Goal: Task Accomplishment & Management: Manage account settings

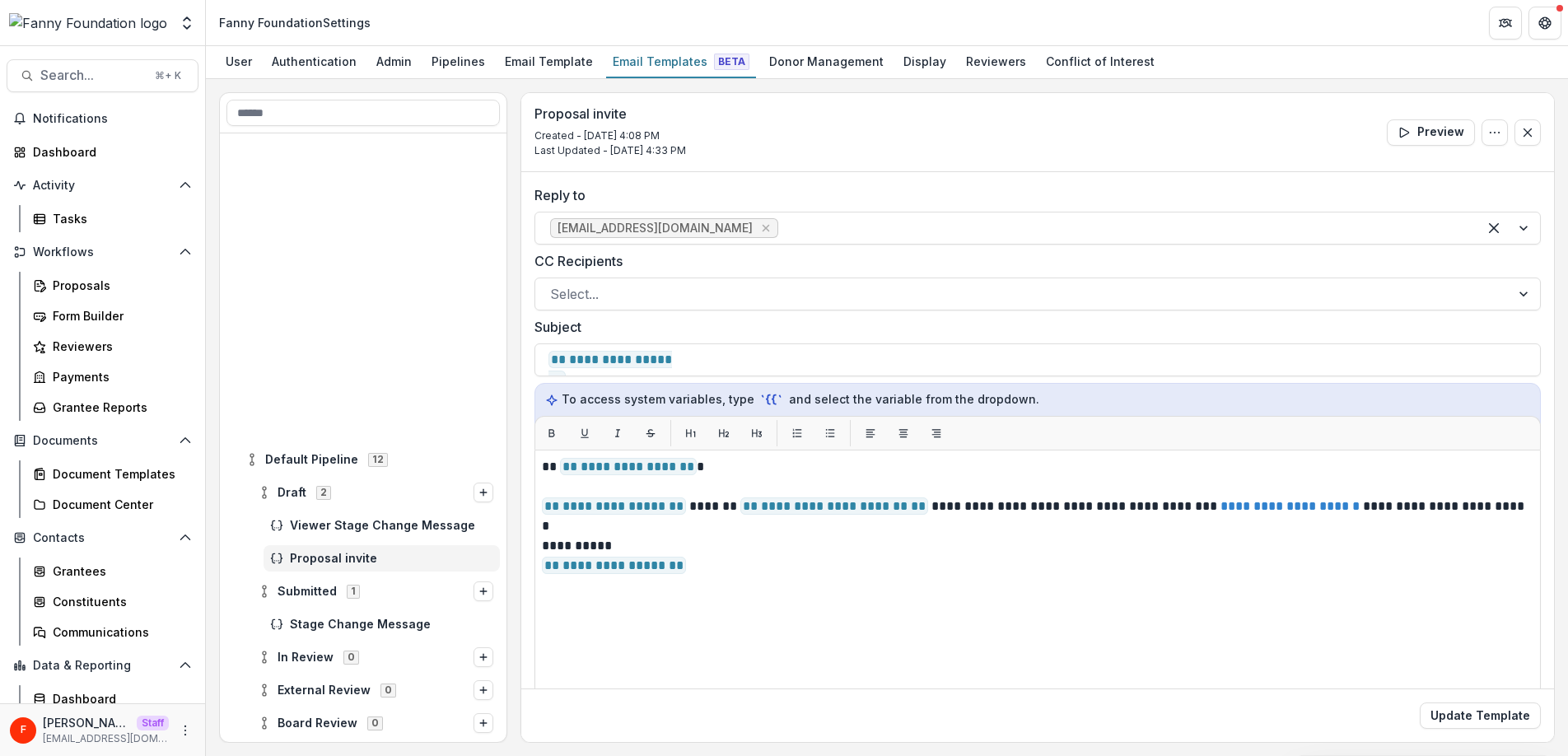
scroll to position [360, 0]
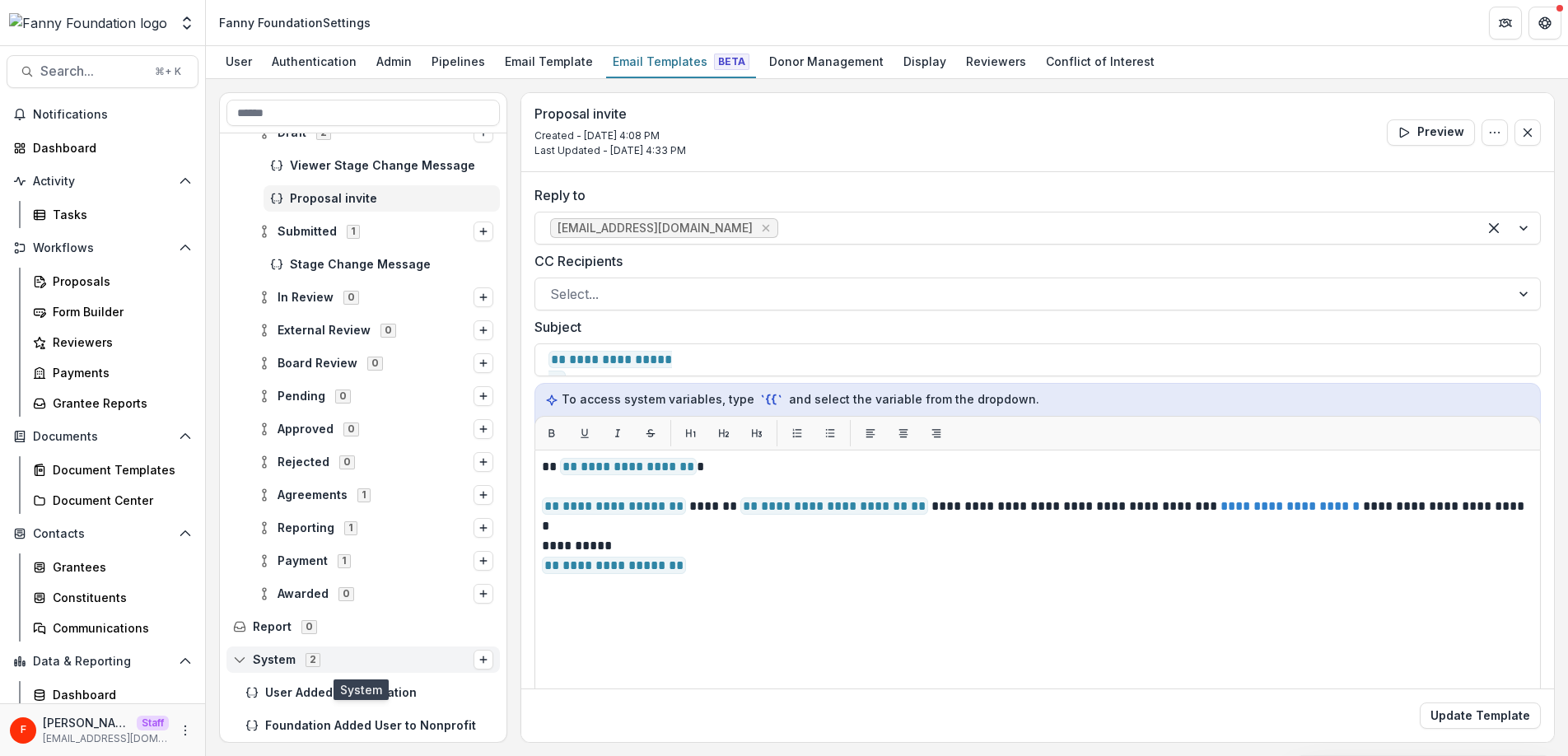
click at [259, 658] on span "System" at bounding box center [274, 660] width 43 height 14
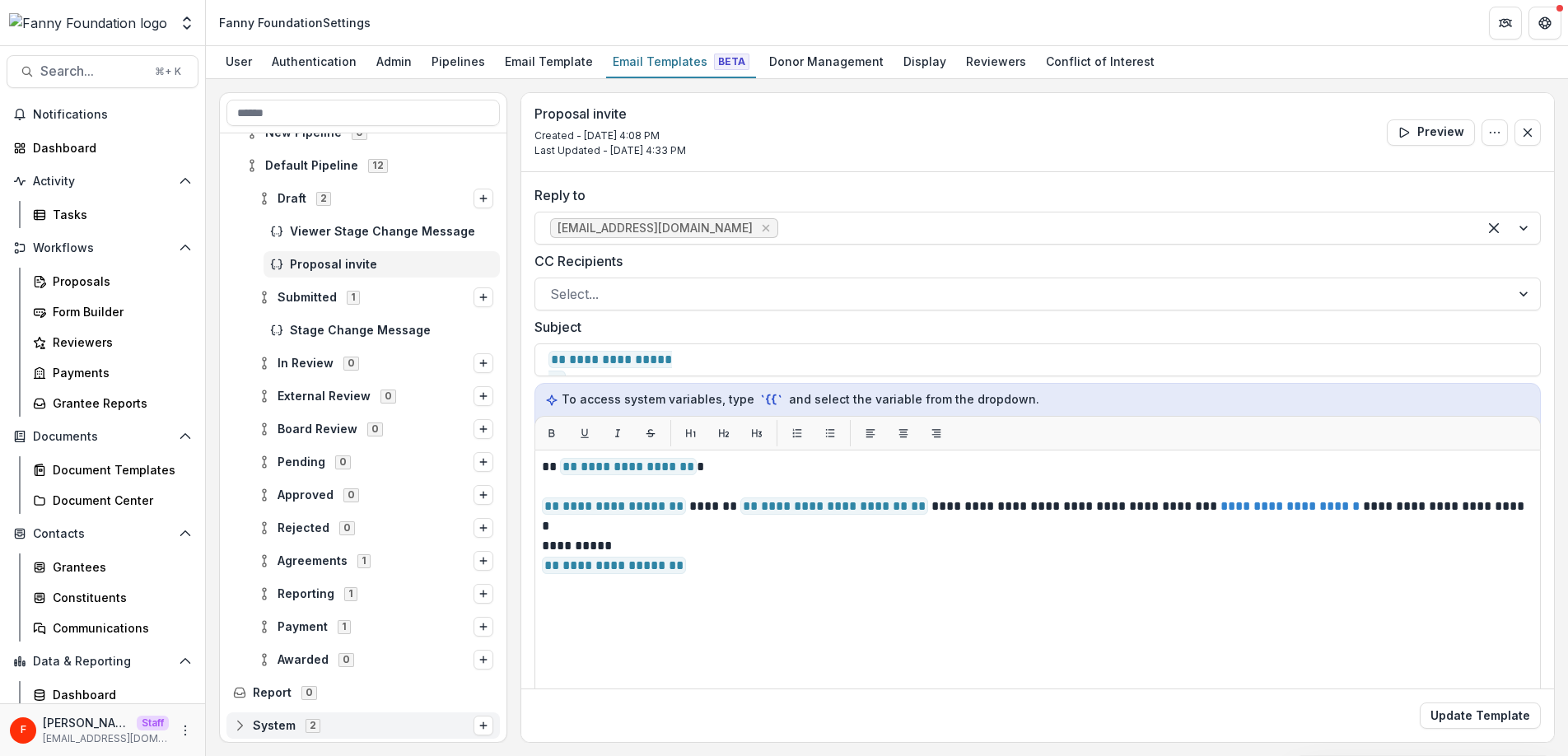
scroll to position [293, 0]
click at [262, 725] on span "System" at bounding box center [274, 726] width 43 height 14
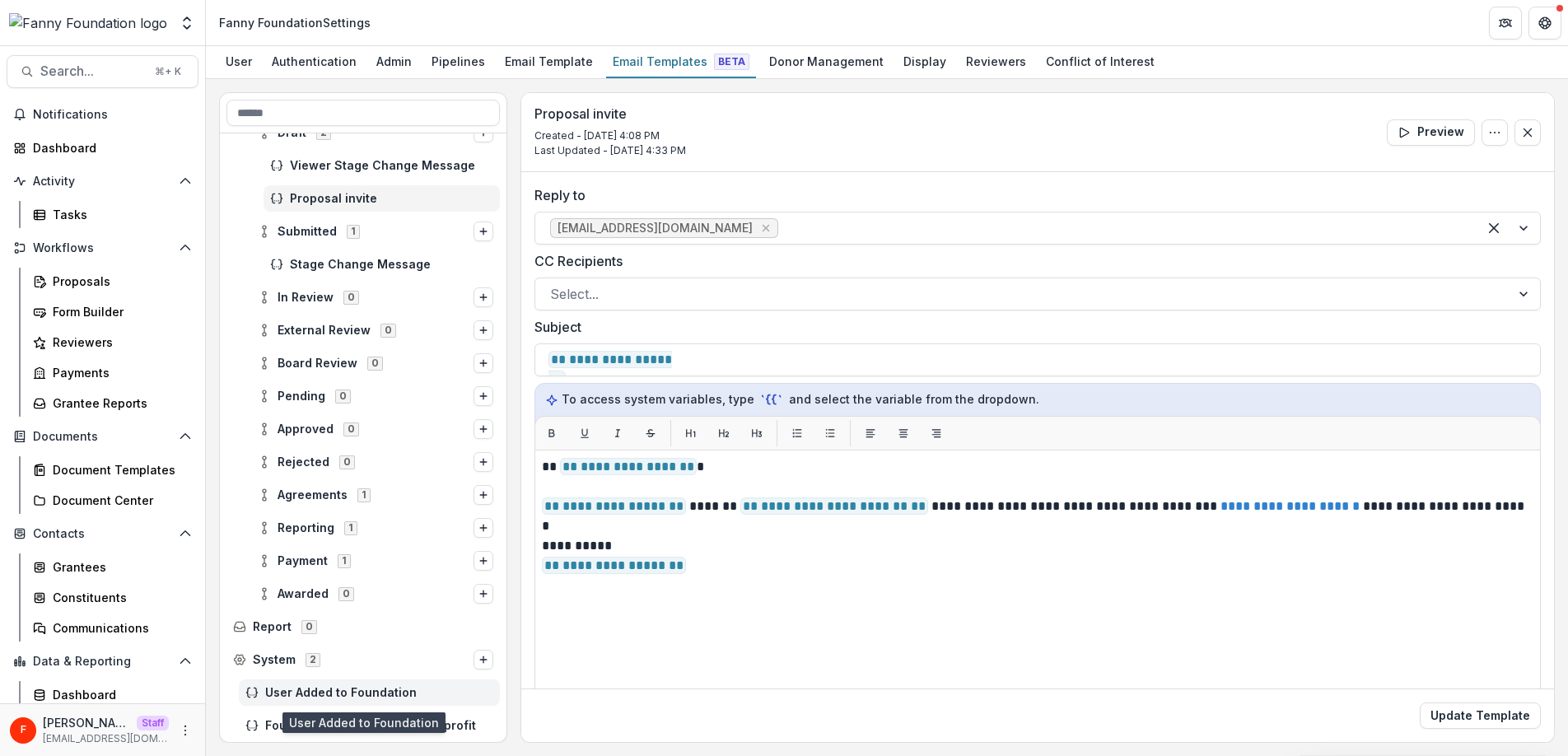
click at [386, 692] on span "User Added to Foundation" at bounding box center [379, 692] width 228 height 14
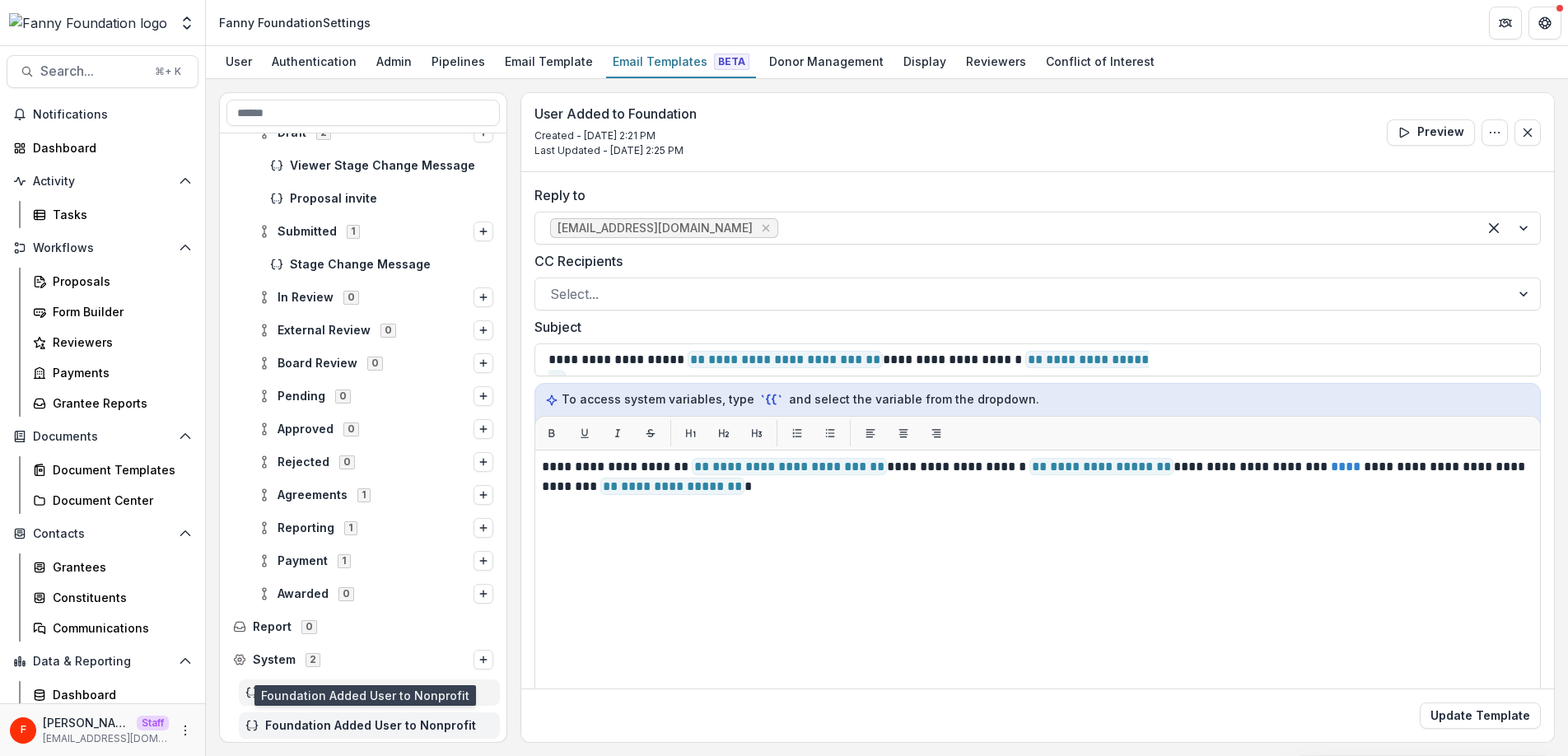
click at [369, 728] on span "Foundation Added User to Nonprofit" at bounding box center [379, 726] width 228 height 14
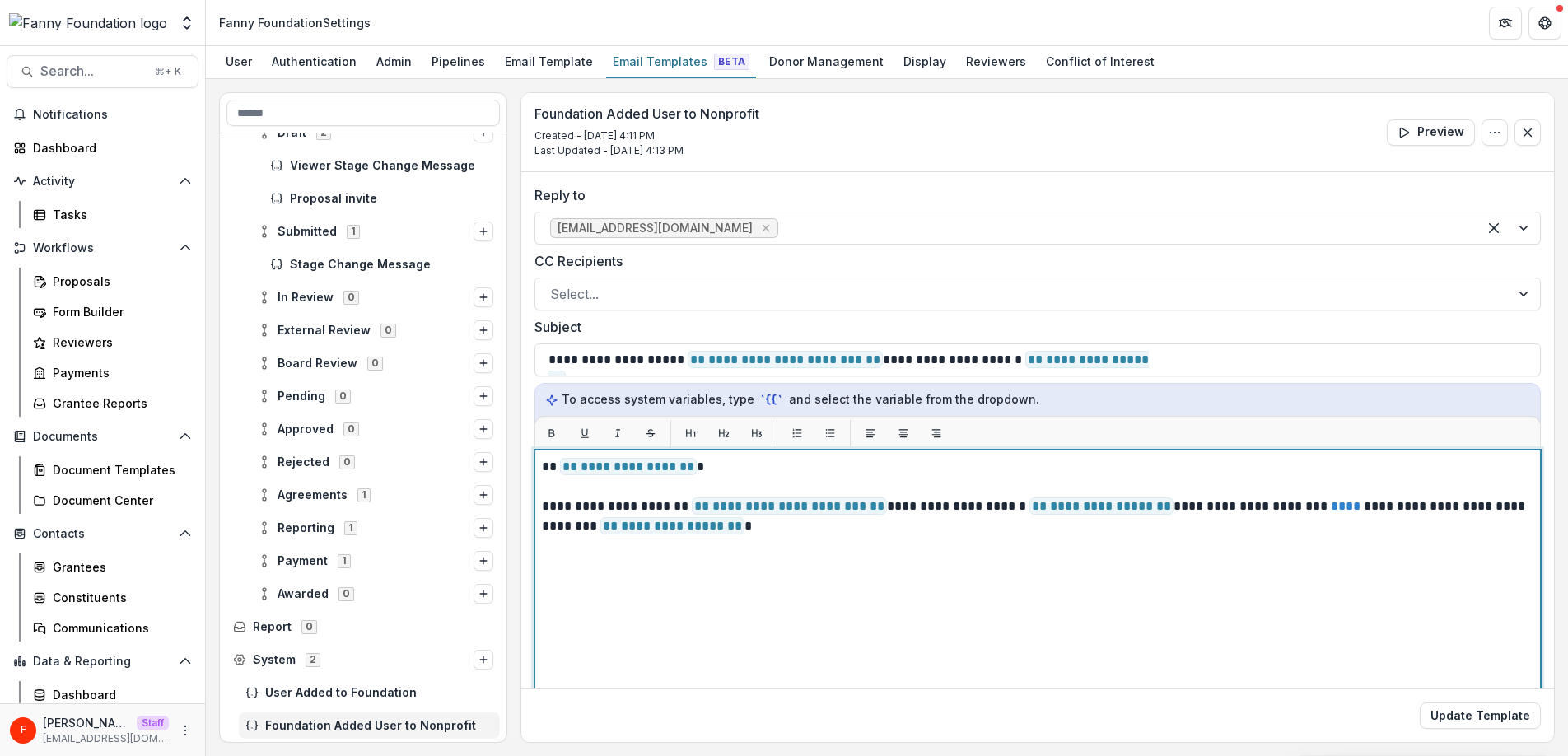
click at [807, 531] on p "**********" at bounding box center [1035, 516] width 986 height 39
click at [821, 509] on span "**********" at bounding box center [789, 505] width 195 height 17
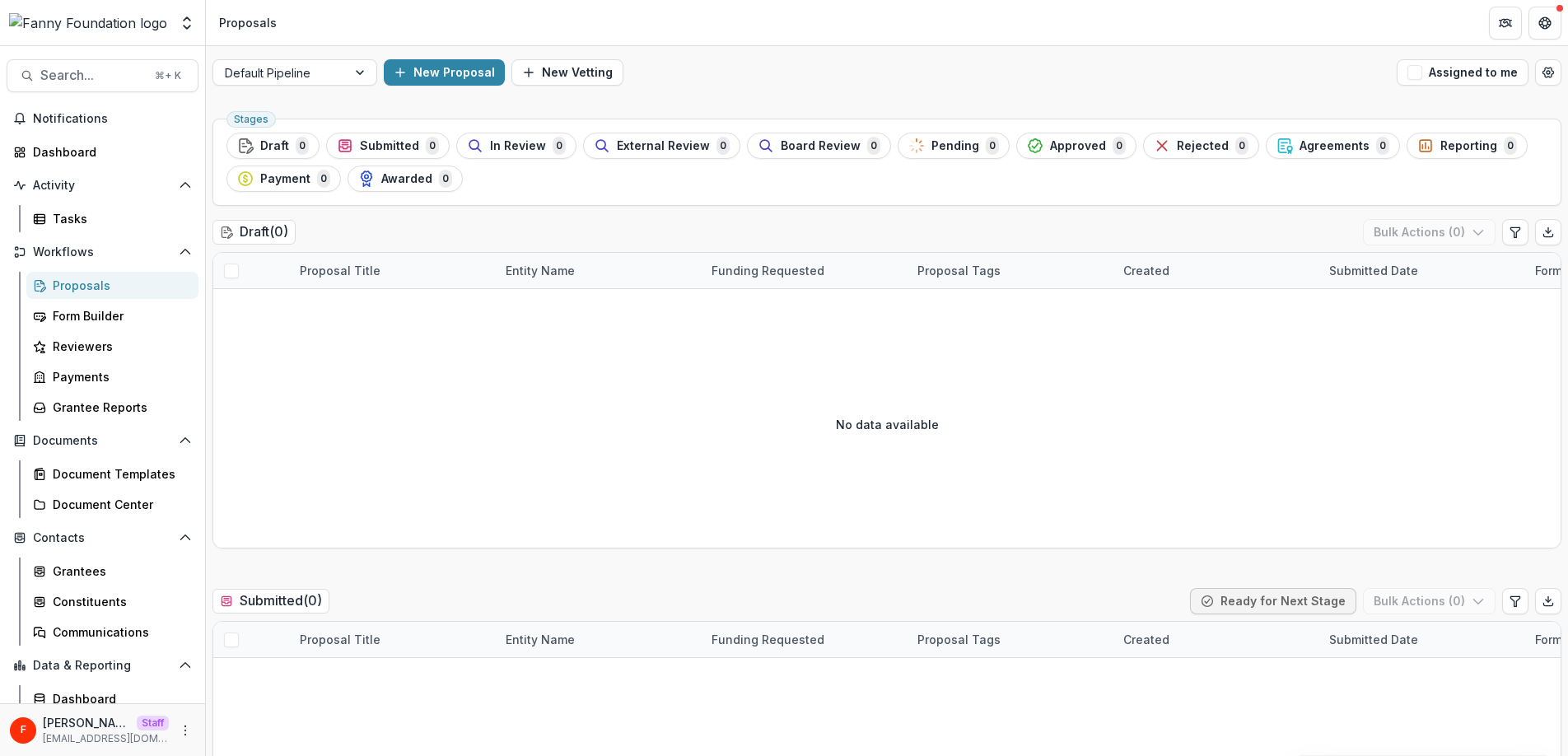
scroll to position [4, 0]
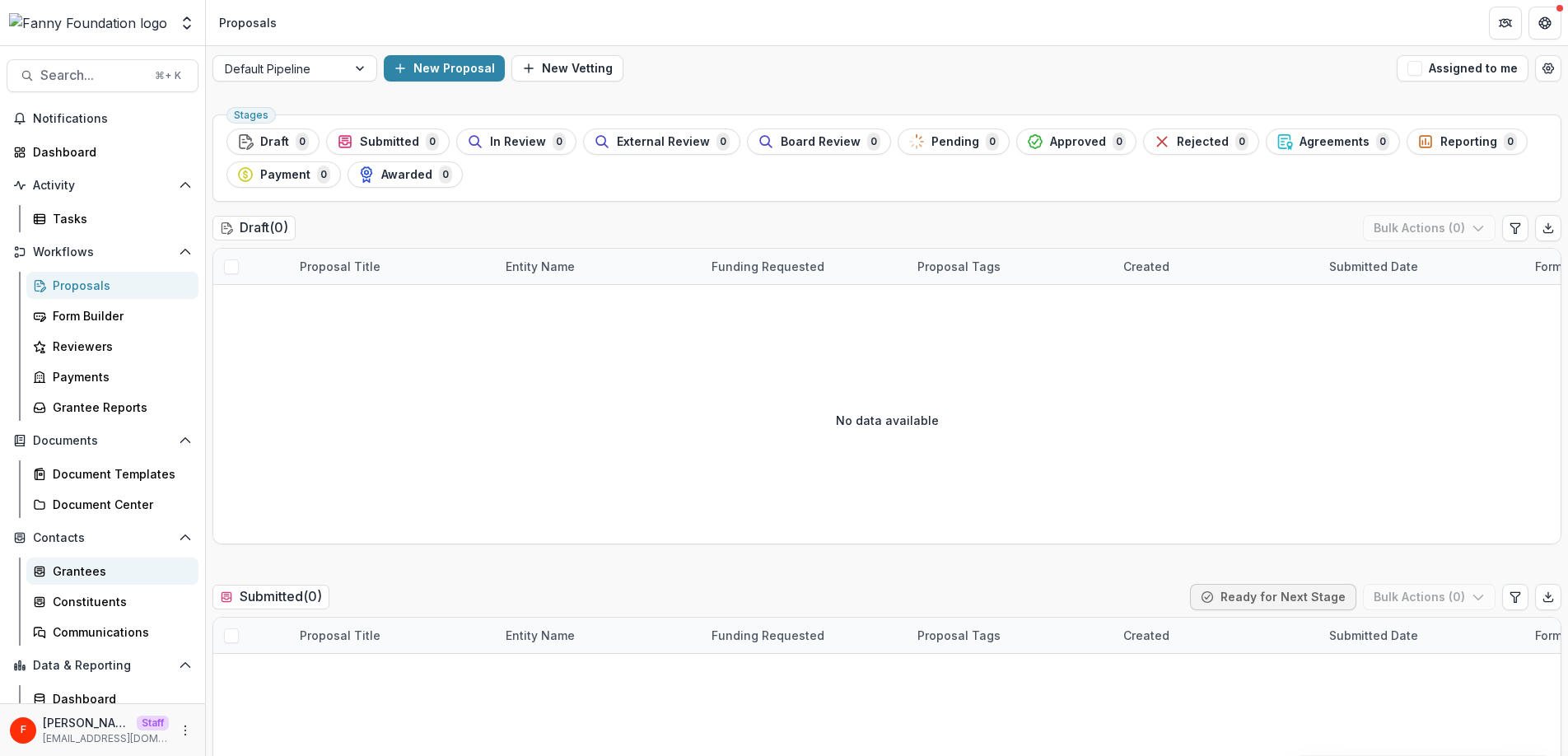
click at [100, 567] on div "Grantees" at bounding box center [119, 570] width 132 height 17
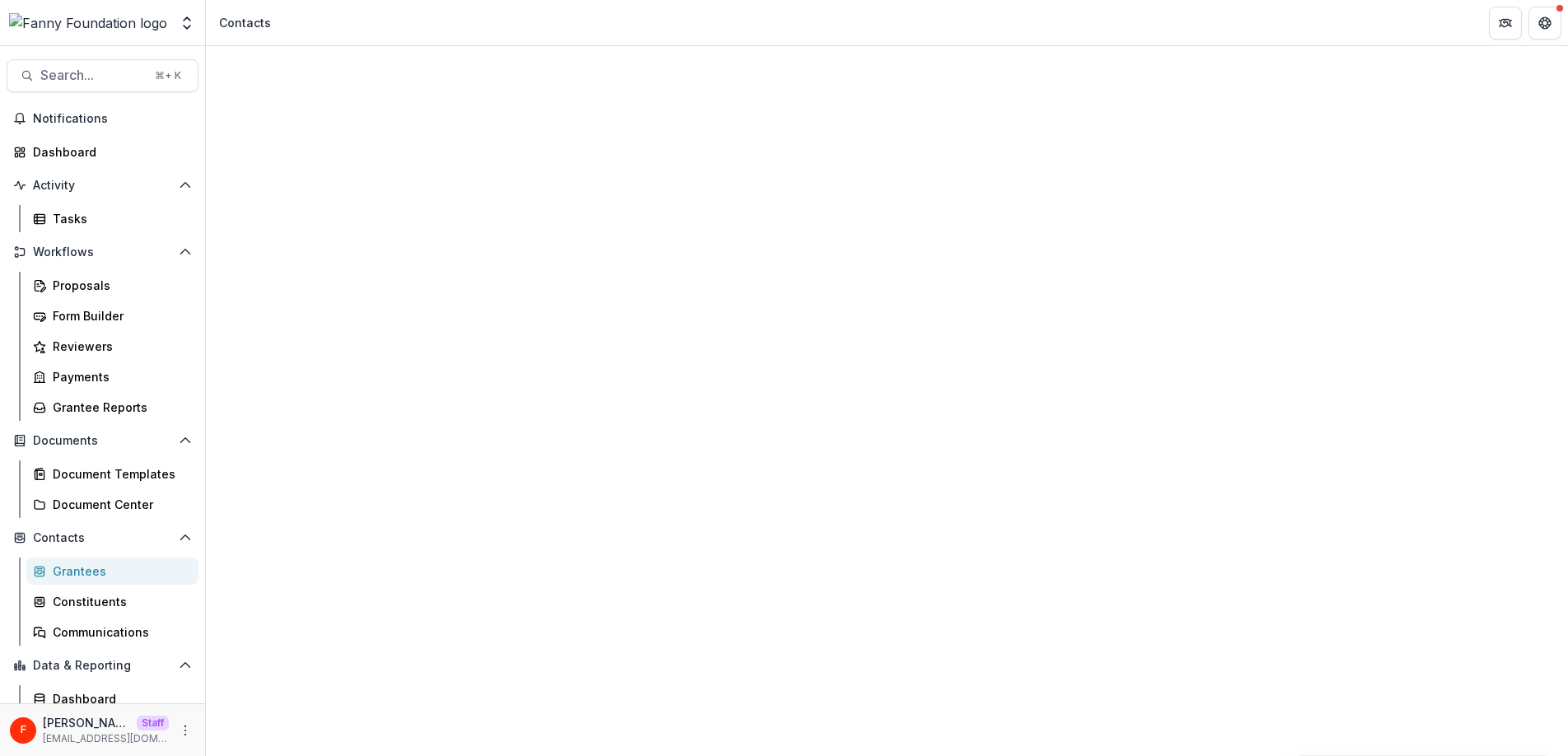
click at [317, 242] on input at bounding box center [315, 251] width 132 height 20
type input "*****"
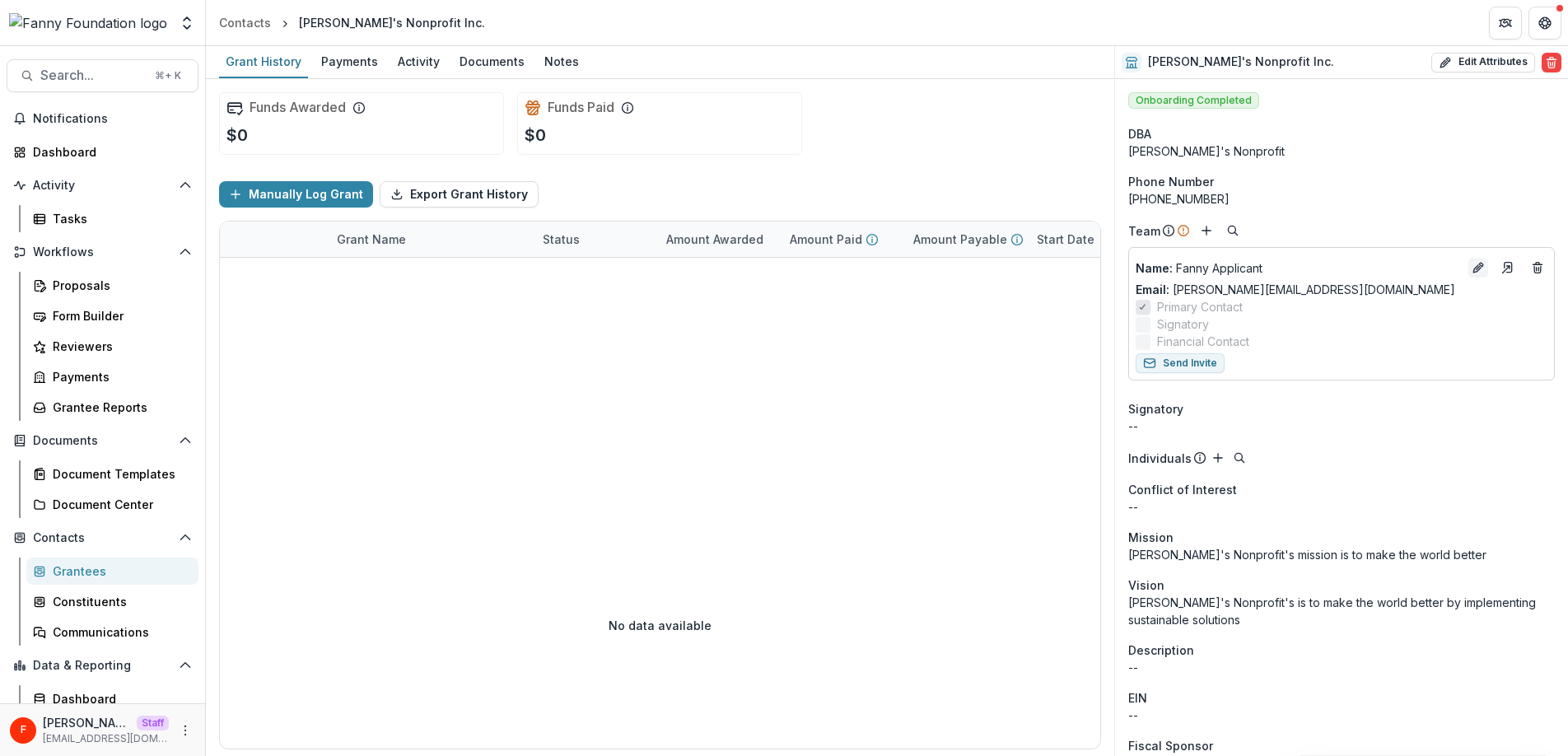
click at [1477, 269] on icon "Edit" at bounding box center [1478, 268] width 13 height 13
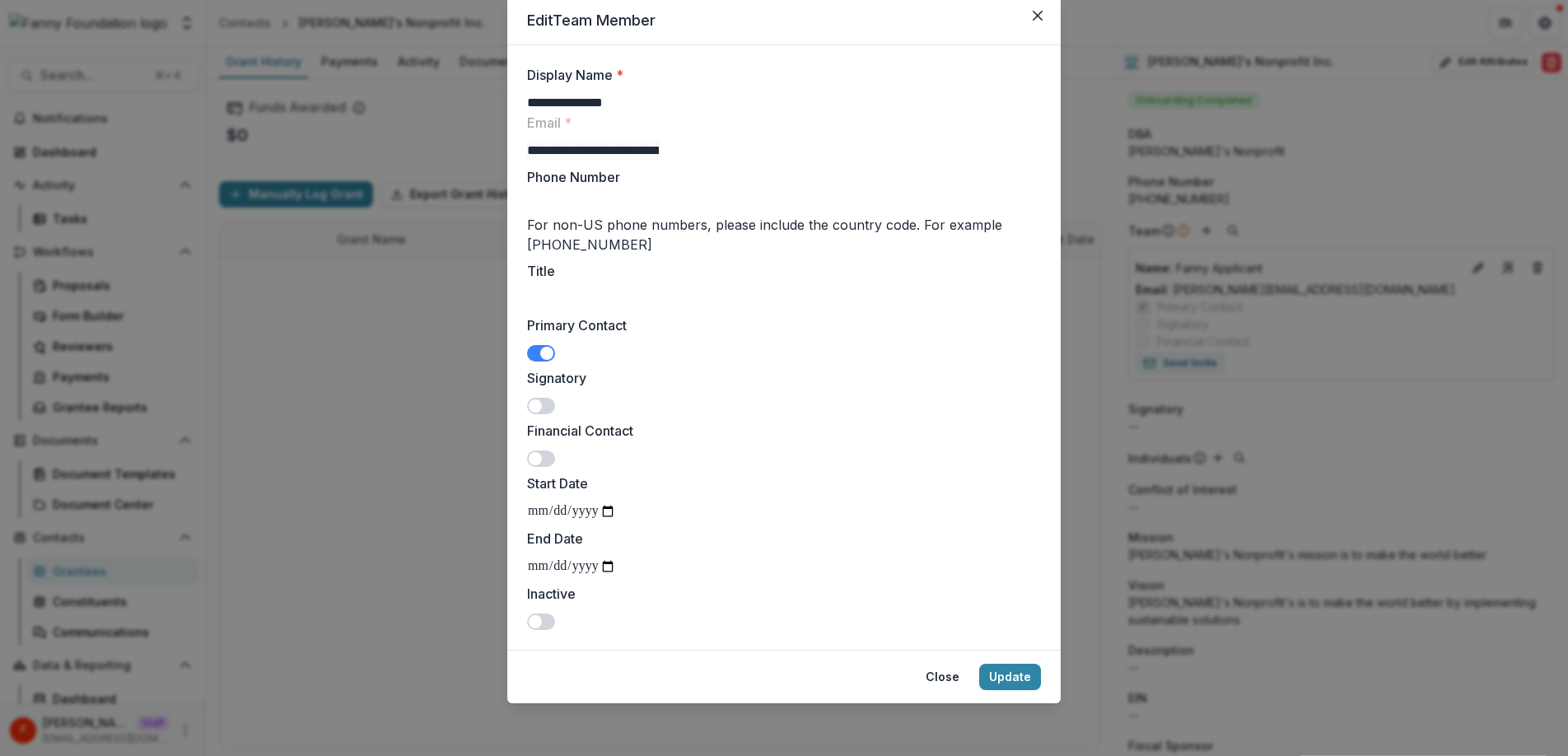
scroll to position [112, 0]
click at [659, 289] on input "Title" at bounding box center [592, 299] width 132 height 20
type input "**********"
click at [1012, 678] on button "Update" at bounding box center [1010, 675] width 62 height 26
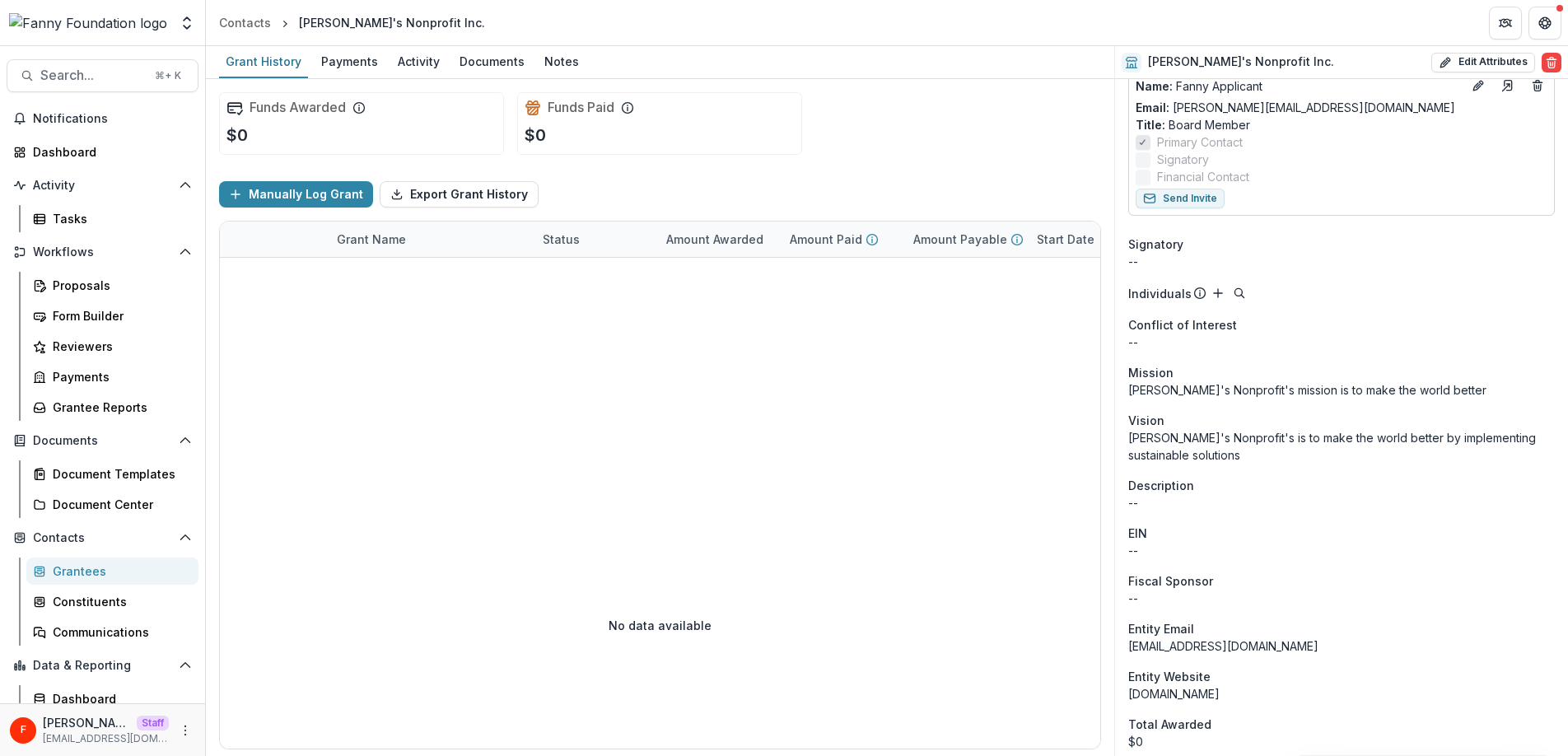
scroll to position [0, 0]
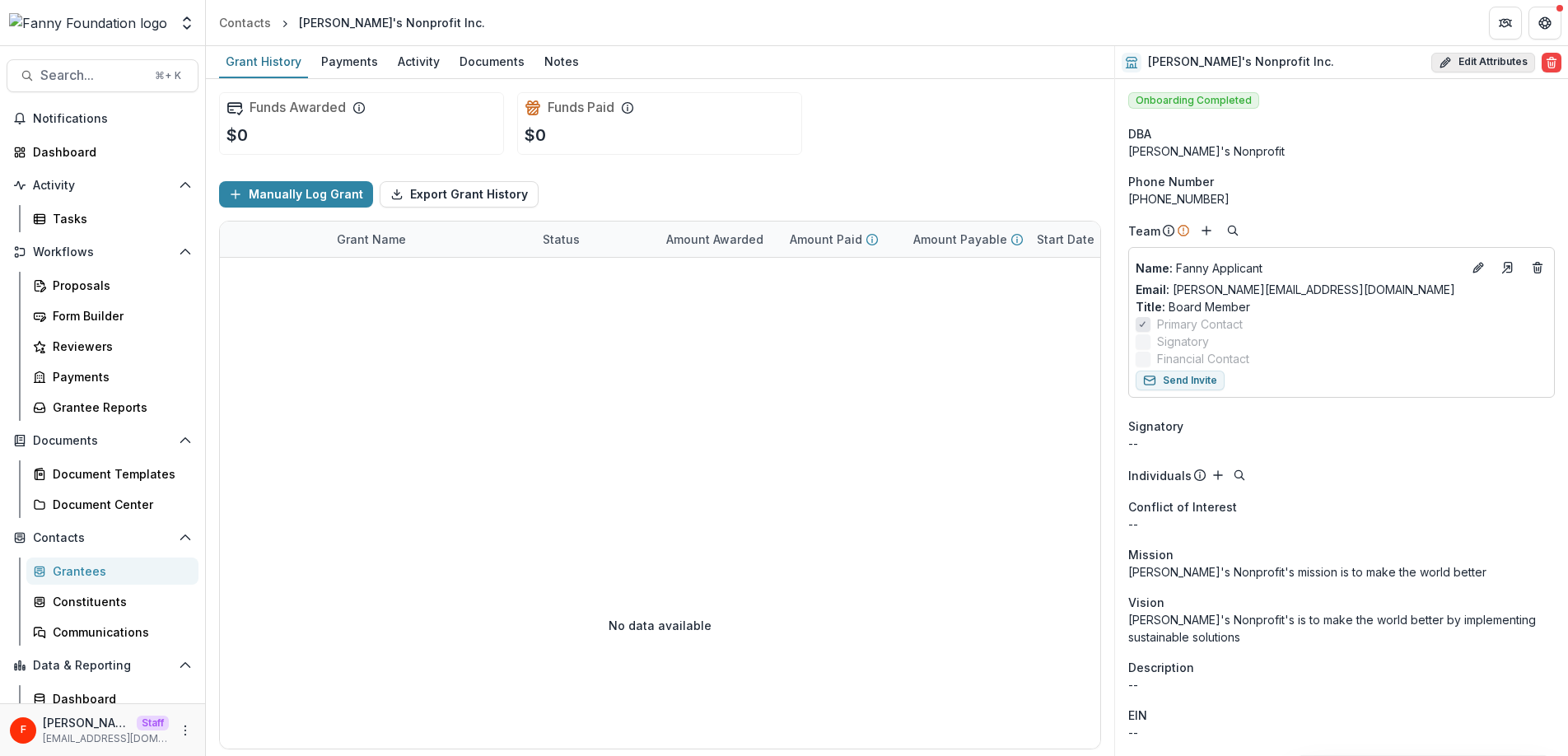
click at [1445, 57] on icon "button" at bounding box center [1447, 59] width 4 height 4
select select "***"
select select
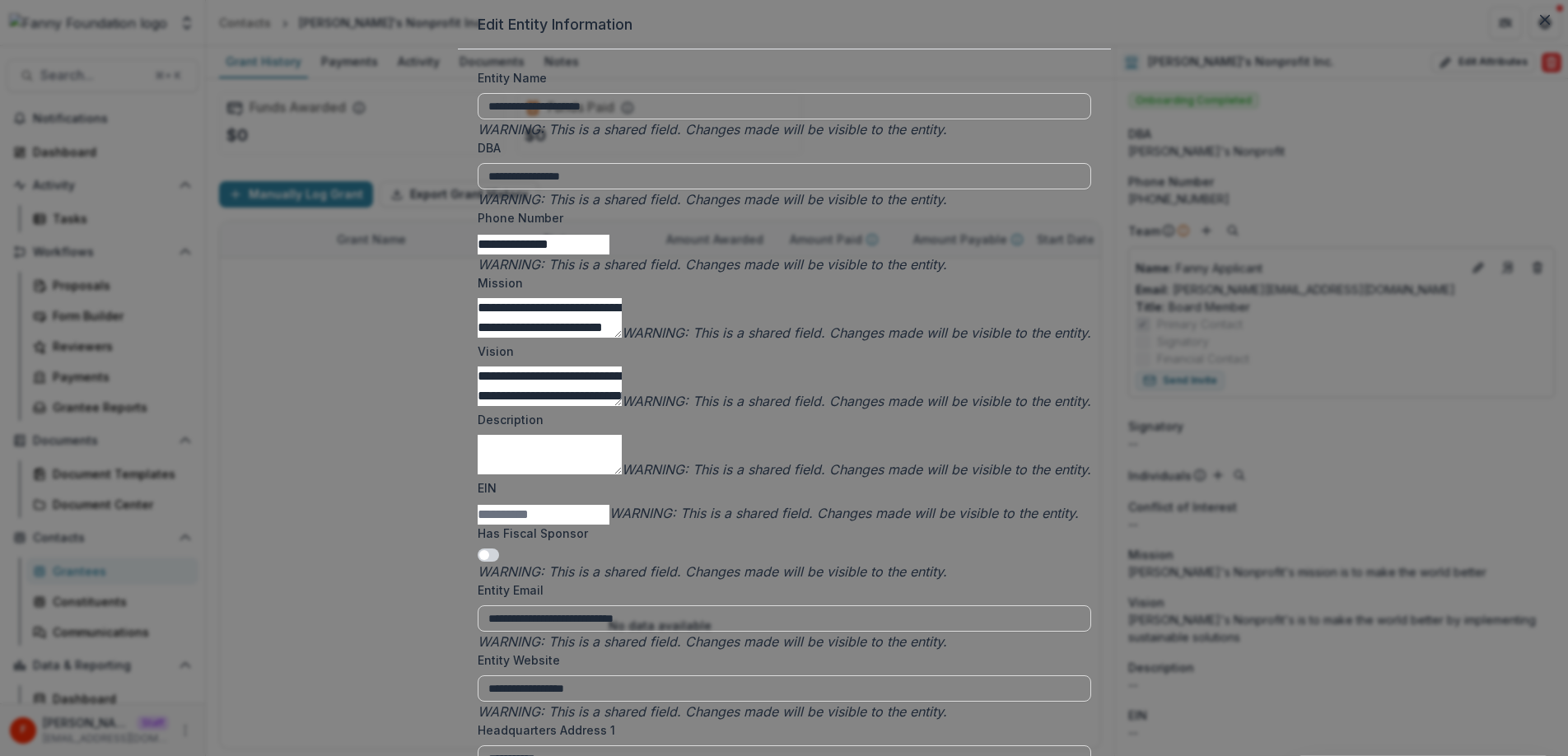
scroll to position [444, 0]
click at [609, 505] on input "EIN" at bounding box center [543, 514] width 132 height 20
type input "**********"
click at [908, 524] on div "Has Fiscal Sponsor WARNING: This is a shared field. Changes made will be visibl…" at bounding box center [784, 552] width 613 height 56
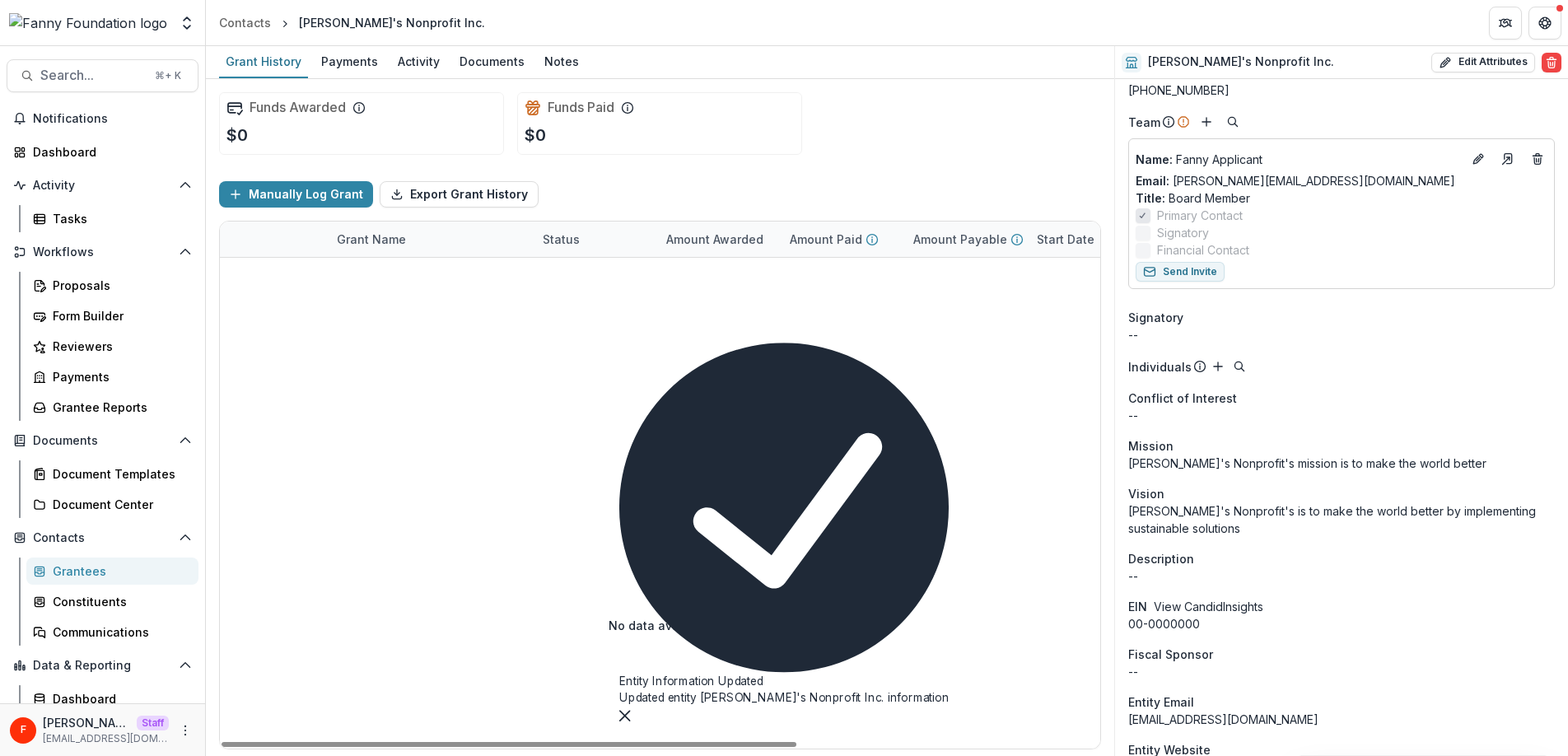
scroll to position [208, 0]
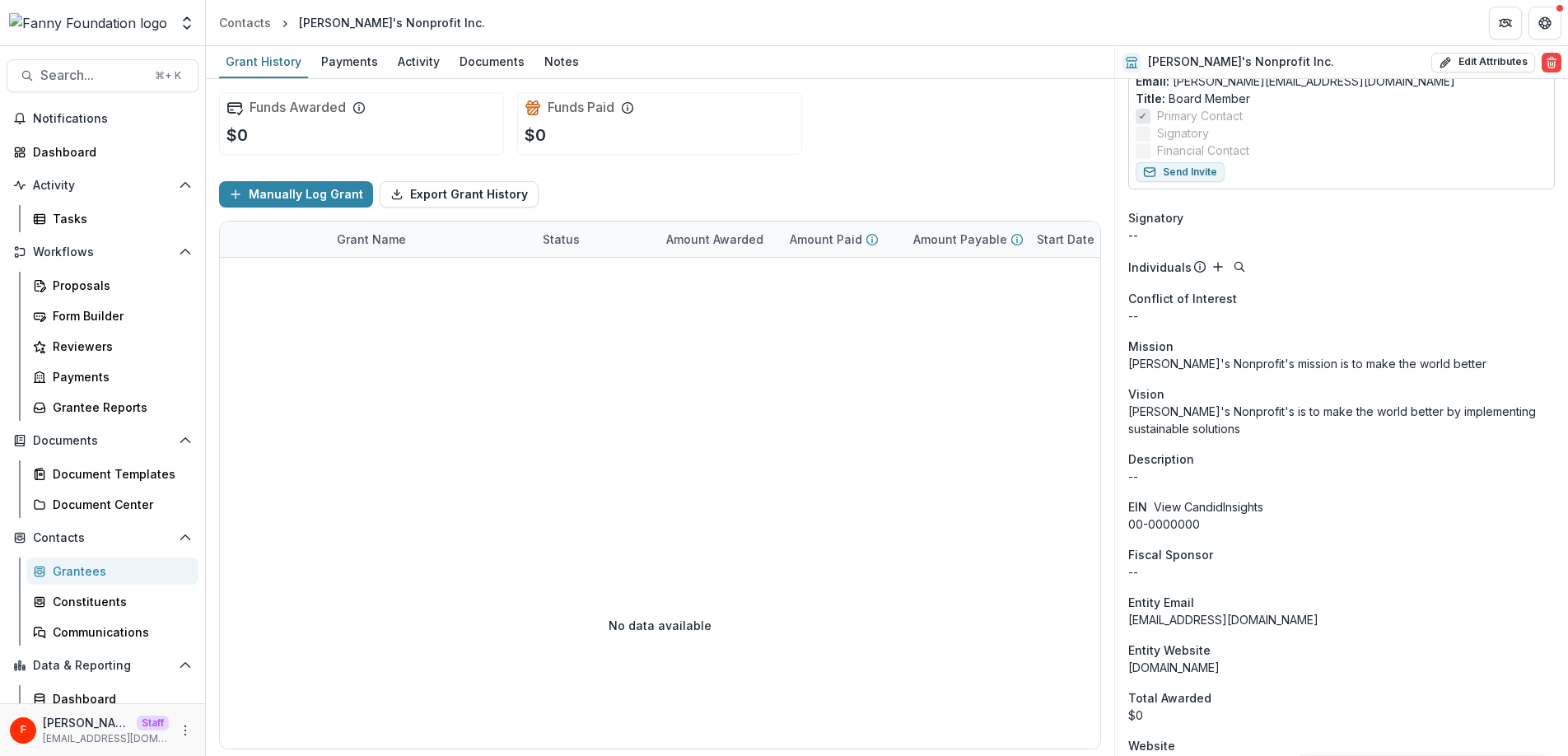
click at [1256, 505] on button "View Candid Insights" at bounding box center [1208, 506] width 109 height 17
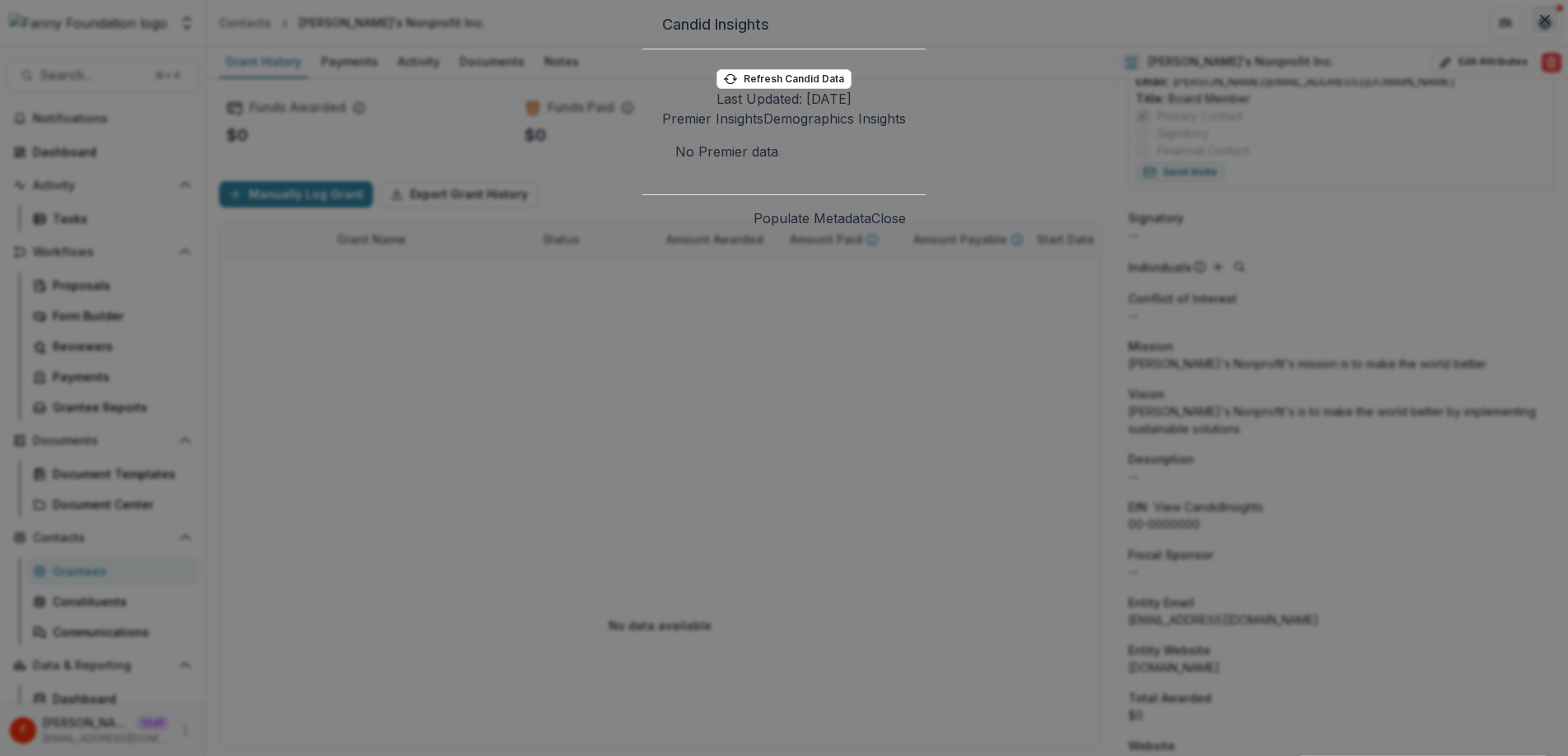
click at [1531, 33] on button "Close" at bounding box center [1544, 19] width 26 height 26
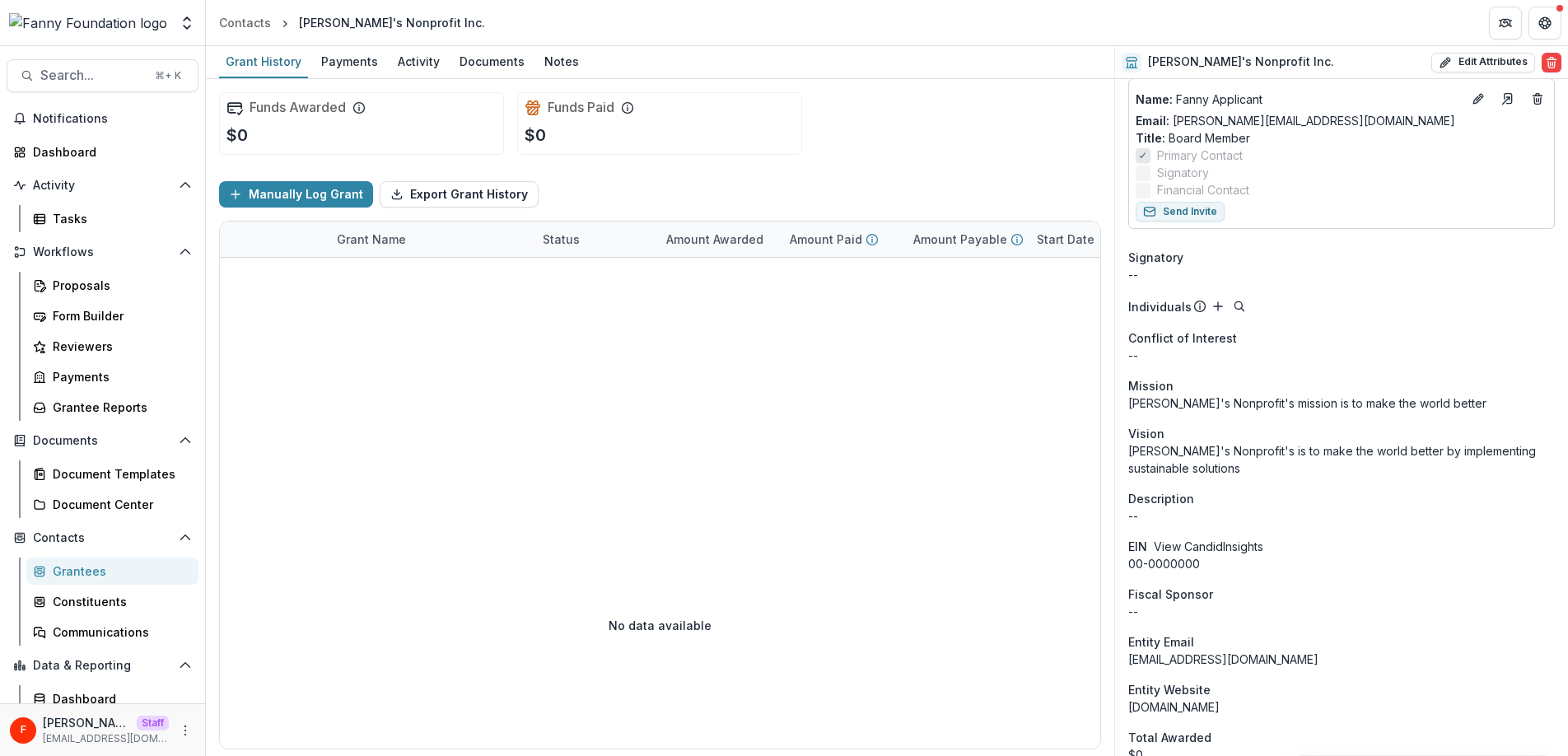
scroll to position [0, 0]
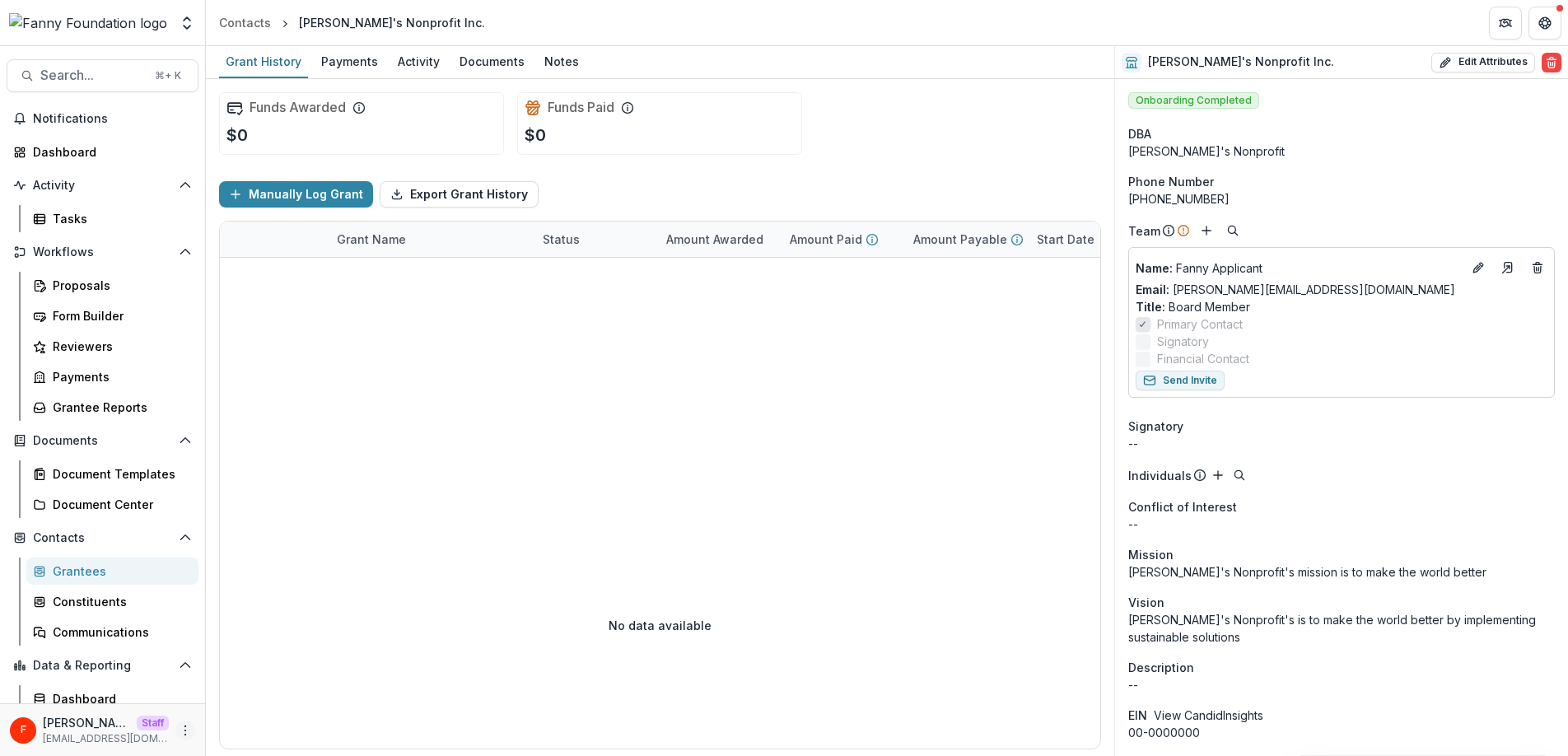
click at [182, 726] on icon "More" at bounding box center [185, 730] width 13 height 13
click at [285, 697] on link "User Settings" at bounding box center [288, 695] width 176 height 27
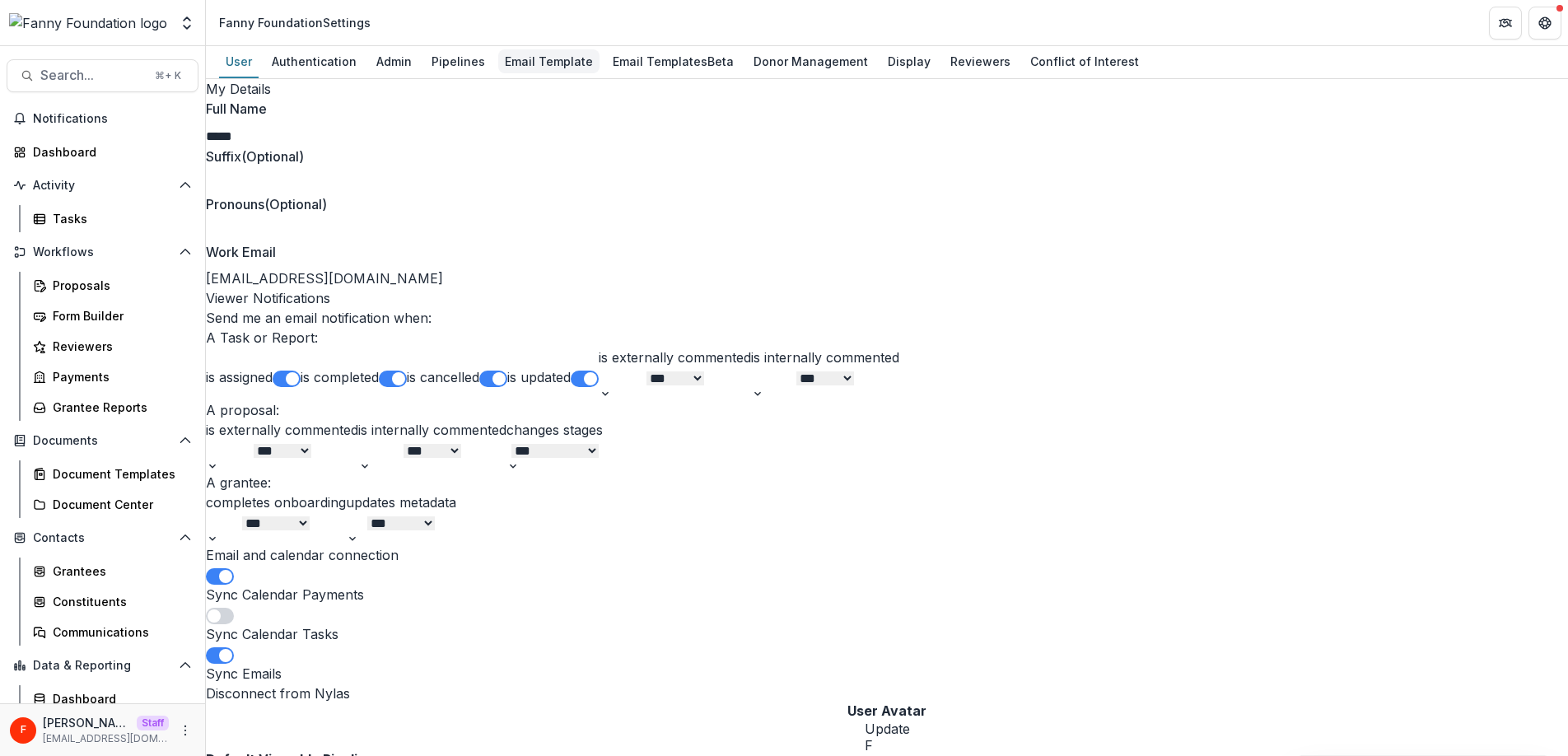
click at [544, 64] on div "Email Template" at bounding box center [549, 61] width 101 height 24
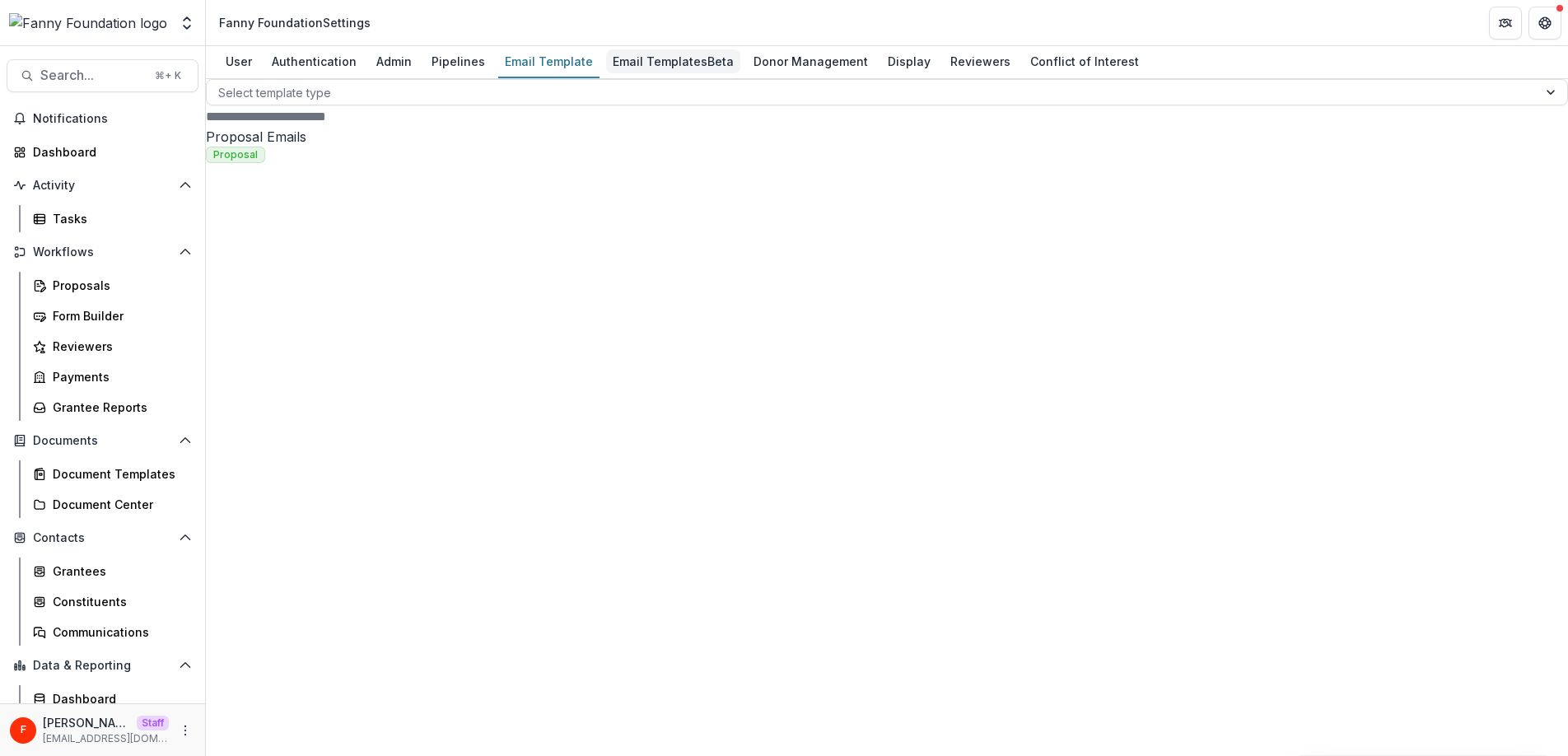
click at [635, 65] on div "Email Templates Beta" at bounding box center [673, 61] width 134 height 24
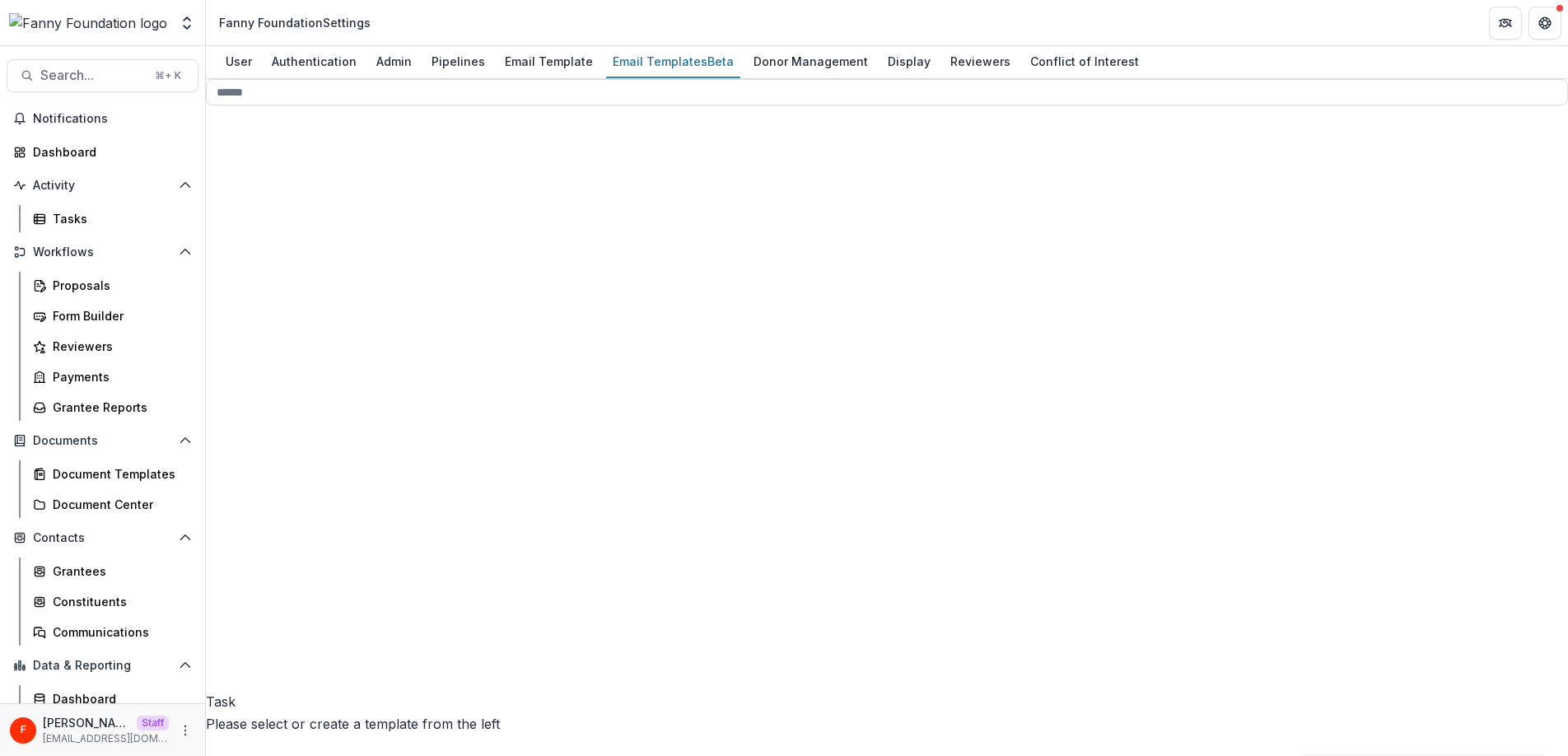
click at [298, 294] on span "System 2" at bounding box center [349, 556] width 286 height 612
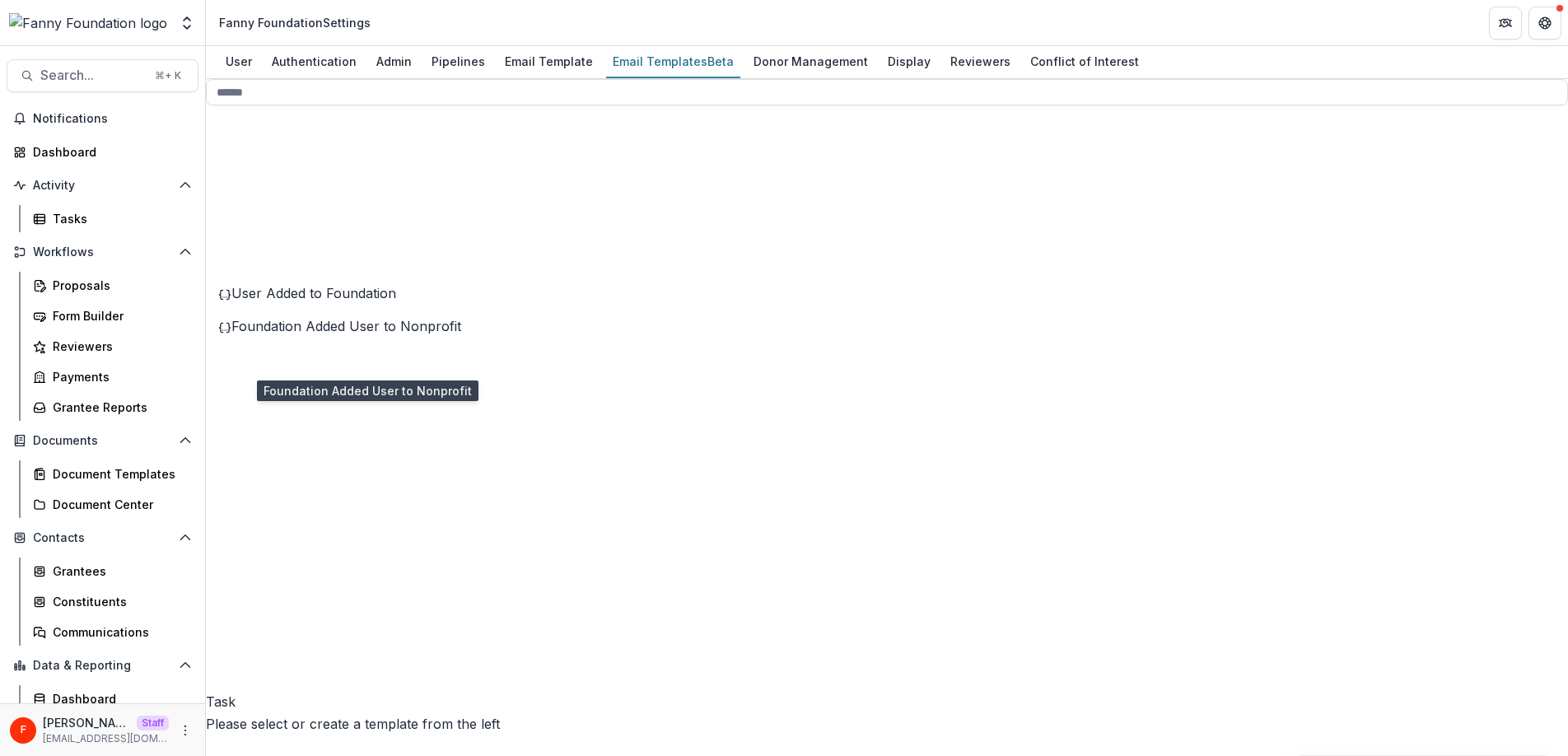
click at [281, 334] on span "Foundation Added User to Nonprofit" at bounding box center [346, 326] width 230 height 16
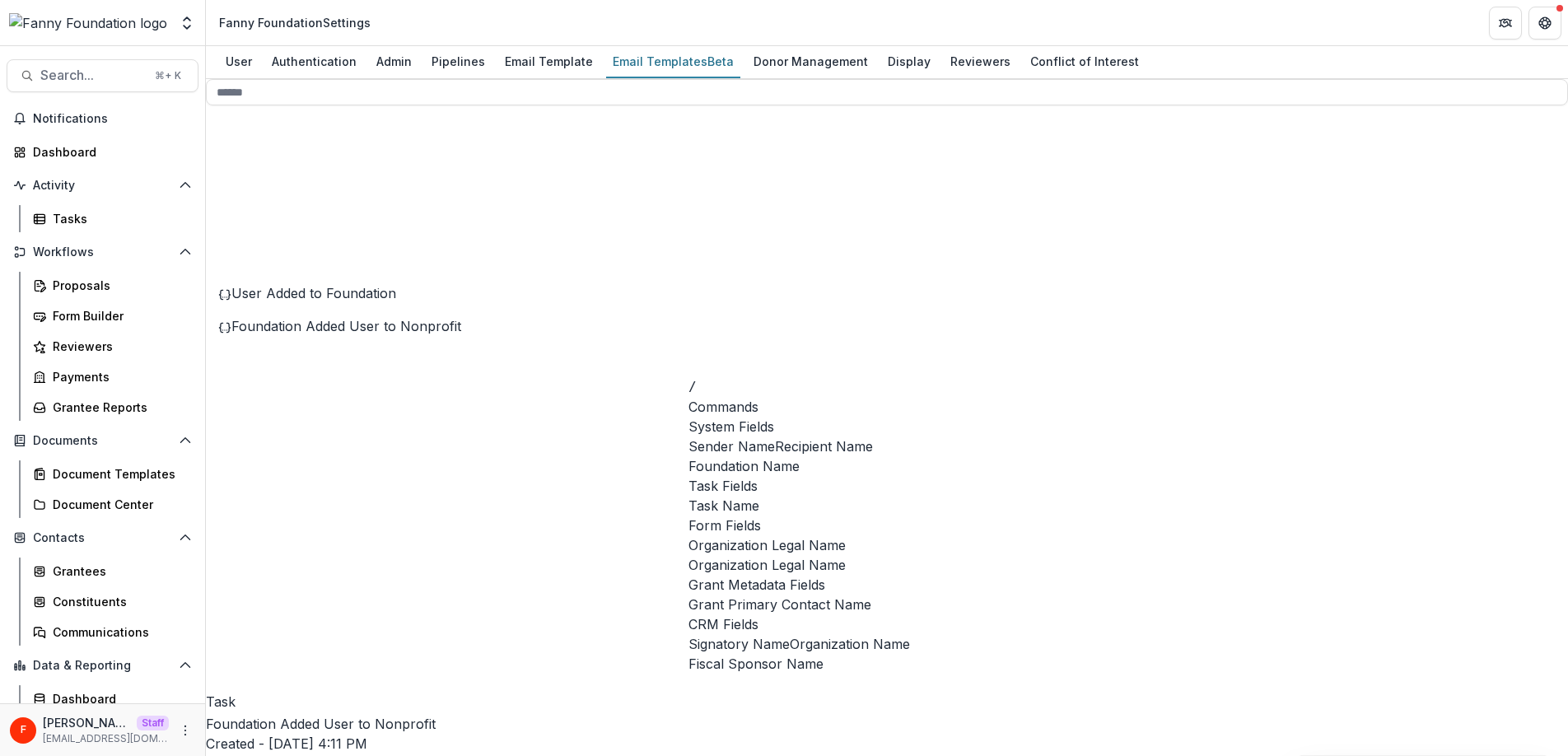
scroll to position [115, 0]
click at [797, 653] on span "Organization Name" at bounding box center [849, 643] width 120 height 20
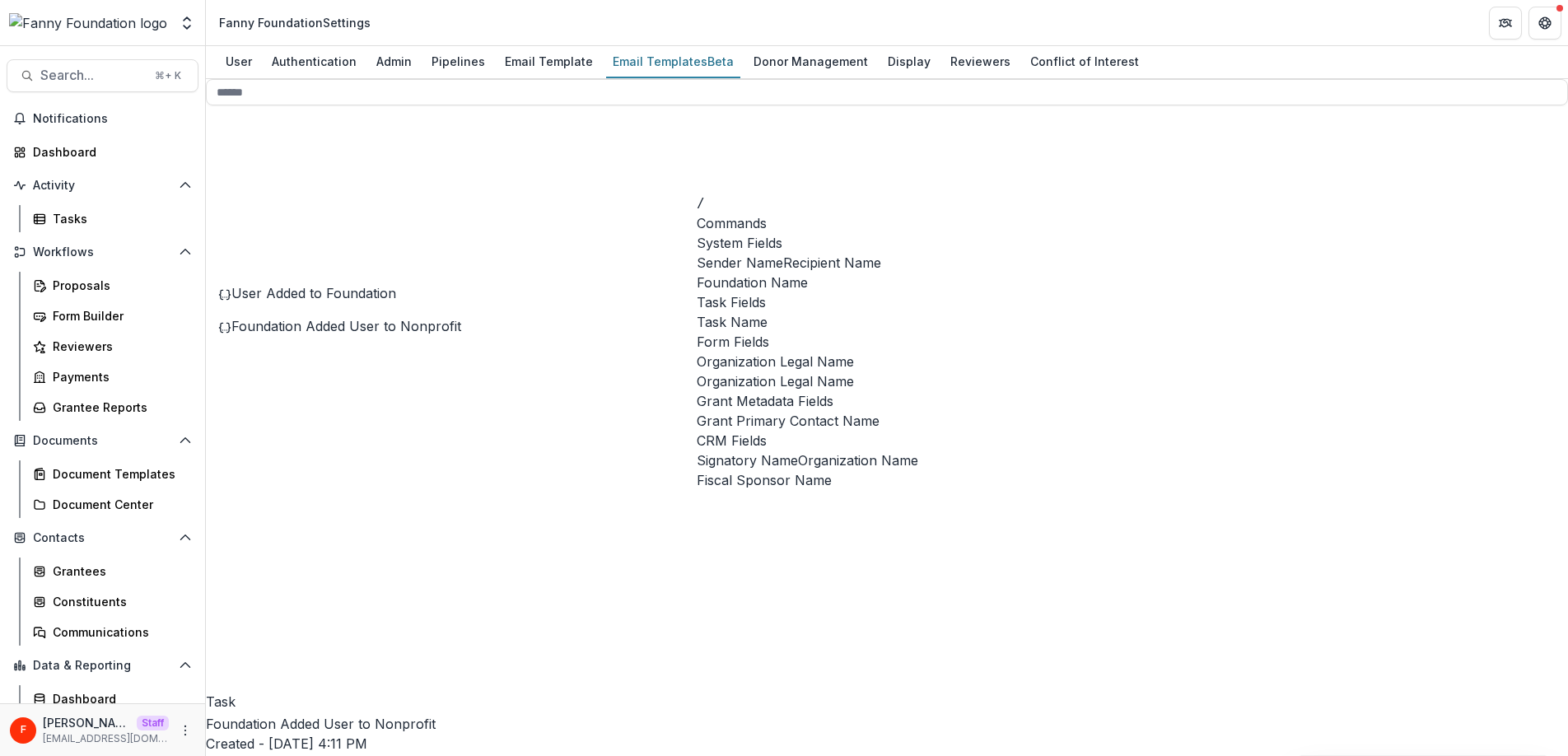
click at [797, 450] on span "Organization Name" at bounding box center [857, 460] width 120 height 20
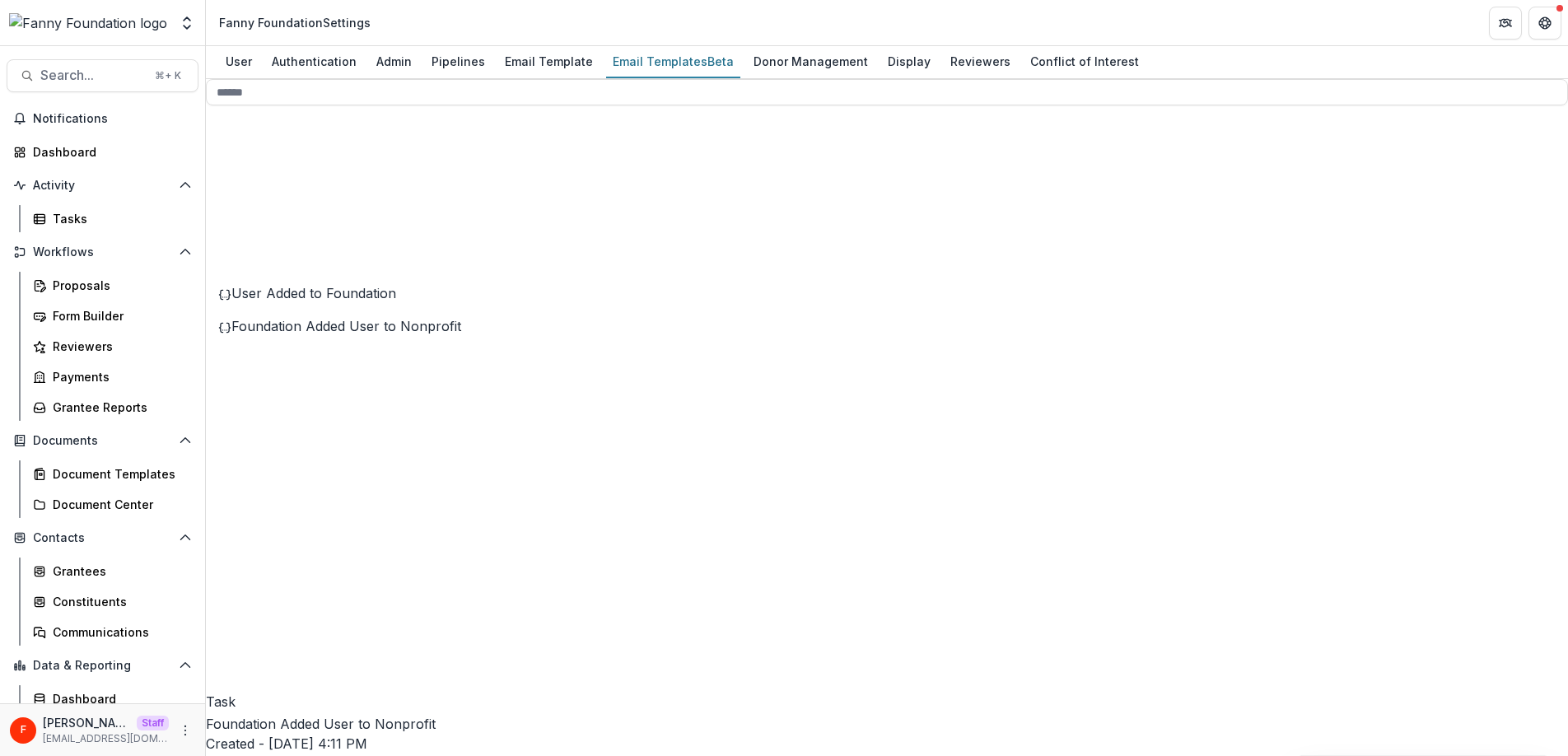
click at [107, 574] on div "Grantees" at bounding box center [119, 570] width 132 height 17
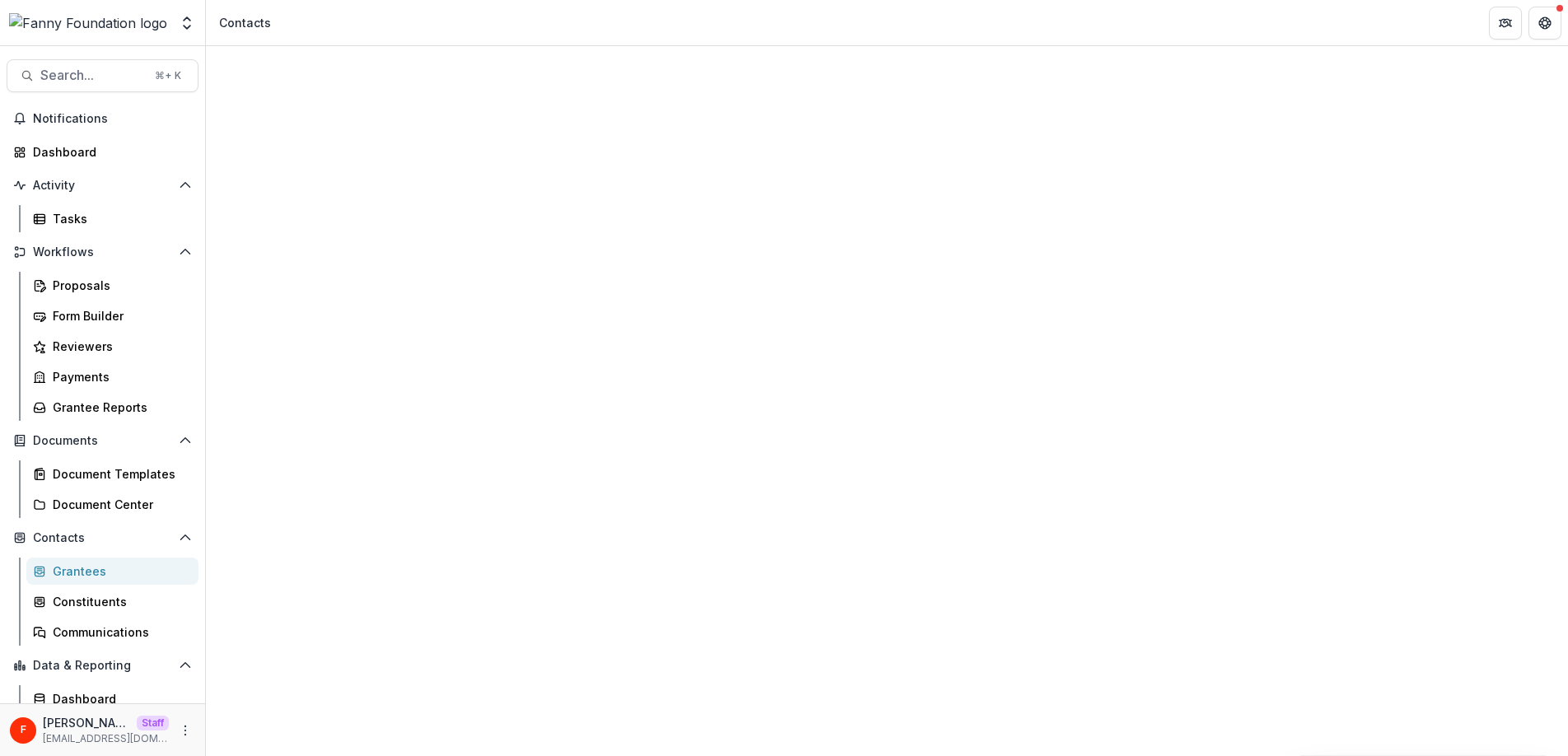
click at [318, 242] on input at bounding box center [315, 251] width 132 height 20
type input "*****"
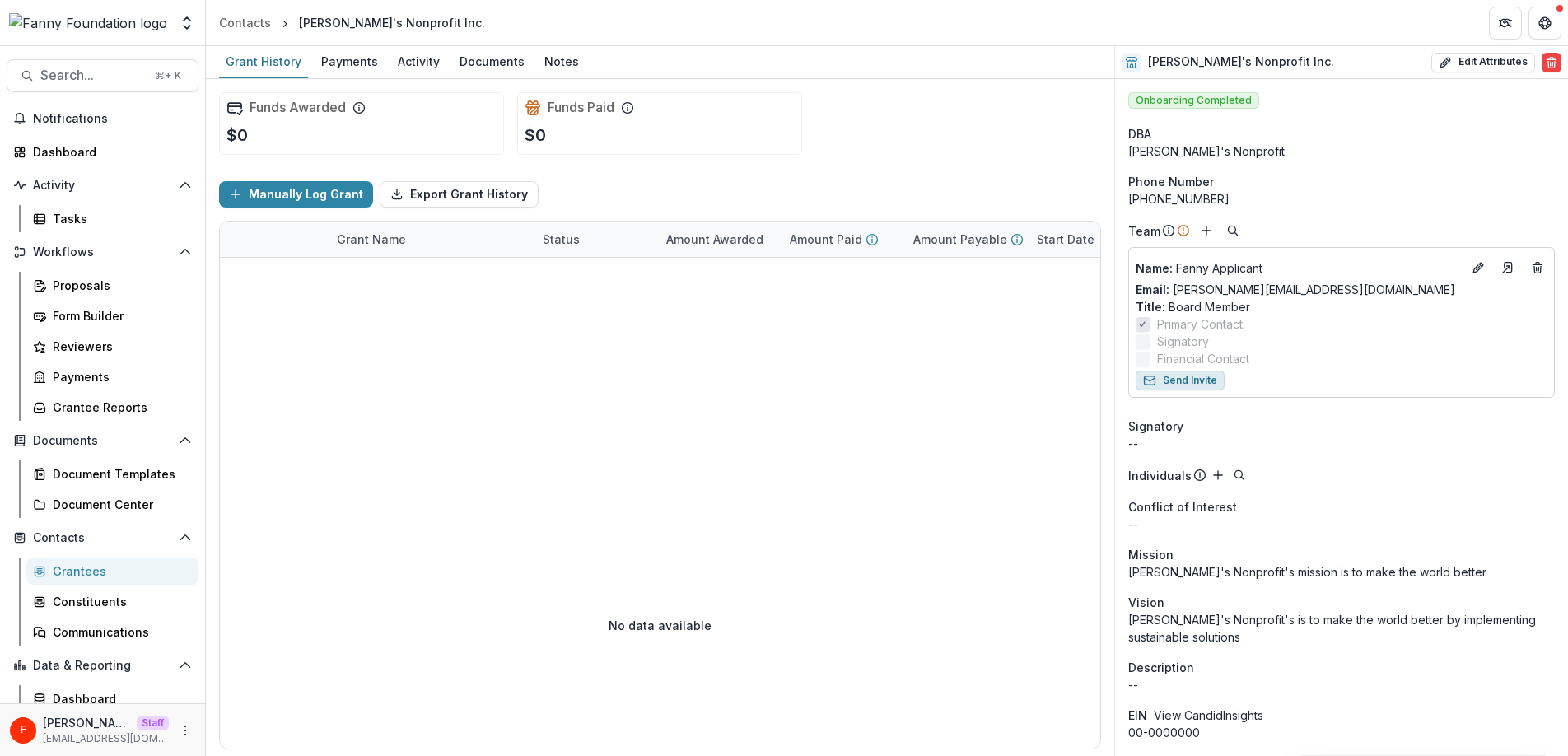
click at [1188, 383] on button "Send Invite" at bounding box center [1180, 380] width 89 height 20
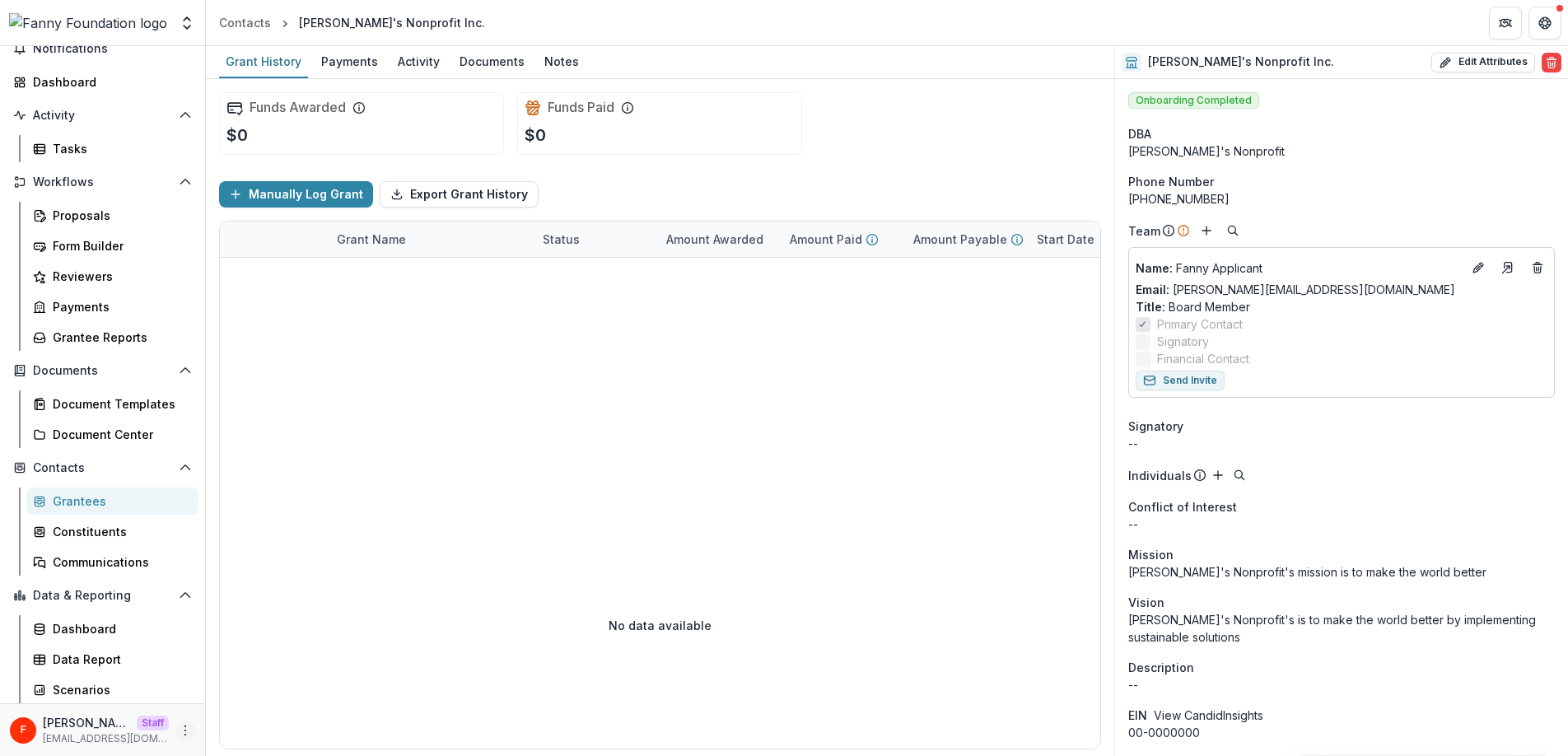
click at [180, 727] on icon "More" at bounding box center [185, 730] width 13 height 13
click at [288, 699] on link "User Settings" at bounding box center [288, 695] width 176 height 27
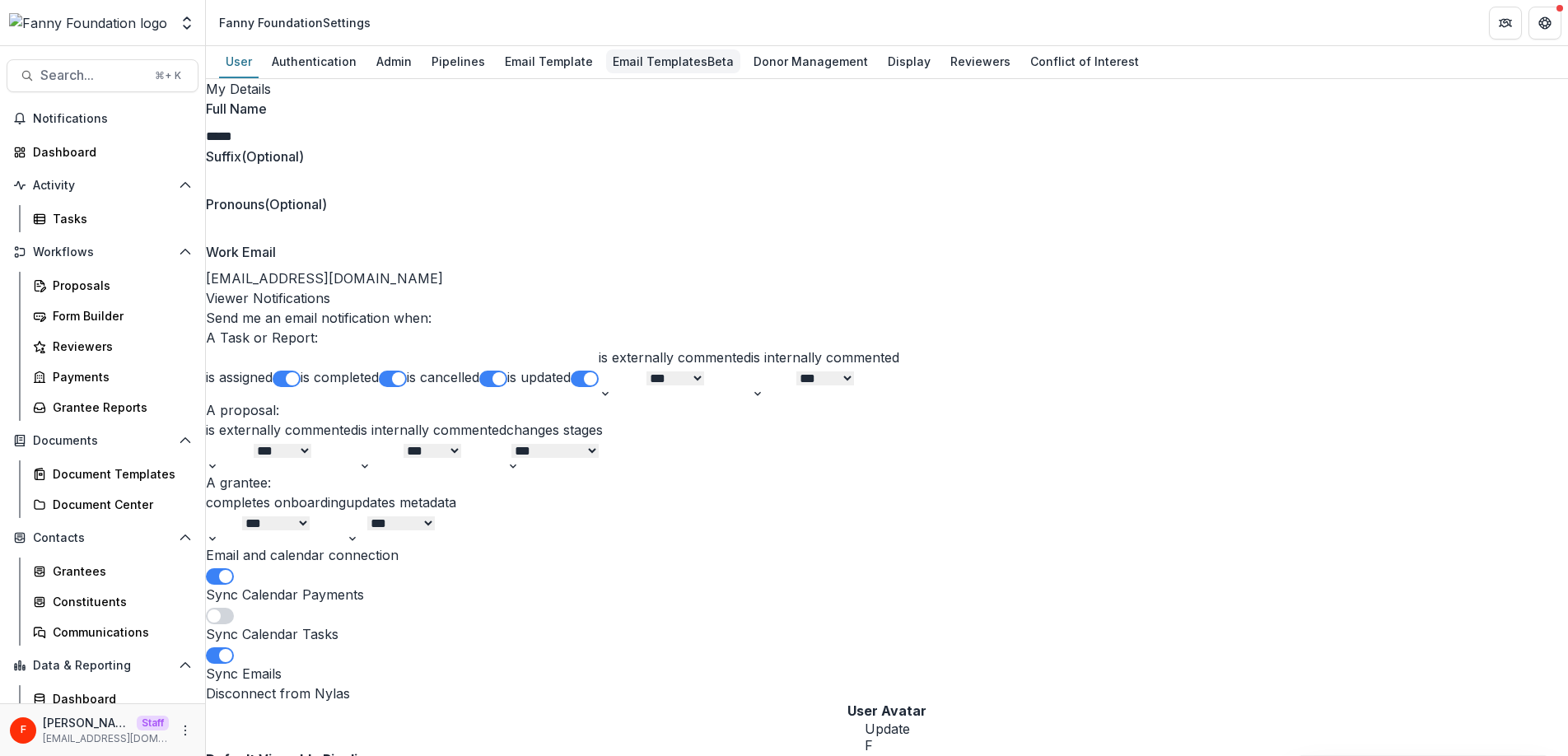
click at [674, 61] on div "Email Templates Beta" at bounding box center [673, 61] width 134 height 24
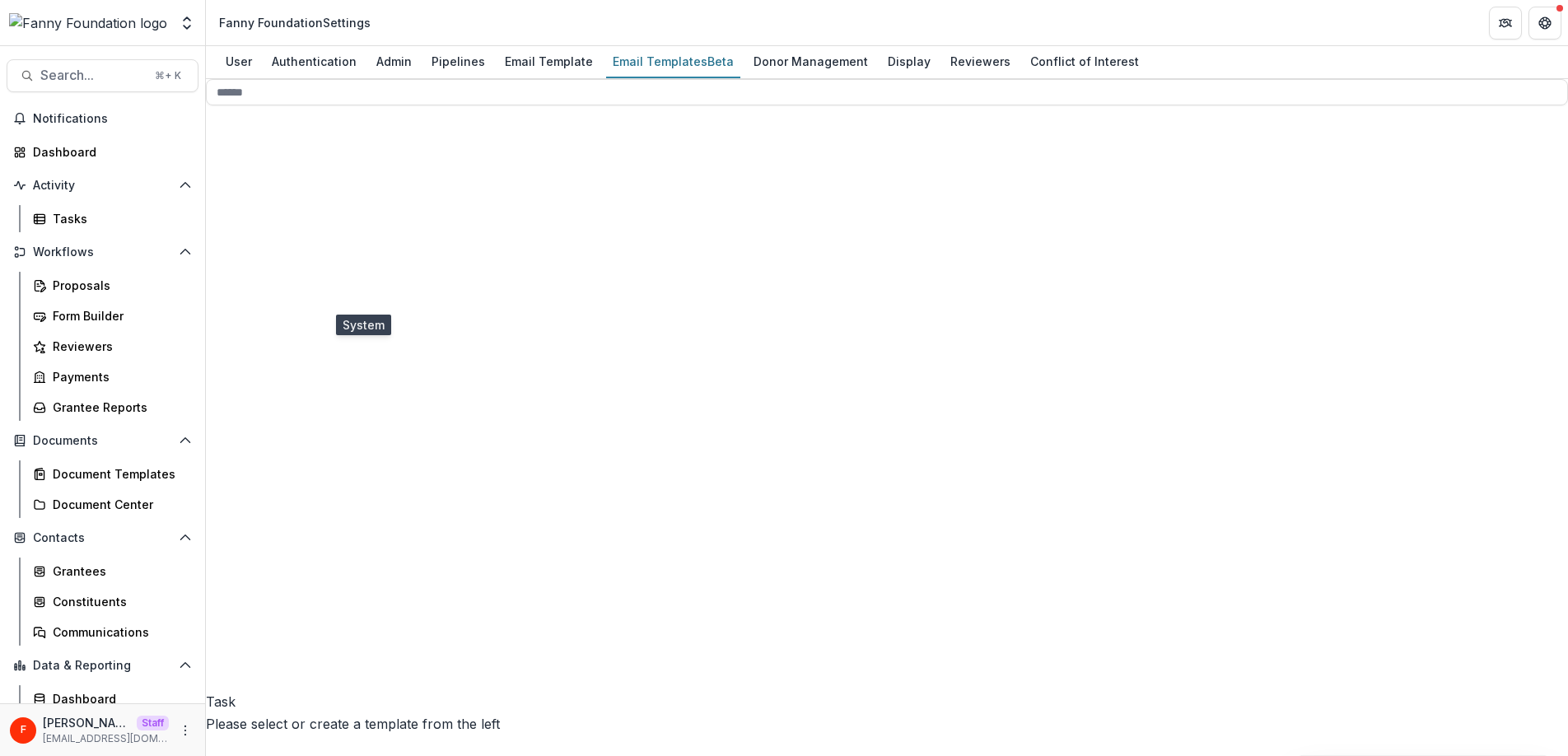
click at [303, 302] on span "User Added to Foundation" at bounding box center [314, 293] width 165 height 16
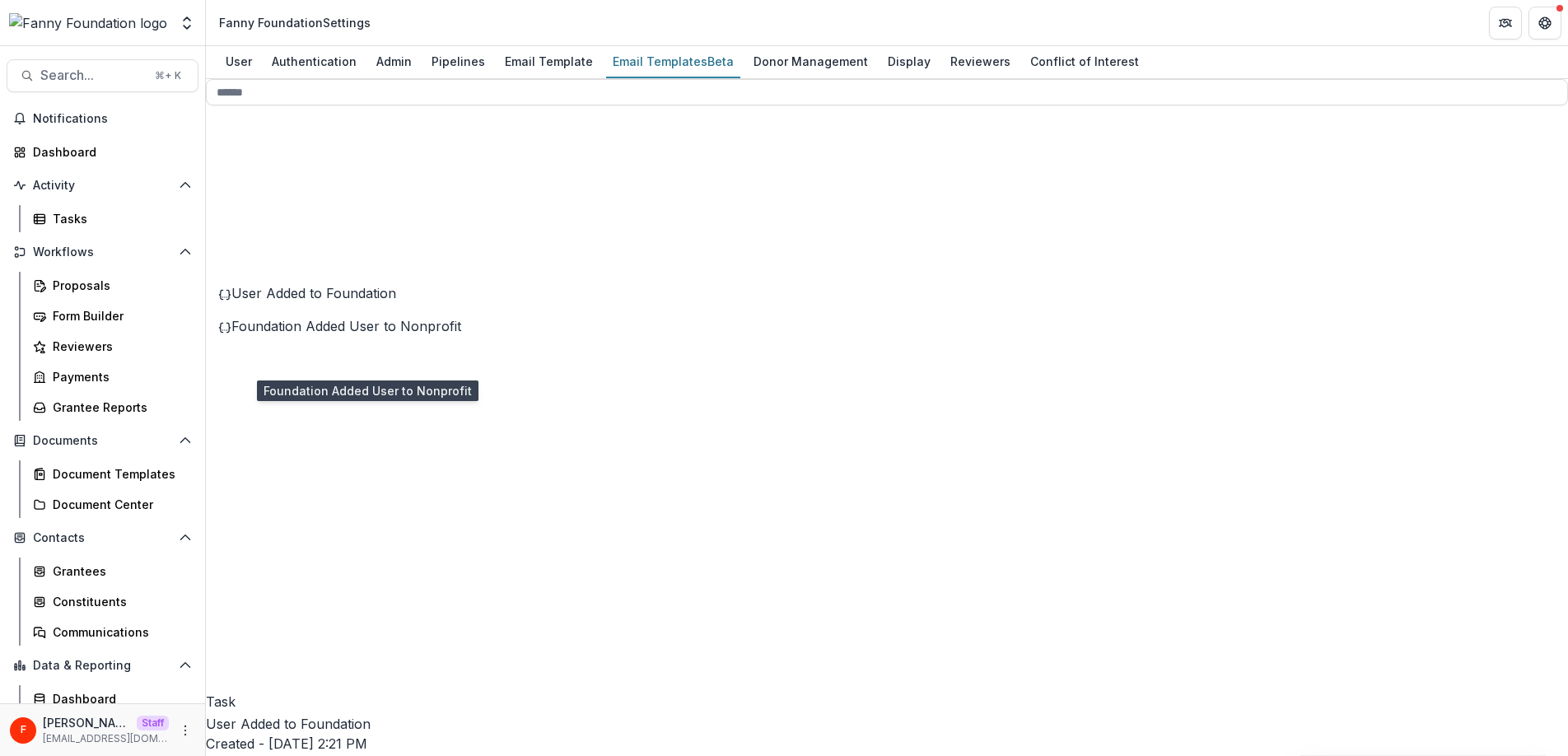
click at [314, 334] on span "Foundation Added User to Nonprofit" at bounding box center [346, 326] width 230 height 16
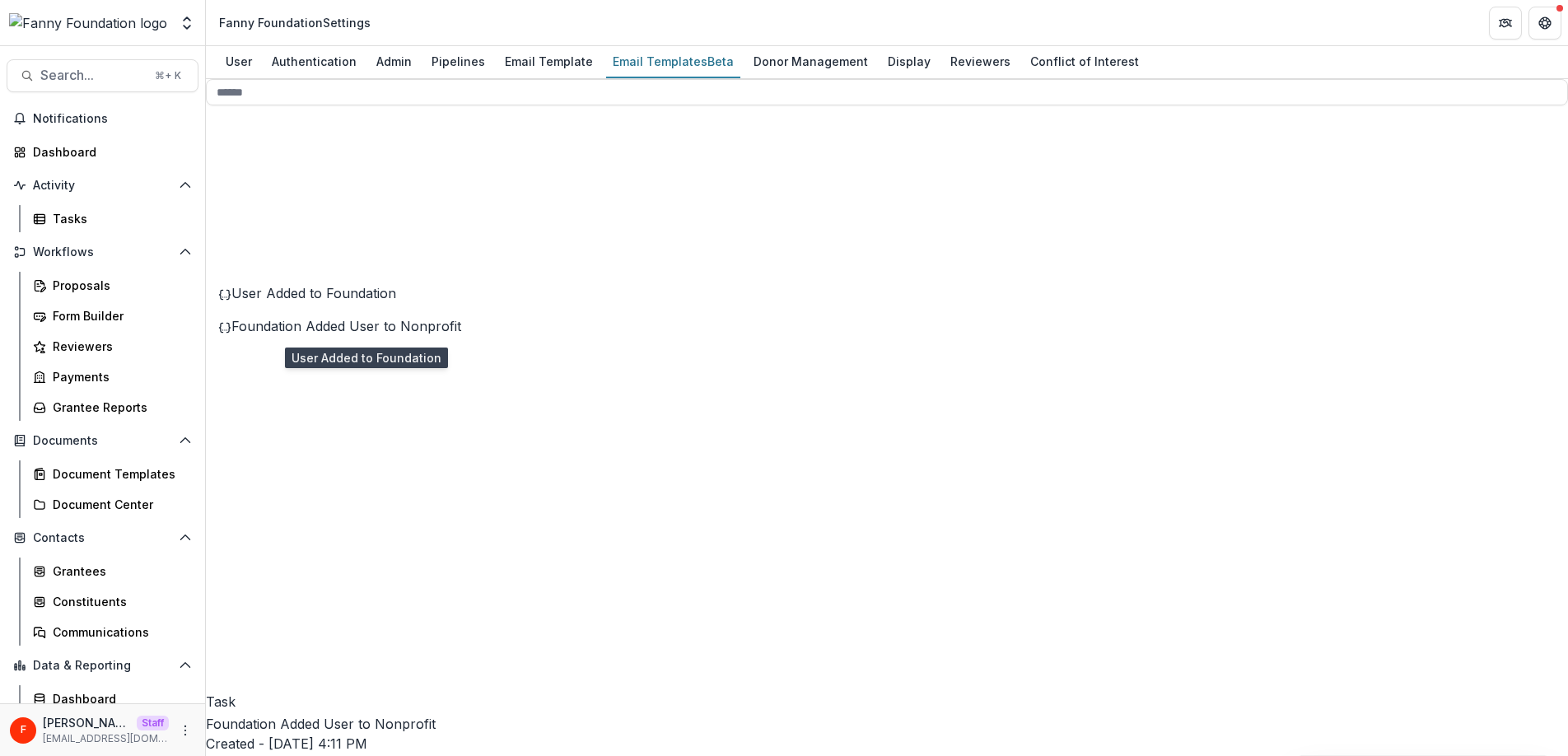
click at [324, 302] on span "User Added to Foundation" at bounding box center [314, 293] width 165 height 16
drag, startPoint x: 1182, startPoint y: 359, endPoint x: 1002, endPoint y: 364, distance: 180.1
drag, startPoint x: 1182, startPoint y: 367, endPoint x: 1019, endPoint y: 365, distance: 163.0
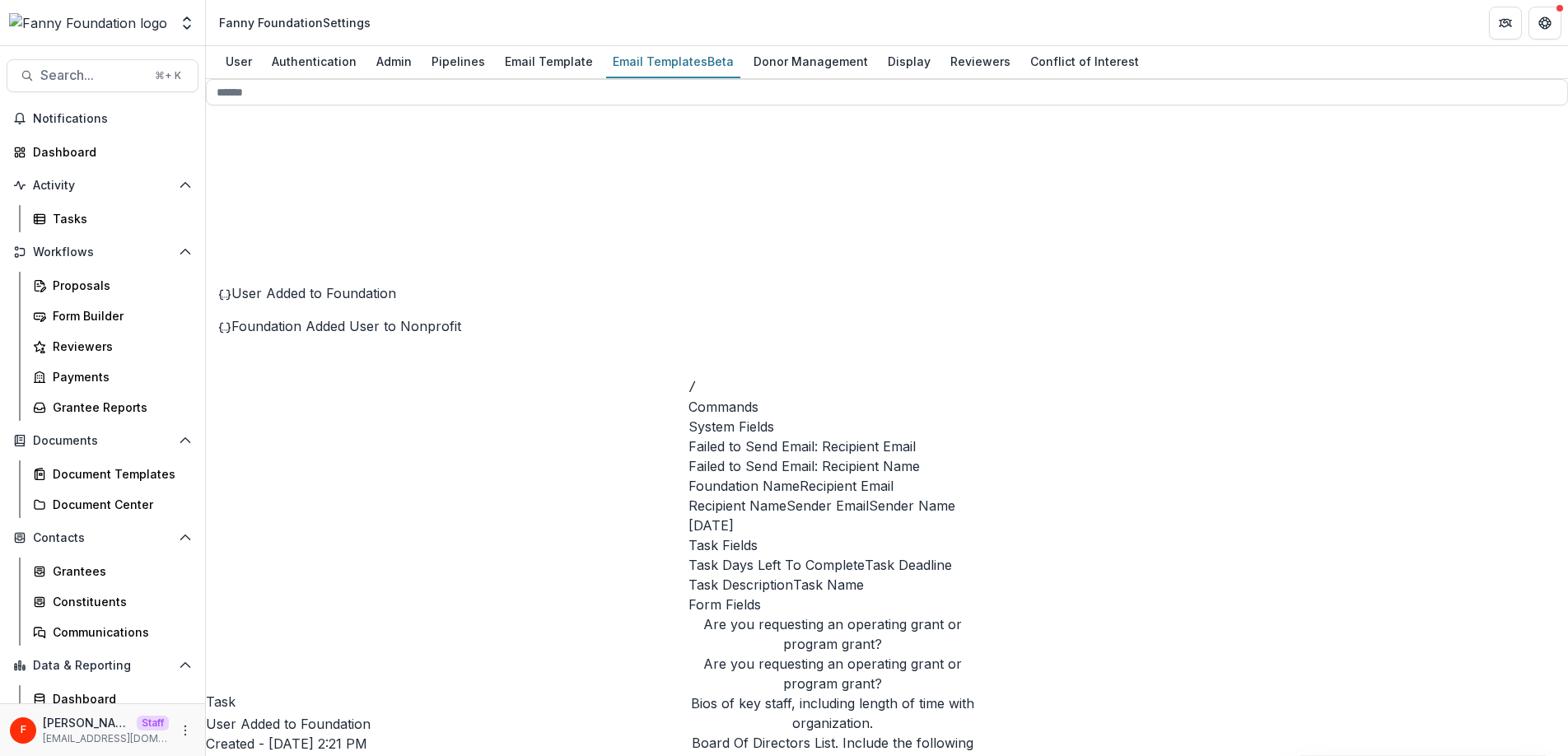
click at [779, 496] on span "Foundation Name" at bounding box center [744, 486] width 111 height 20
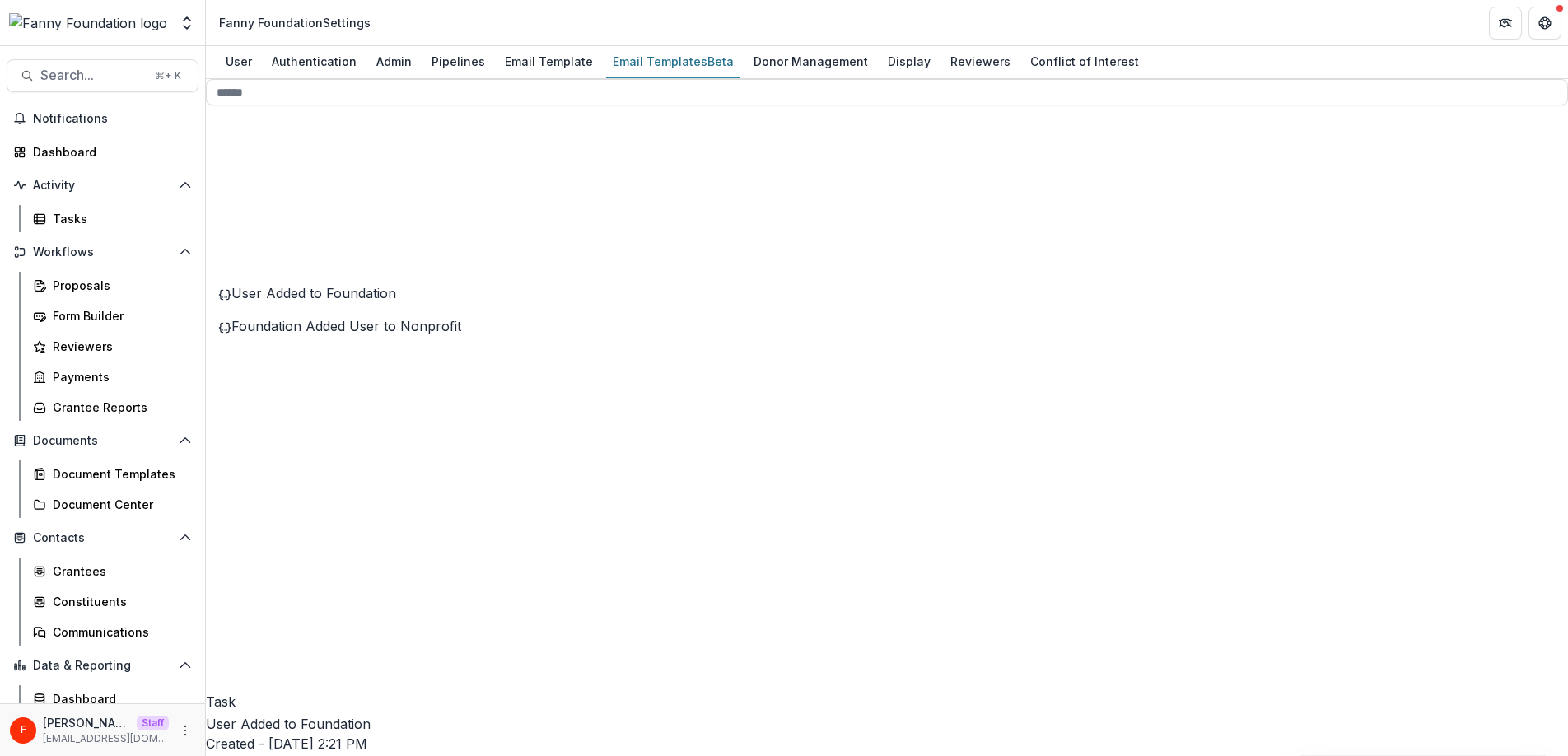
click at [402, 334] on span "Foundation Added User to Nonprofit" at bounding box center [346, 326] width 230 height 16
click at [380, 302] on span "User Added to Foundation" at bounding box center [314, 293] width 165 height 16
click at [334, 334] on span "Foundation Added User to Nonprofit" at bounding box center [346, 326] width 230 height 16
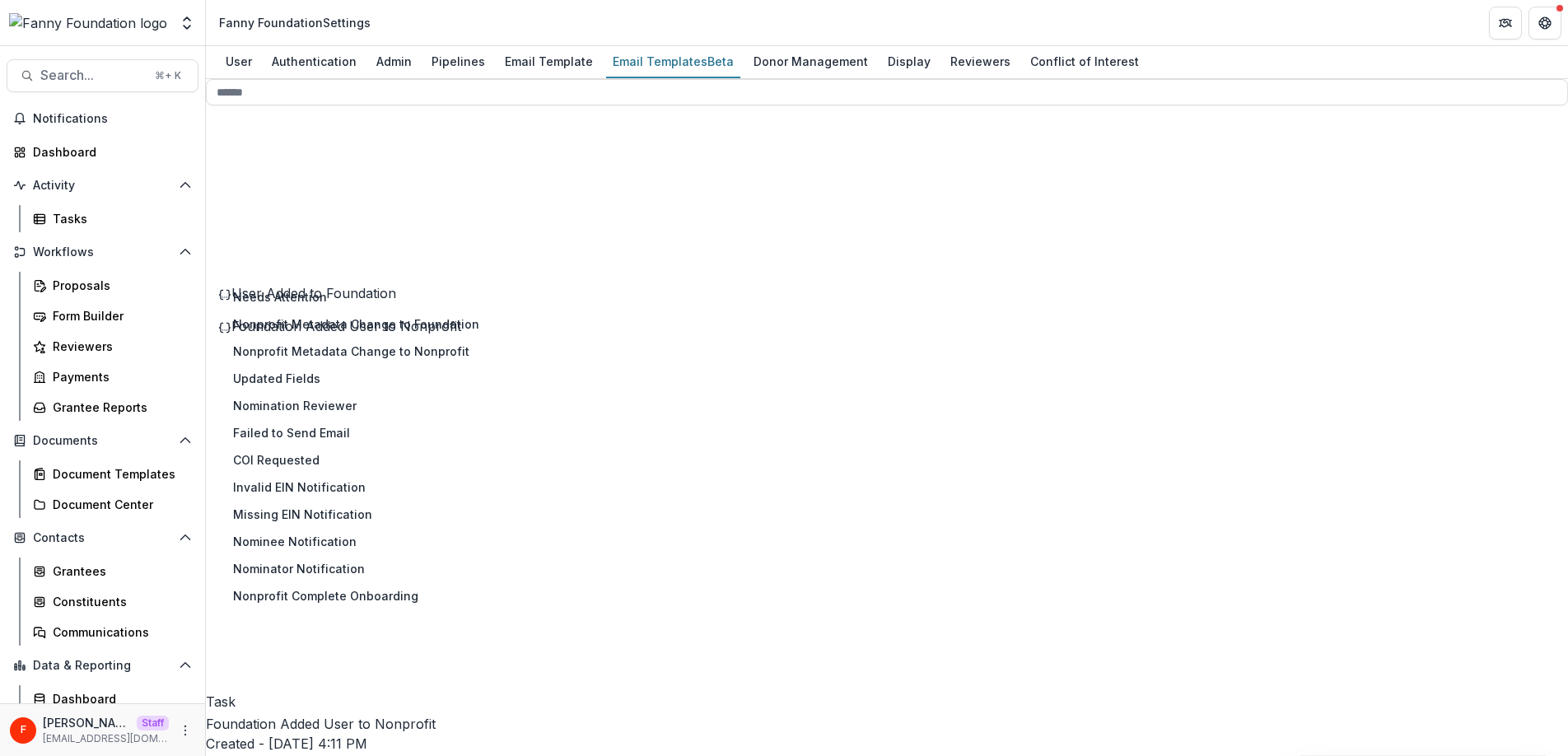
click at [405, 649] on div "Task 25 Proposal 0 Pipeline 6 Report 0 System 2 Needs Attention Nonprofit Metad…" at bounding box center [349, 410] width 286 height 608
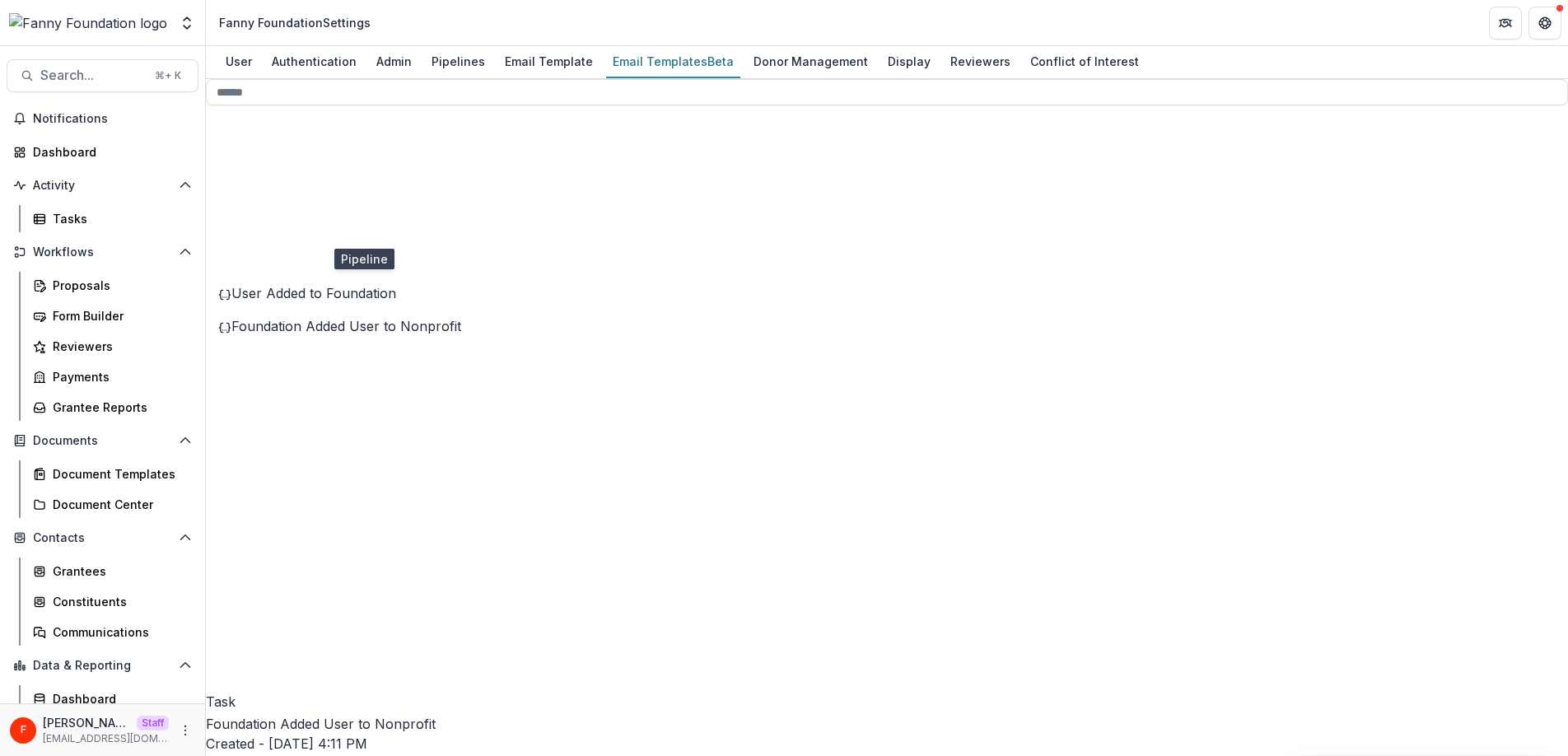
click at [242, 471] on icon at bounding box center [349, 614] width 286 height 286
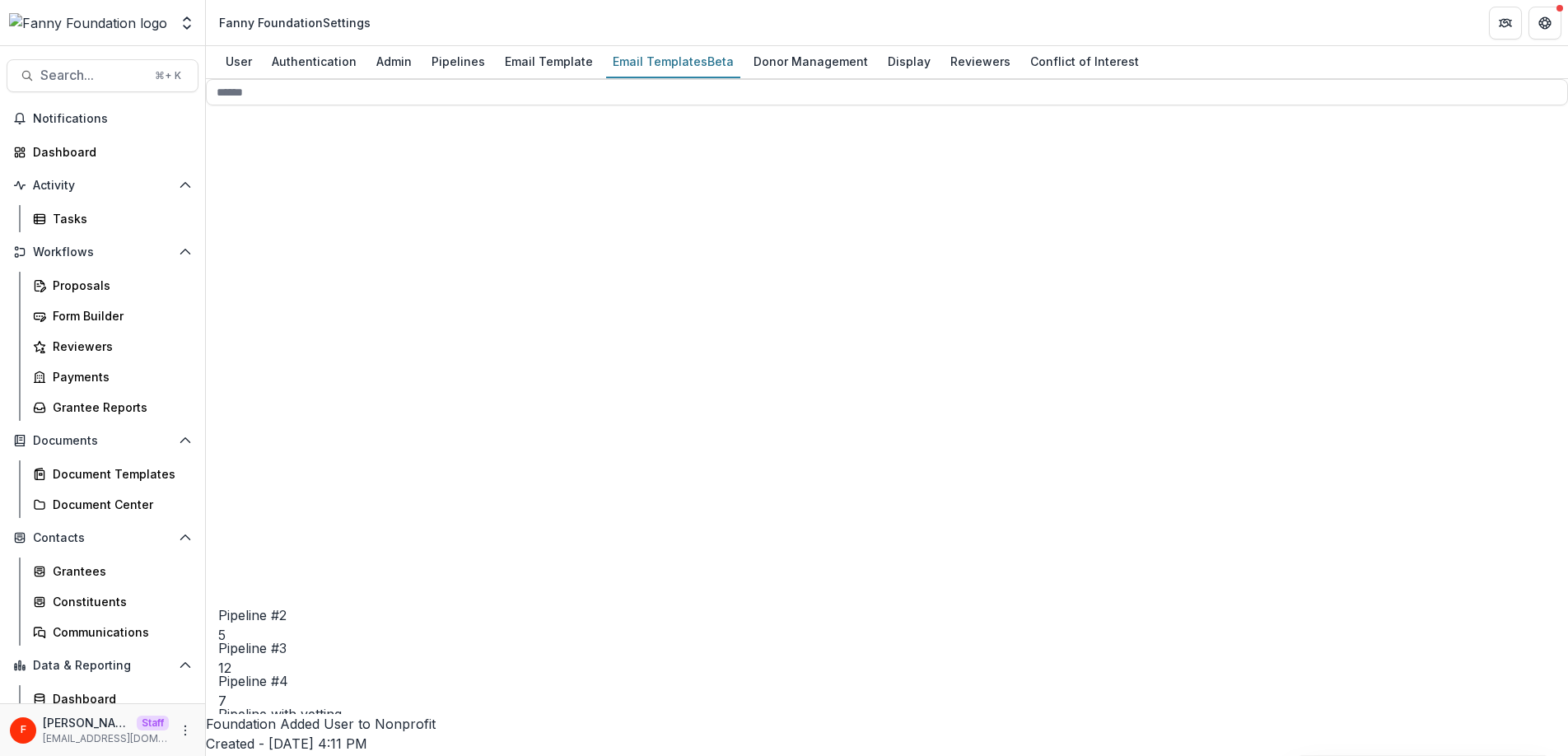
scroll to position [163, 0]
click at [349, 336] on span "Proposal invite" at bounding box center [303, 327] width 93 height 16
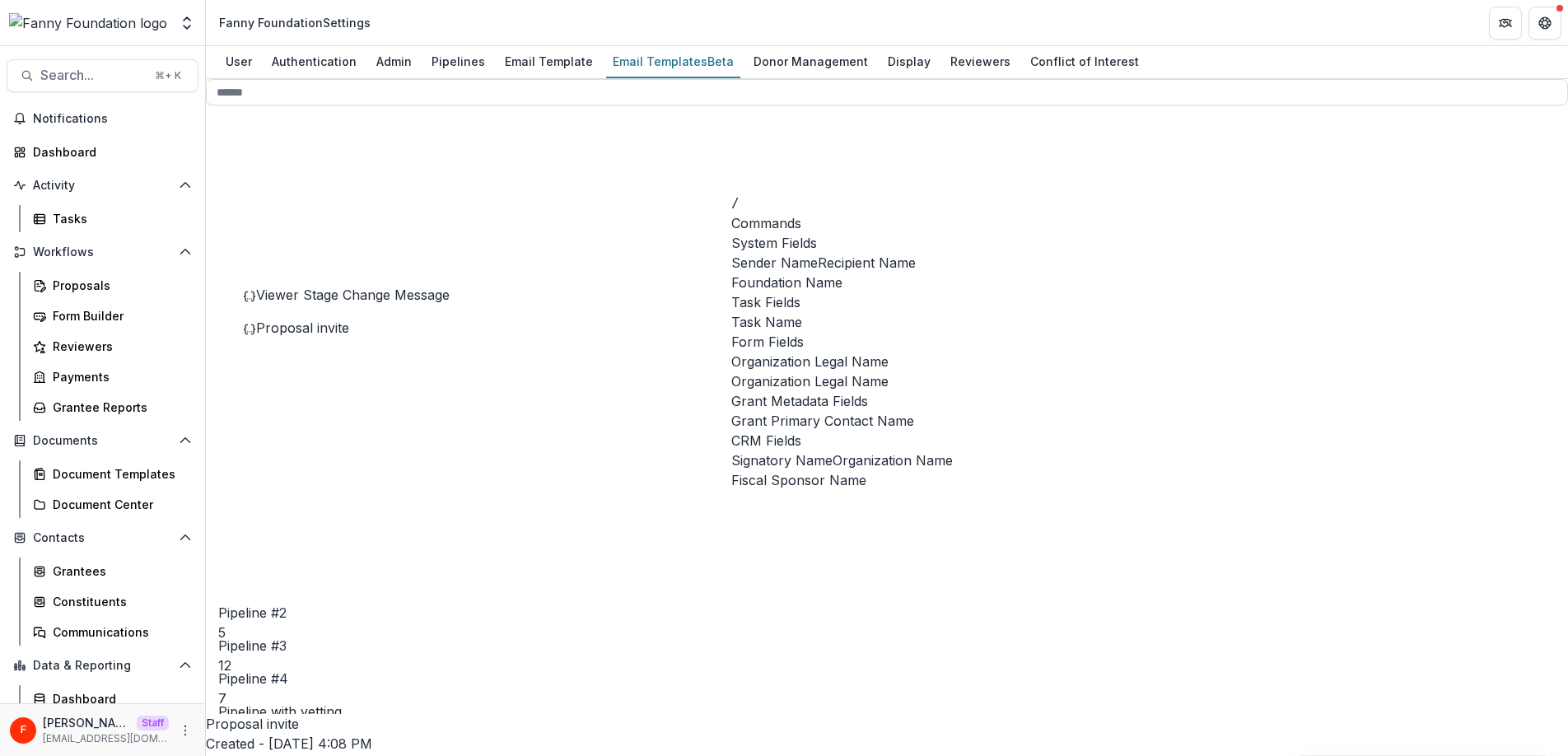
scroll to position [115, 0]
click at [832, 450] on span "Organization Name" at bounding box center [892, 460] width 120 height 20
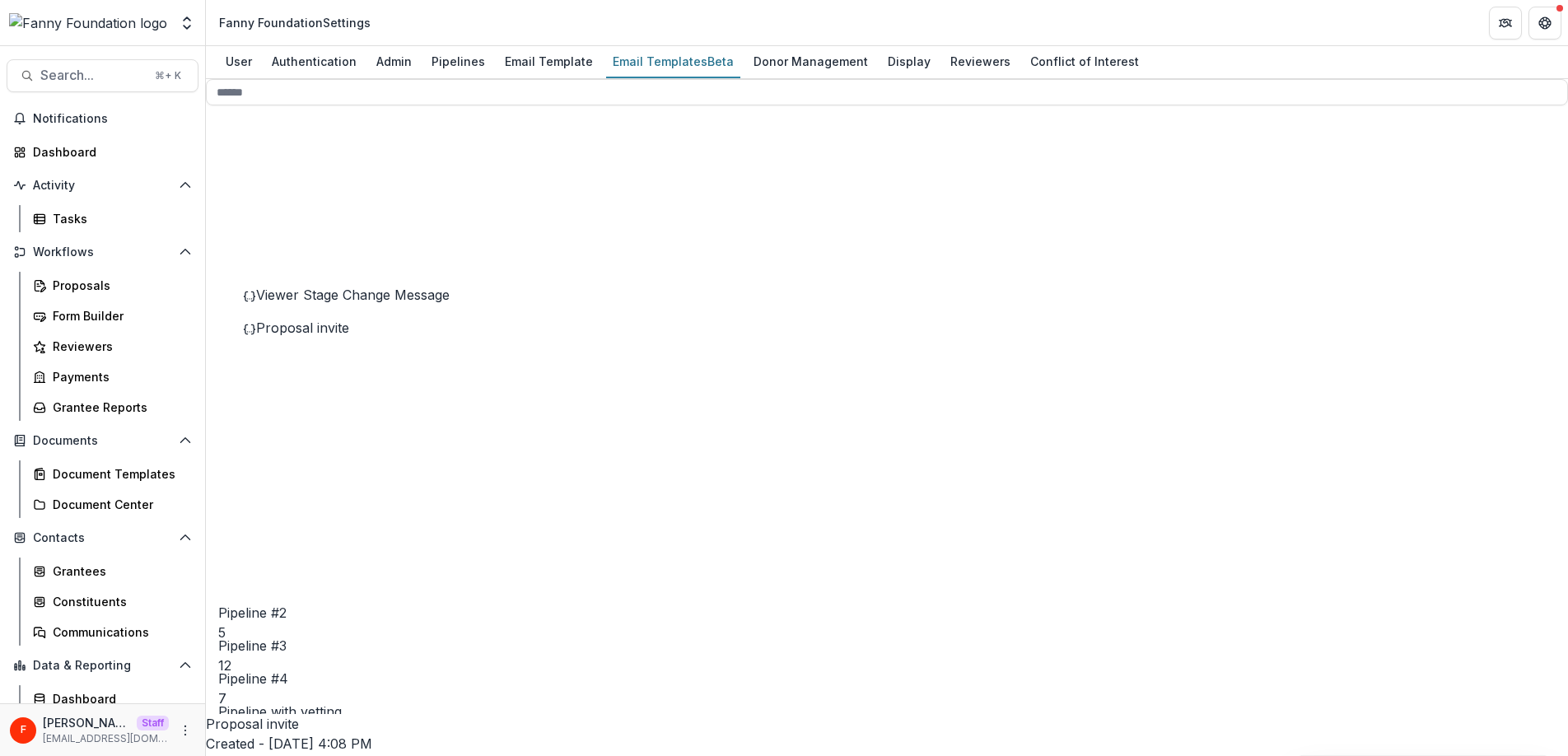
click at [379, 402] on span "Stage Change Message" at bounding box center [329, 394] width 147 height 16
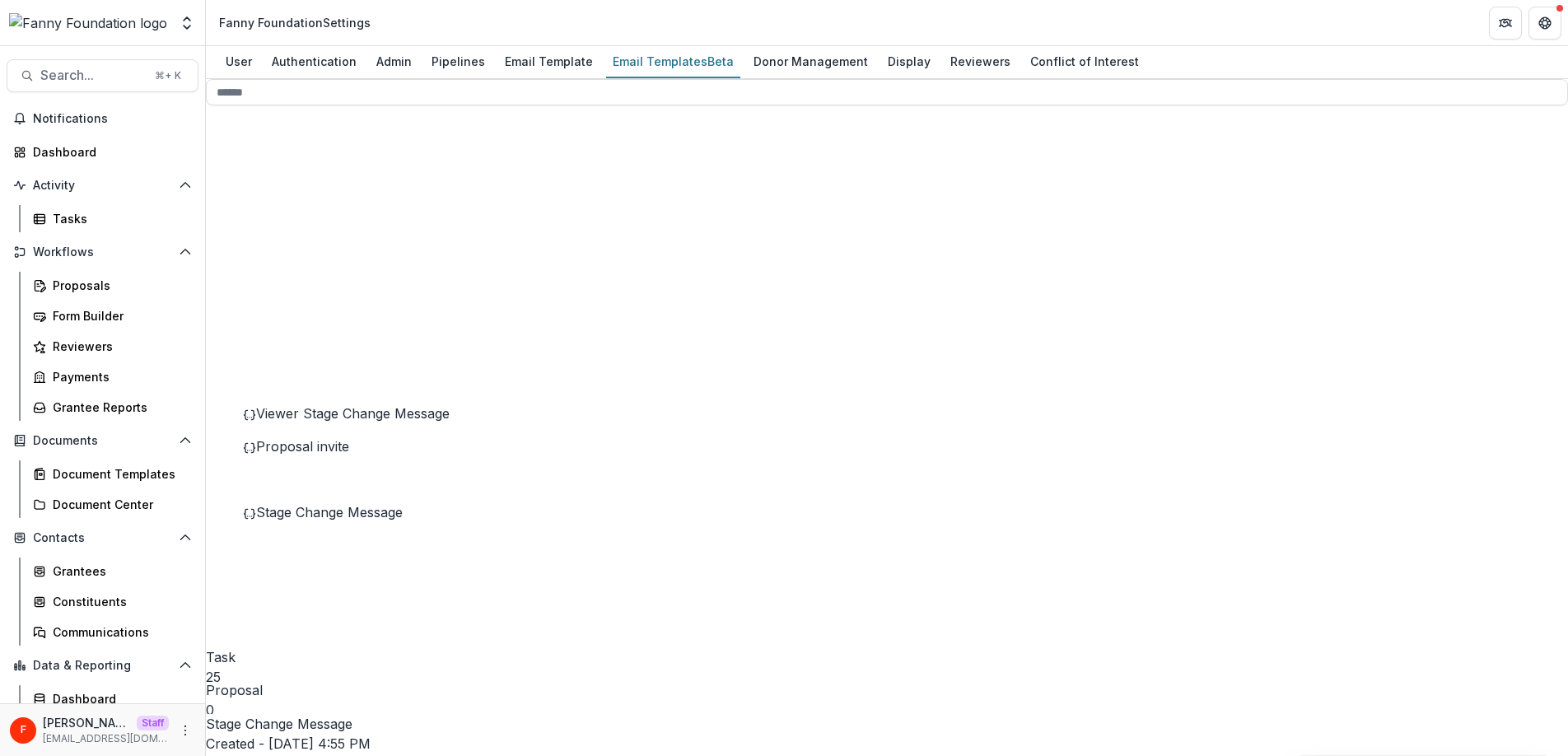
scroll to position [12, 0]
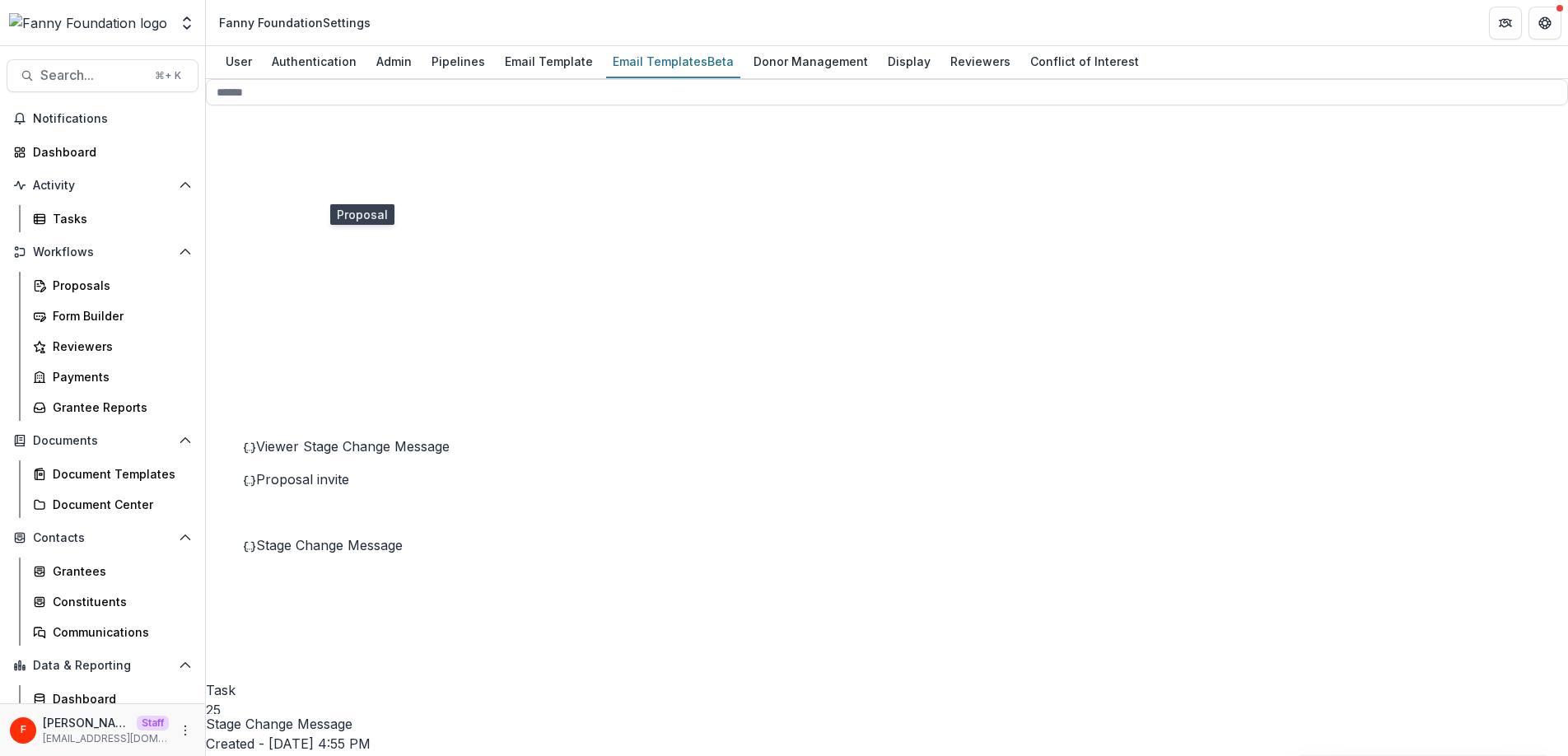
click at [206, 755] on icon "Options" at bounding box center [206, 767] width 0 height 0
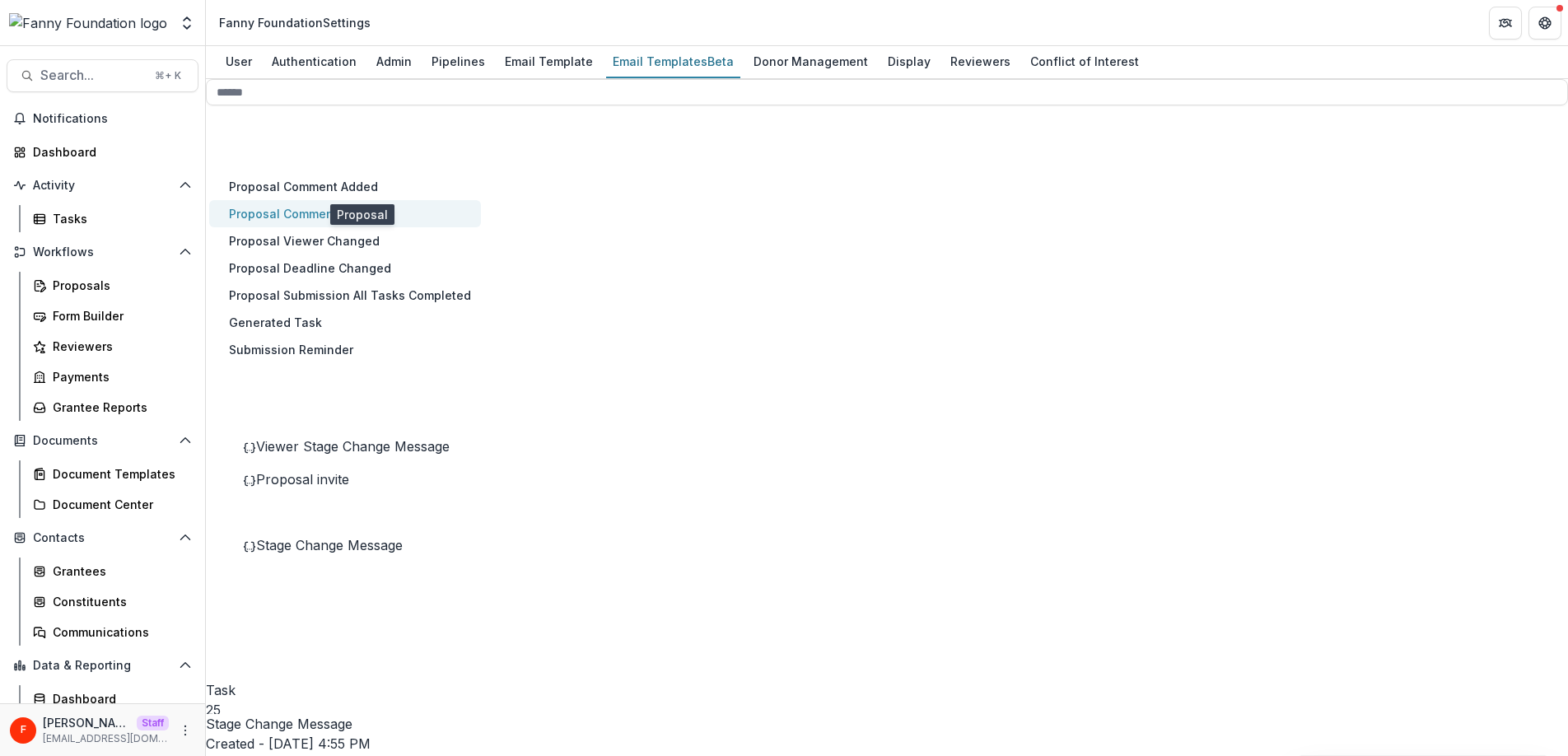
click at [400, 227] on button "Proposal Comment Mention" at bounding box center [345, 214] width 272 height 27
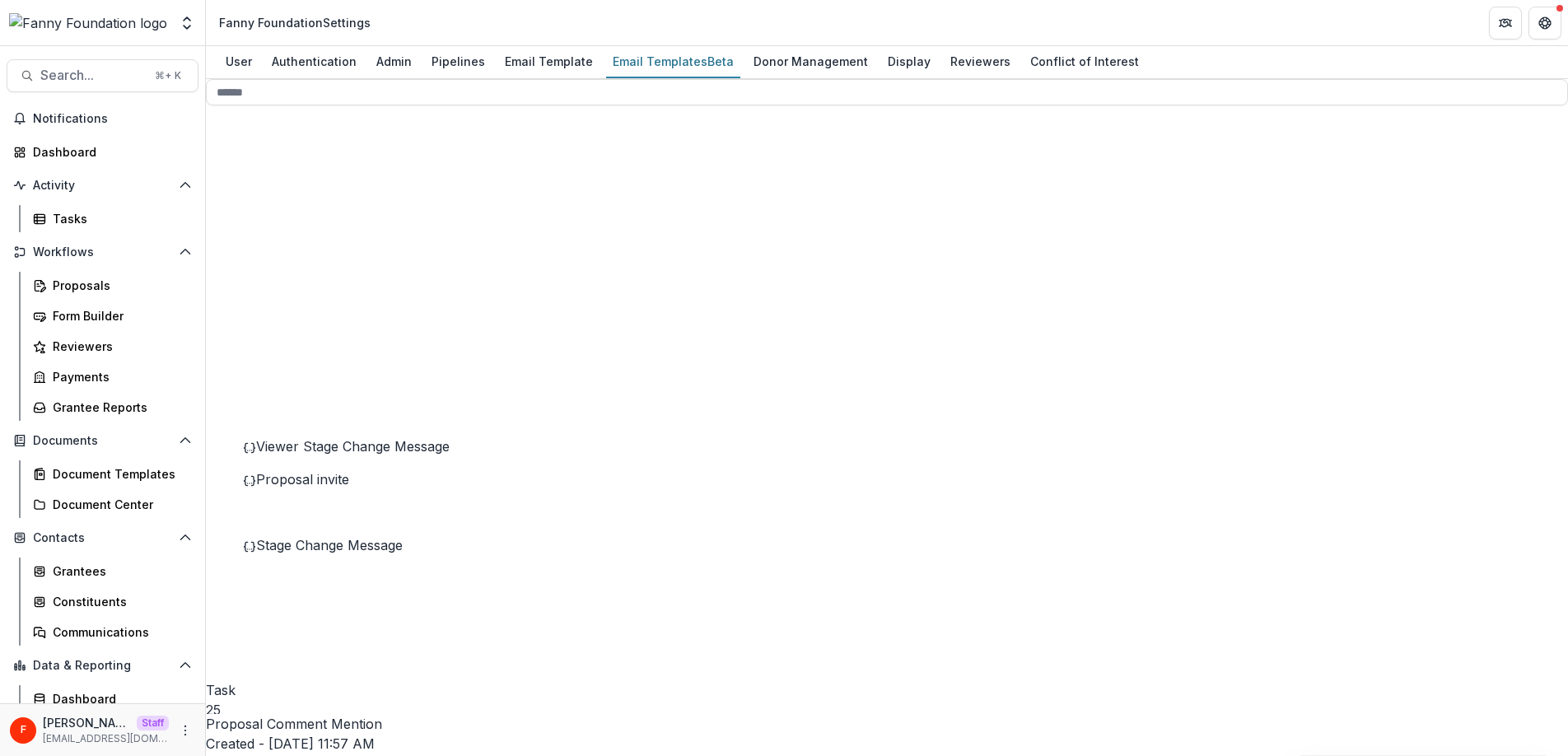
click at [1270, 24] on header "Fanny Foundation Settings" at bounding box center [887, 22] width 1362 height 46
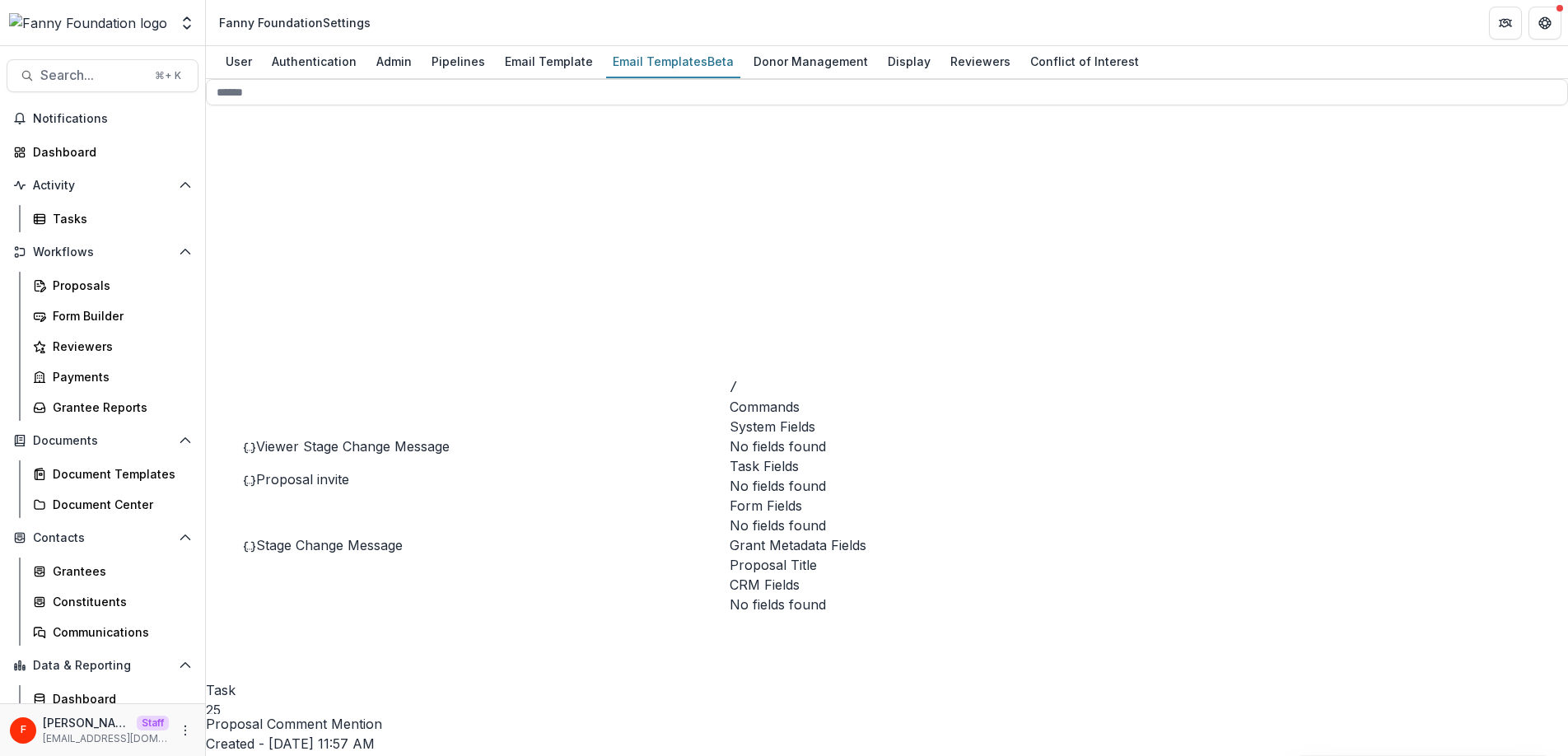
click at [817, 574] on span "Proposal Title" at bounding box center [773, 565] width 88 height 20
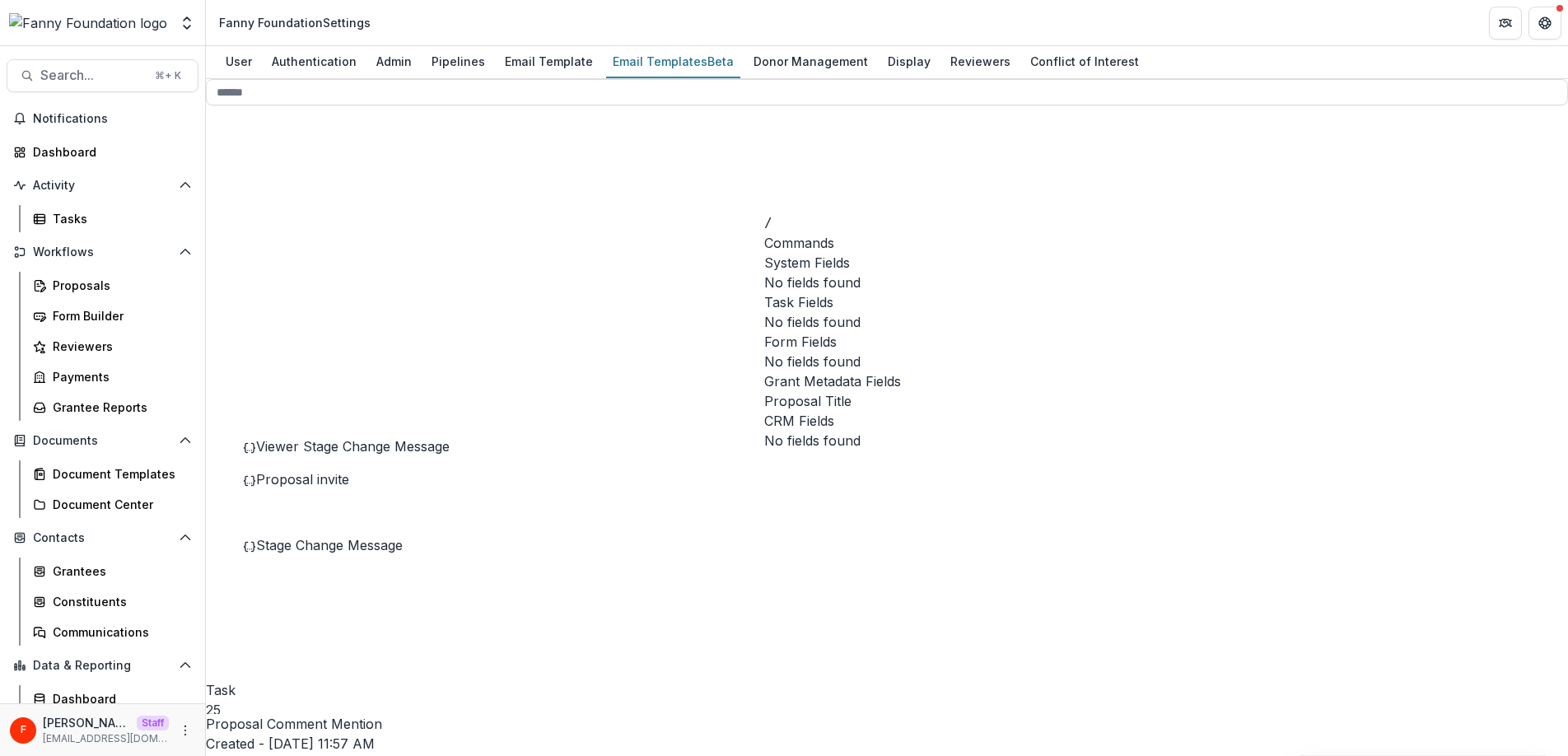
click at [851, 391] on span "Proposal Title" at bounding box center [808, 401] width 88 height 20
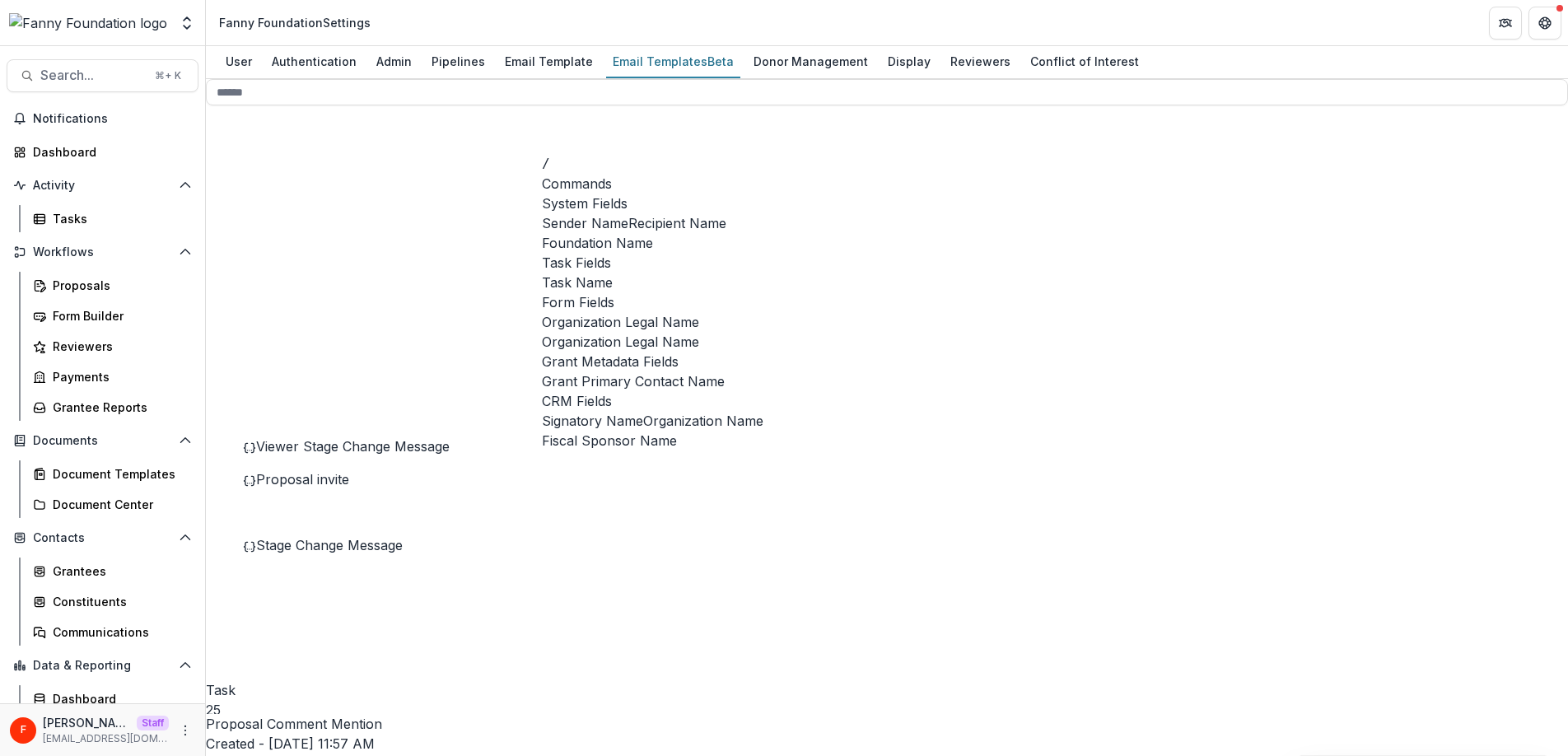
click at [653, 247] on span "Foundation Name" at bounding box center [597, 242] width 111 height 20
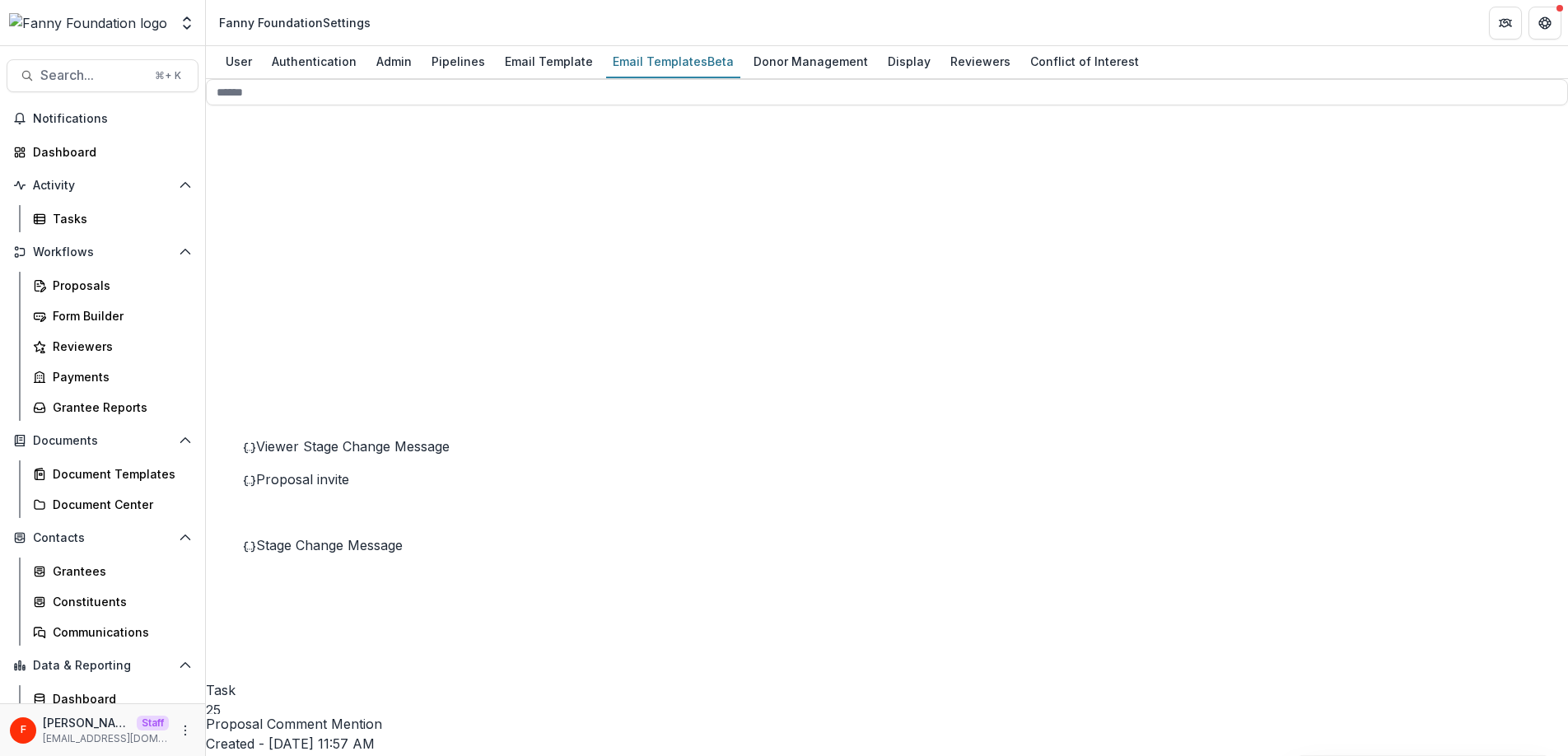
click at [206, 755] on icon "Options" at bounding box center [206, 767] width 0 height 0
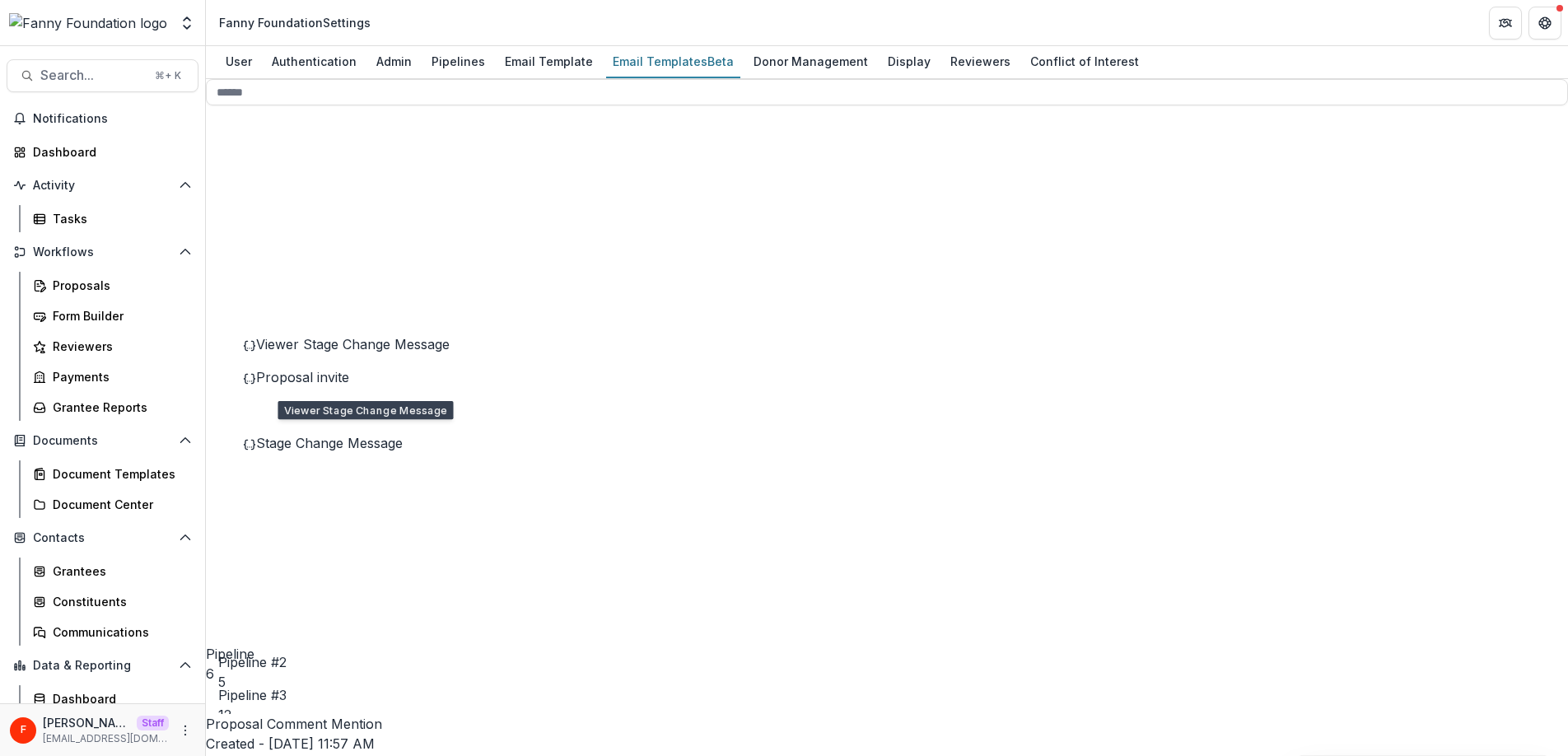
scroll to position [115, 0]
click at [375, 351] on span "Viewer Stage Change Message" at bounding box center [353, 342] width 193 height 16
click at [1408, 87] on button "Edit Name" at bounding box center [1452, 72] width 139 height 27
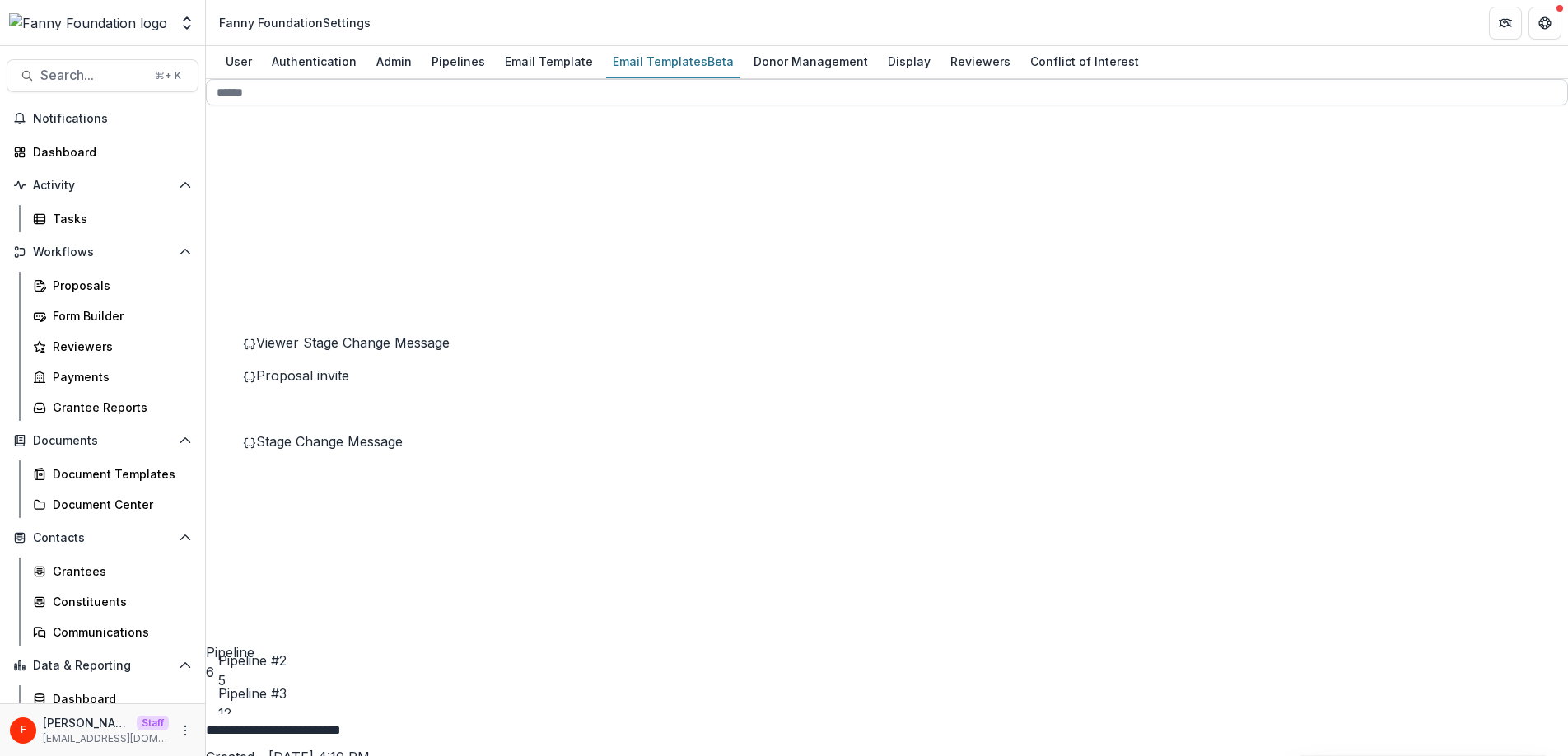
drag, startPoint x: 716, startPoint y: 124, endPoint x: 490, endPoint y: 124, distance: 226.0
type input "**********"
click at [951, 714] on div "Viewer Stage Change Message Created - Aug 14, 2025 @ 4:10 PM Last Updated - Aug…" at bounding box center [887, 757] width 1362 height 86
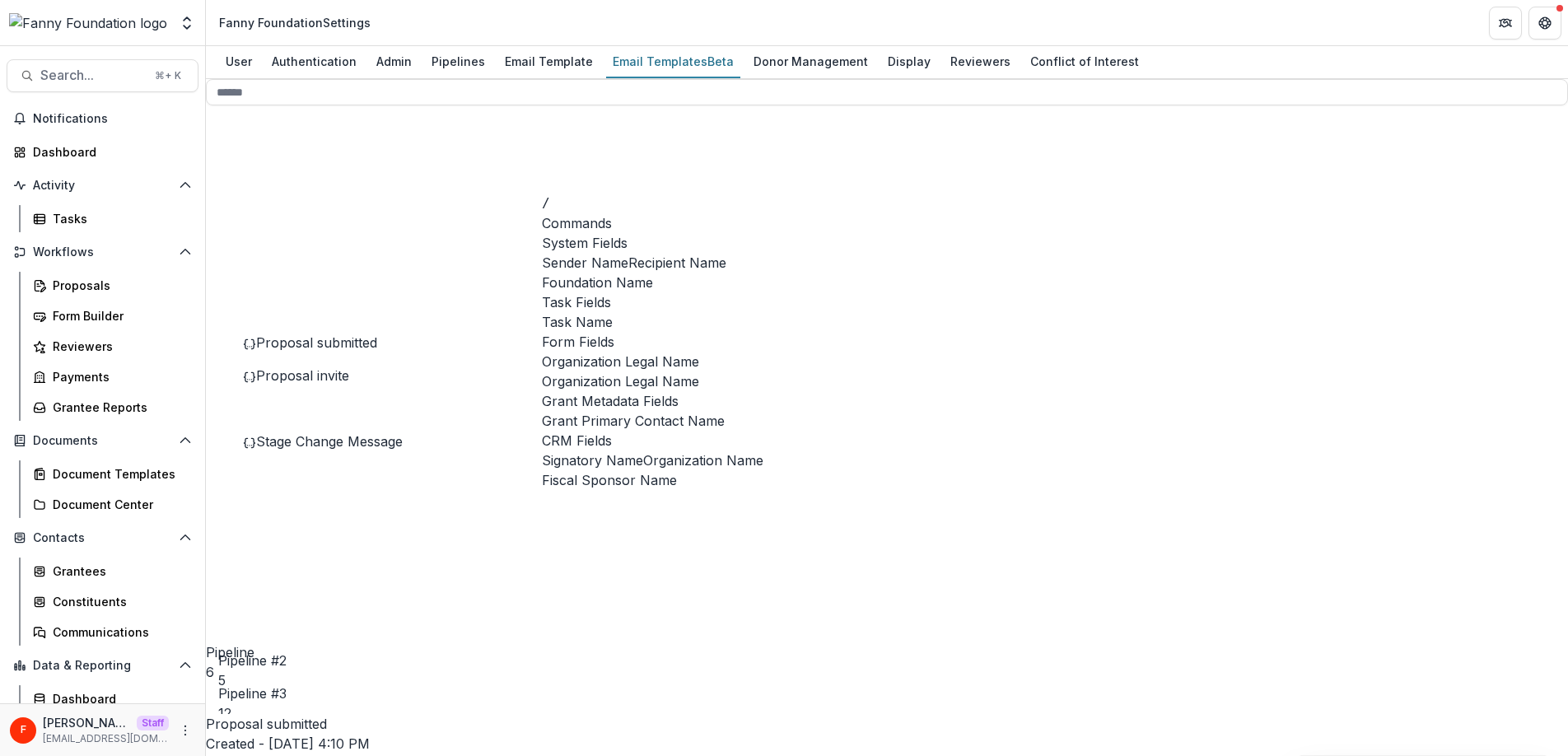
scroll to position [115, 0]
click at [643, 450] on span "Organization Name" at bounding box center [703, 460] width 120 height 20
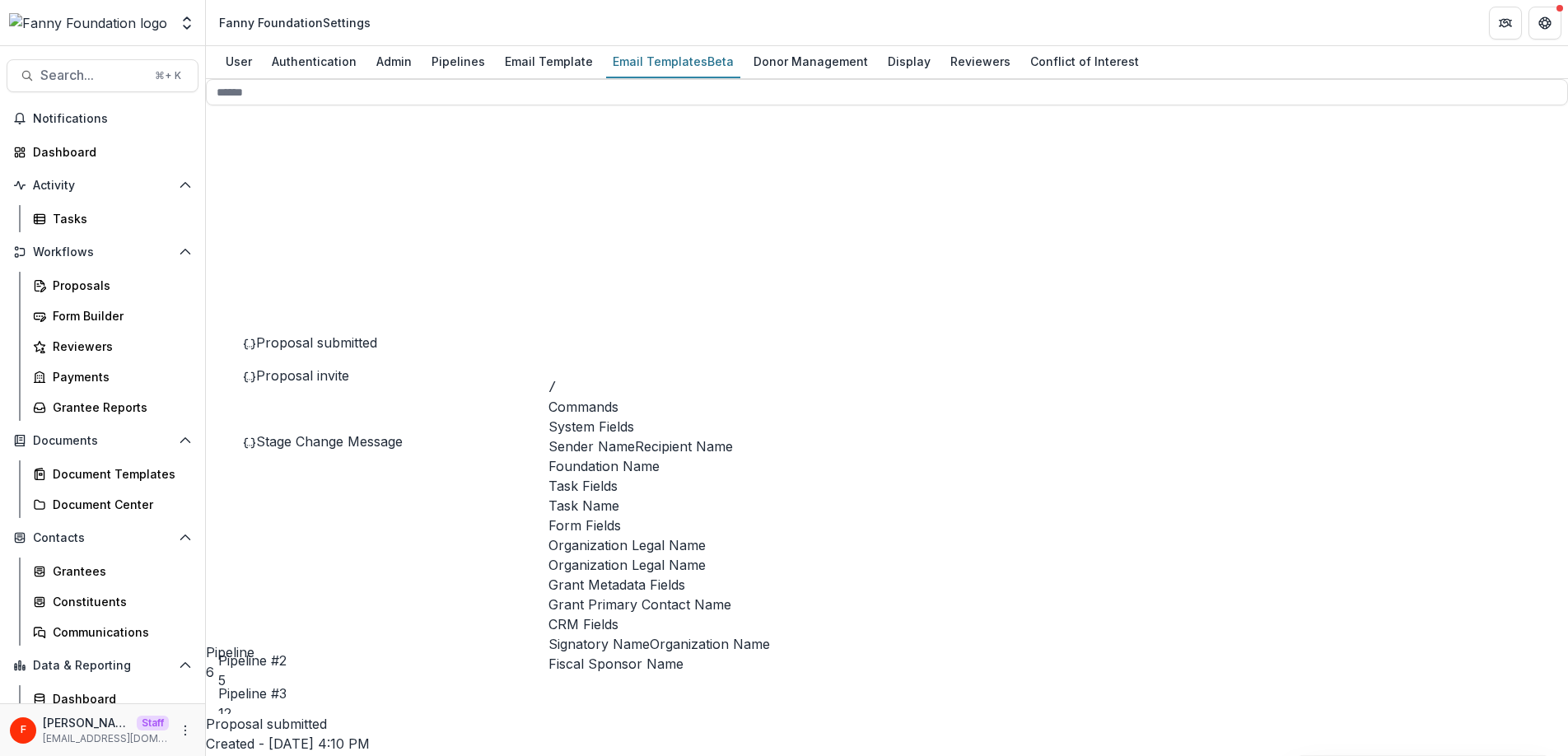
click at [696, 653] on span "Organization Name" at bounding box center [710, 643] width 120 height 20
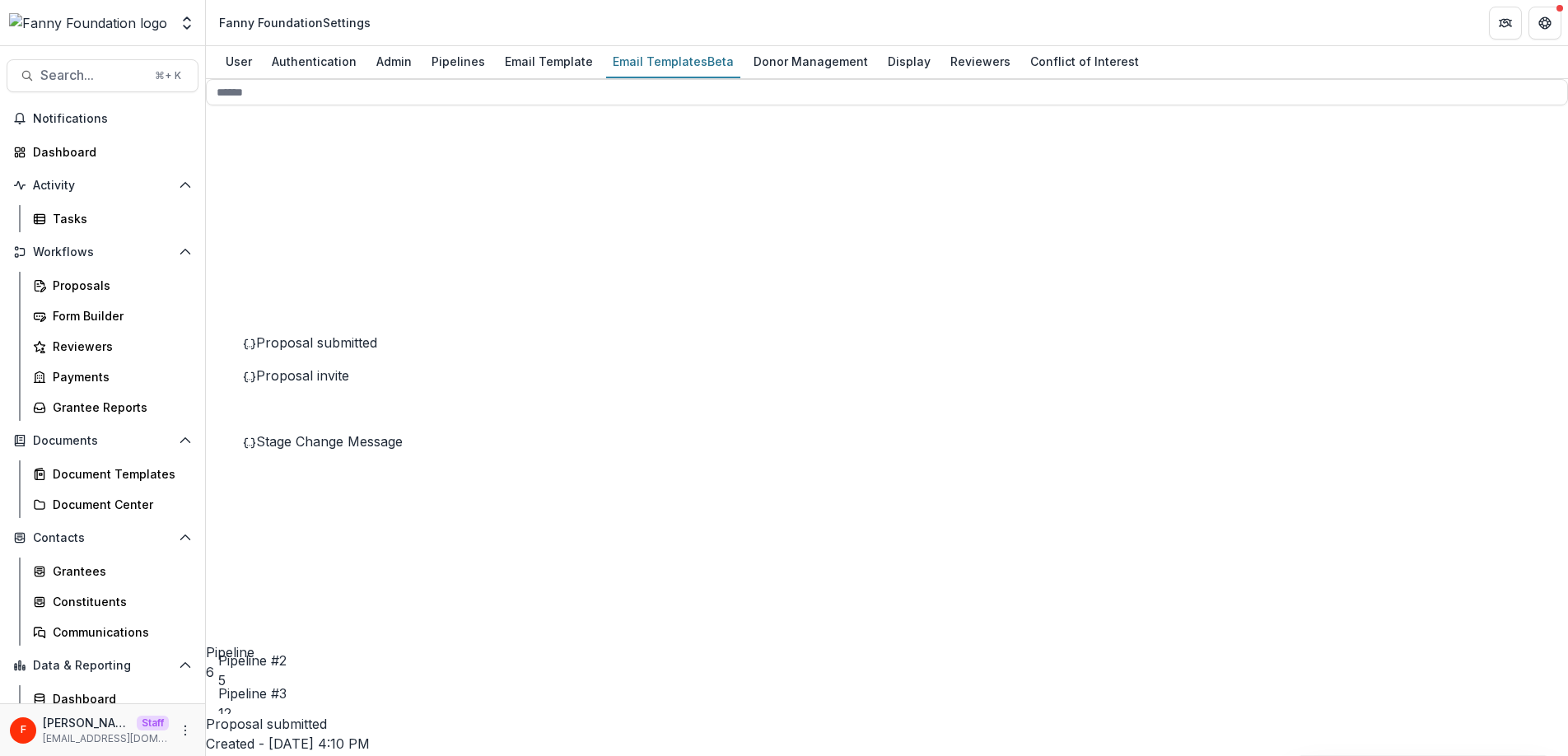
click at [93, 146] on div "Dashboard" at bounding box center [109, 151] width 152 height 17
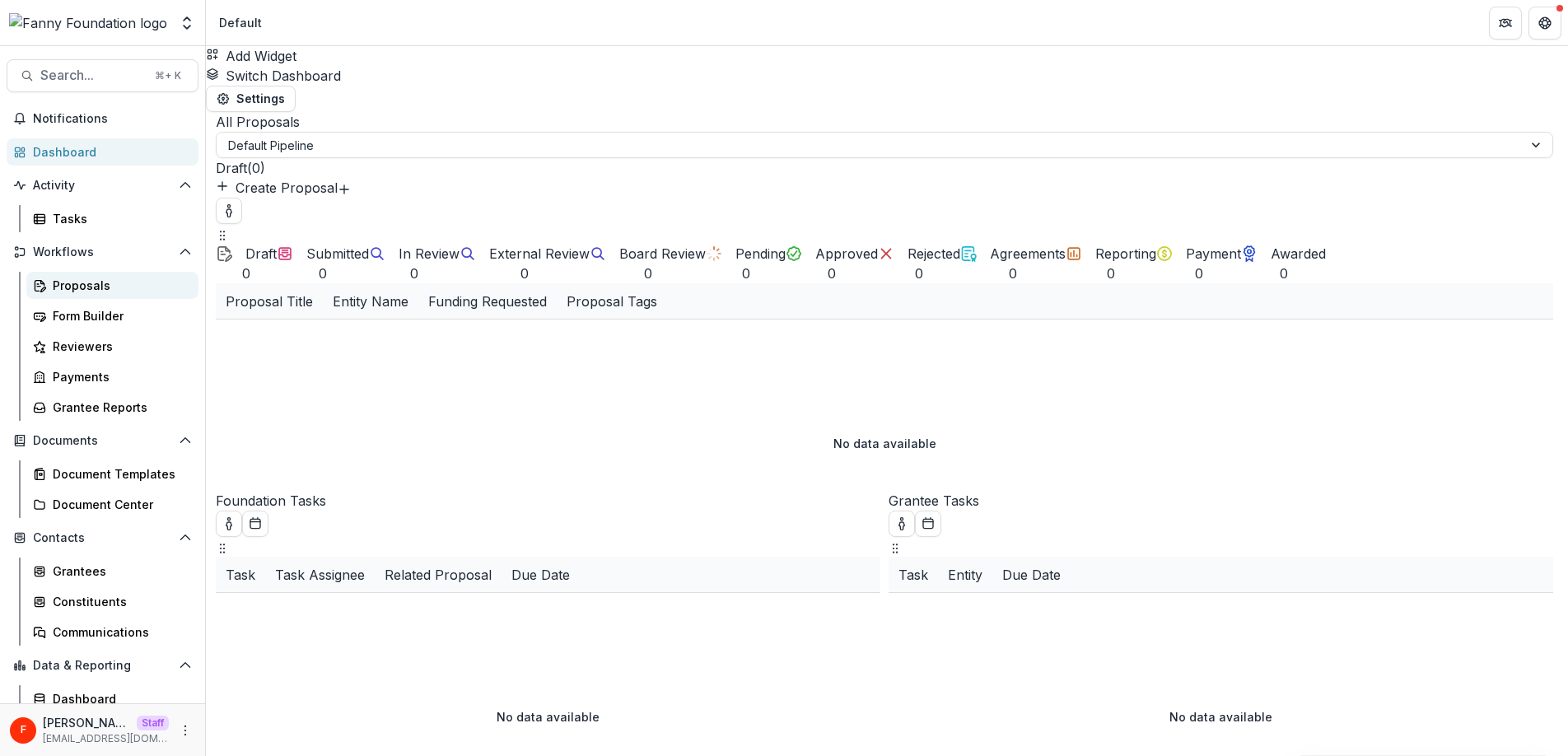
click at [113, 288] on div "Proposals" at bounding box center [119, 285] width 132 height 17
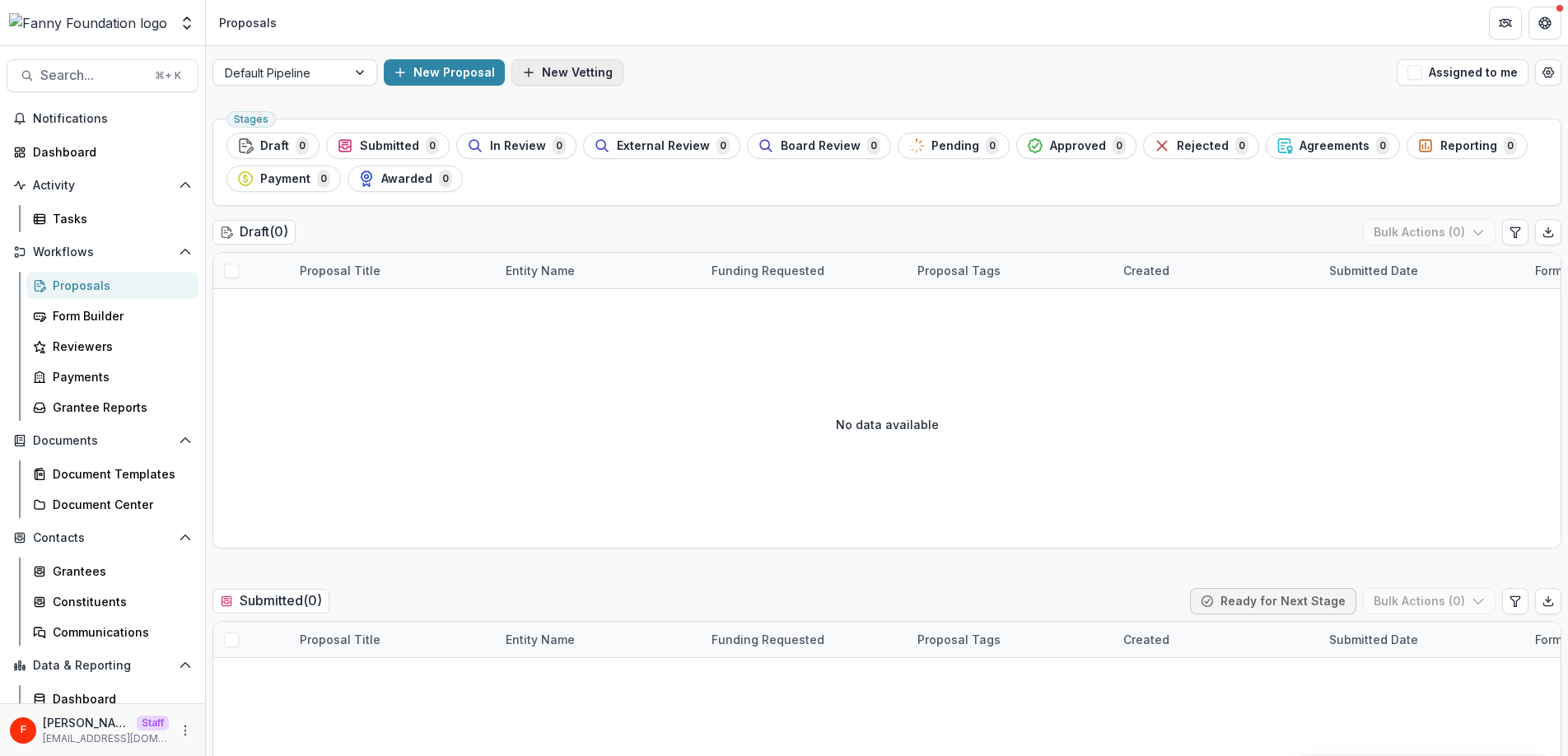
click at [541, 73] on button "New Vetting" at bounding box center [567, 72] width 112 height 26
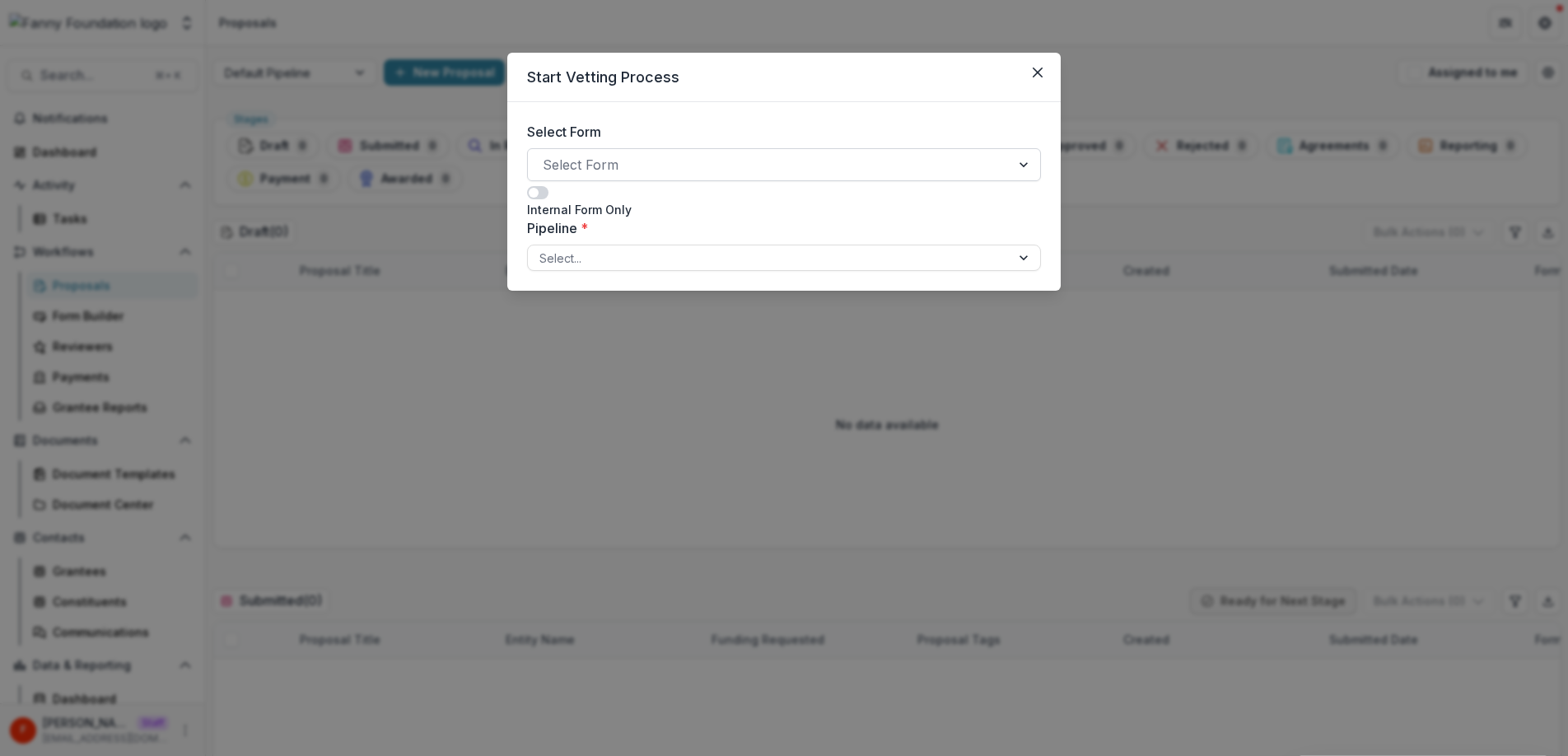
click at [642, 164] on div at bounding box center [769, 165] width 453 height 23
click at [768, 102] on div "Select Form Select Form Internal Form Only Pipeline * Select..." at bounding box center [784, 196] width 553 height 189
click at [599, 265] on div at bounding box center [769, 258] width 459 height 21
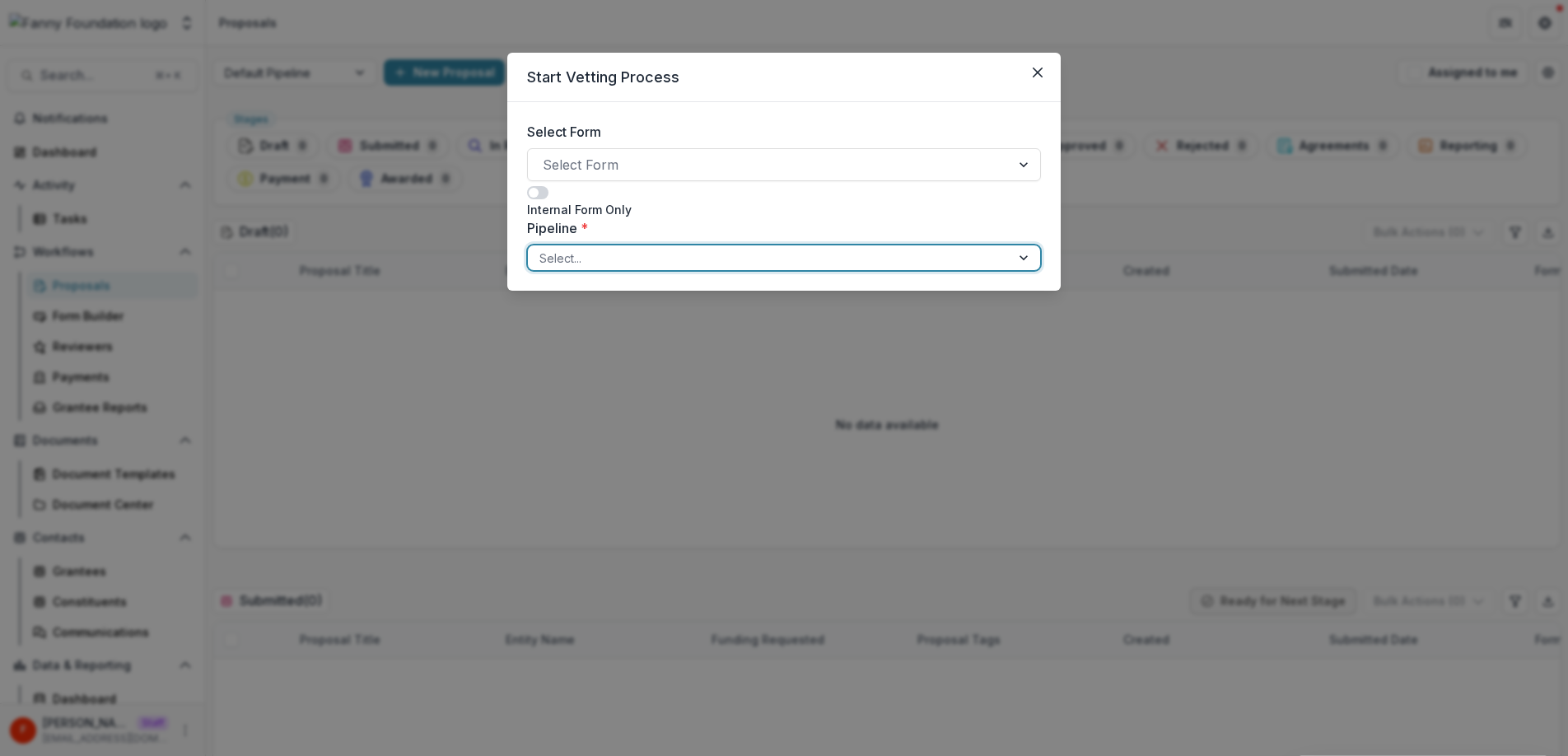
click at [814, 264] on div "Pipeline * Pipeline #4, 1 of 1. 1 result available. Use Up and Down to choose o…" at bounding box center [784, 244] width 514 height 53
click at [602, 259] on div at bounding box center [769, 258] width 459 height 21
click at [785, 244] on div "Pipeline * Pipeline #4, 1 of 1. 1 result available. Use Up and Down to choose o…" at bounding box center [784, 244] width 514 height 53
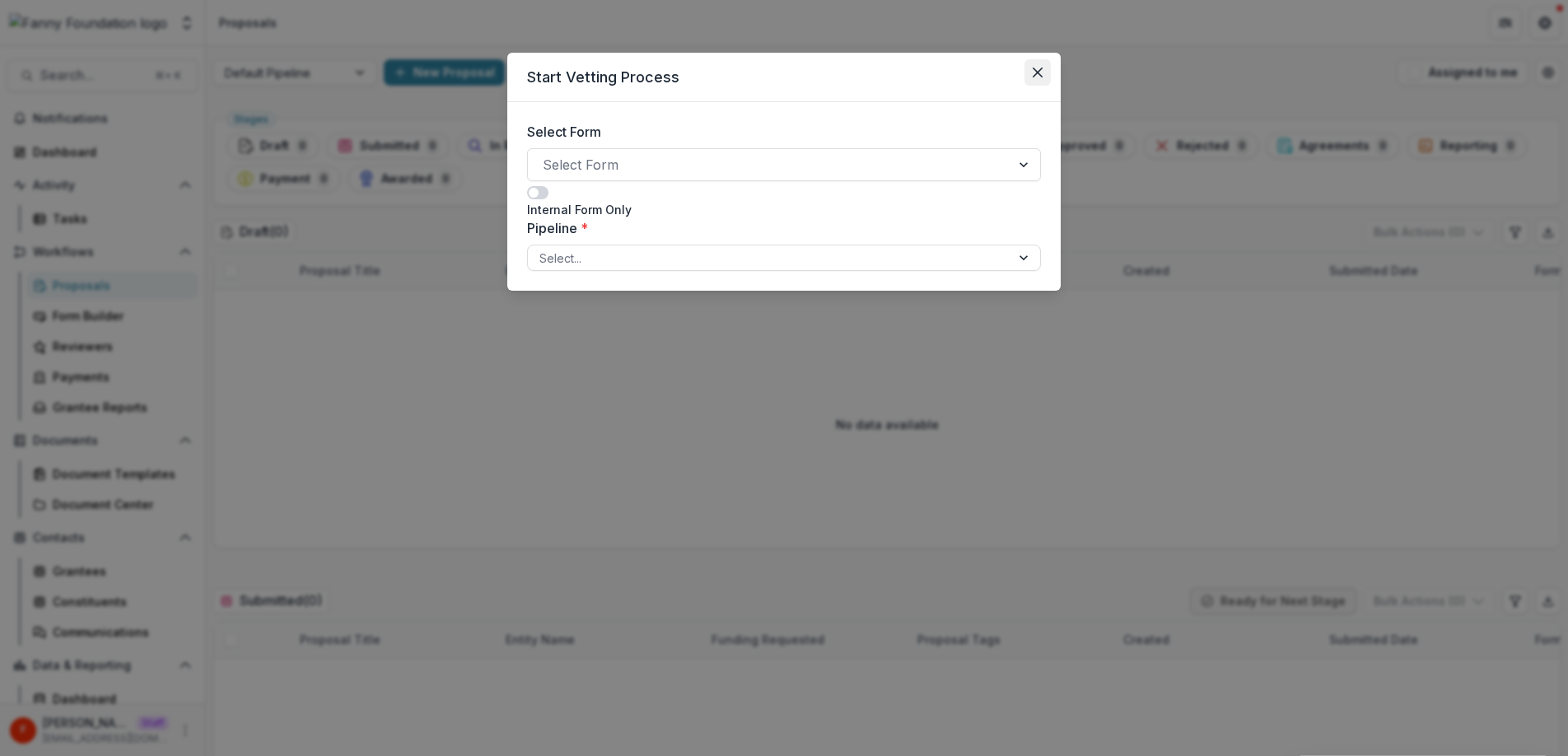
click at [1044, 72] on button "Close" at bounding box center [1036, 72] width 26 height 26
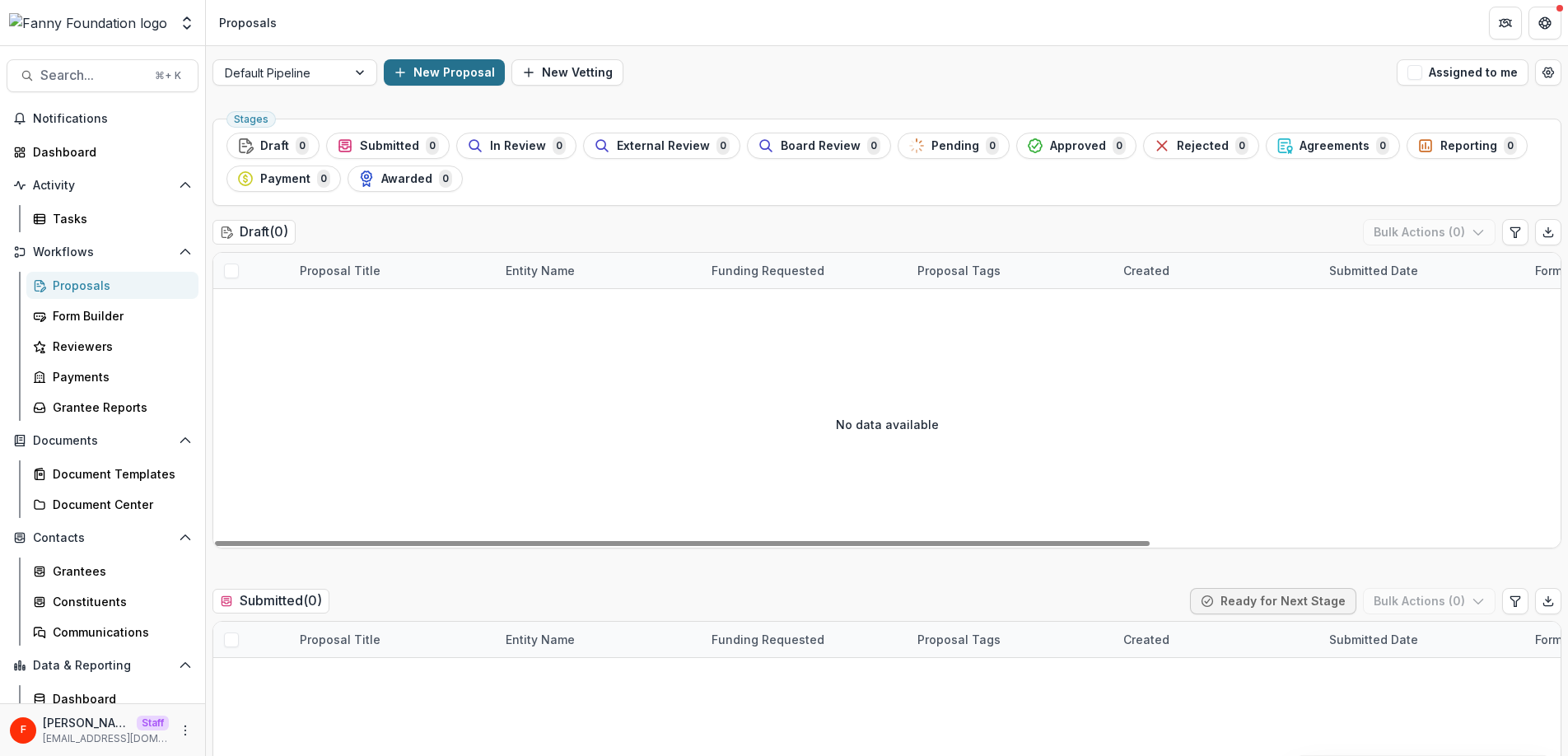
click at [466, 74] on button "New Proposal" at bounding box center [444, 72] width 121 height 26
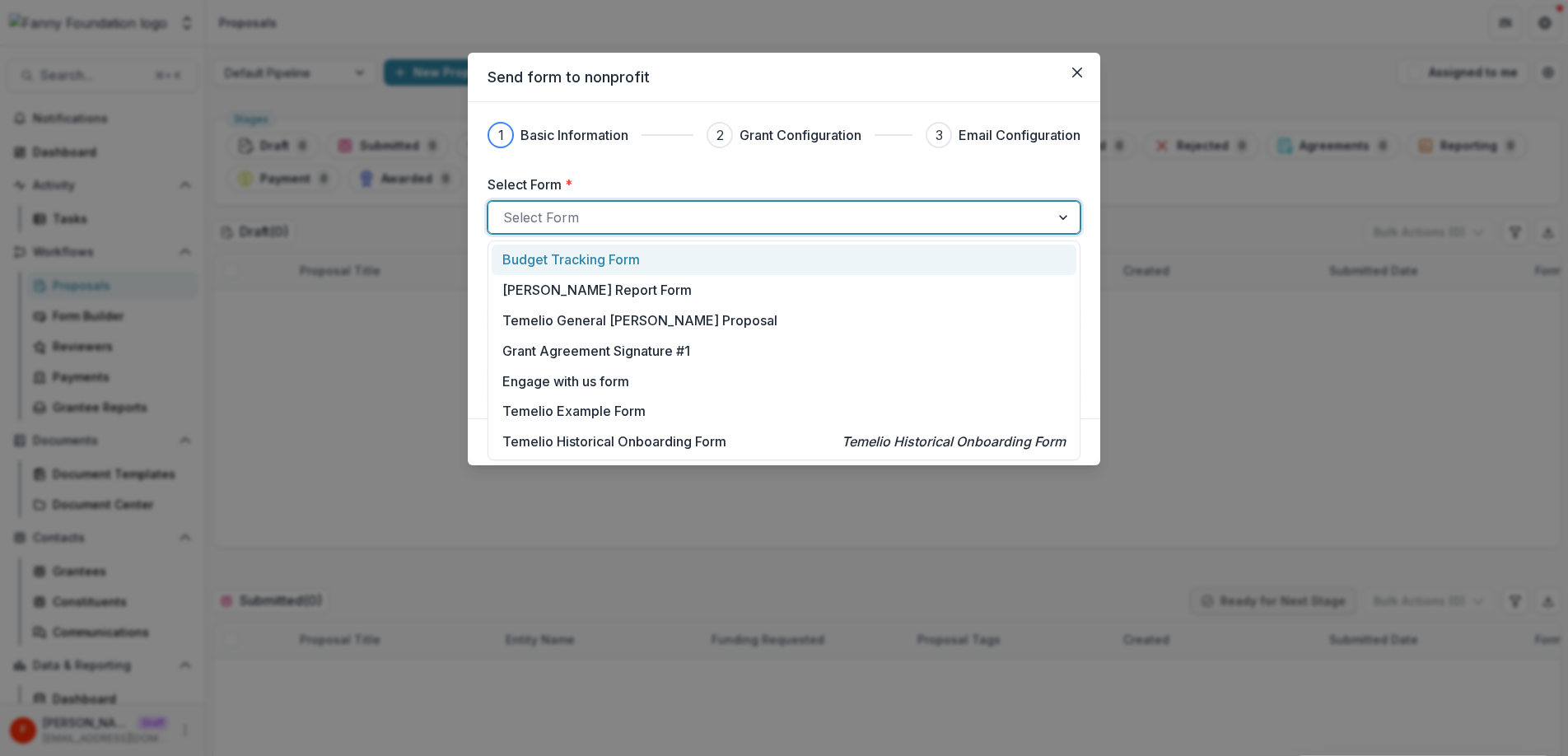
click at [660, 216] on div at bounding box center [769, 217] width 532 height 23
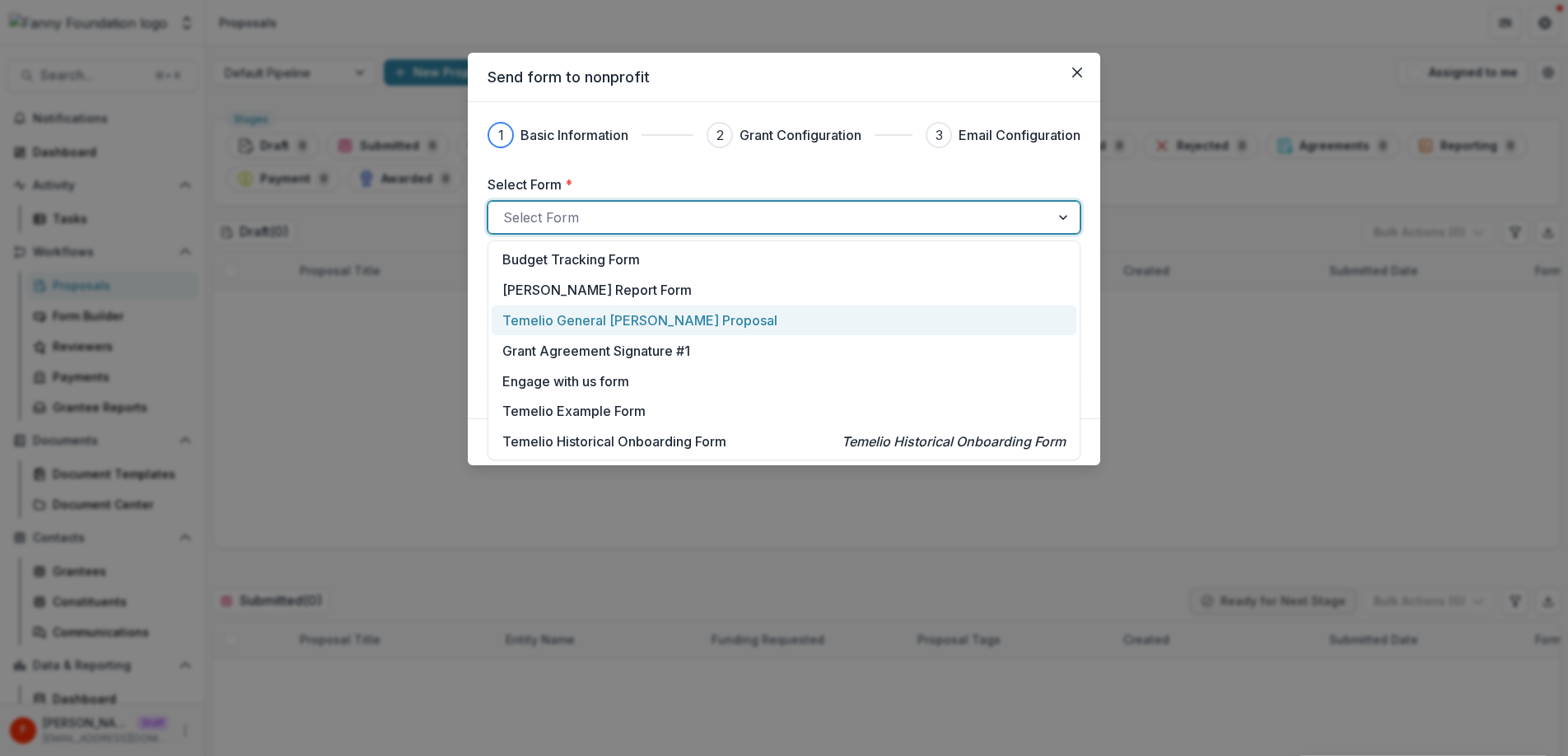
click at [620, 324] on p "Temelio General [PERSON_NAME] Proposal" at bounding box center [639, 320] width 275 height 20
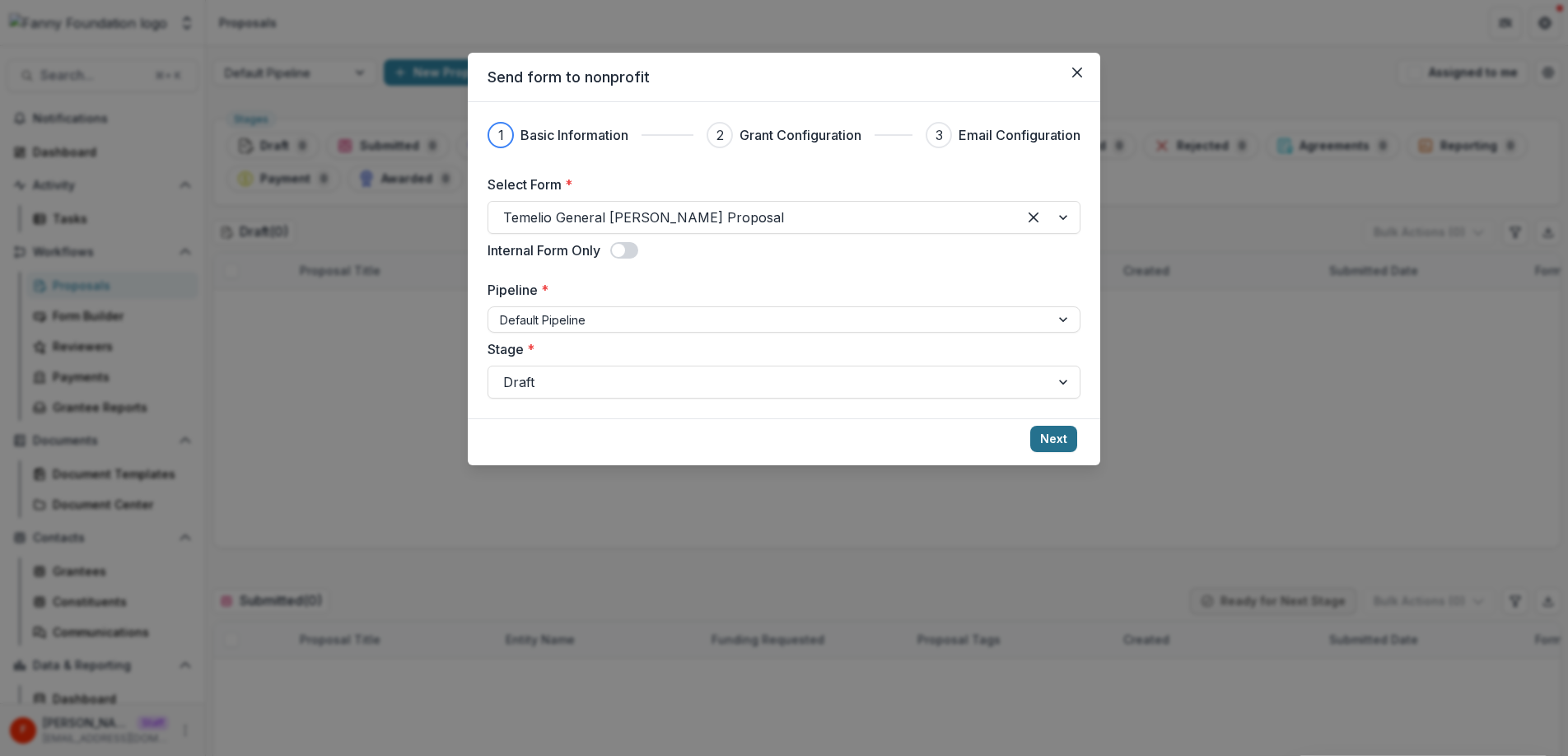
click at [1059, 441] on button "Next" at bounding box center [1053, 438] width 47 height 26
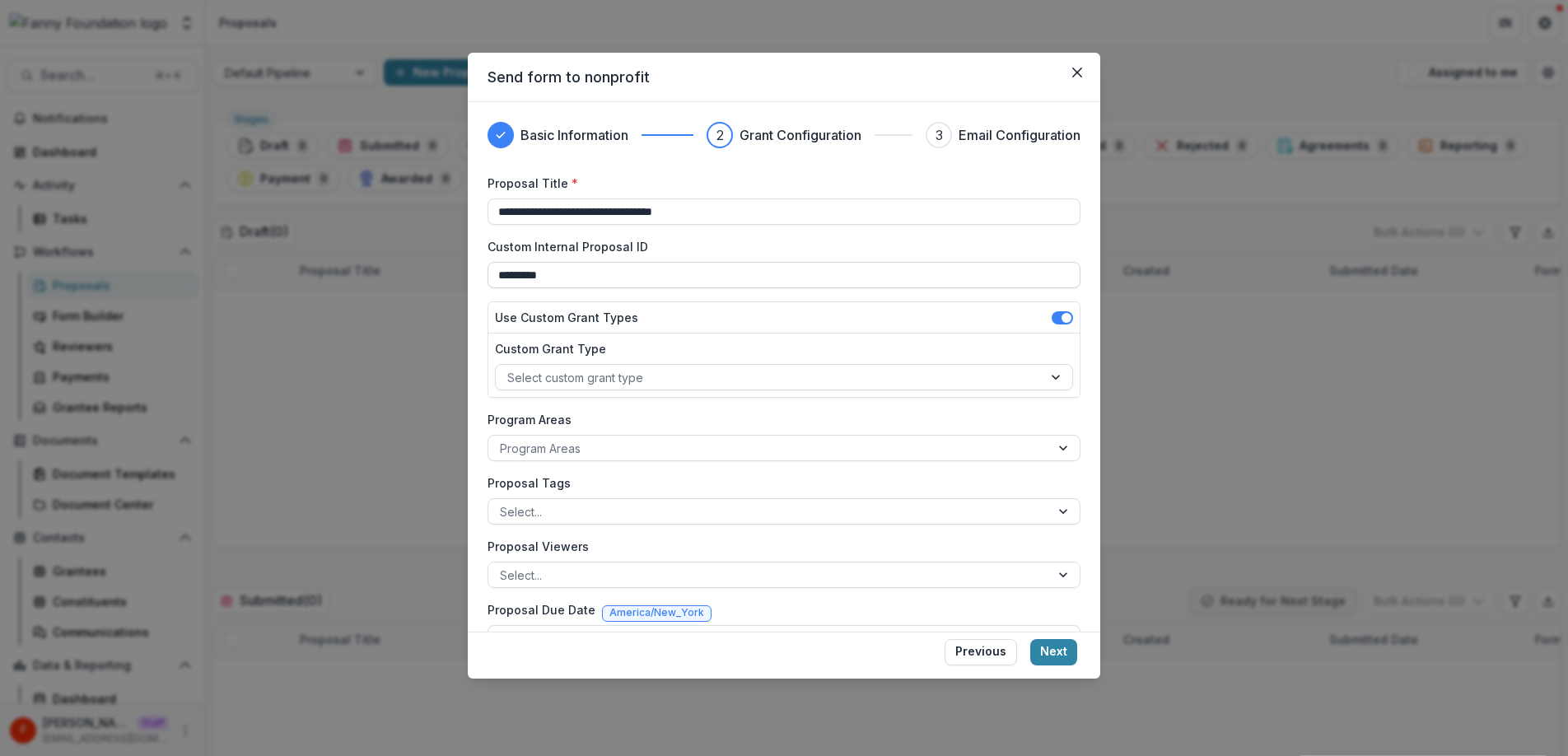
click at [716, 276] on input "*********" at bounding box center [784, 275] width 592 height 26
type input "*********"
click at [828, 310] on div "Use Custom Grant Types" at bounding box center [784, 318] width 592 height 31
click at [766, 384] on div at bounding box center [769, 377] width 524 height 21
click at [486, 351] on div "**********" at bounding box center [784, 367] width 633 height 530
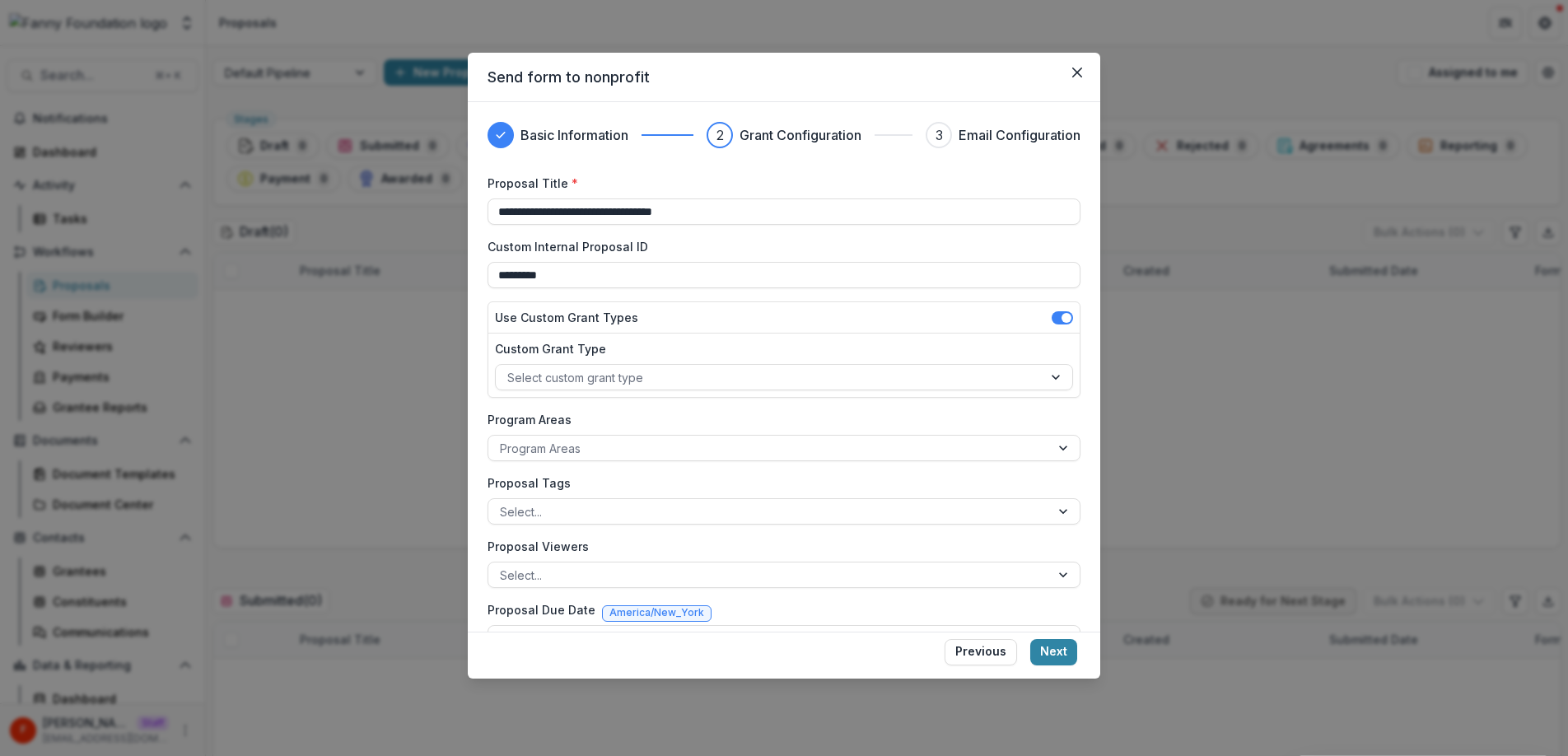
scroll to position [39, 0]
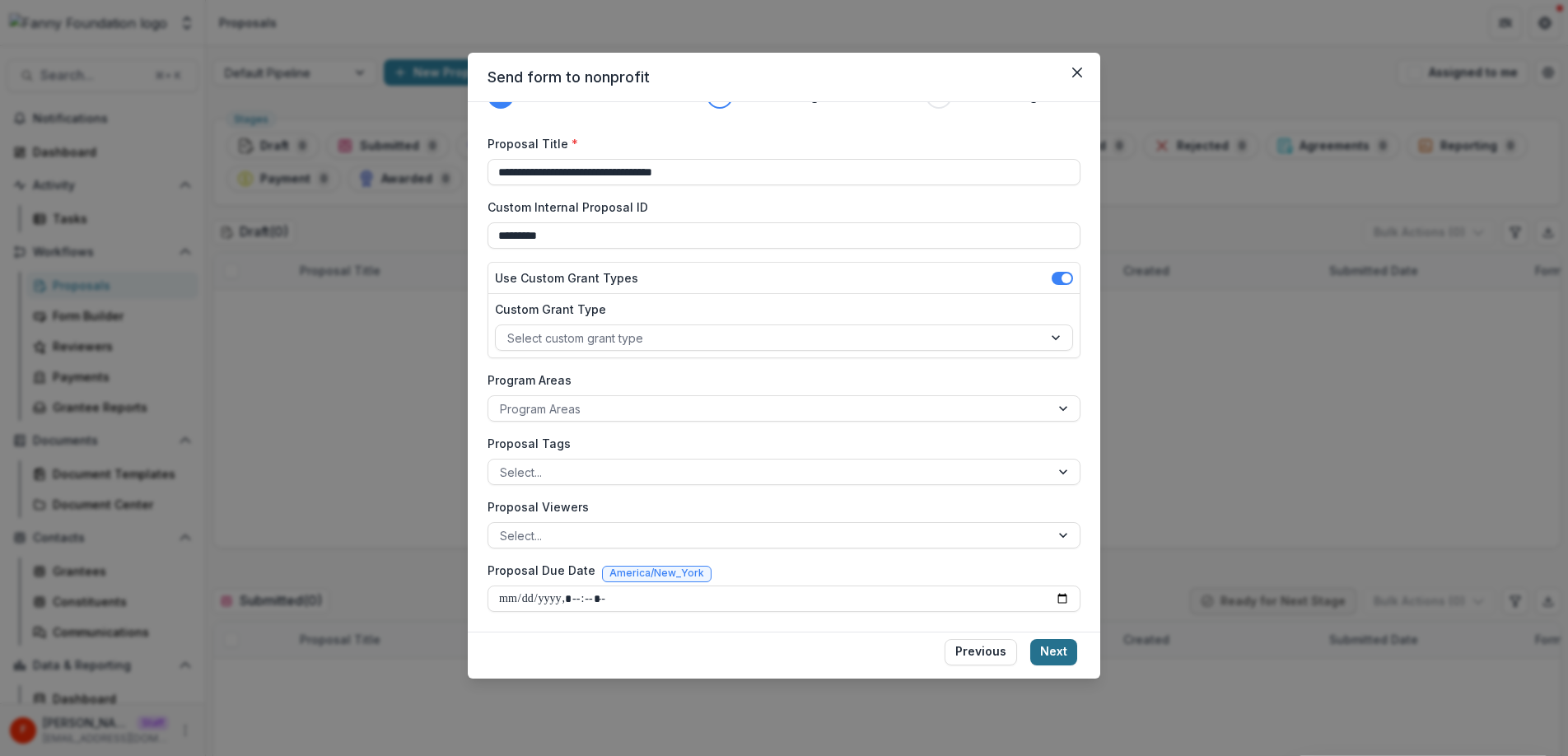
click at [1061, 654] on button "Next" at bounding box center [1053, 651] width 47 height 26
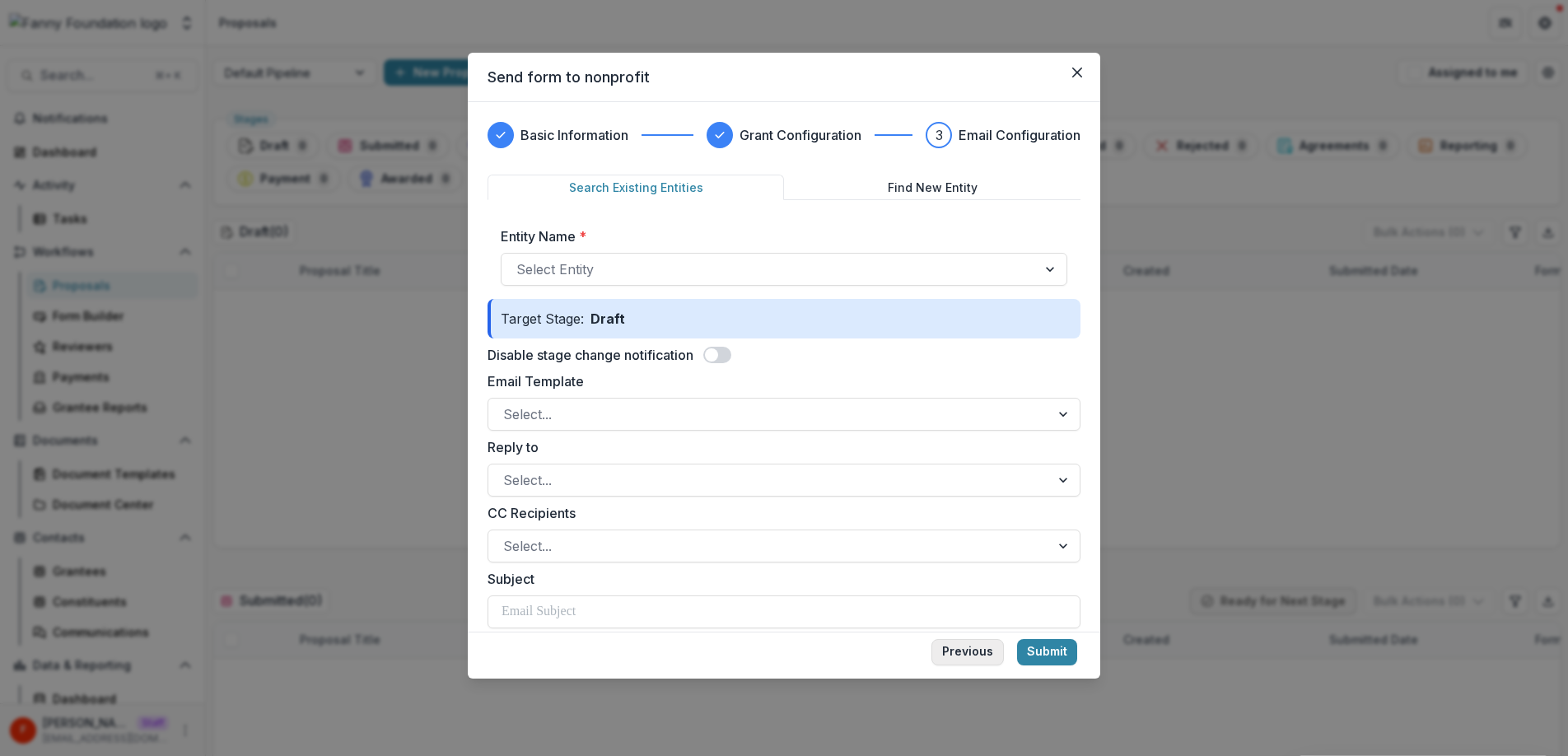
click at [973, 653] on button "Previous" at bounding box center [967, 651] width 72 height 26
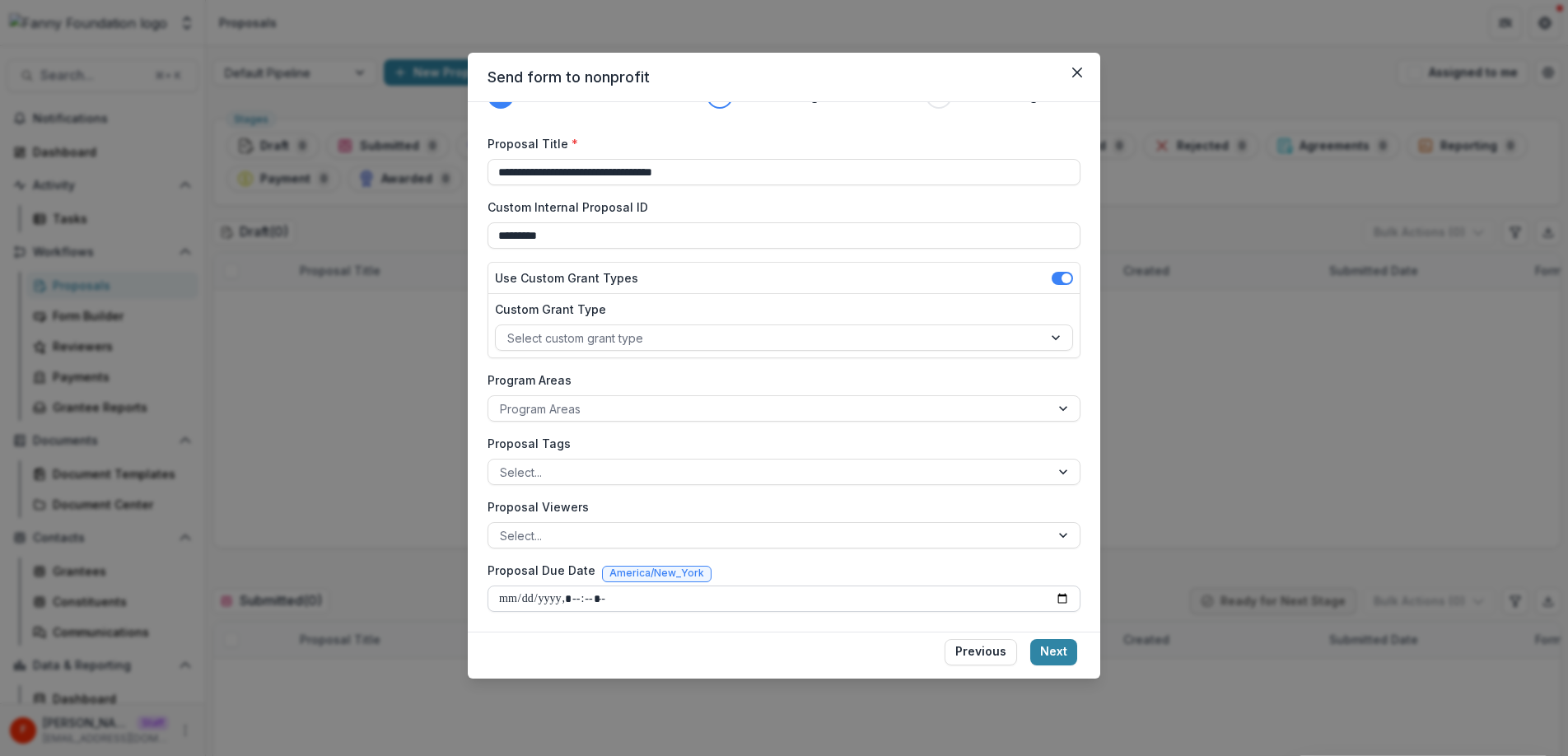
click at [678, 593] on input "Proposal Due Date" at bounding box center [784, 598] width 592 height 26
click at [1061, 601] on input "Proposal Due Date" at bounding box center [784, 598] width 592 height 26
click at [767, 643] on footer "Previous Next" at bounding box center [784, 655] width 633 height 47
click at [1062, 650] on button "Next" at bounding box center [1053, 651] width 47 height 26
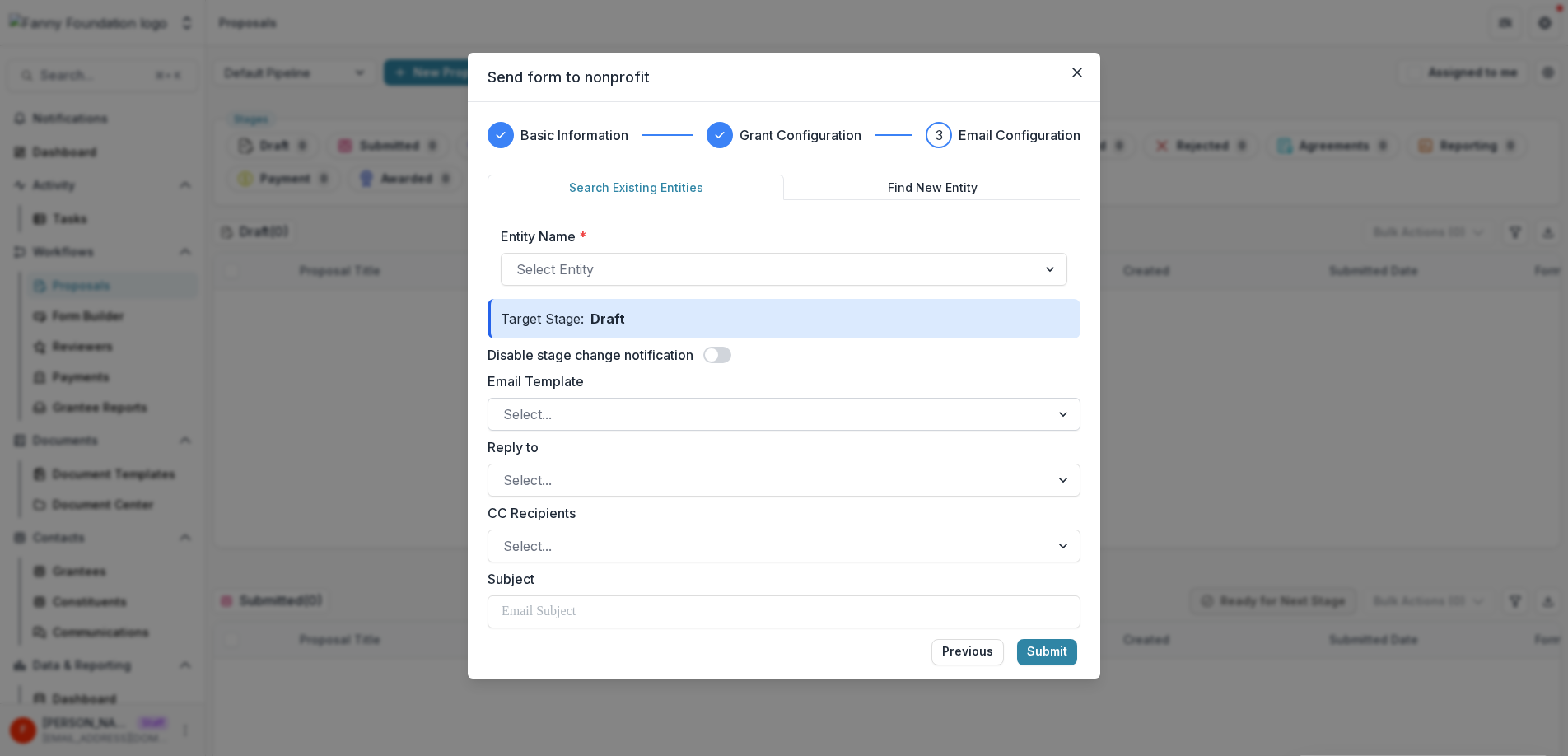
click at [713, 412] on div at bounding box center [769, 414] width 532 height 23
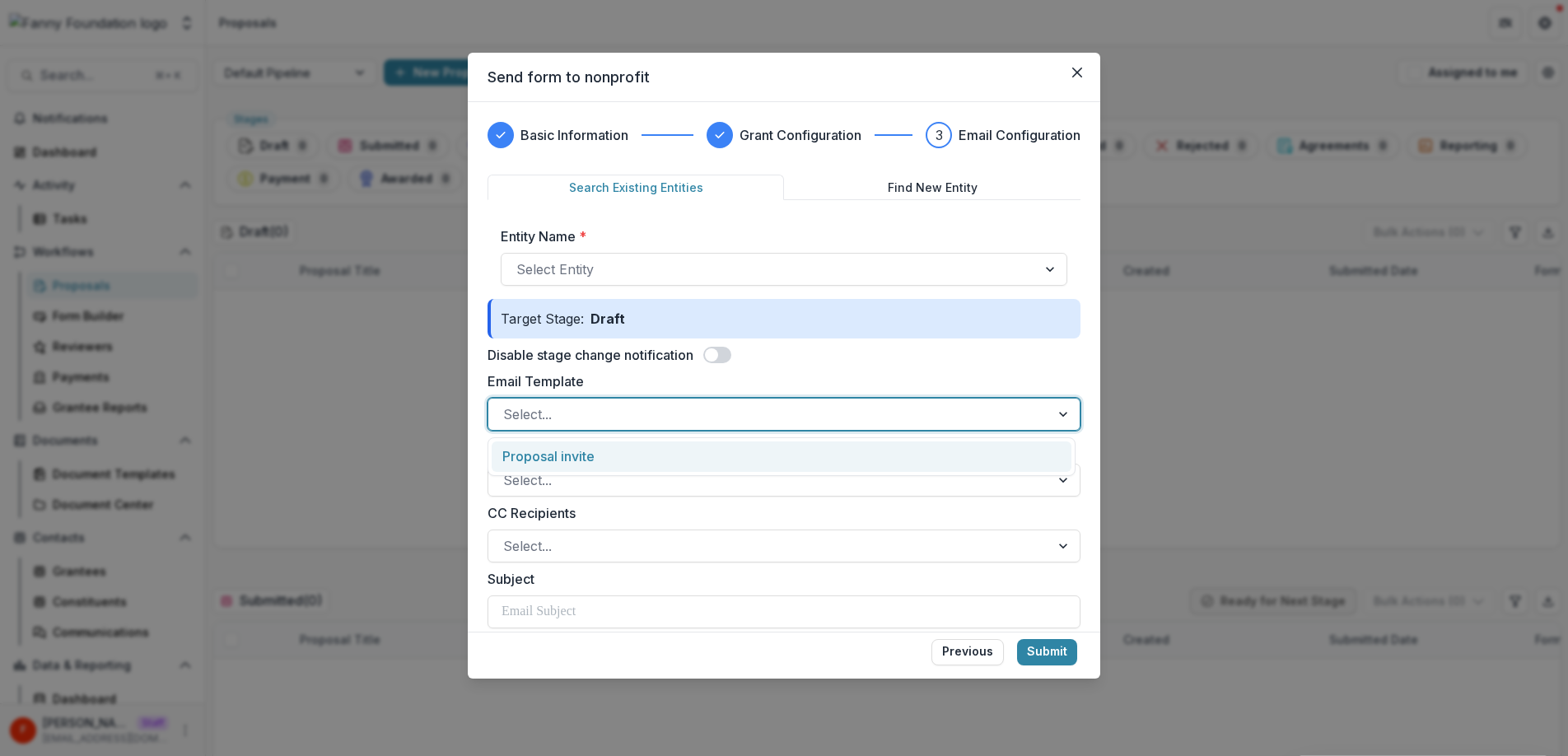
click at [577, 457] on div "Proposal invite" at bounding box center [781, 456] width 580 height 30
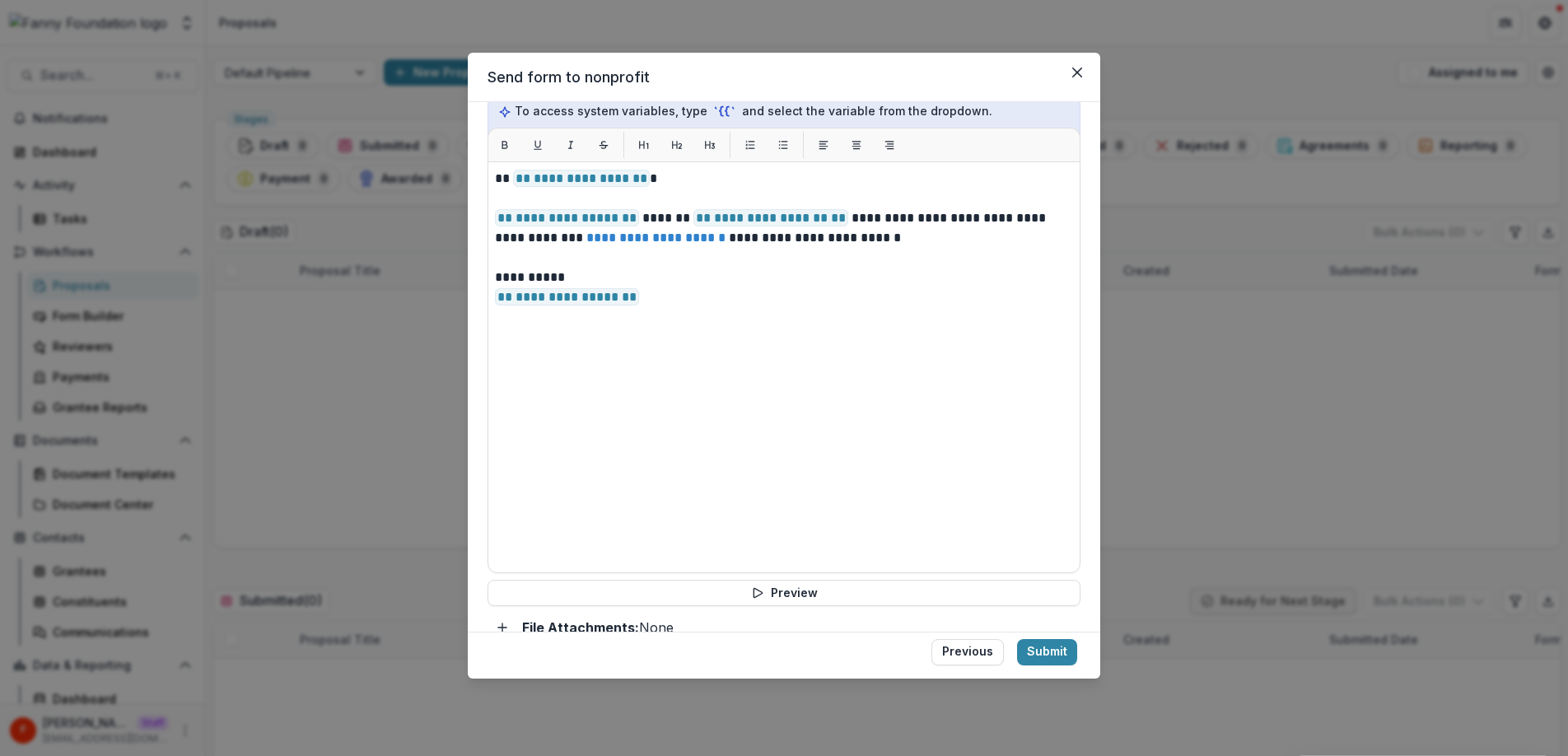
scroll to position [607, 0]
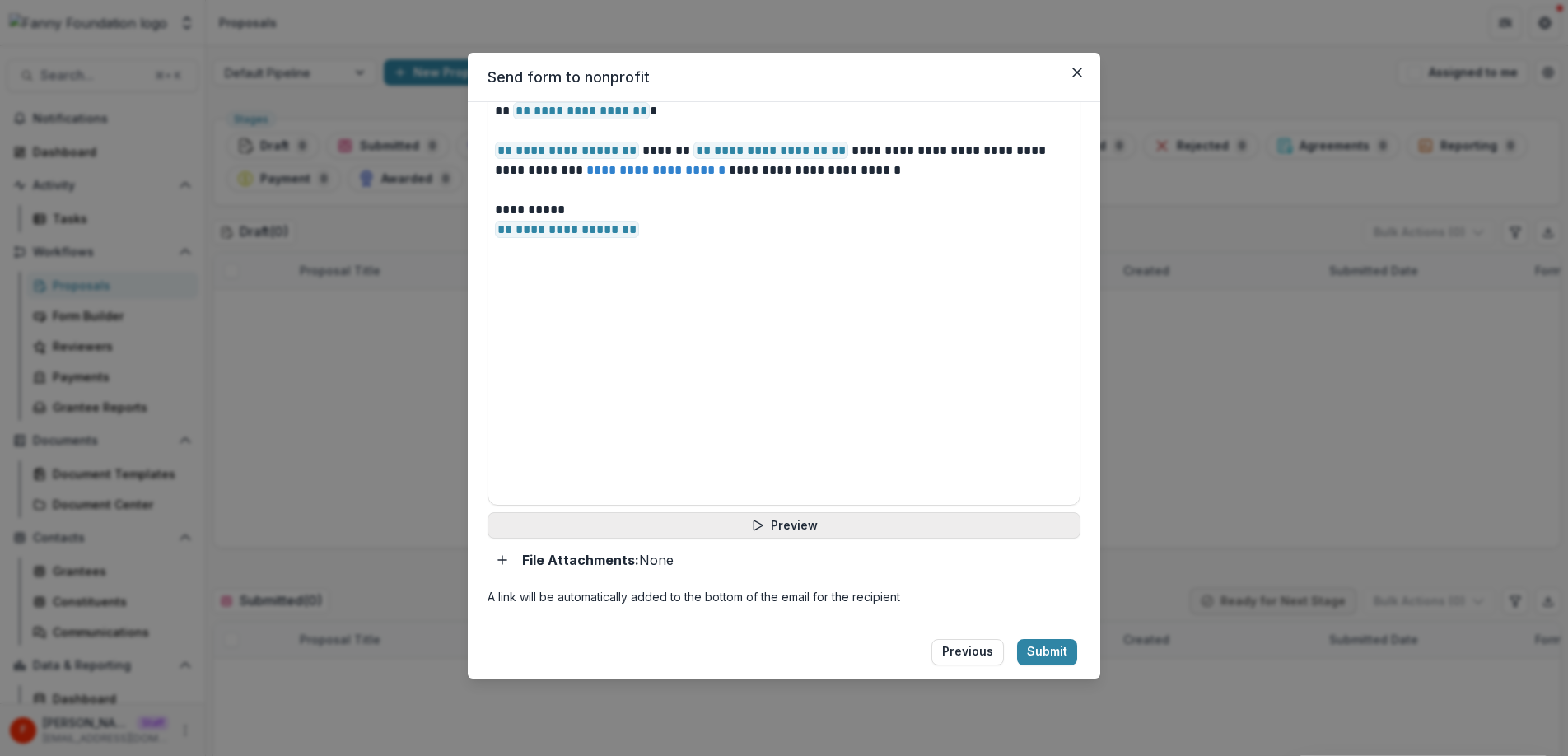
click at [769, 527] on button "Preview" at bounding box center [784, 524] width 592 height 26
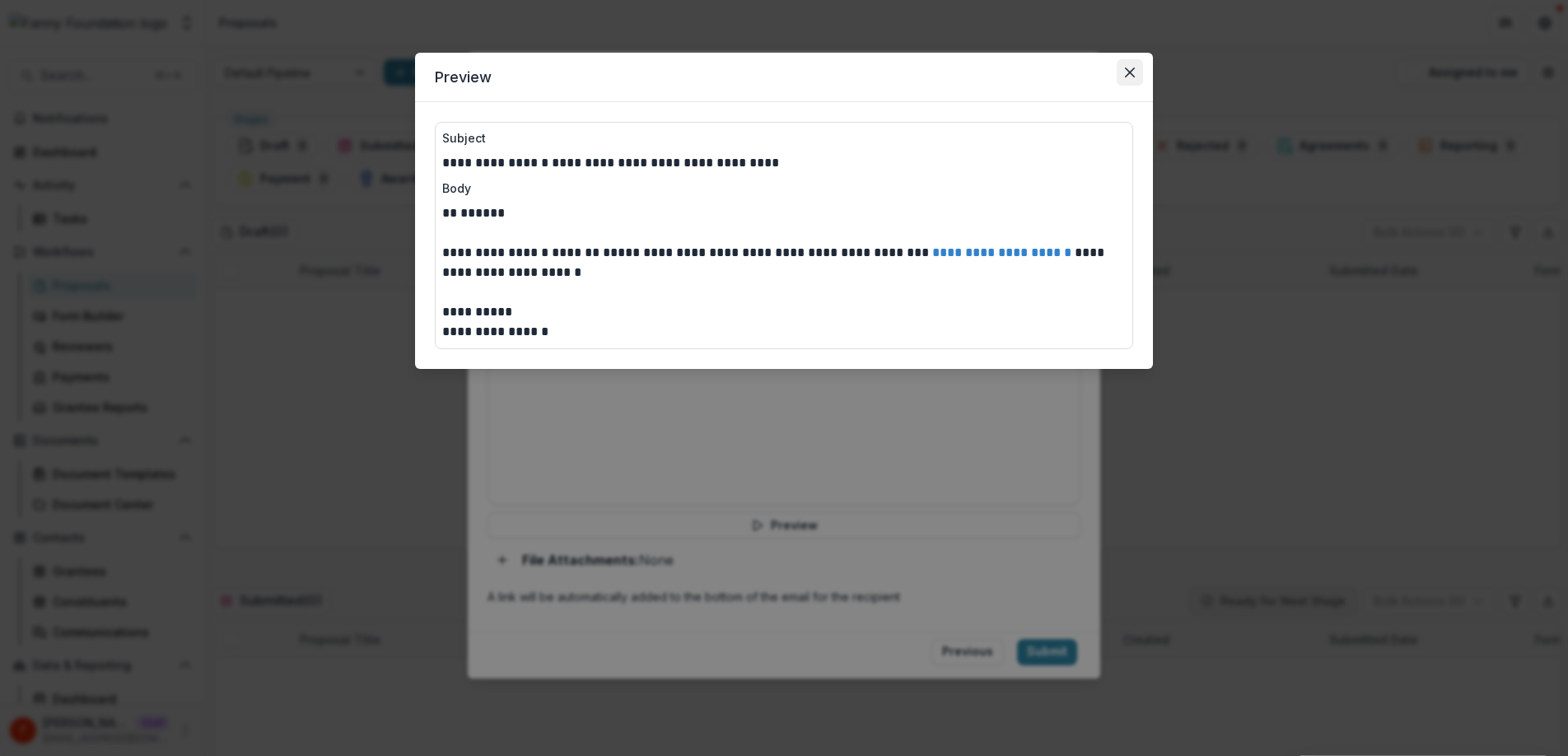
click at [1128, 74] on icon "Close" at bounding box center [1129, 72] width 10 height 10
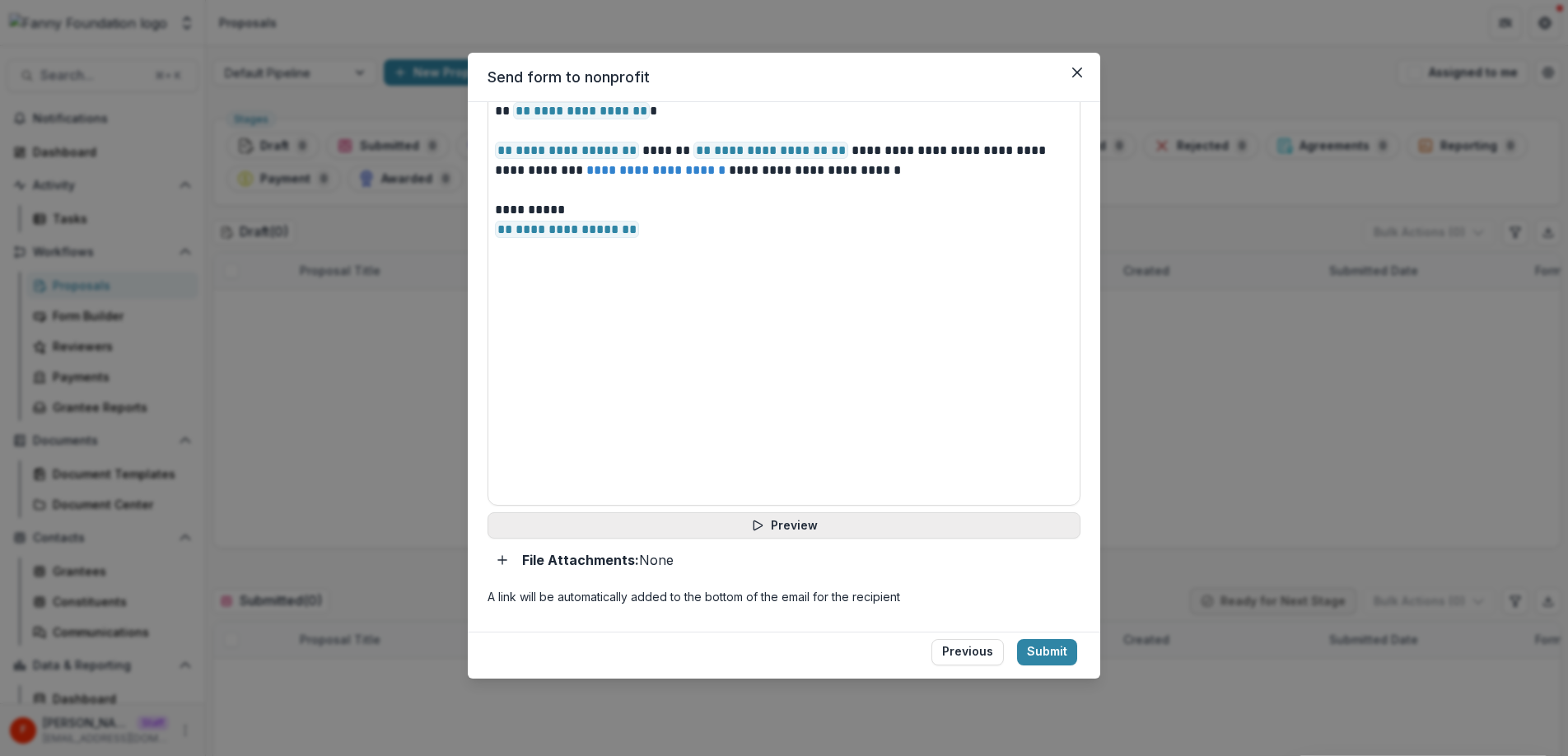
click at [795, 524] on button "Preview" at bounding box center [784, 524] width 592 height 26
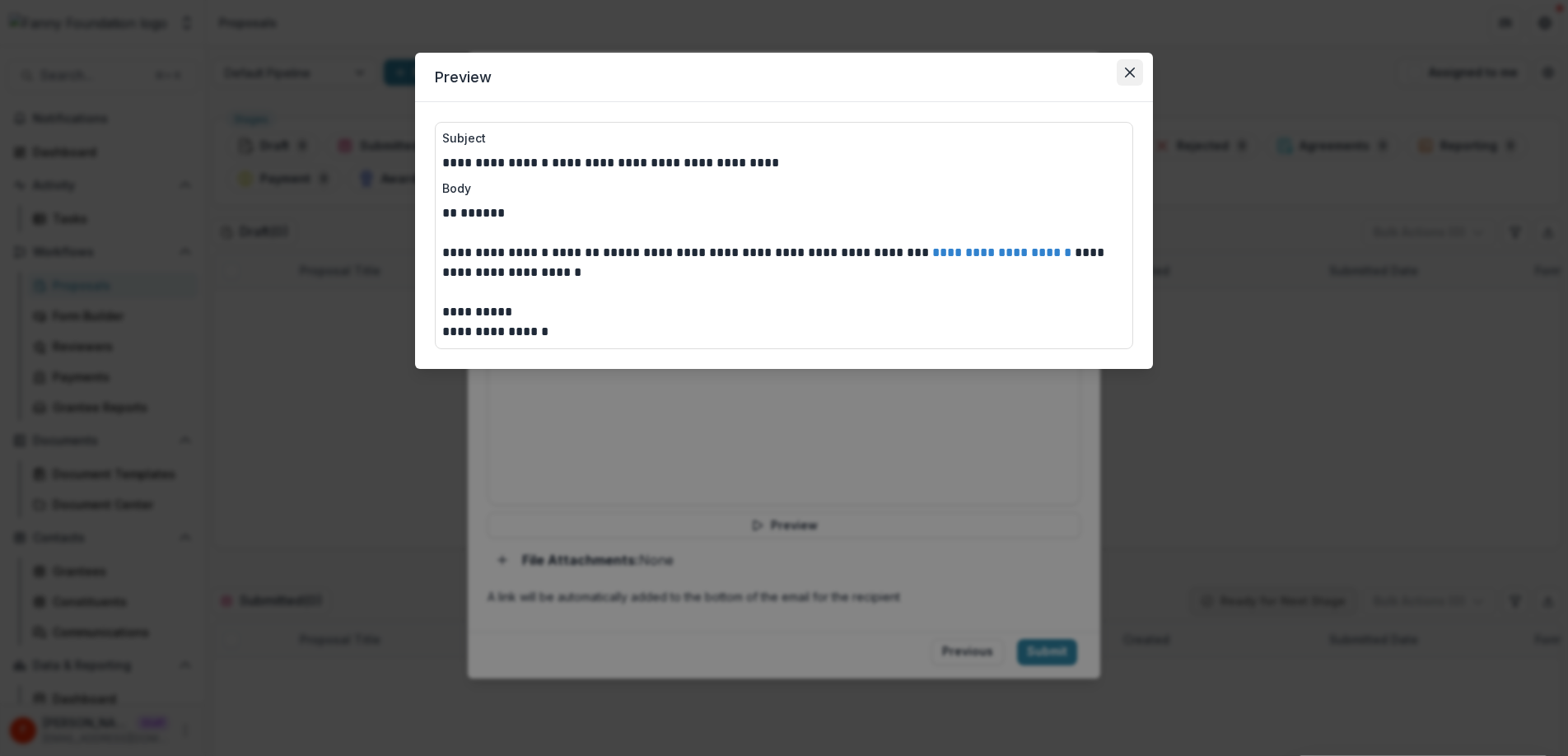
click at [1126, 71] on icon "Close" at bounding box center [1129, 72] width 10 height 10
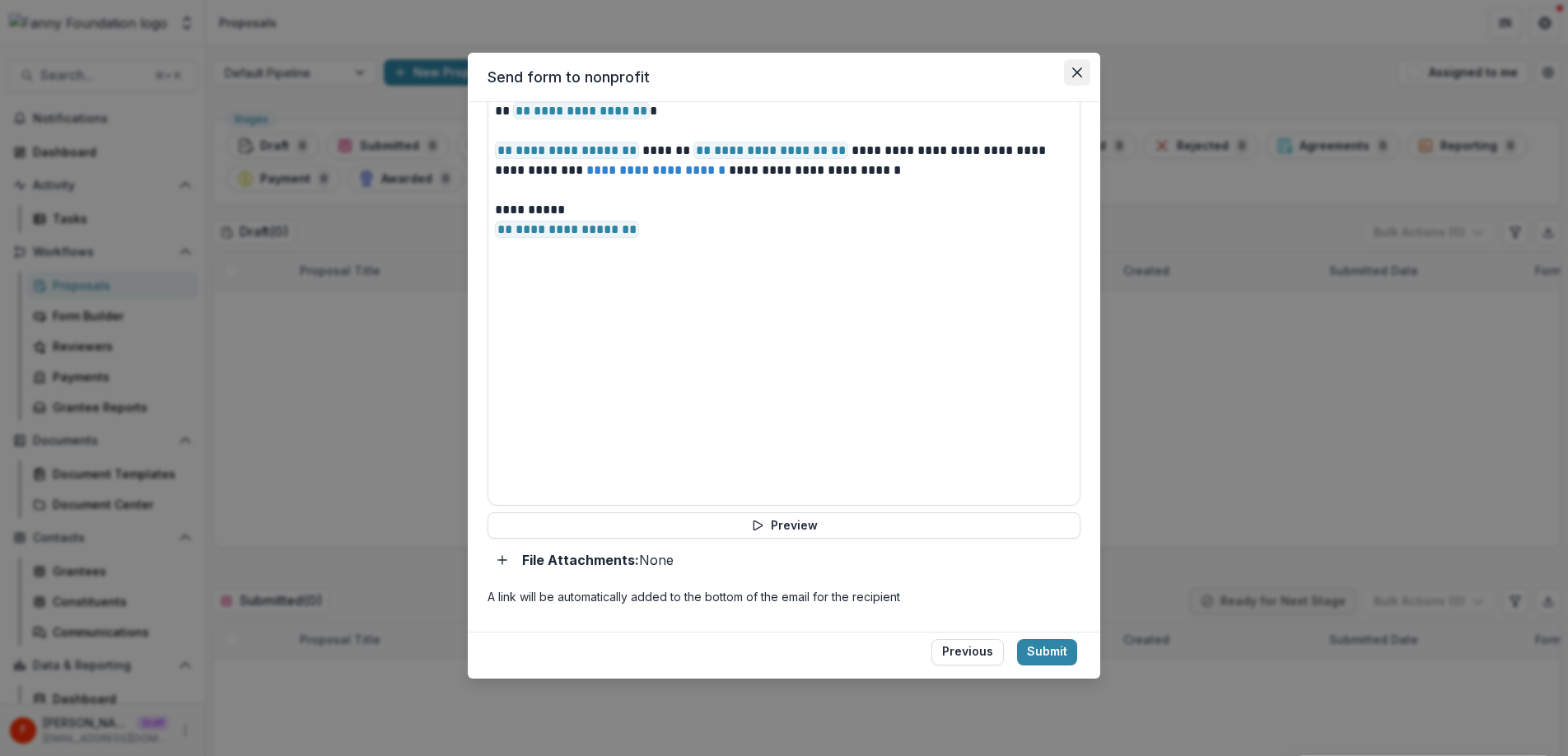
click at [1075, 72] on icon "Close" at bounding box center [1077, 72] width 10 height 10
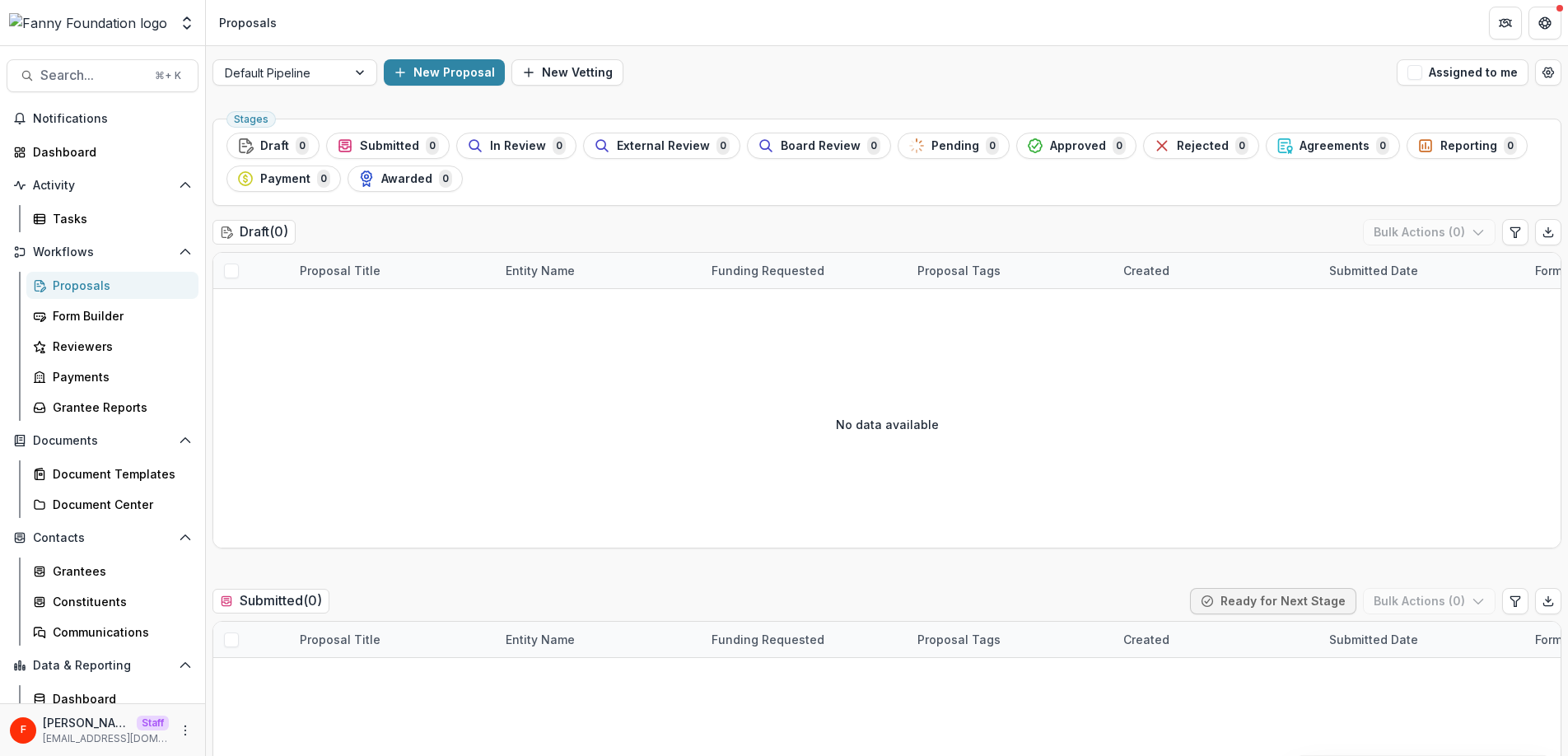
scroll to position [0, 0]
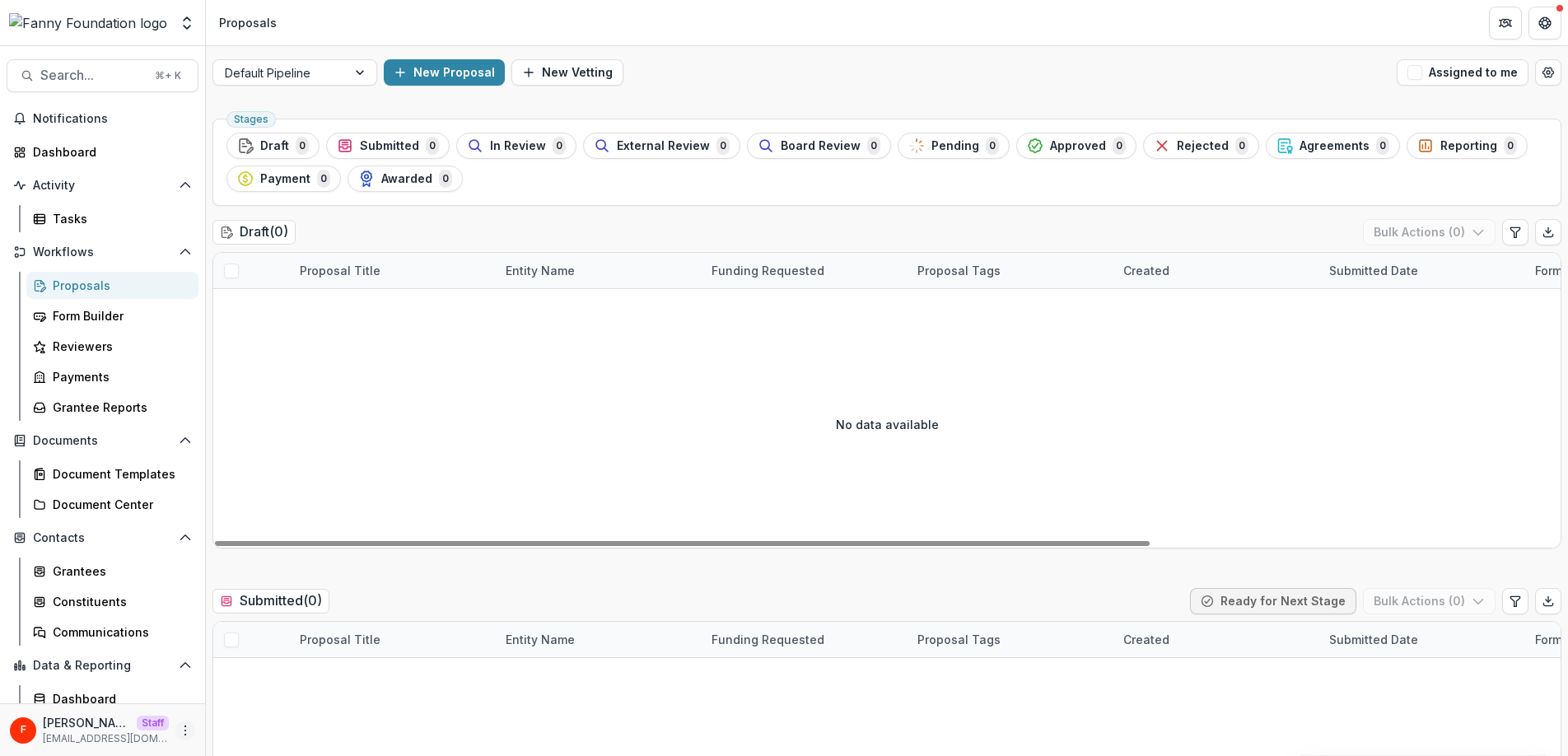
click at [179, 732] on icon "More" at bounding box center [185, 730] width 13 height 13
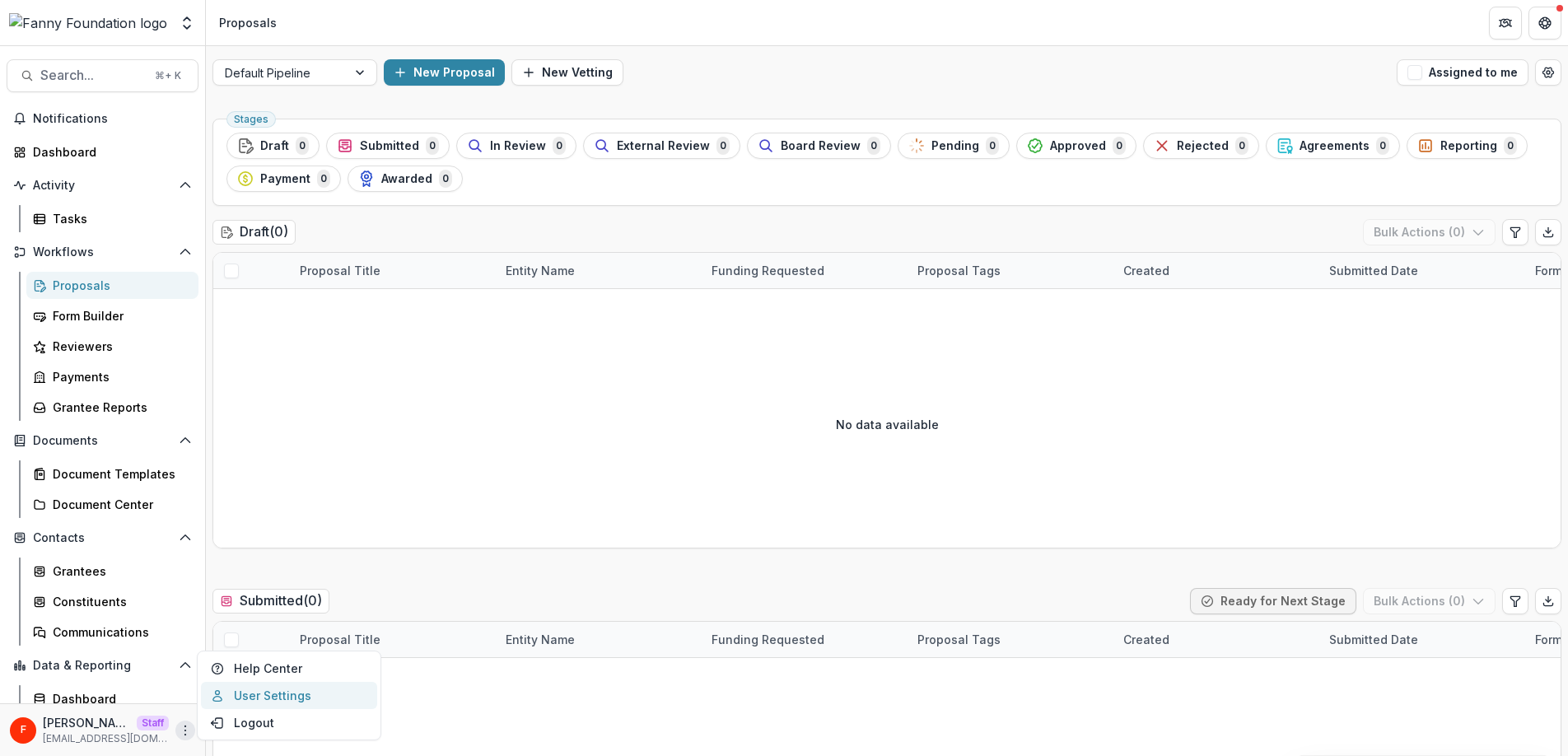
click at [268, 697] on link "User Settings" at bounding box center [288, 695] width 176 height 27
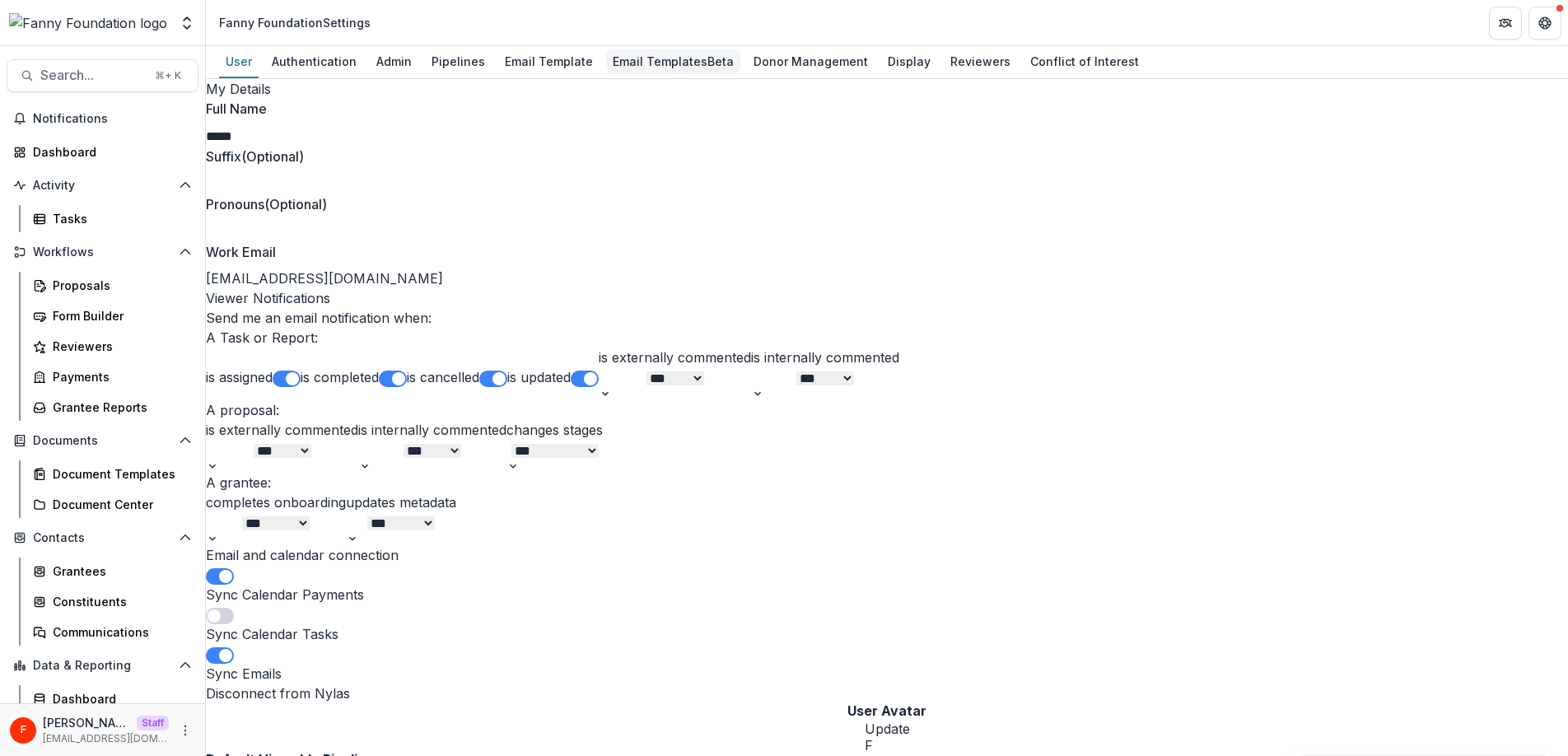
click at [674, 56] on div "Email Templates Beta" at bounding box center [673, 61] width 134 height 24
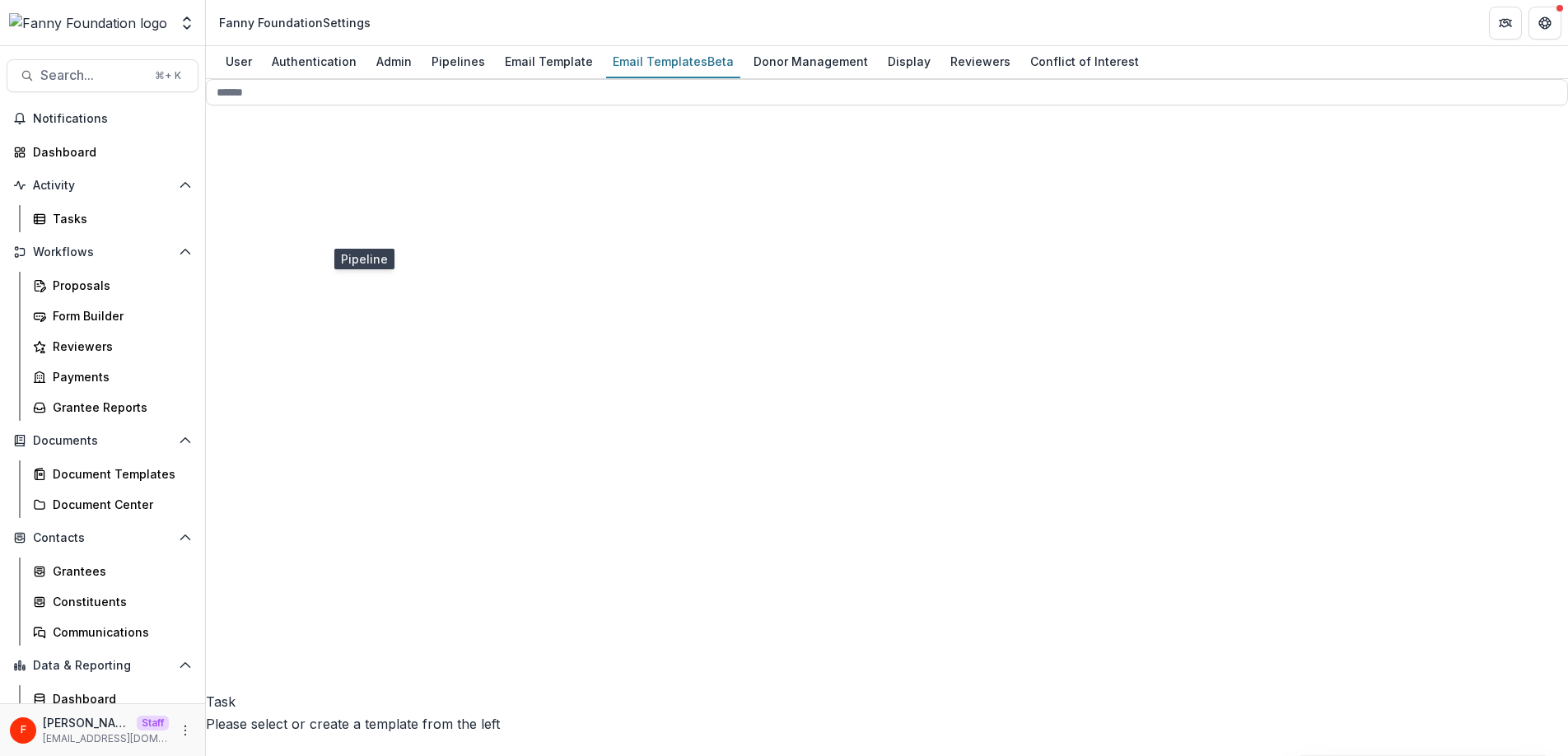
click at [349, 562] on line at bounding box center [349, 614] width 0 height 104
click at [334, 498] on span "Proposal invite" at bounding box center [303, 489] width 93 height 16
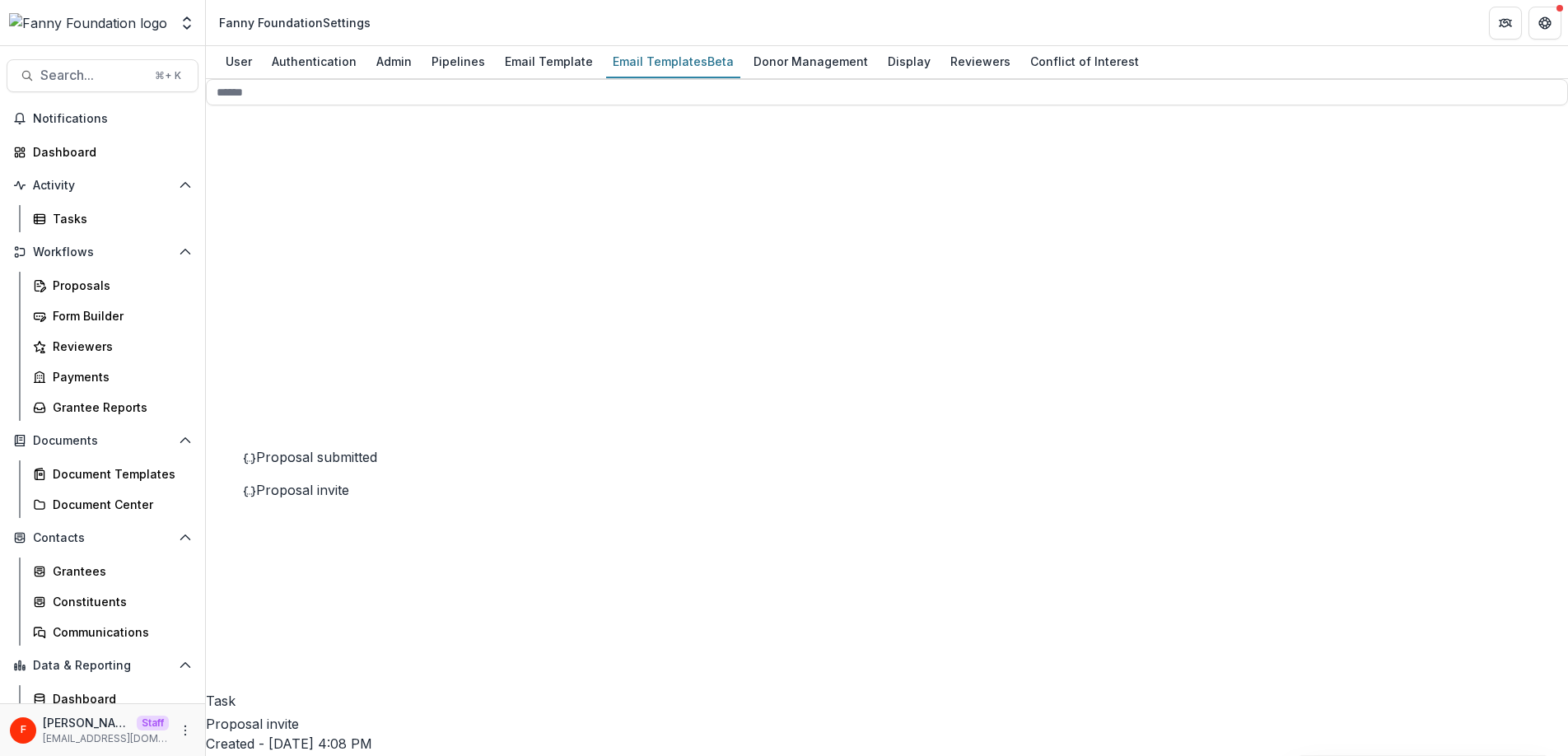
scroll to position [94, 0]
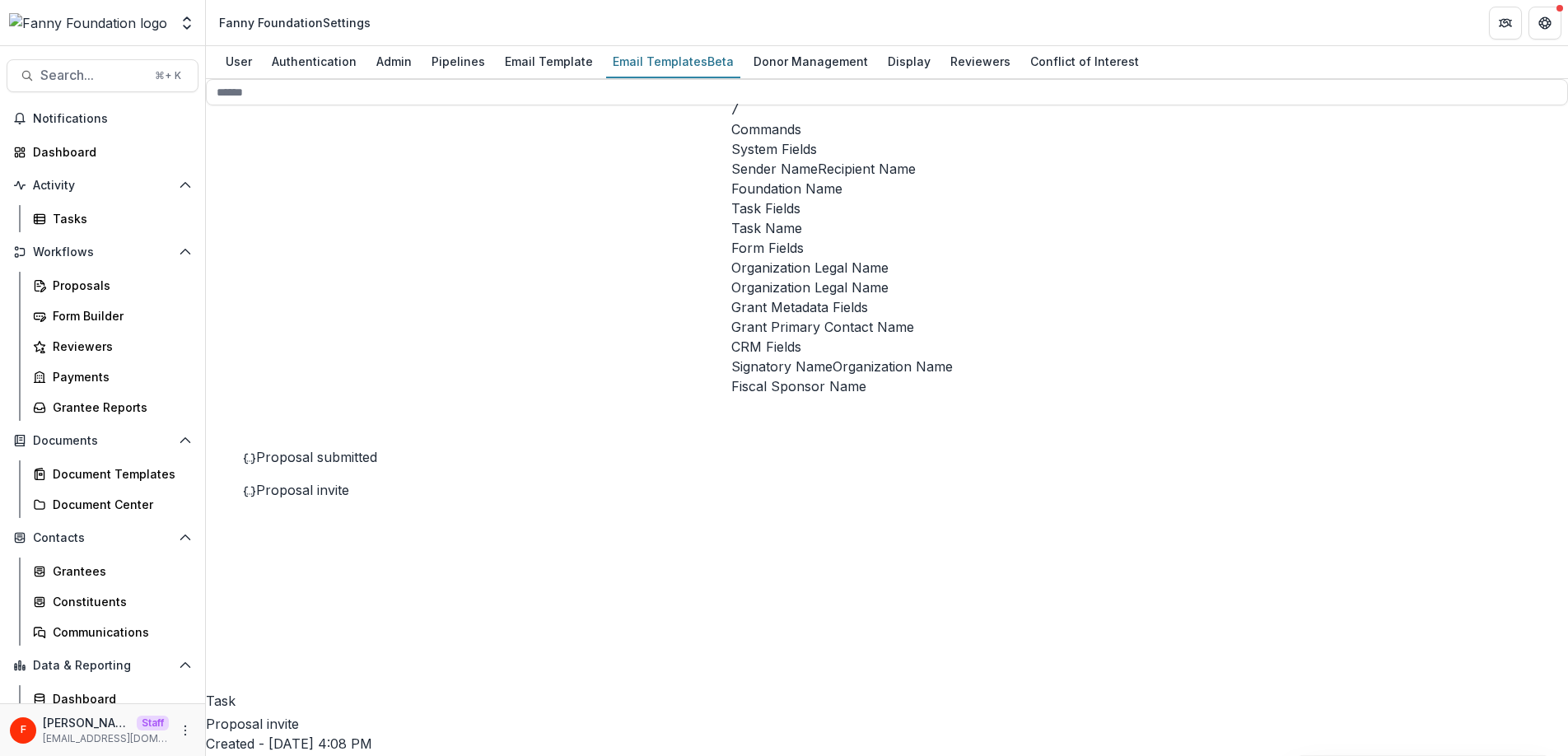
scroll to position [115, 0]
click at [882, 356] on span "Organization Name" at bounding box center [892, 366] width 120 height 20
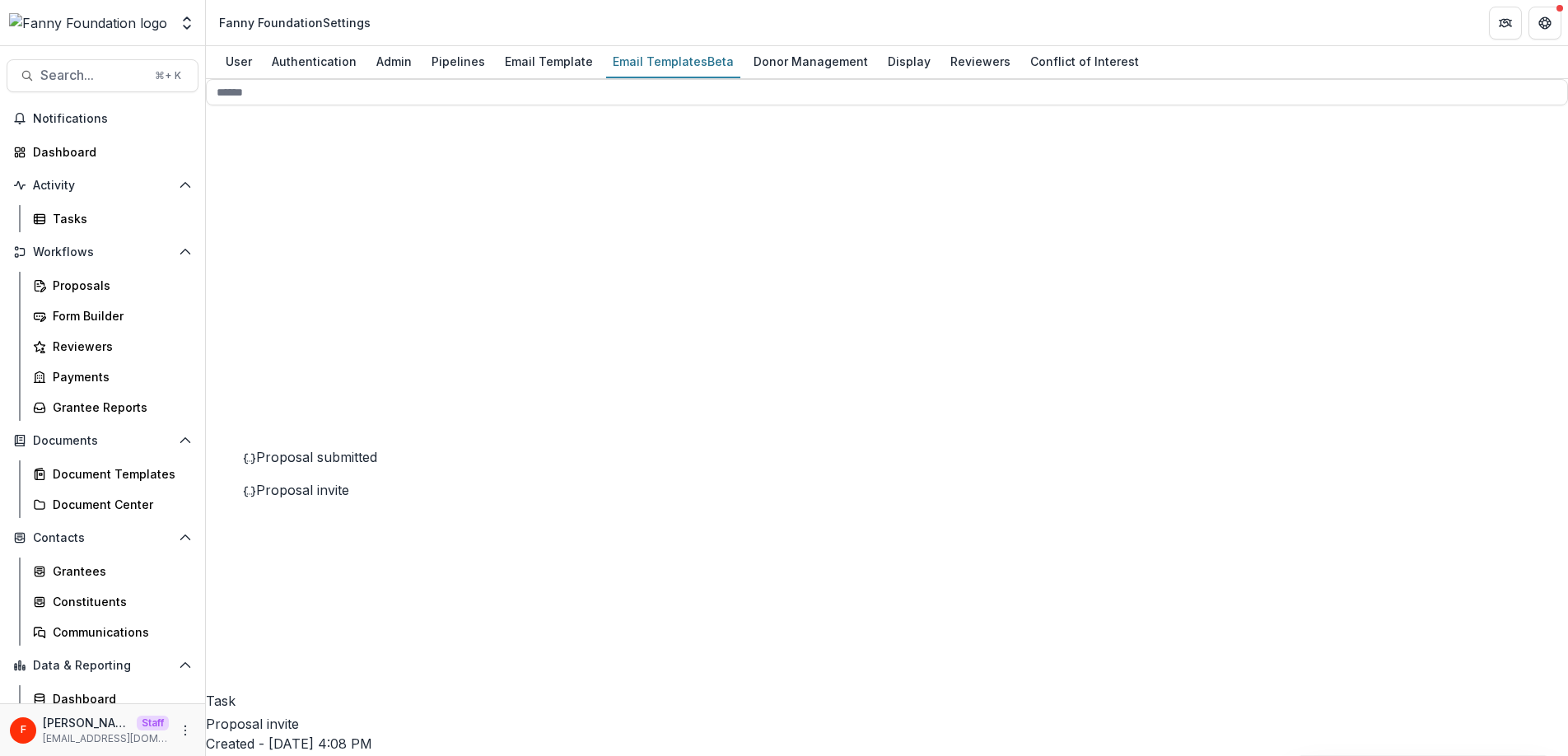
click at [89, 288] on div "Proposals" at bounding box center [119, 285] width 132 height 17
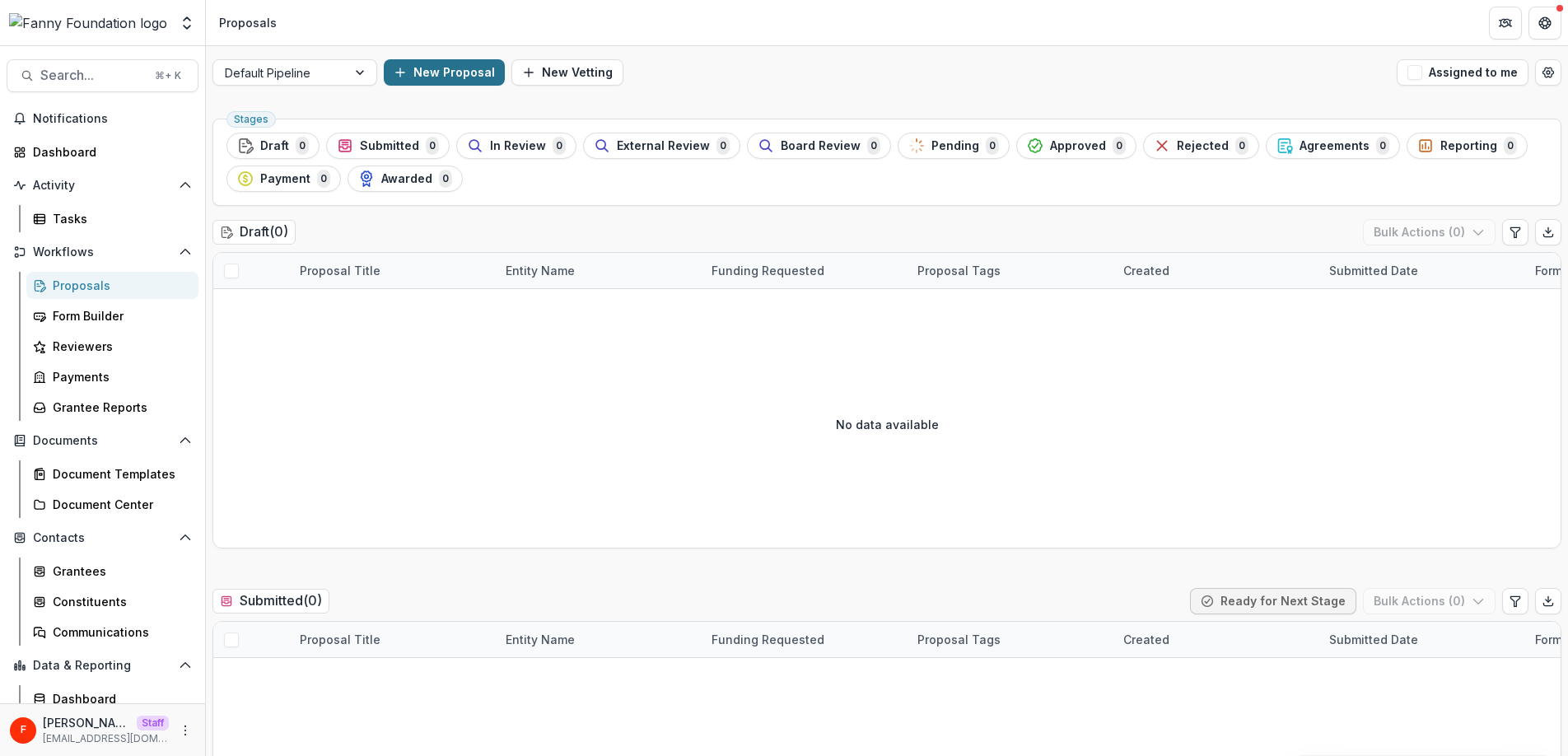
click at [423, 76] on button "New Proposal" at bounding box center [444, 72] width 121 height 26
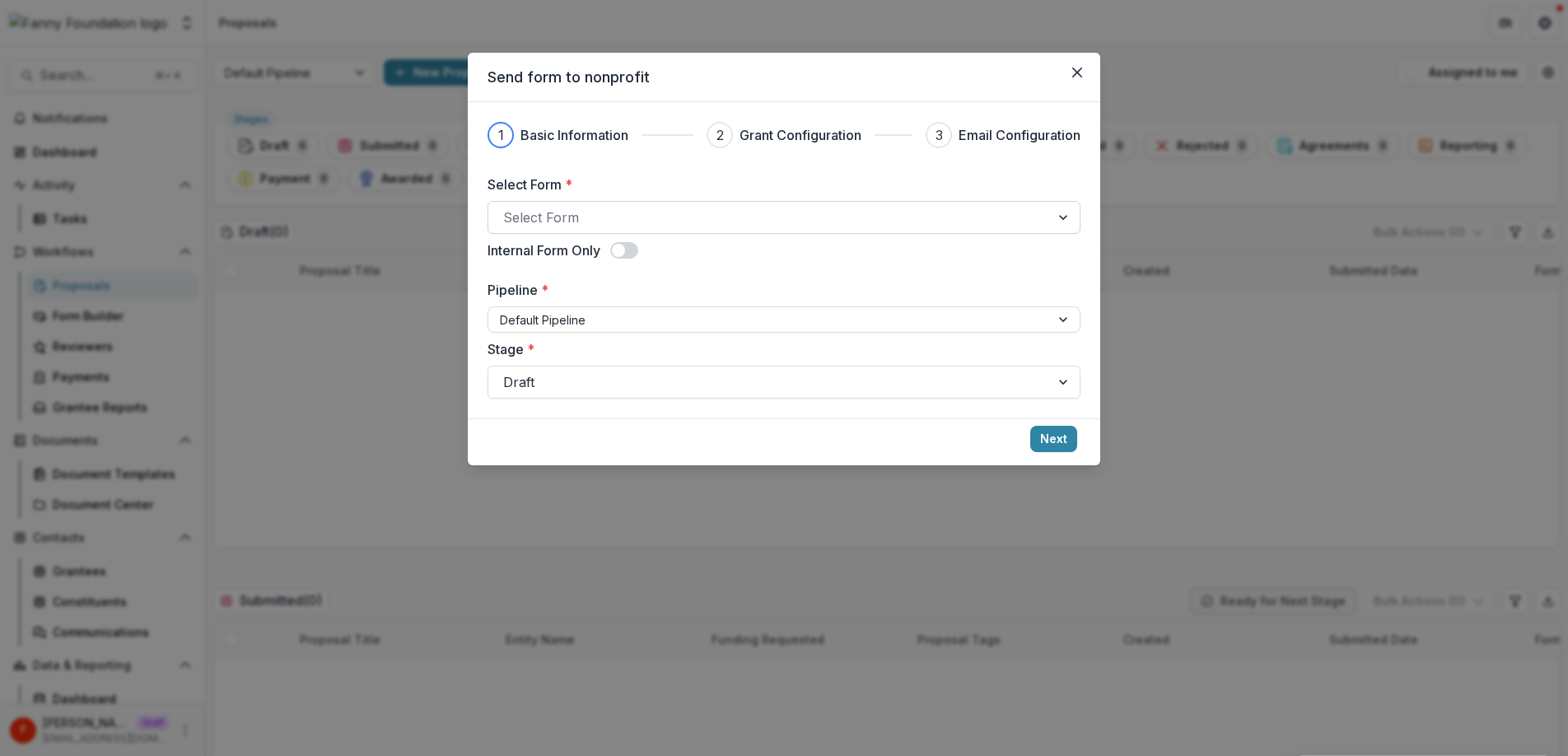
click at [791, 223] on div at bounding box center [769, 217] width 532 height 23
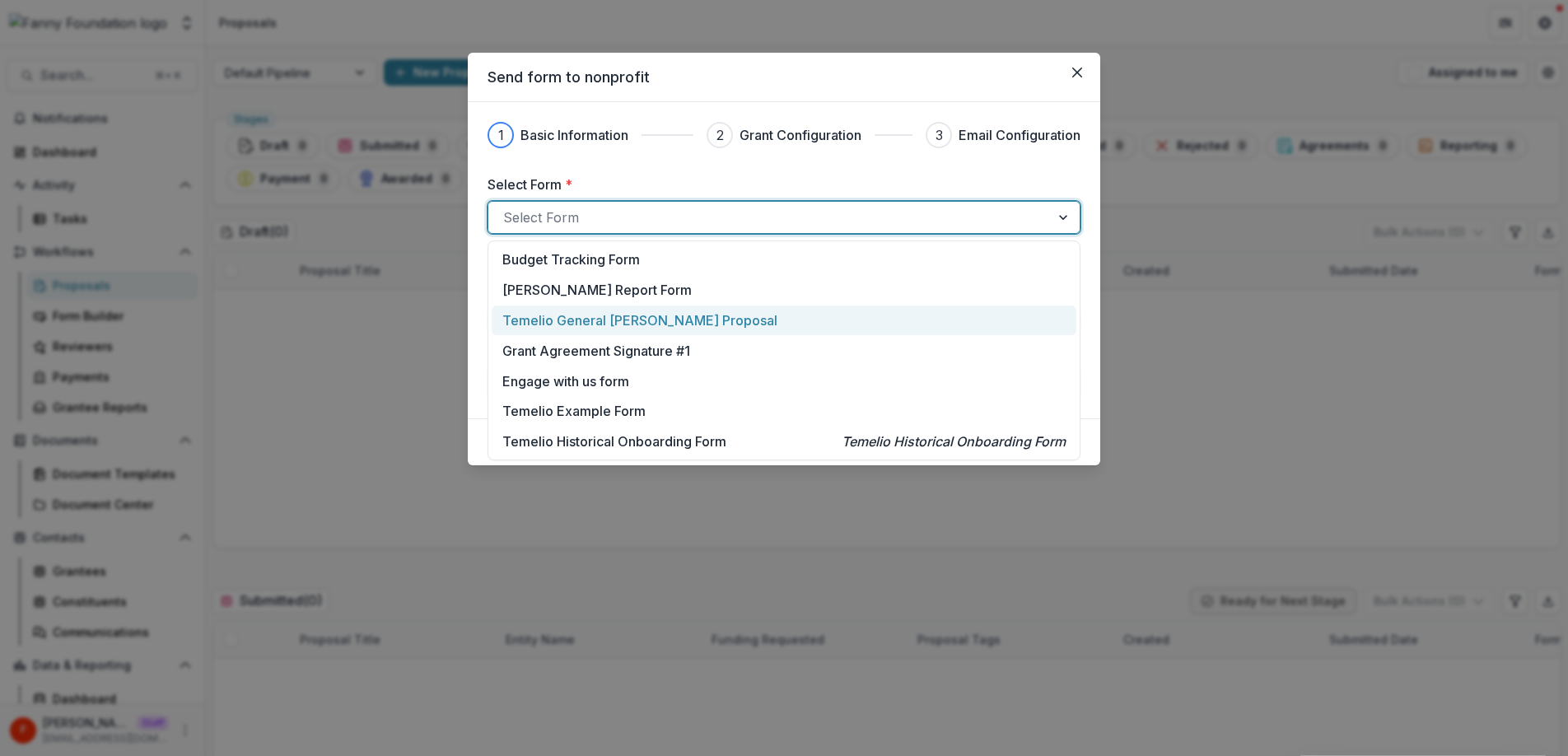
click at [647, 324] on p "Temelio General [PERSON_NAME] Proposal" at bounding box center [639, 320] width 275 height 20
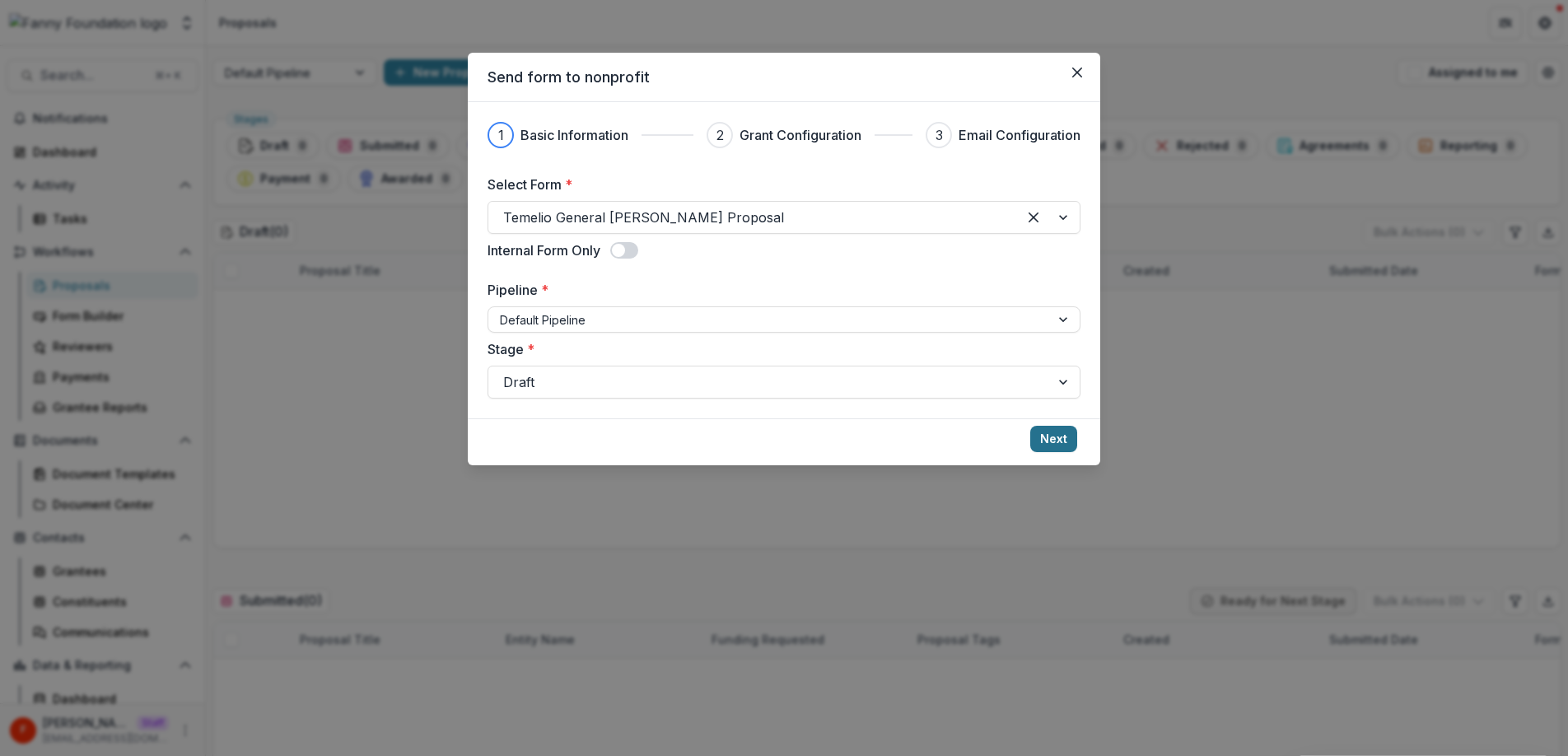
click at [1064, 437] on button "Next" at bounding box center [1053, 438] width 47 height 26
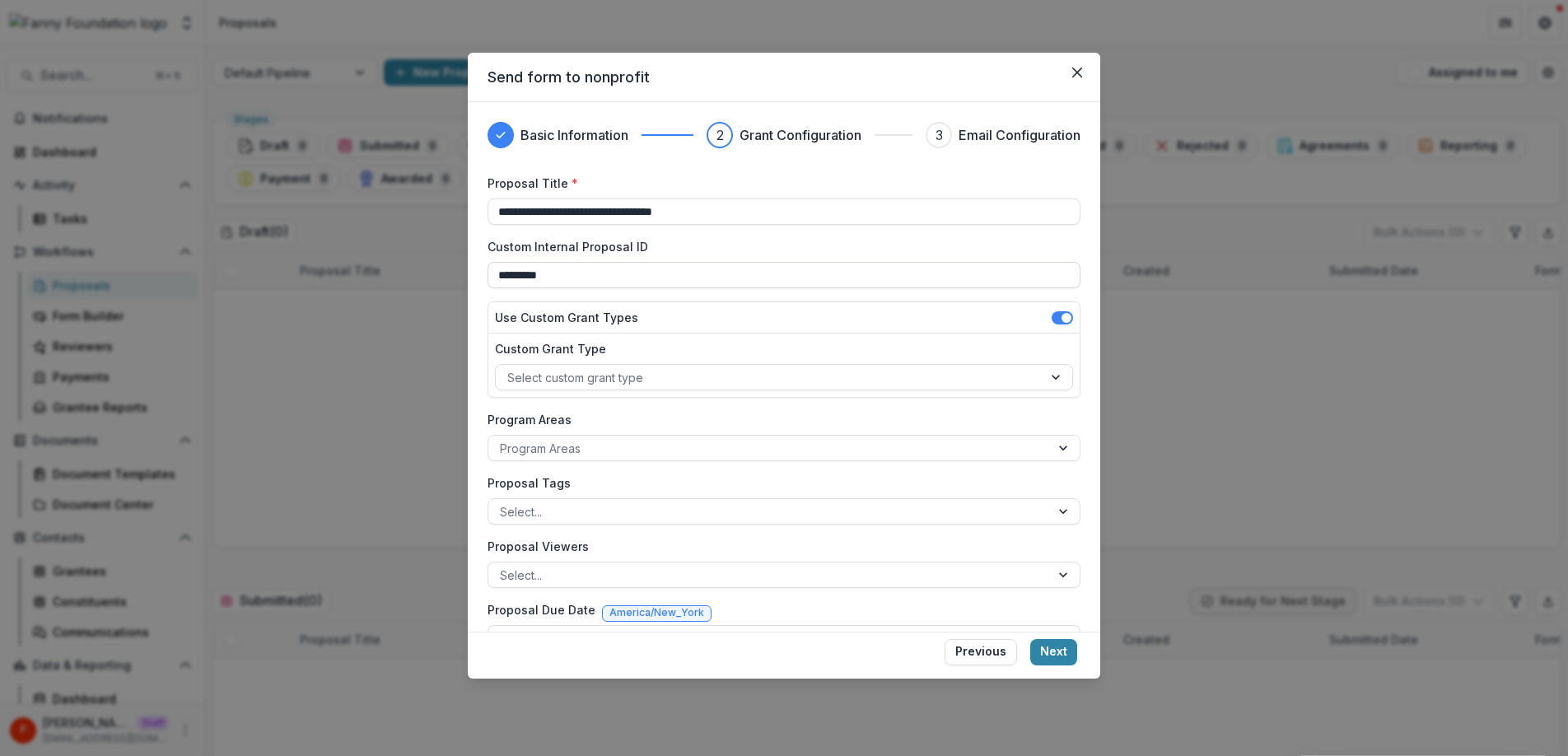
click at [706, 278] on input "*********" at bounding box center [784, 275] width 592 height 26
type input "*********"
click at [787, 298] on div "**********" at bounding box center [784, 412] width 592 height 477
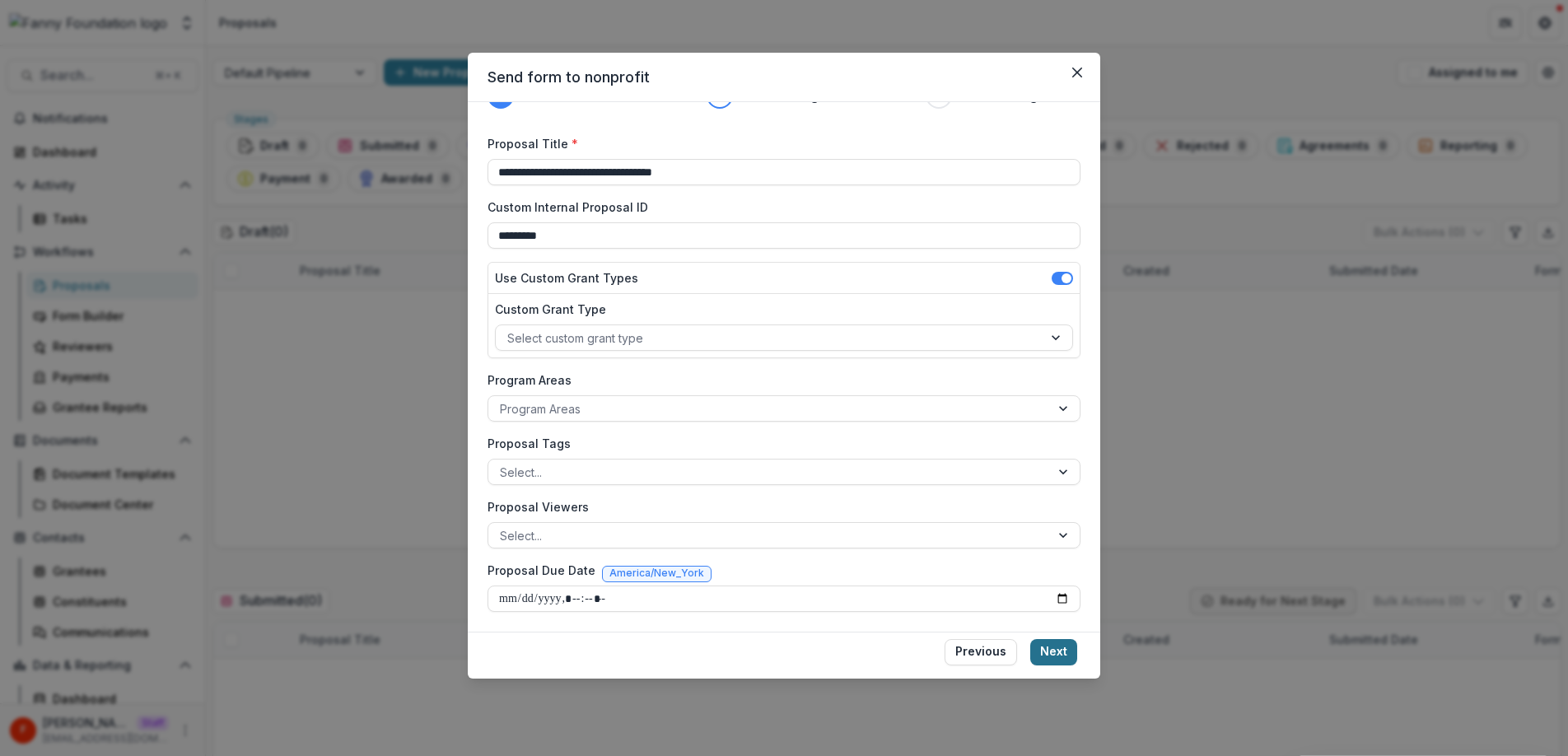
click at [1065, 653] on button "Next" at bounding box center [1053, 651] width 47 height 26
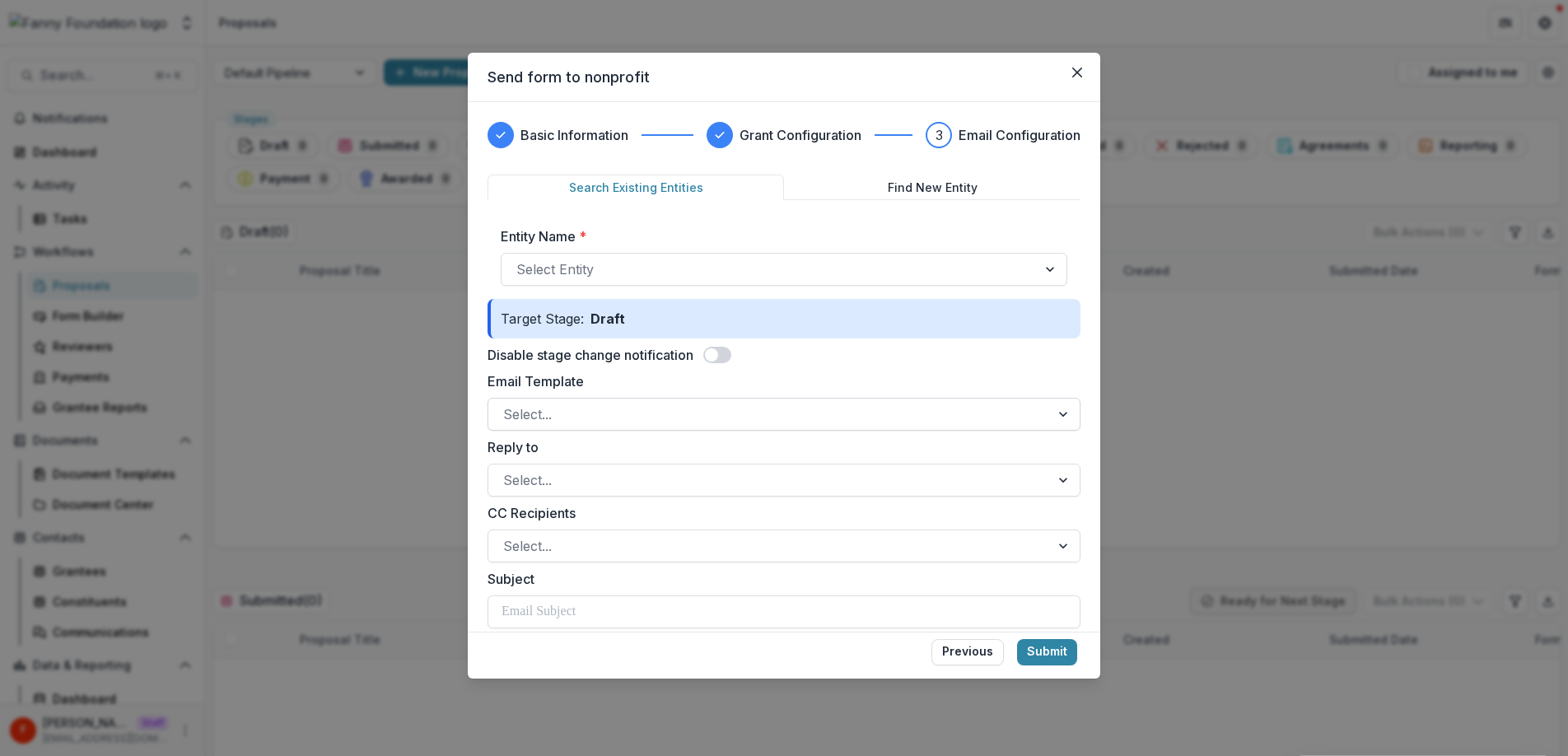
click at [665, 405] on div at bounding box center [769, 414] width 532 height 23
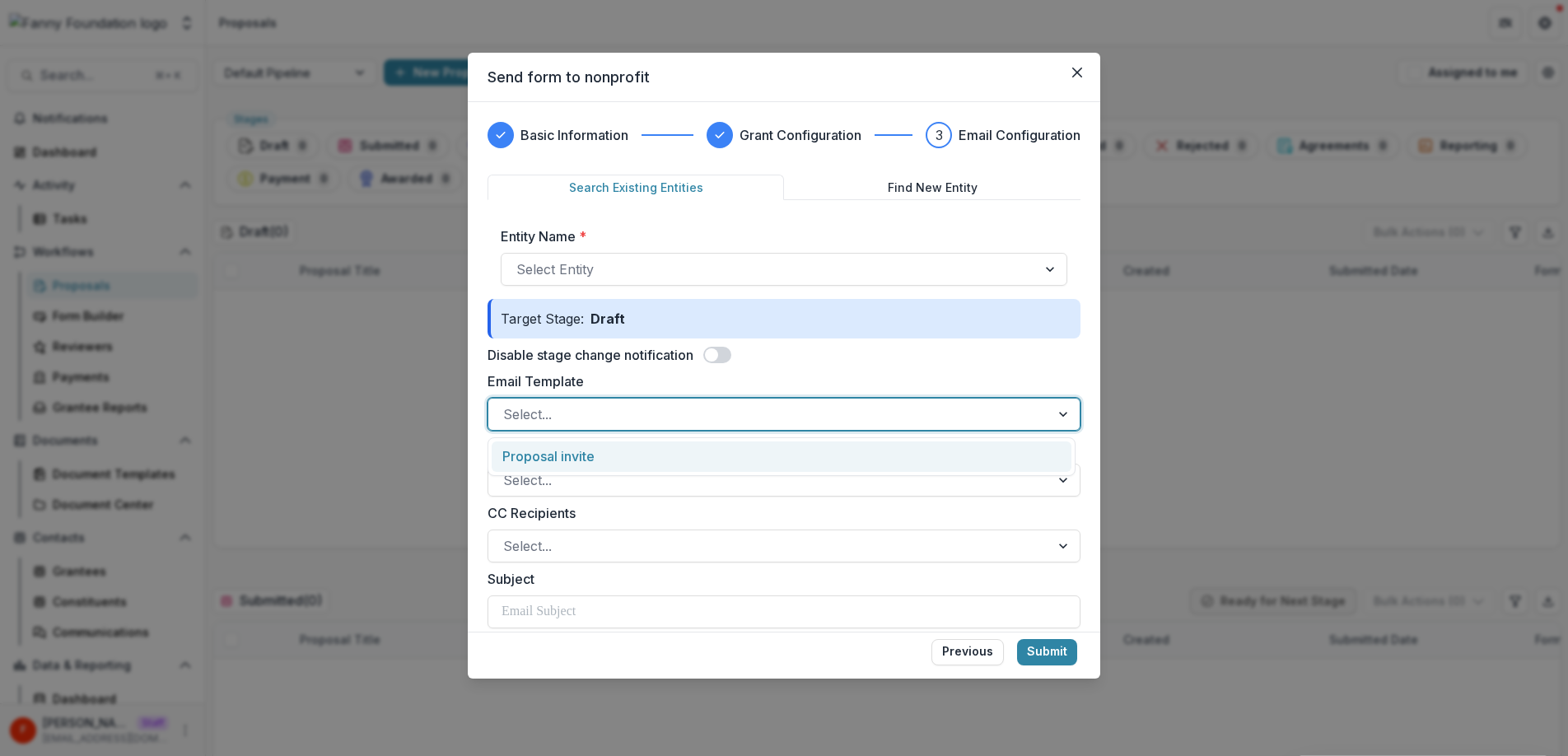
click at [592, 456] on div "Proposal invite" at bounding box center [781, 456] width 580 height 30
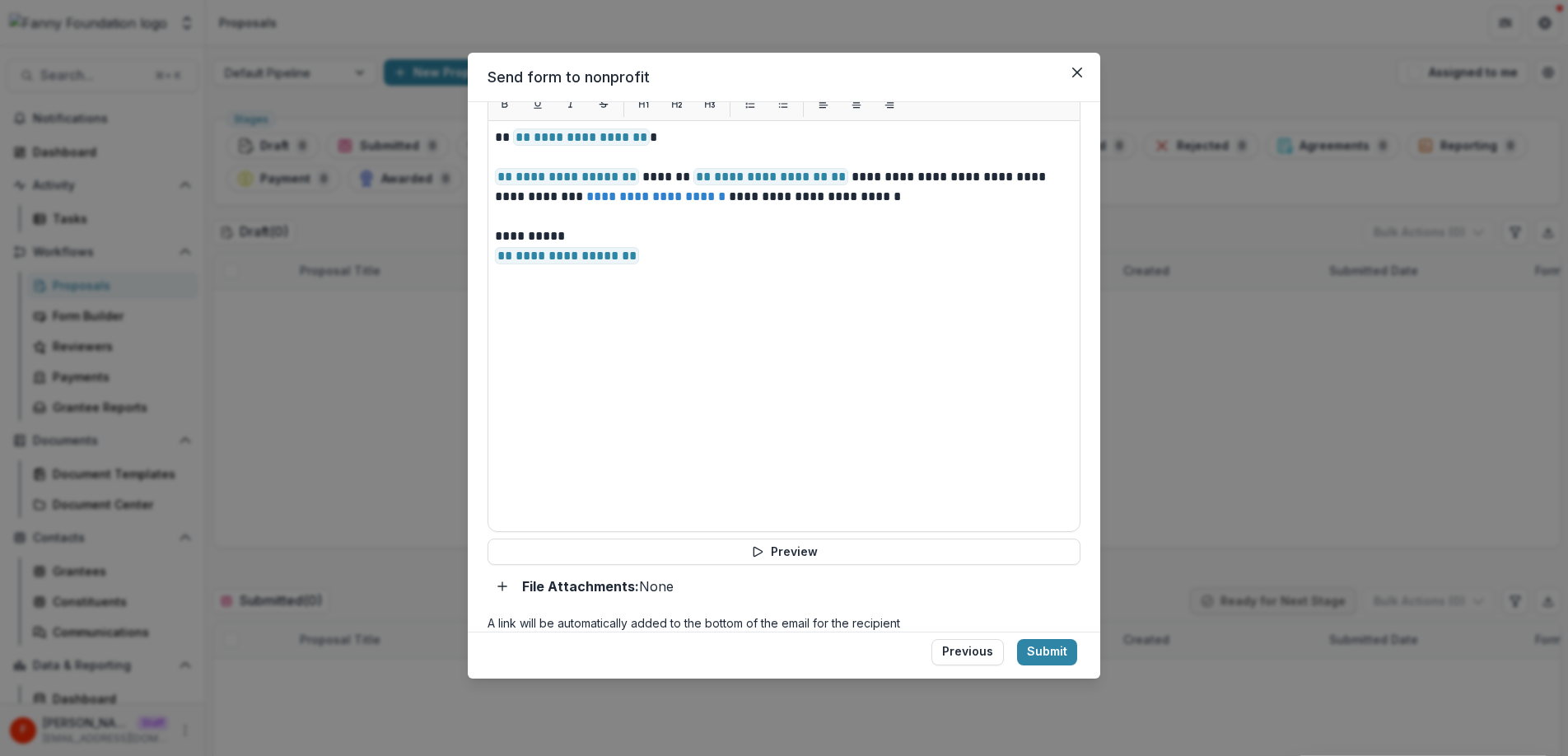
scroll to position [607, 0]
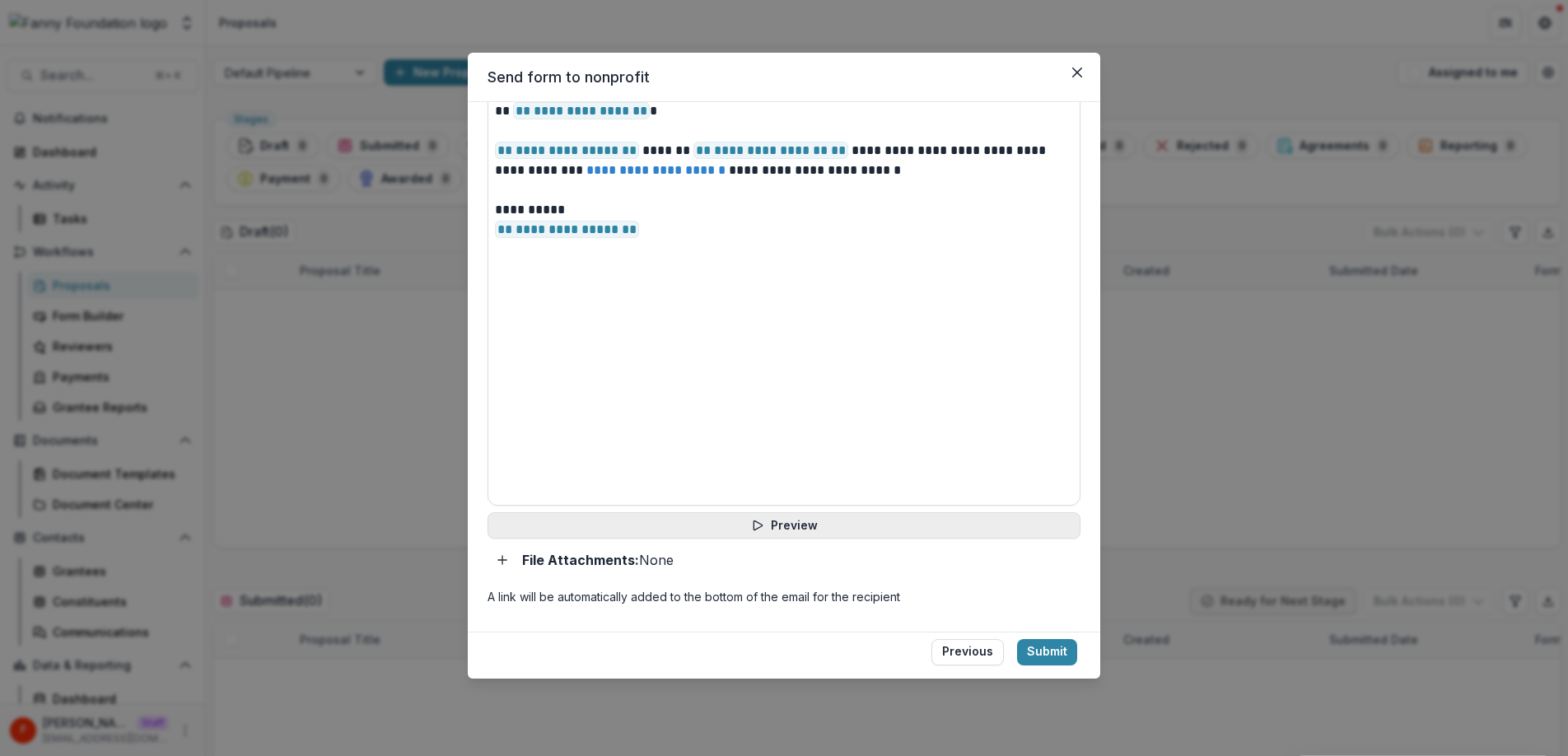
click at [787, 534] on button "Preview" at bounding box center [784, 524] width 592 height 26
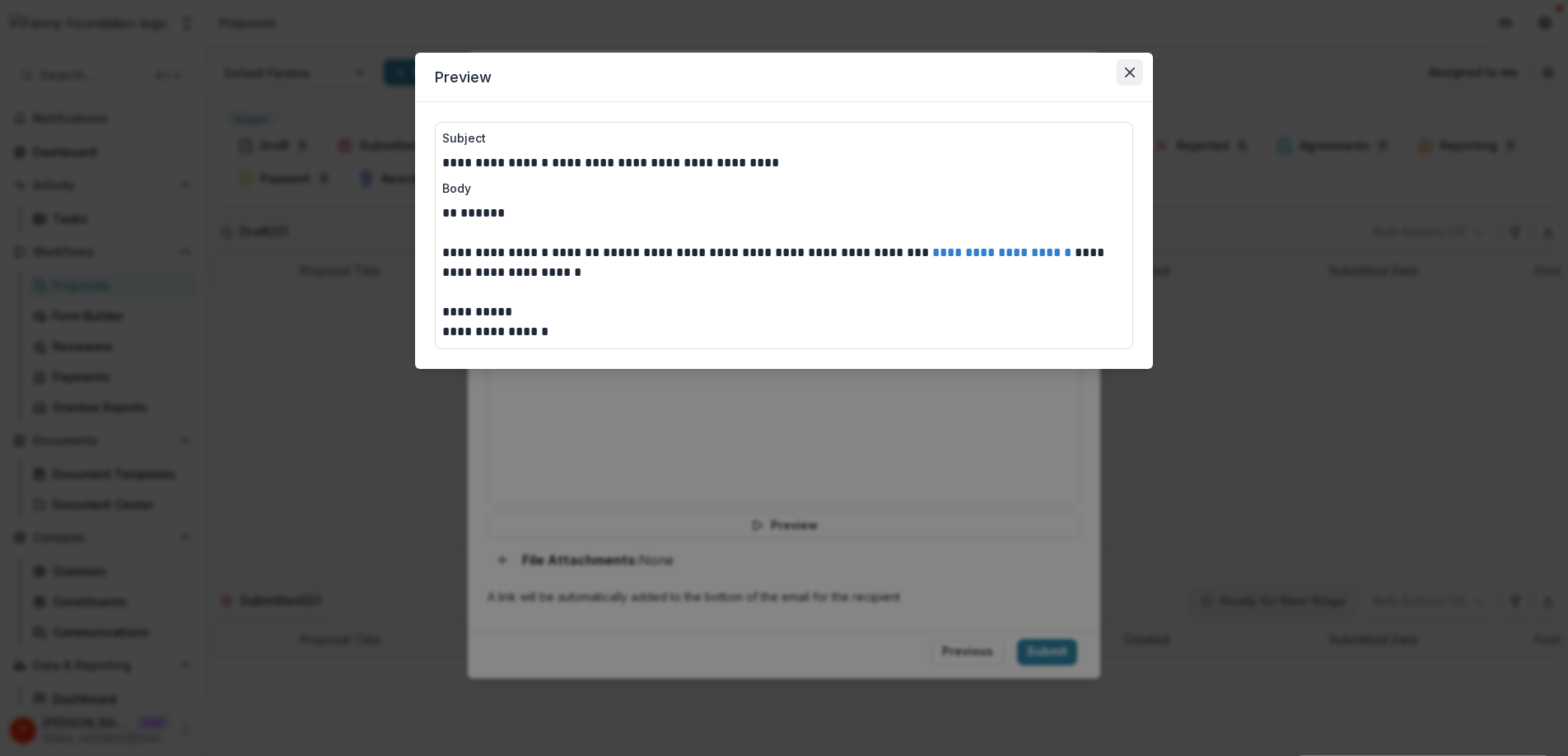
click at [1134, 72] on icon "Close" at bounding box center [1129, 72] width 10 height 10
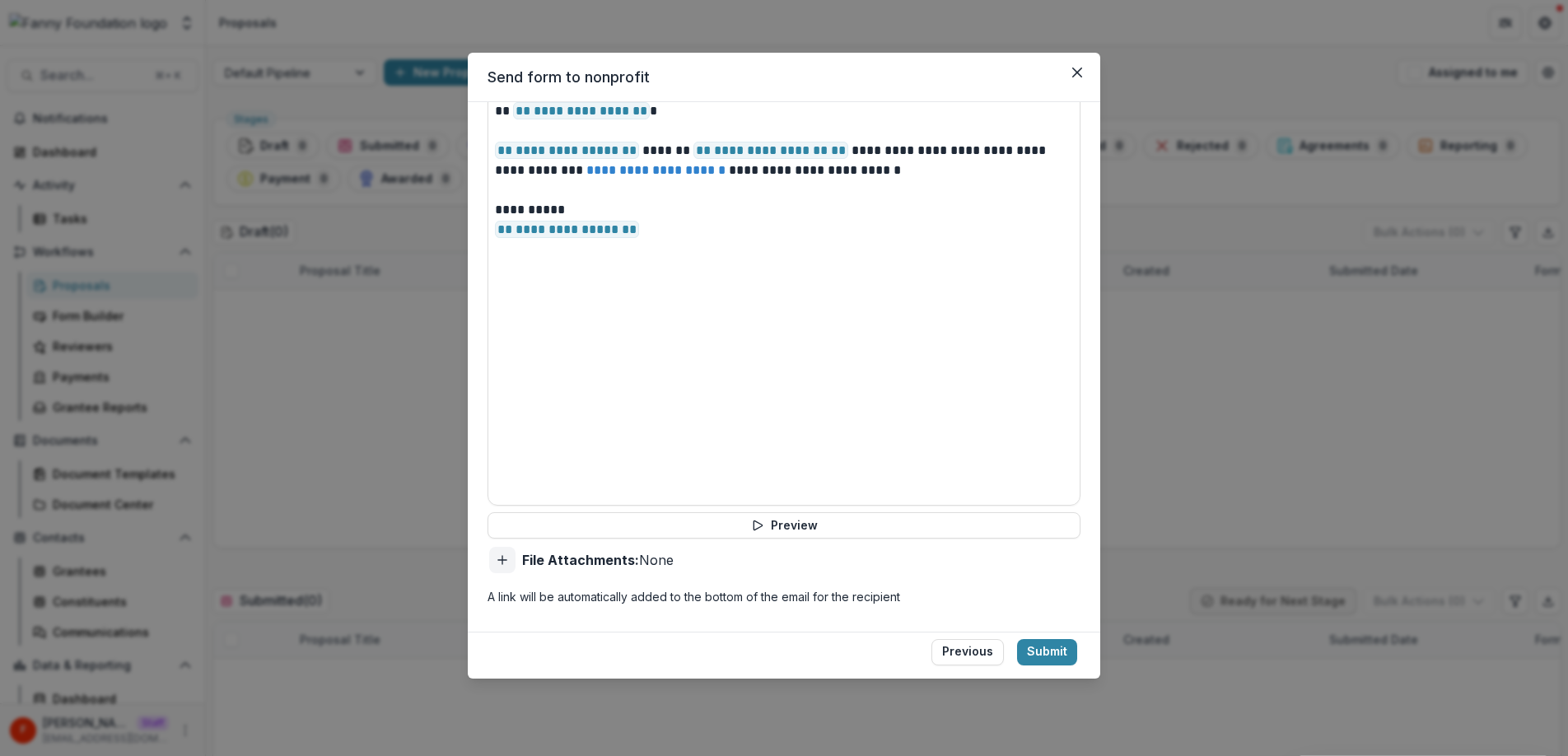
click at [501, 565] on icon "Add attachment" at bounding box center [502, 559] width 13 height 13
click at [1044, 653] on button "Submit" at bounding box center [1046, 651] width 60 height 26
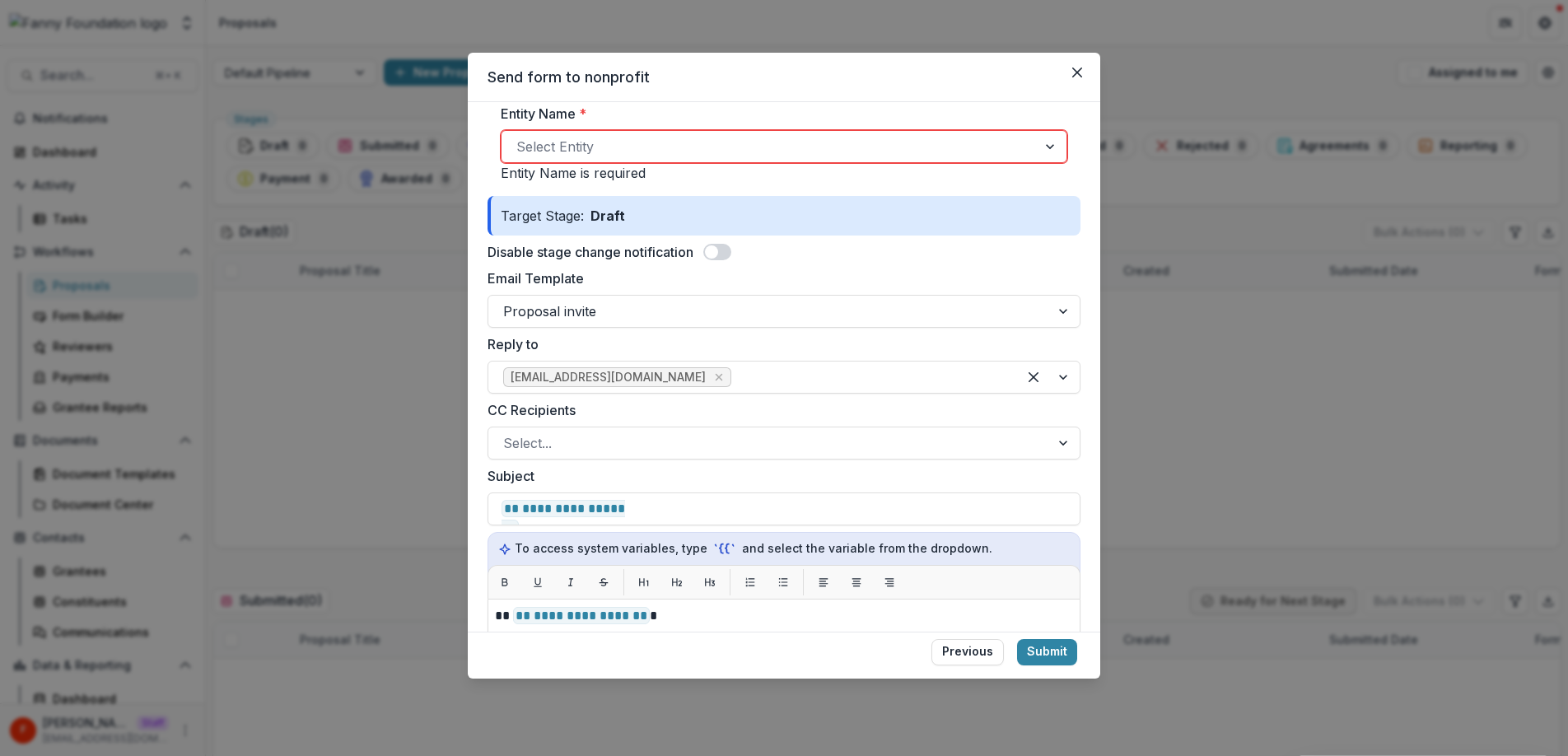
scroll to position [0, 0]
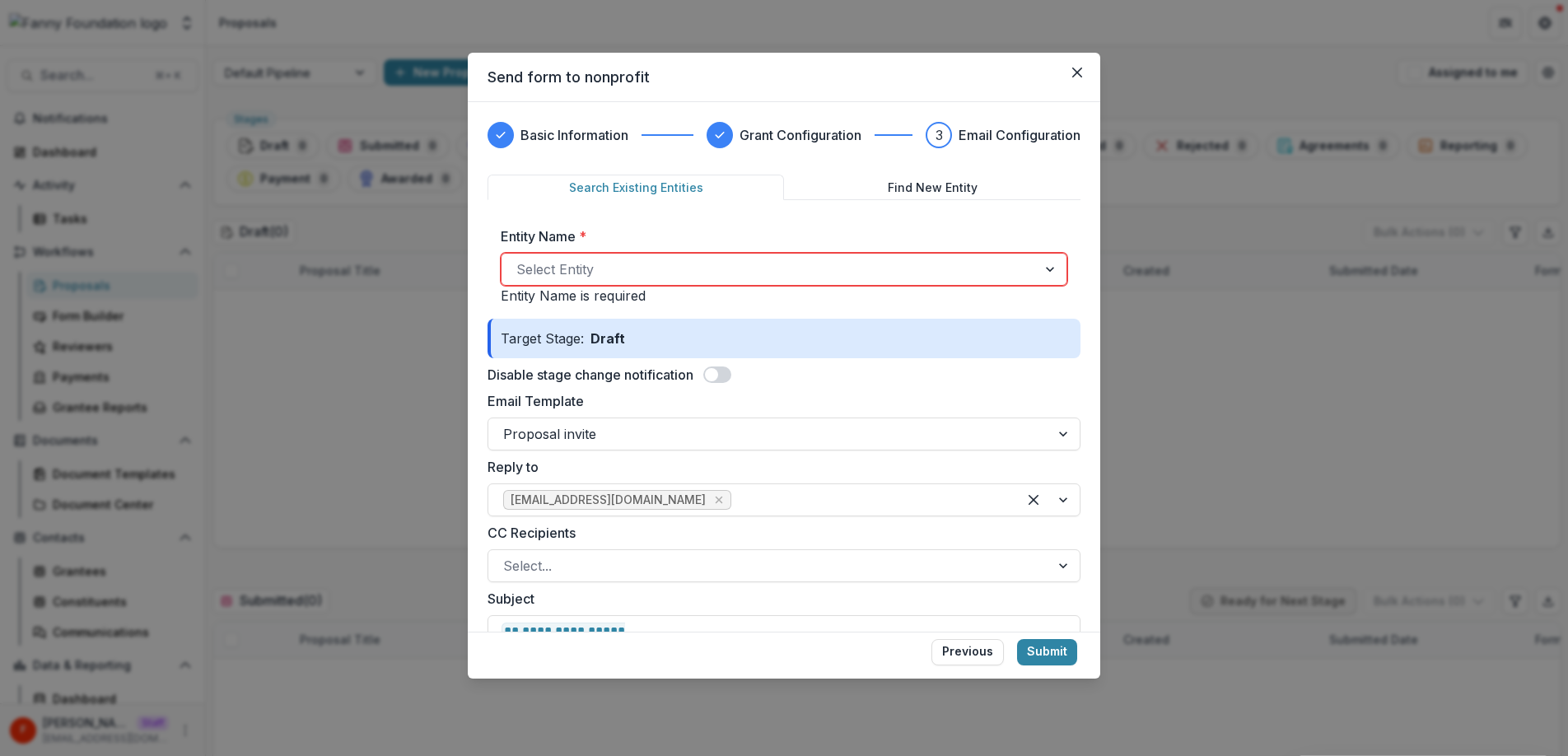
click at [611, 264] on div at bounding box center [769, 269] width 506 height 23
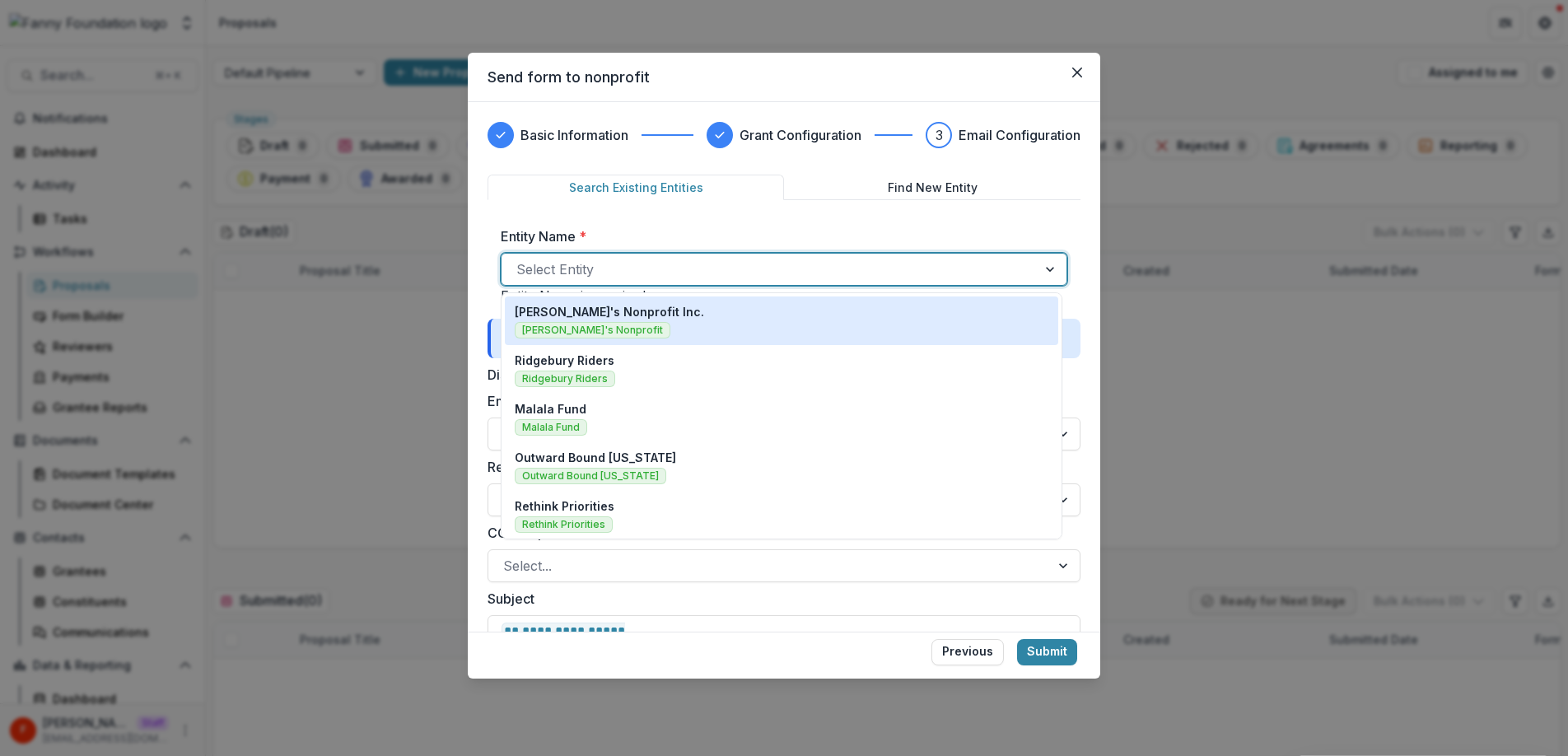
click at [703, 317] on div "[PERSON_NAME]'s Nonprofit Inc. [PERSON_NAME]'s Nonprofit" at bounding box center [781, 321] width 533 height 36
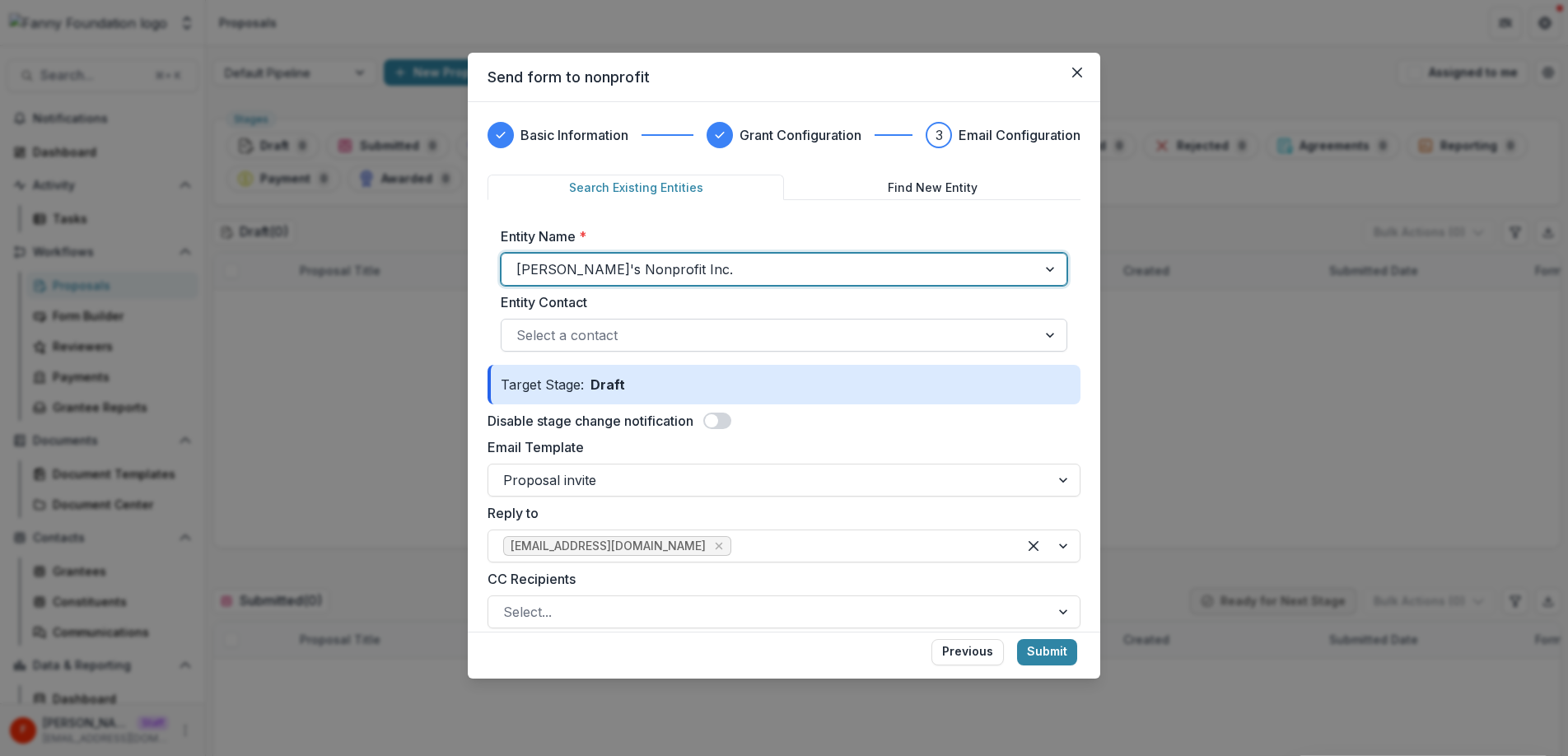
click at [693, 324] on div at bounding box center [769, 336] width 506 height 23
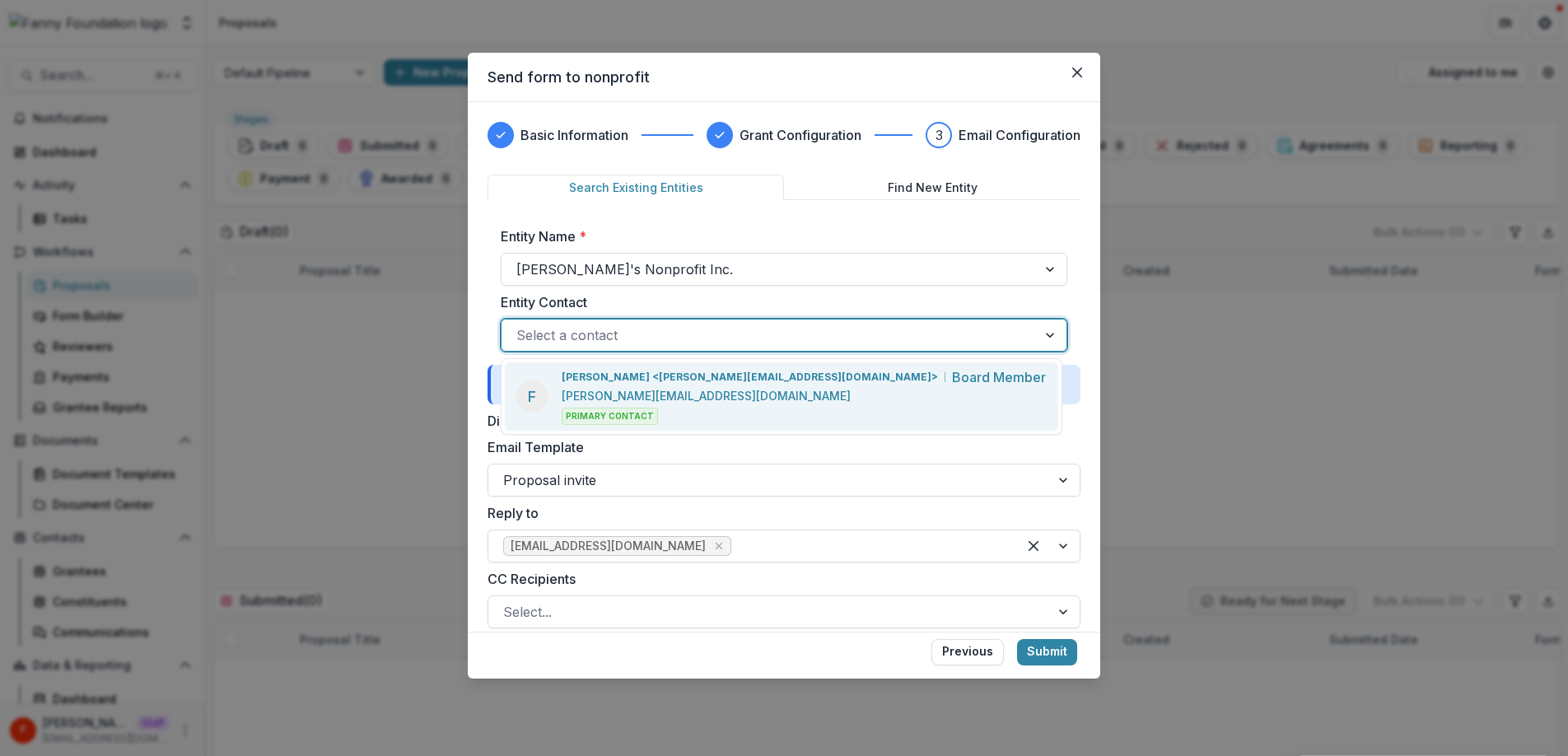
click at [685, 381] on p "[PERSON_NAME] <[PERSON_NAME][EMAIL_ADDRESS][DOMAIN_NAME]>" at bounding box center [749, 377] width 376 height 15
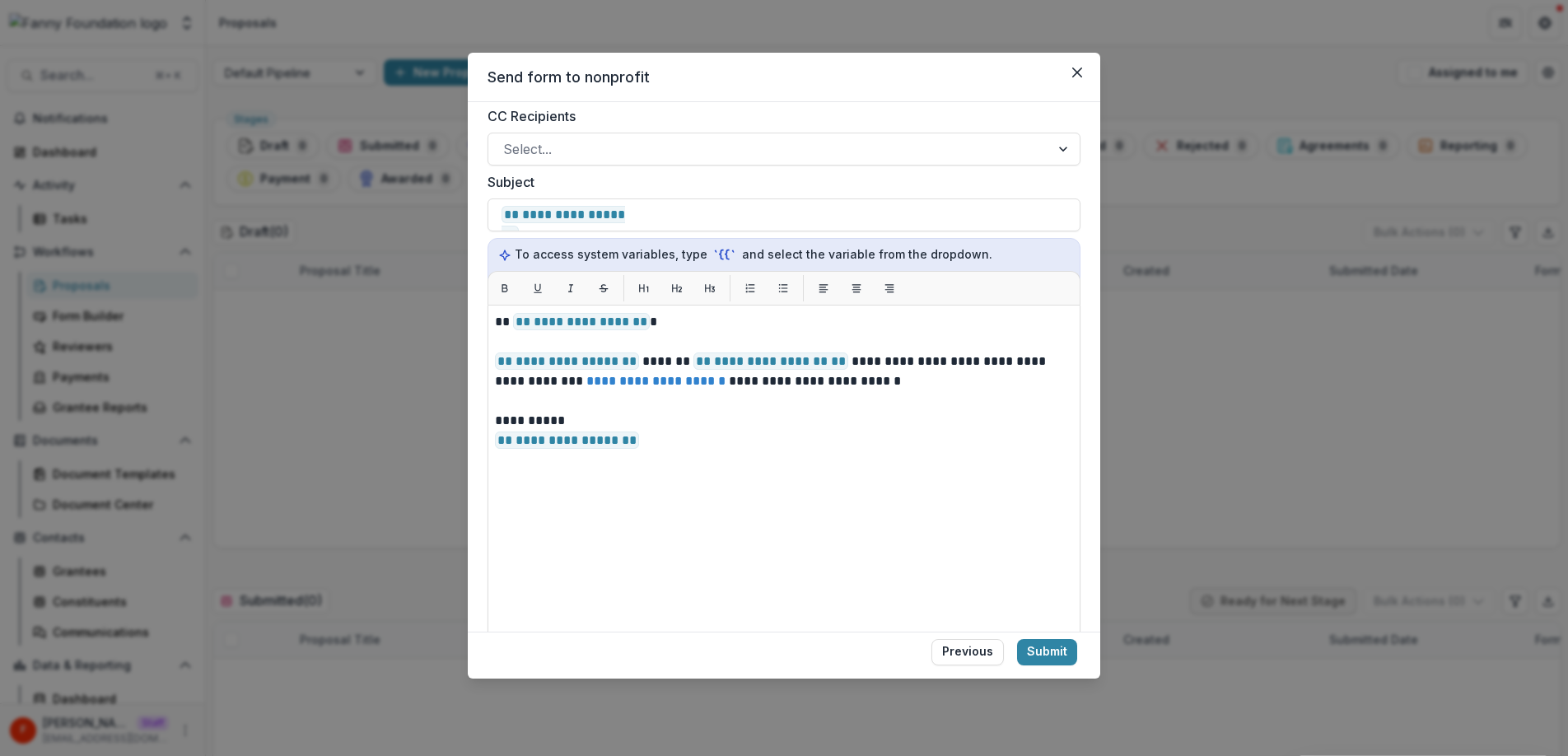
scroll to position [674, 0]
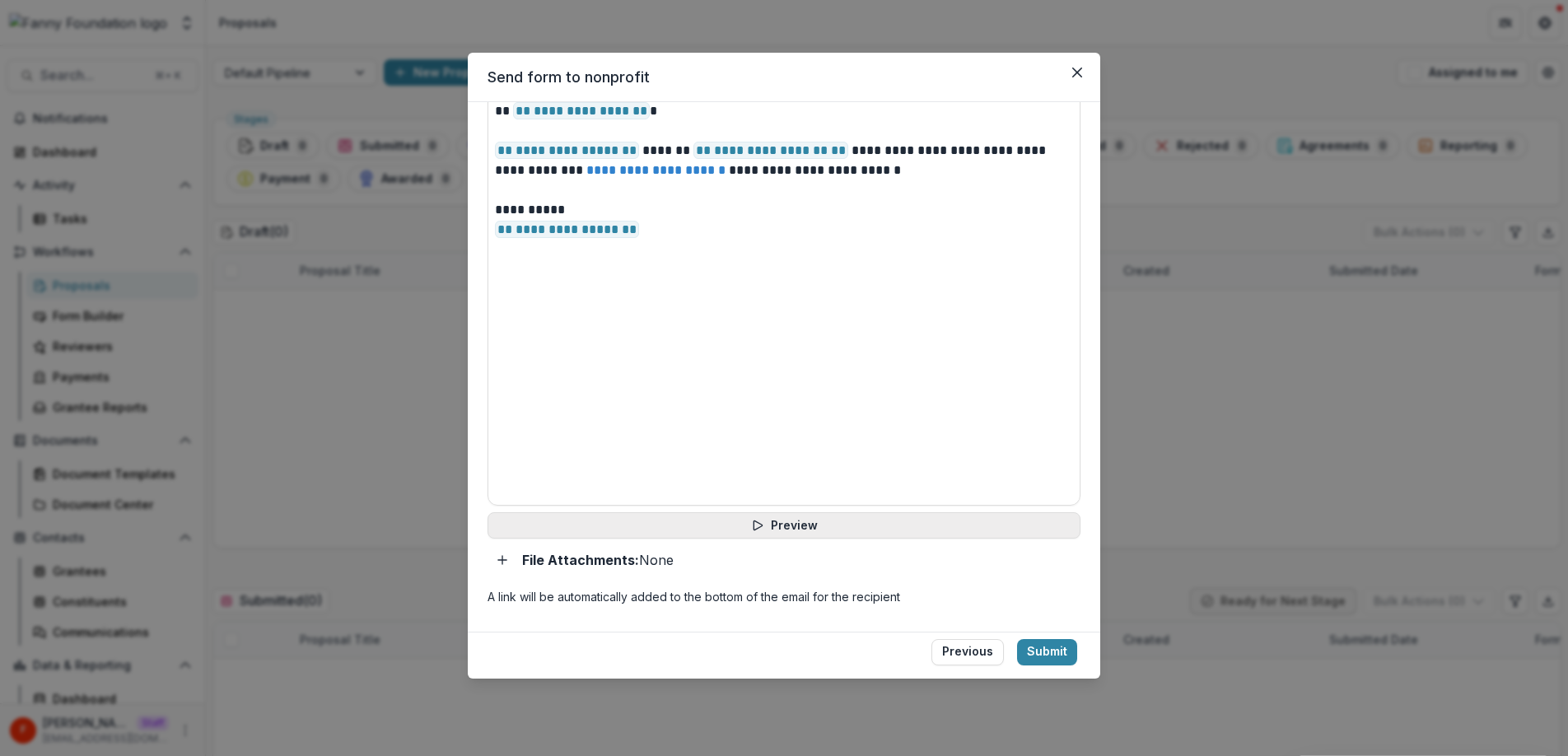
click at [774, 537] on button "Preview" at bounding box center [784, 524] width 592 height 26
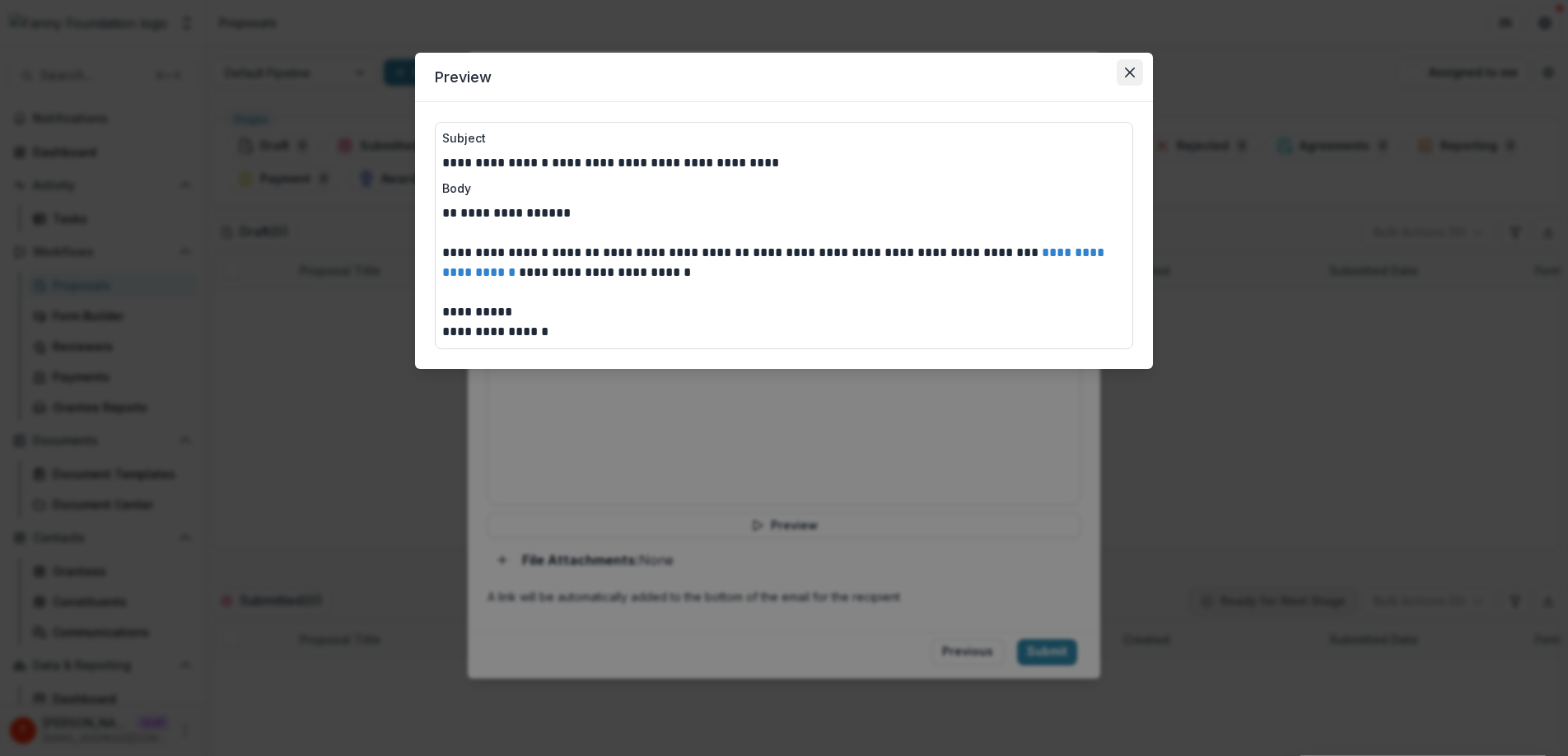
click at [1130, 77] on icon "Close" at bounding box center [1129, 72] width 10 height 10
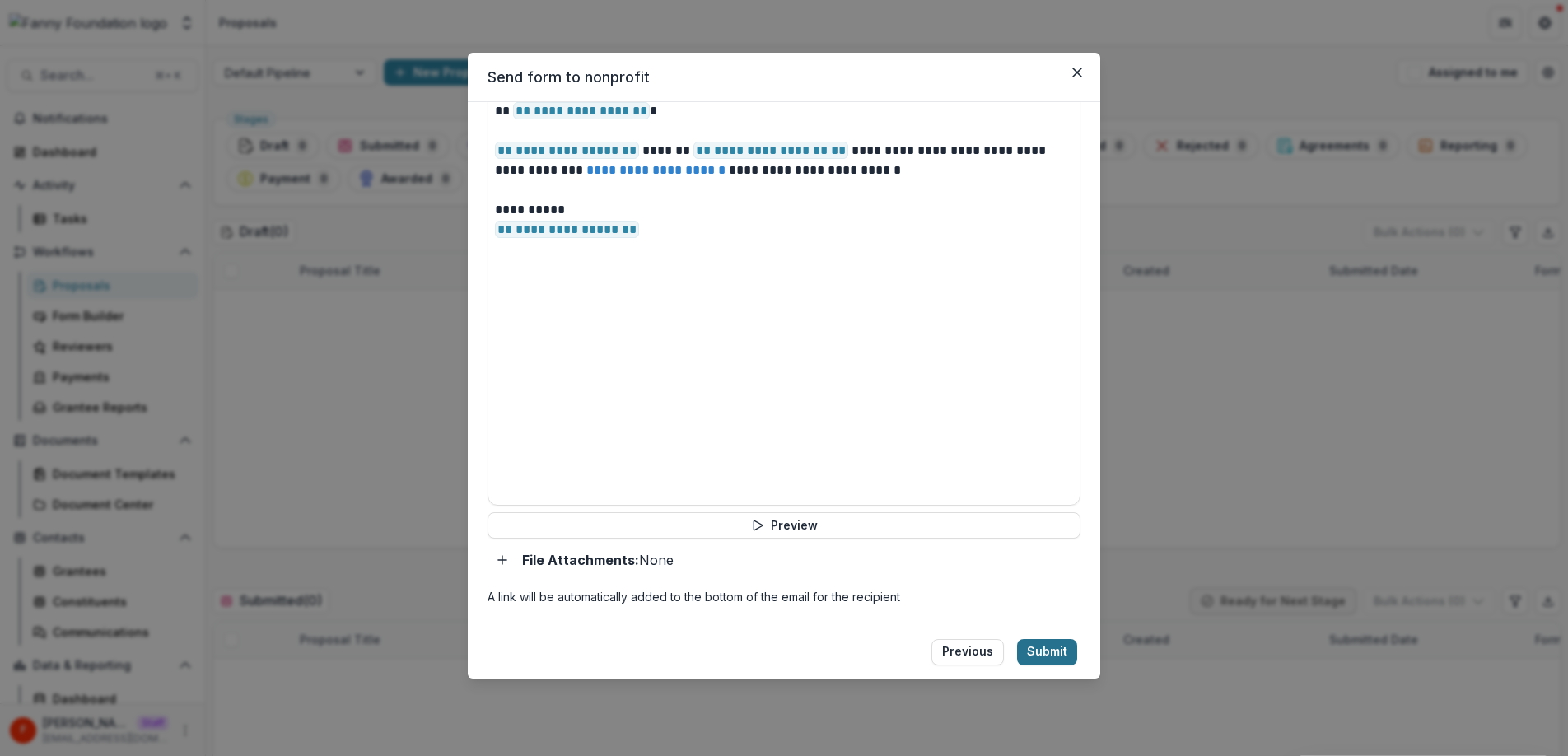
click at [1052, 653] on button "Submit" at bounding box center [1046, 651] width 60 height 26
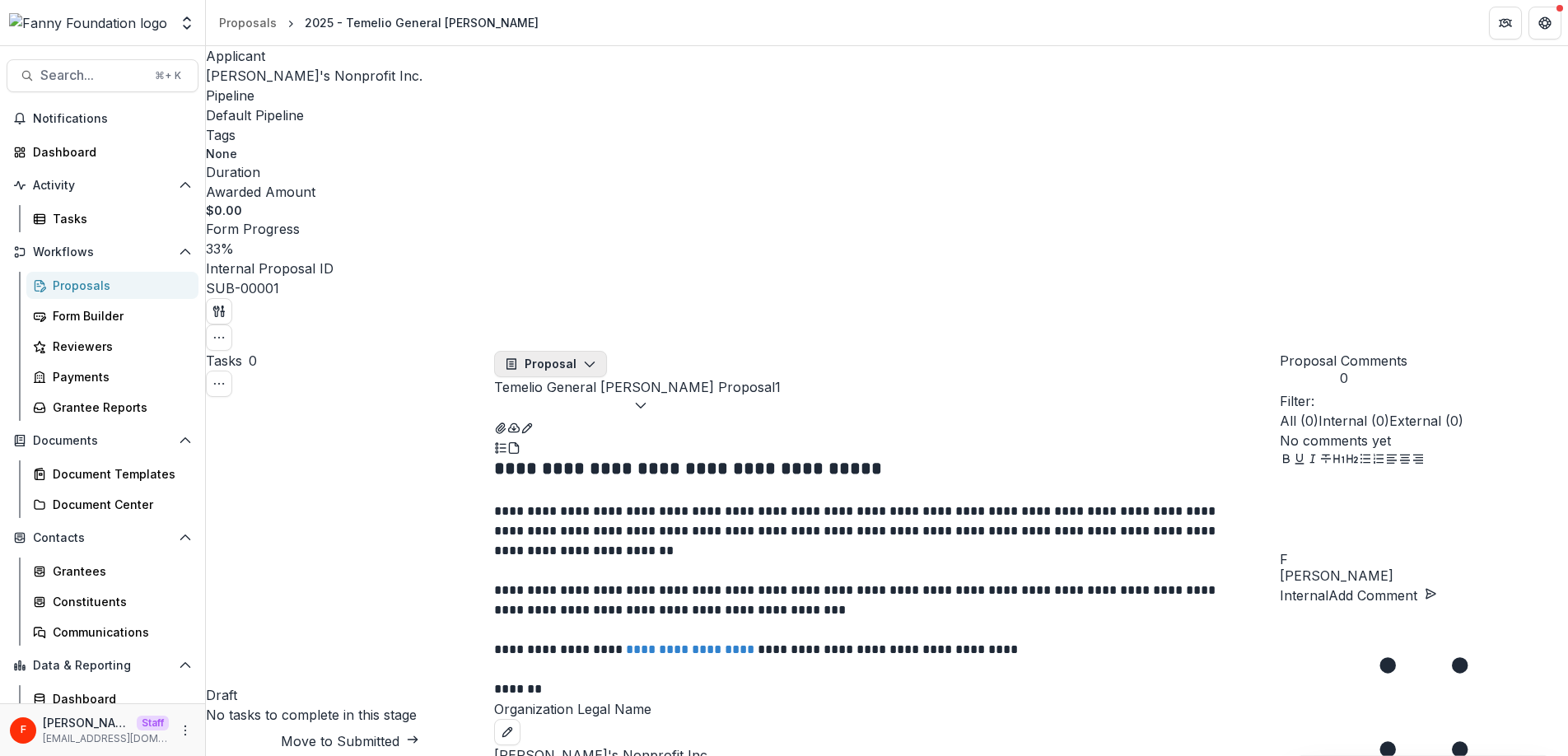
click at [582, 351] on button "Proposal" at bounding box center [550, 363] width 113 height 26
click at [226, 377] on icon "Toggle View Cancelled Tasks" at bounding box center [218, 383] width 13 height 13
click at [396, 684] on div "Draft" at bounding box center [350, 694] width 288 height 20
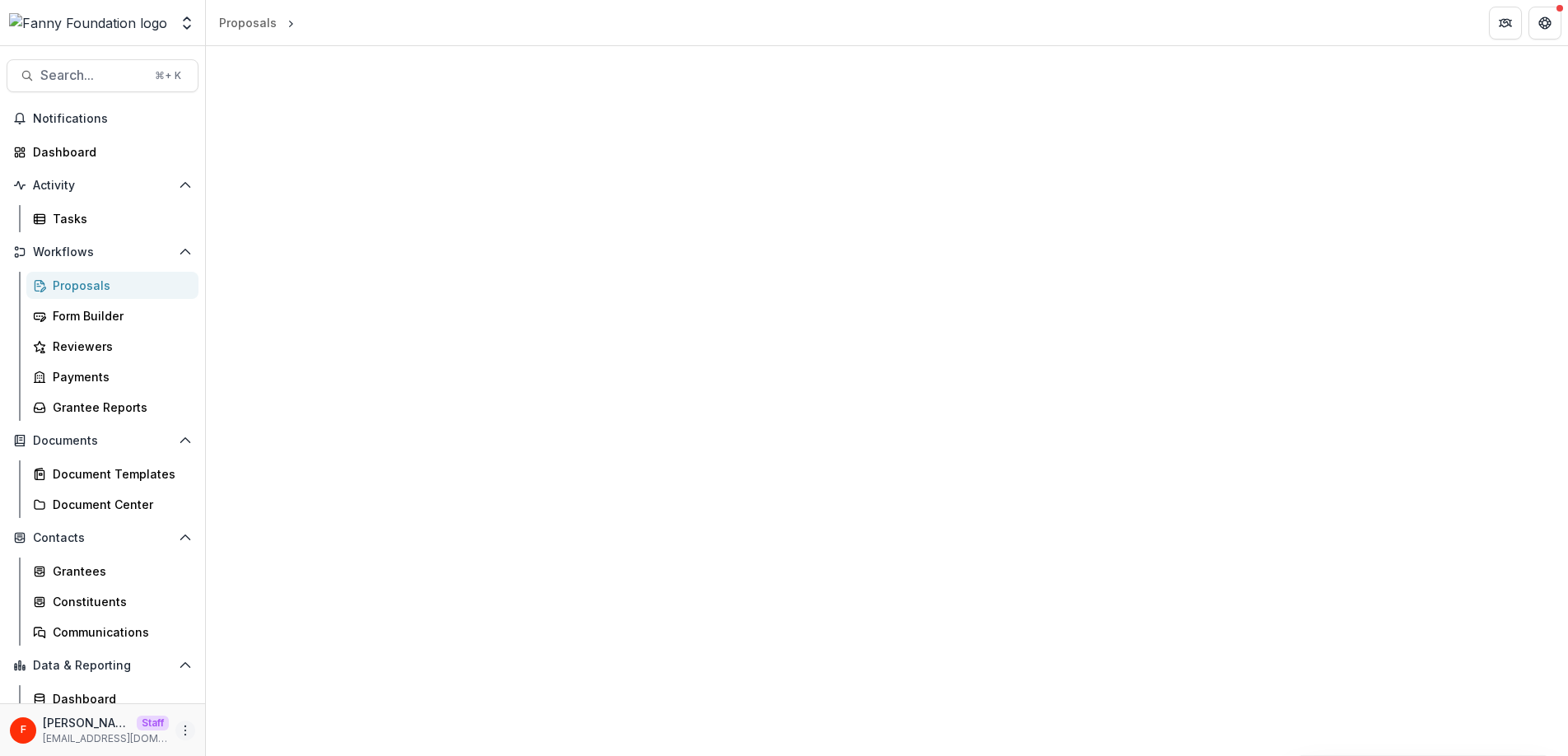
click at [181, 724] on icon "More" at bounding box center [185, 730] width 13 height 13
click at [243, 701] on link "User Settings" at bounding box center [288, 695] width 176 height 27
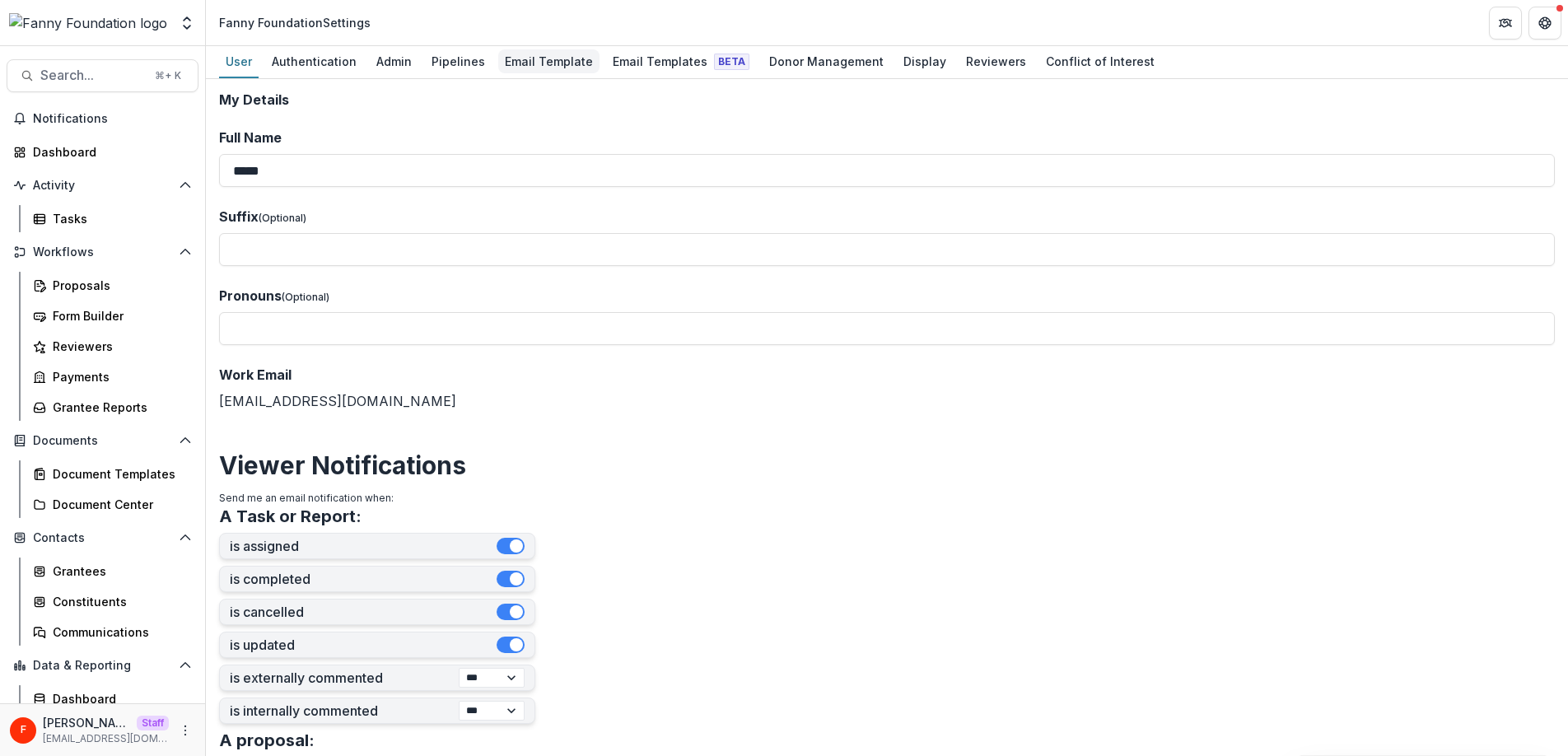
click at [525, 63] on div "Email Template" at bounding box center [549, 61] width 101 height 24
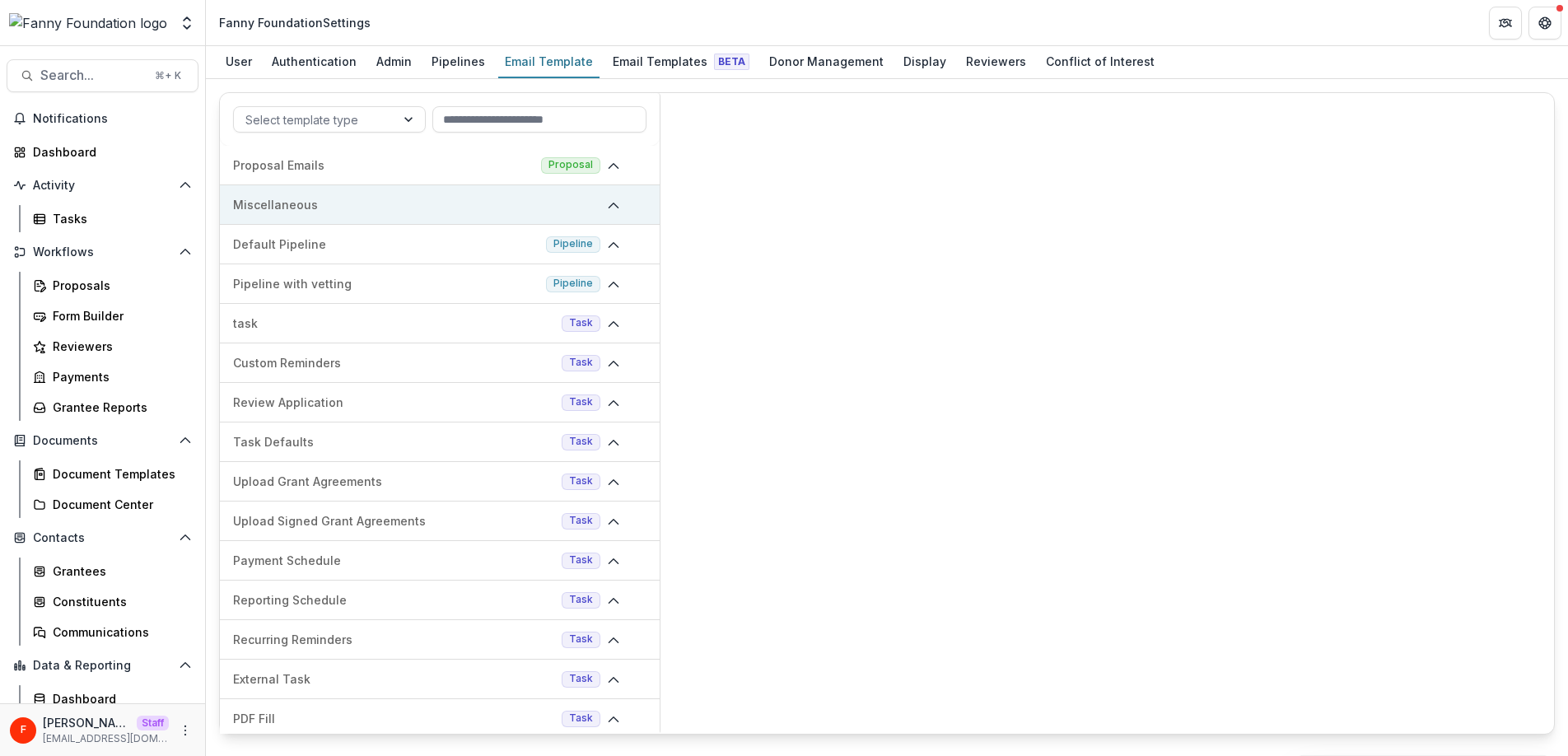
click at [345, 200] on p "Miscellaneous" at bounding box center [416, 204] width 367 height 17
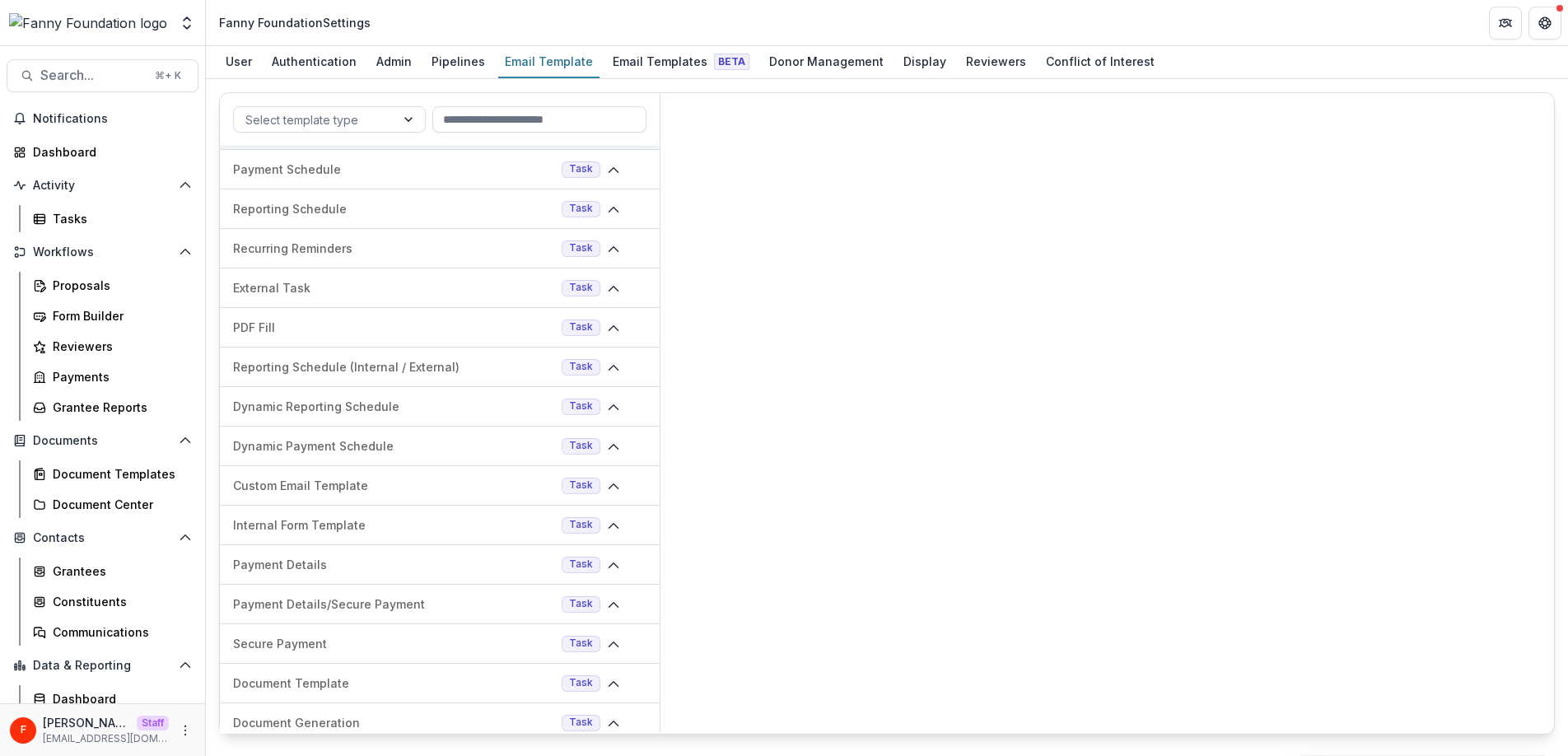
scroll to position [869, 0]
click at [1253, 18] on header "Fanny Foundation Settings" at bounding box center [887, 22] width 1362 height 46
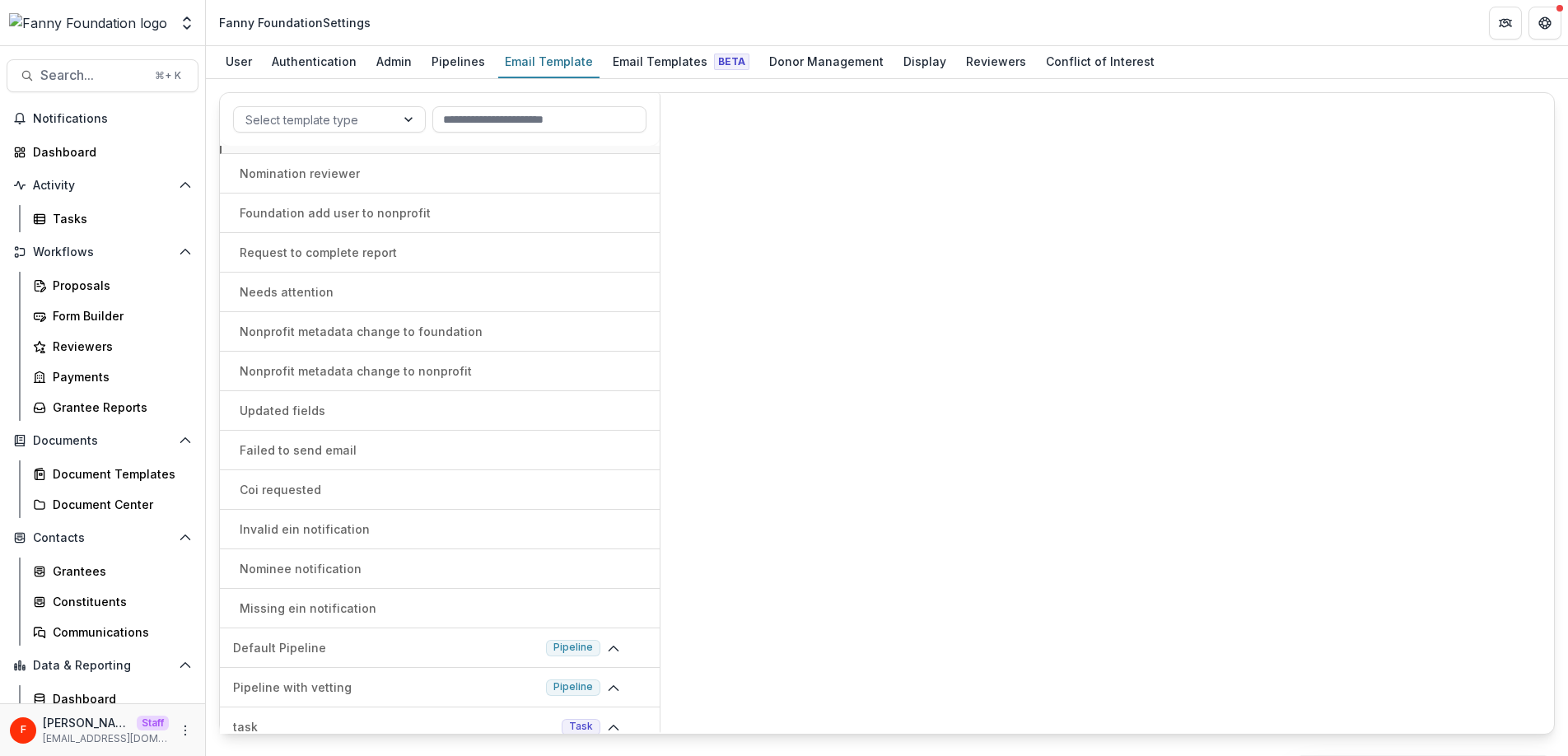
scroll to position [0, 0]
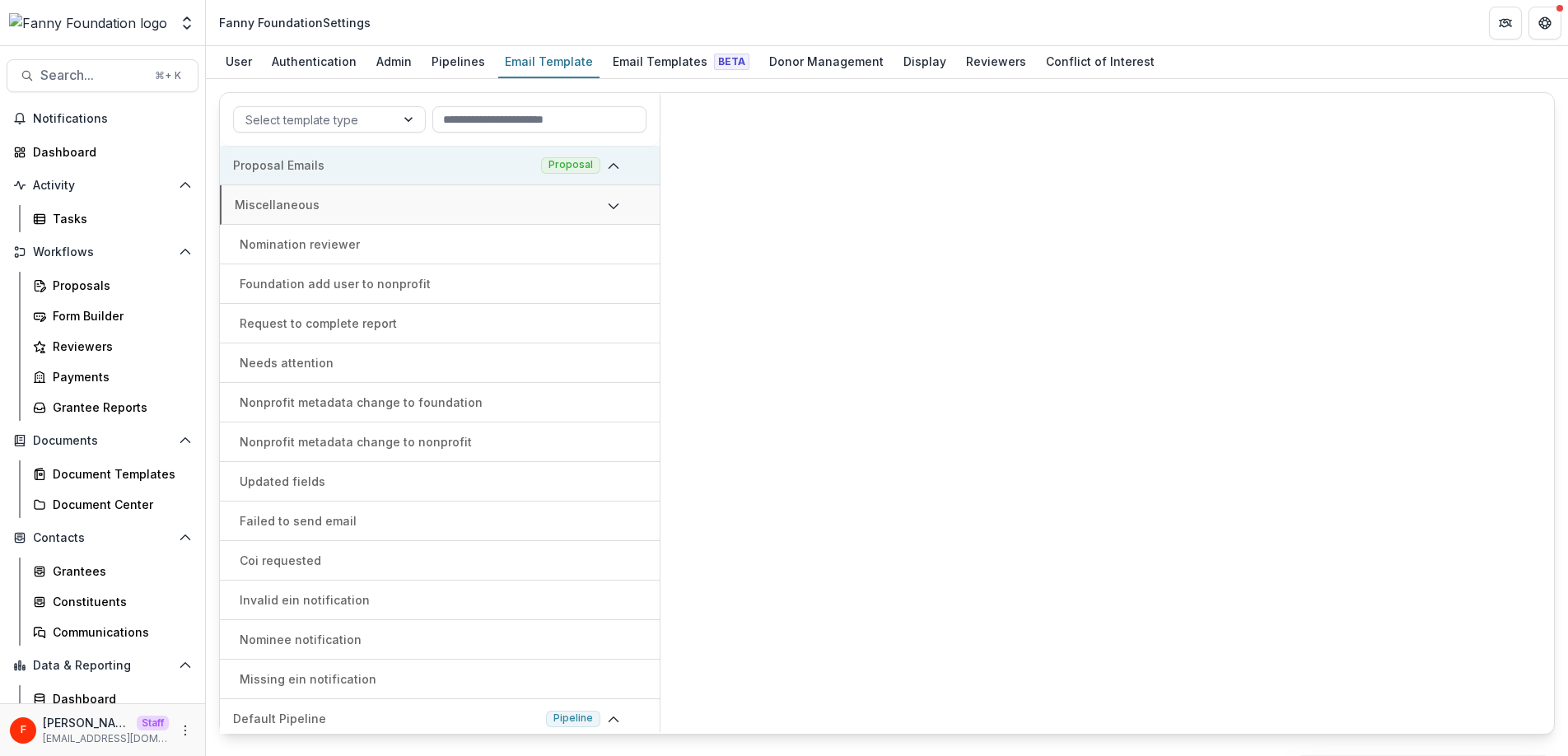
click at [336, 172] on p "Proposal Emails" at bounding box center [383, 165] width 302 height 17
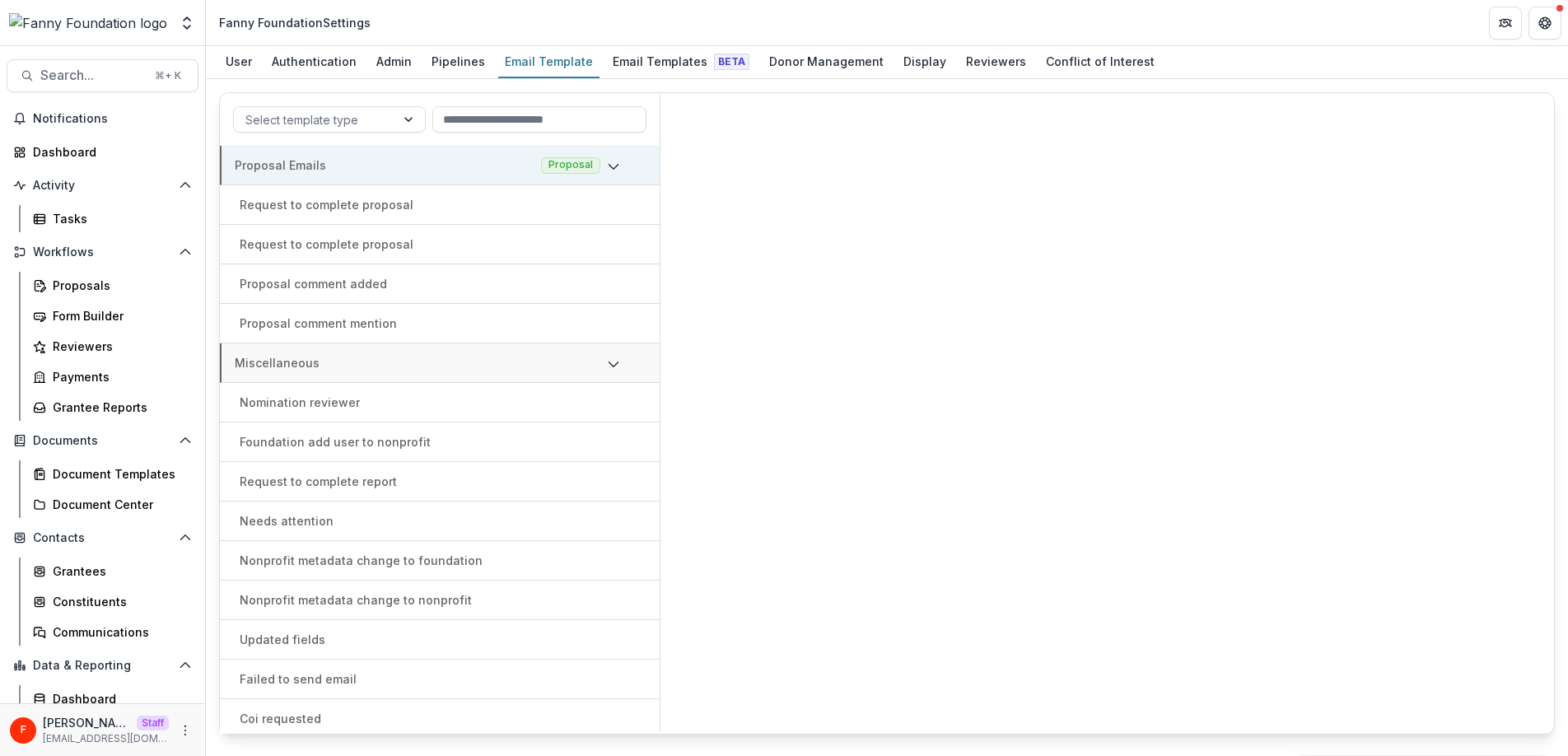
click at [430, 170] on p "Proposal Emails" at bounding box center [384, 165] width 300 height 17
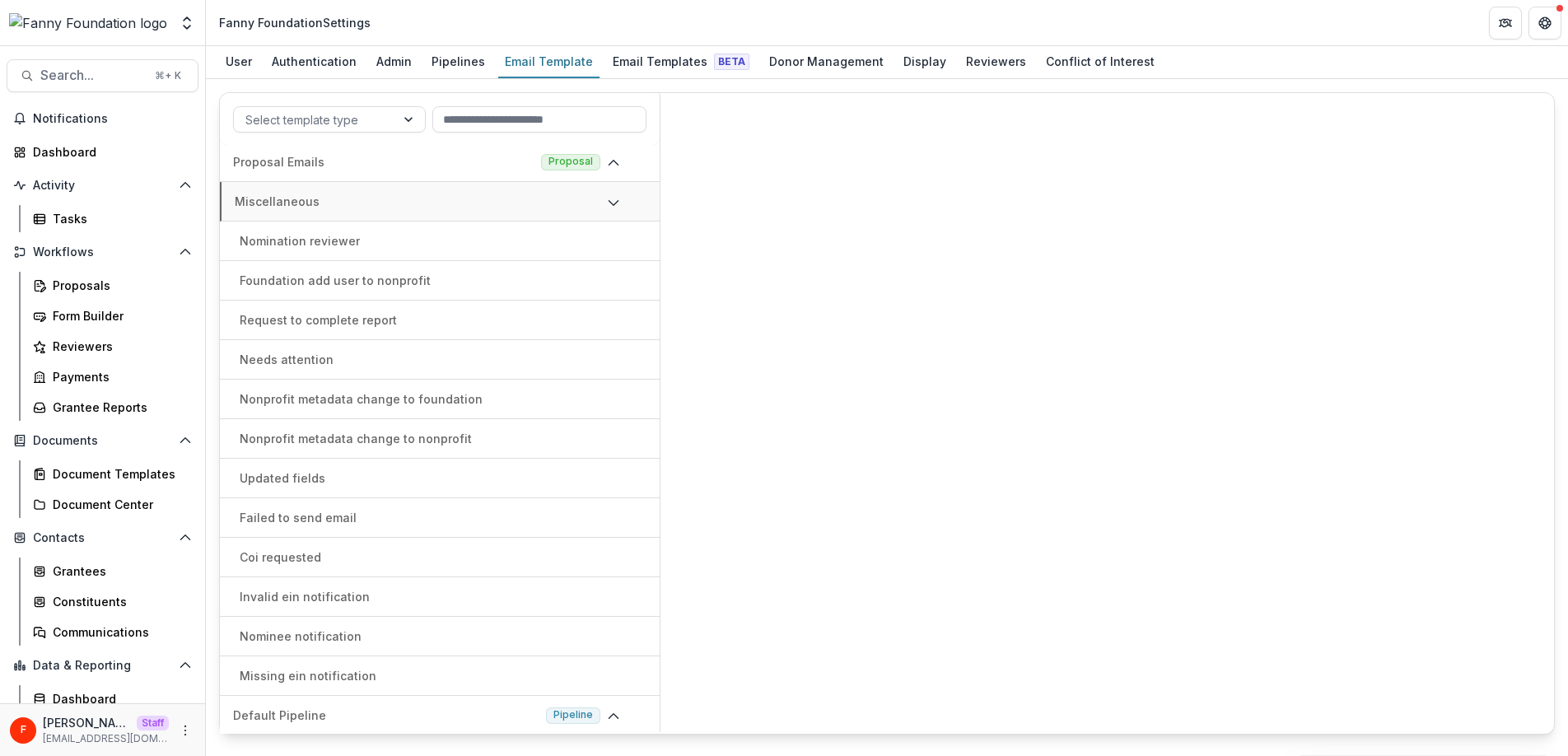
scroll to position [5, 0]
click at [354, 278] on p "Foundation add user to nonprofit" at bounding box center [335, 277] width 191 height 17
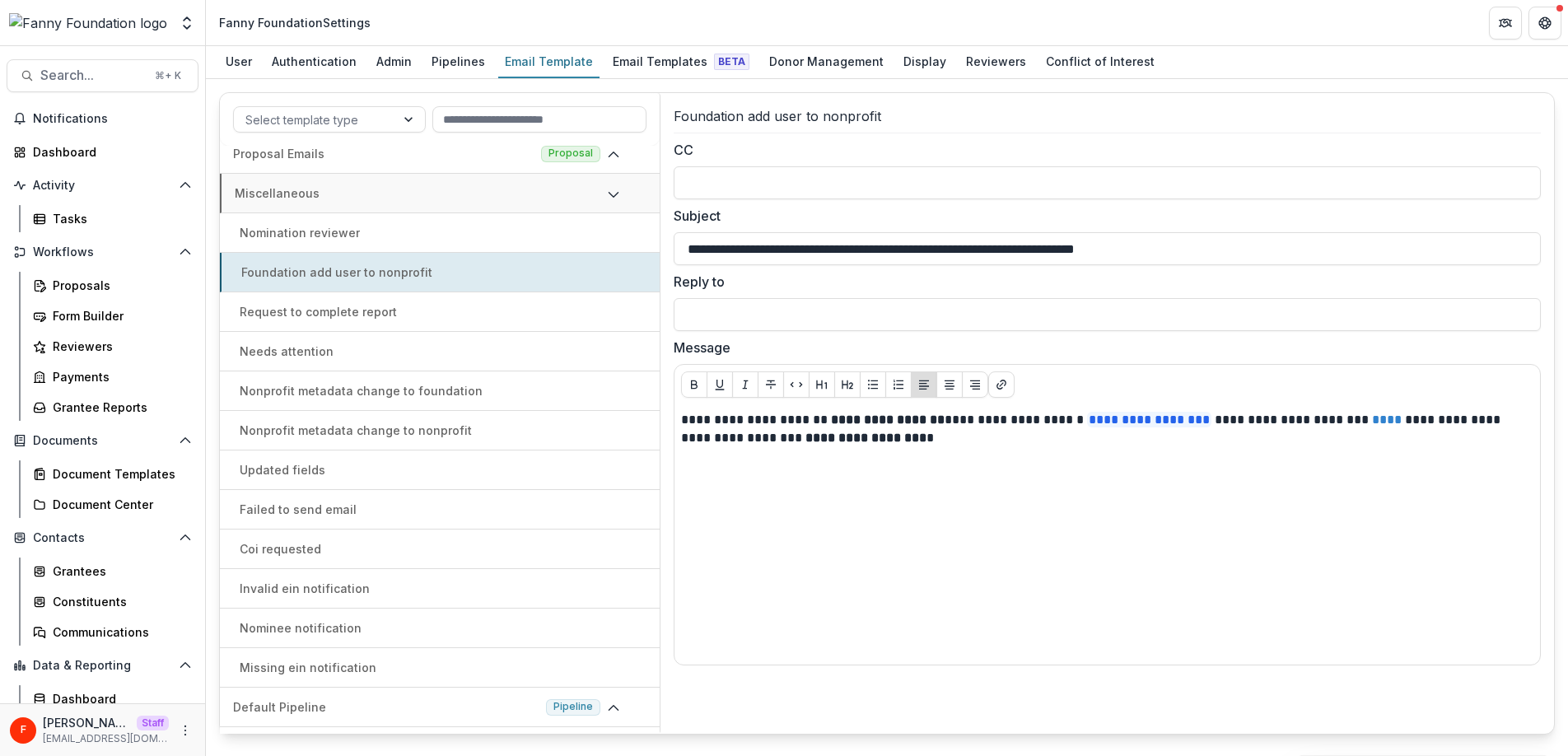
scroll to position [15, 0]
click at [608, 184] on icon at bounding box center [613, 191] width 13 height 13
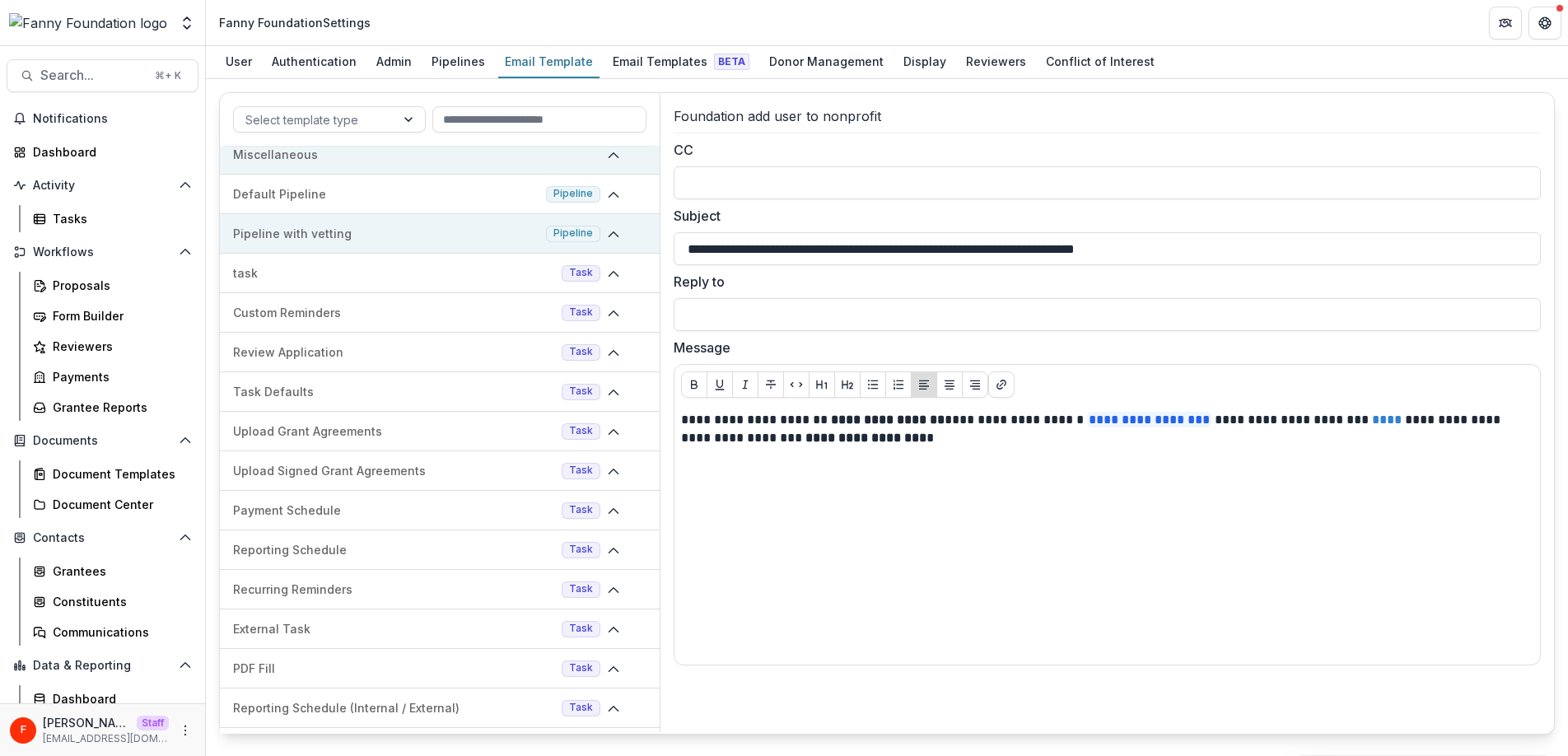
scroll to position [0, 0]
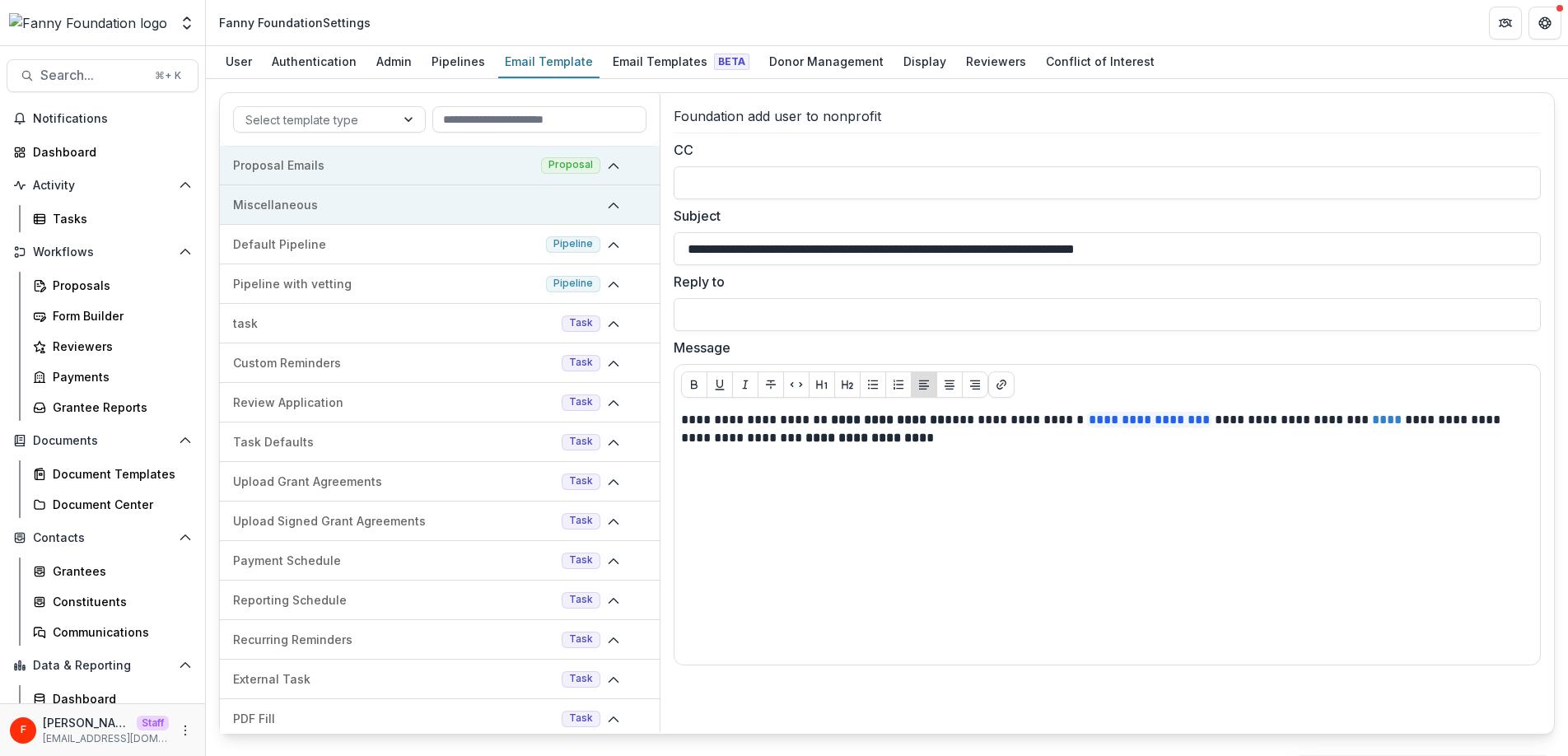
click at [607, 166] on icon at bounding box center [613, 166] width 13 height 13
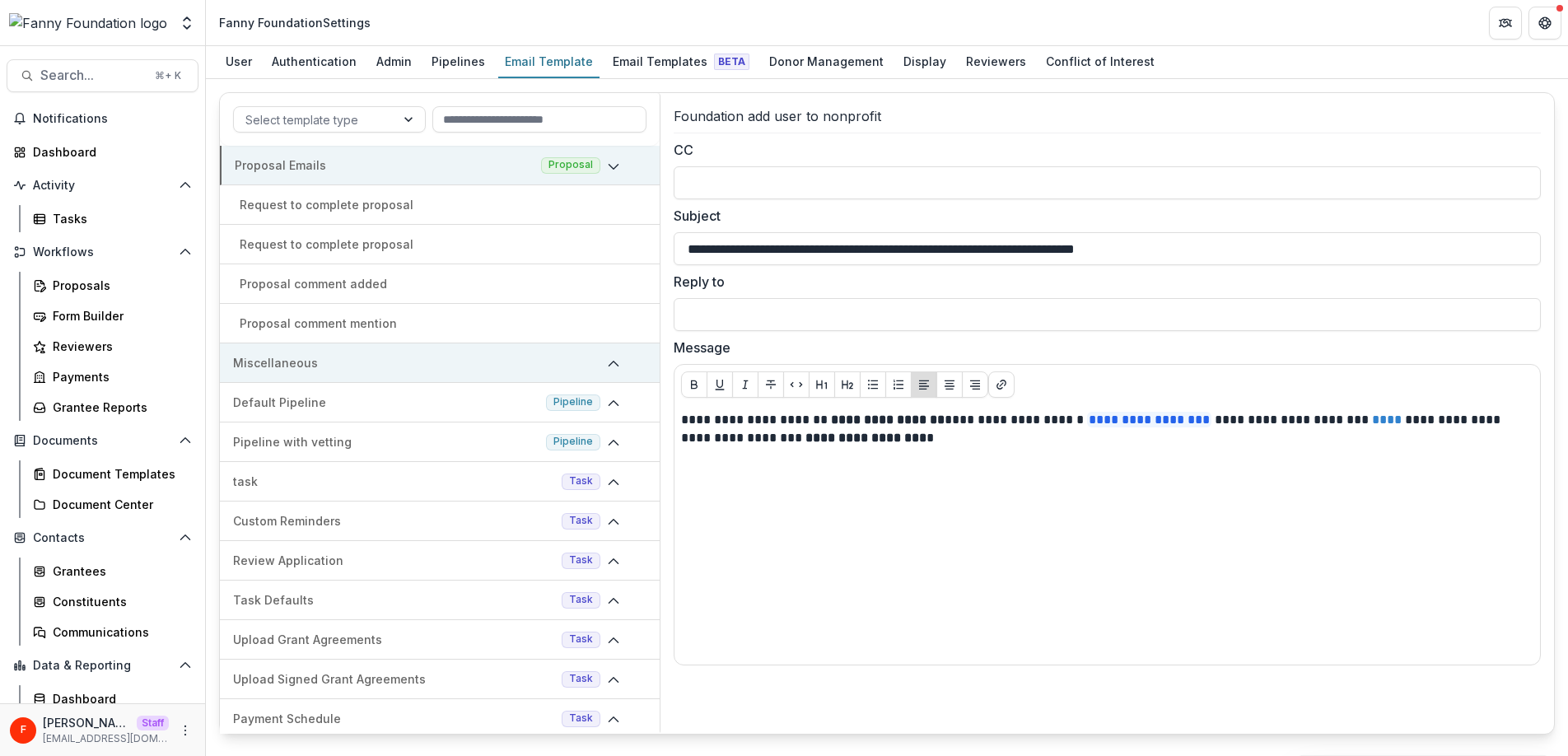
click at [311, 207] on p "Request to complete proposal" at bounding box center [327, 204] width 174 height 17
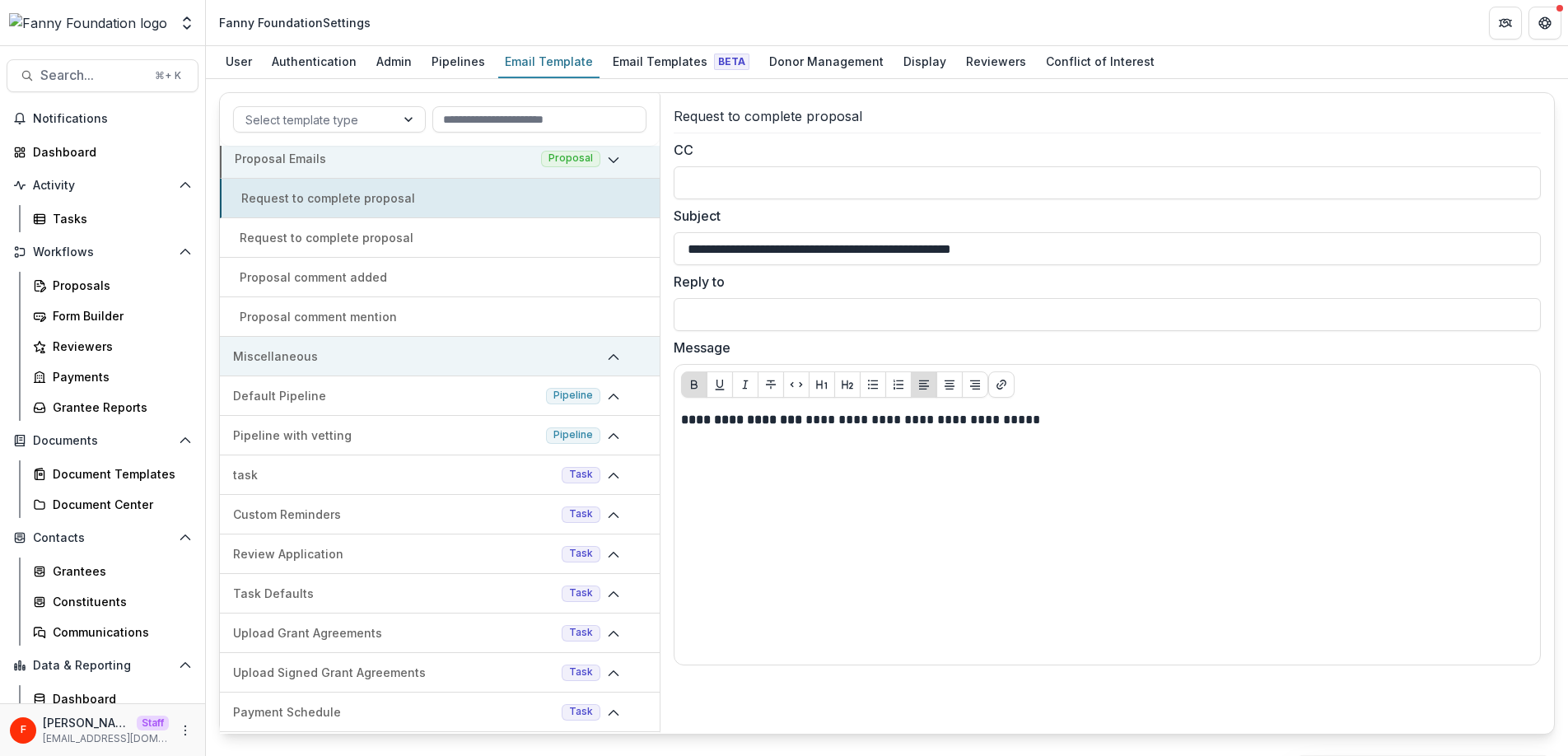
scroll to position [9, 0]
click at [421, 232] on div "Request to complete proposal" at bounding box center [439, 234] width 439 height 17
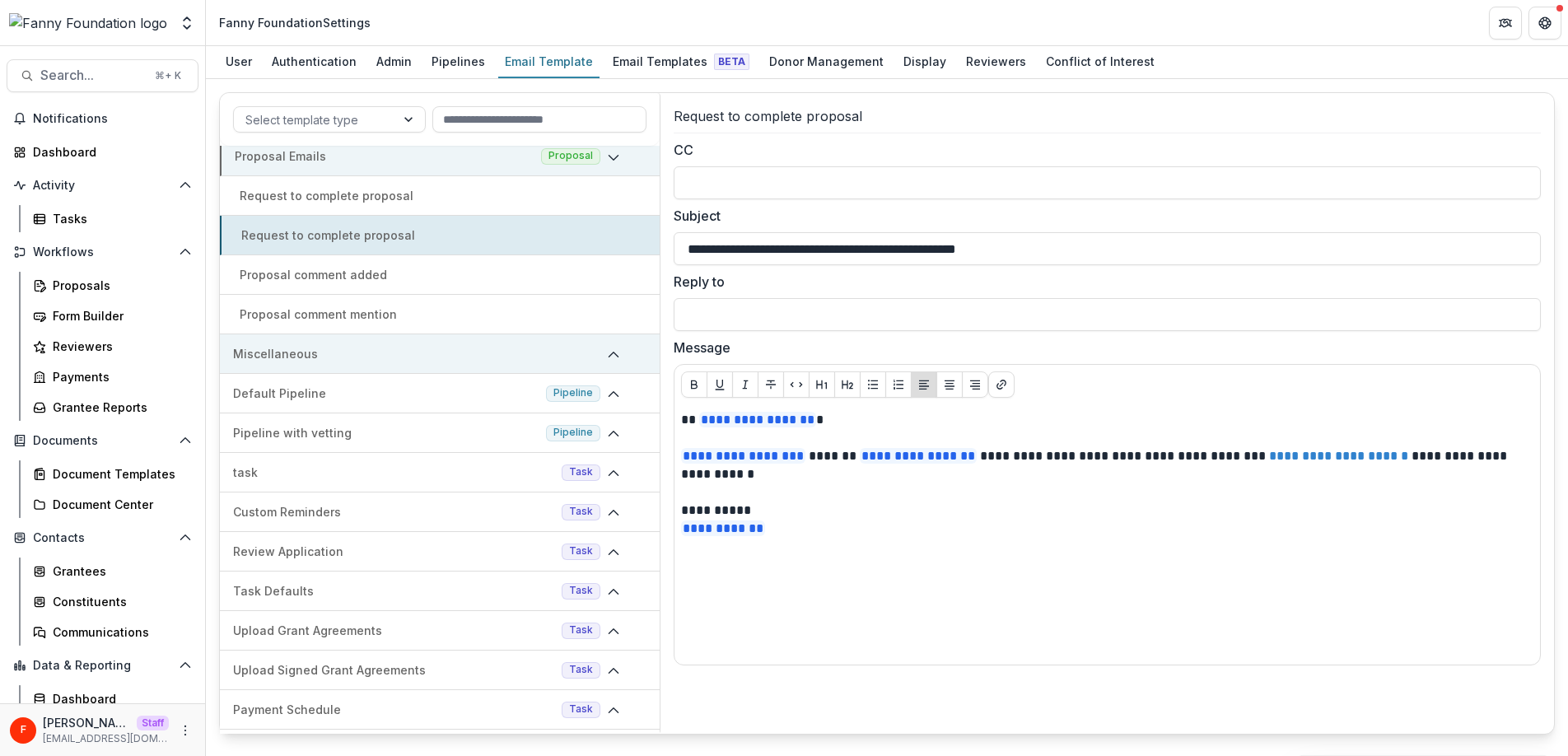
click at [429, 276] on div "Proposal comment added" at bounding box center [439, 274] width 439 height 17
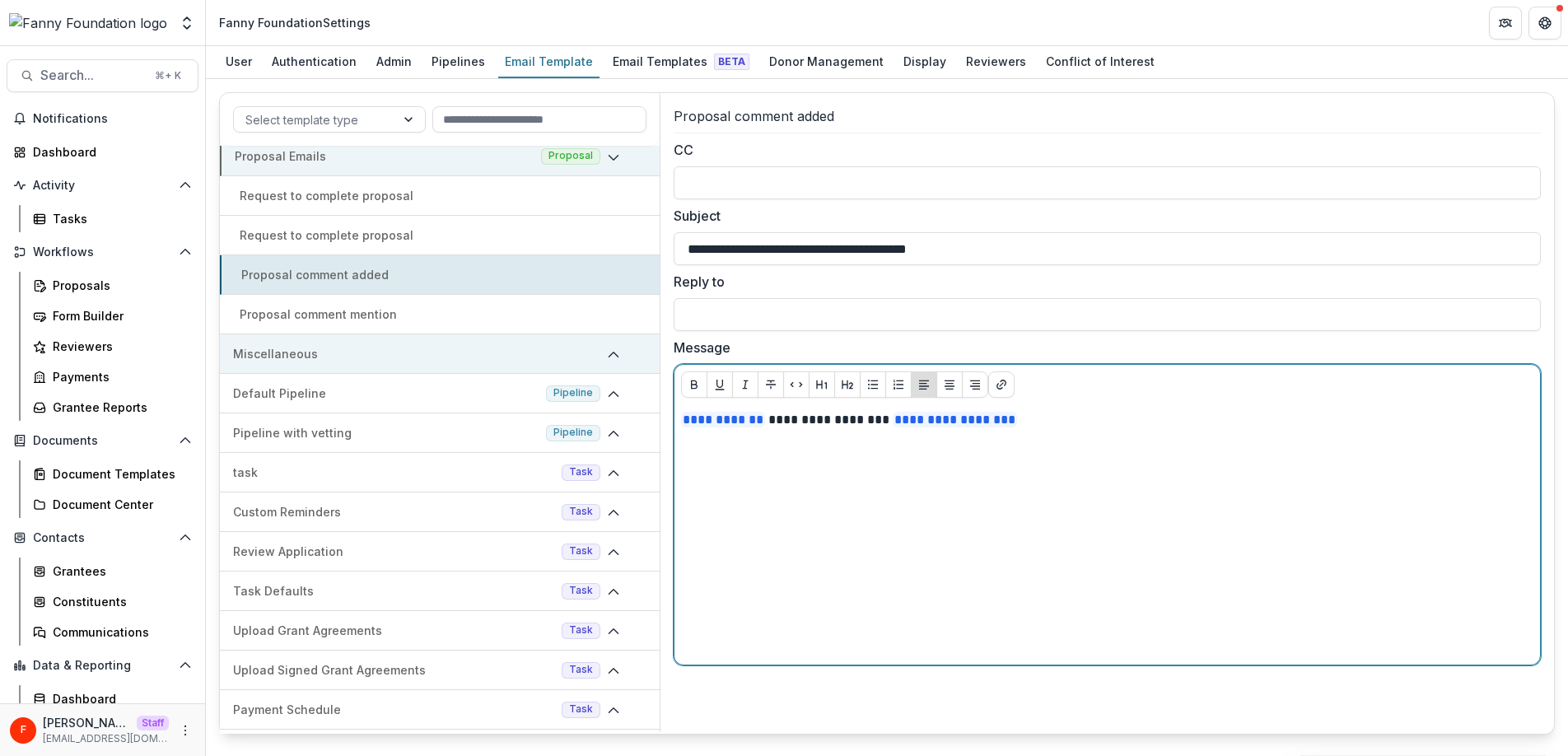
drag, startPoint x: 814, startPoint y: 448, endPoint x: 905, endPoint y: 462, distance: 92.1
click at [814, 448] on div "**********" at bounding box center [1107, 534] width 852 height 247
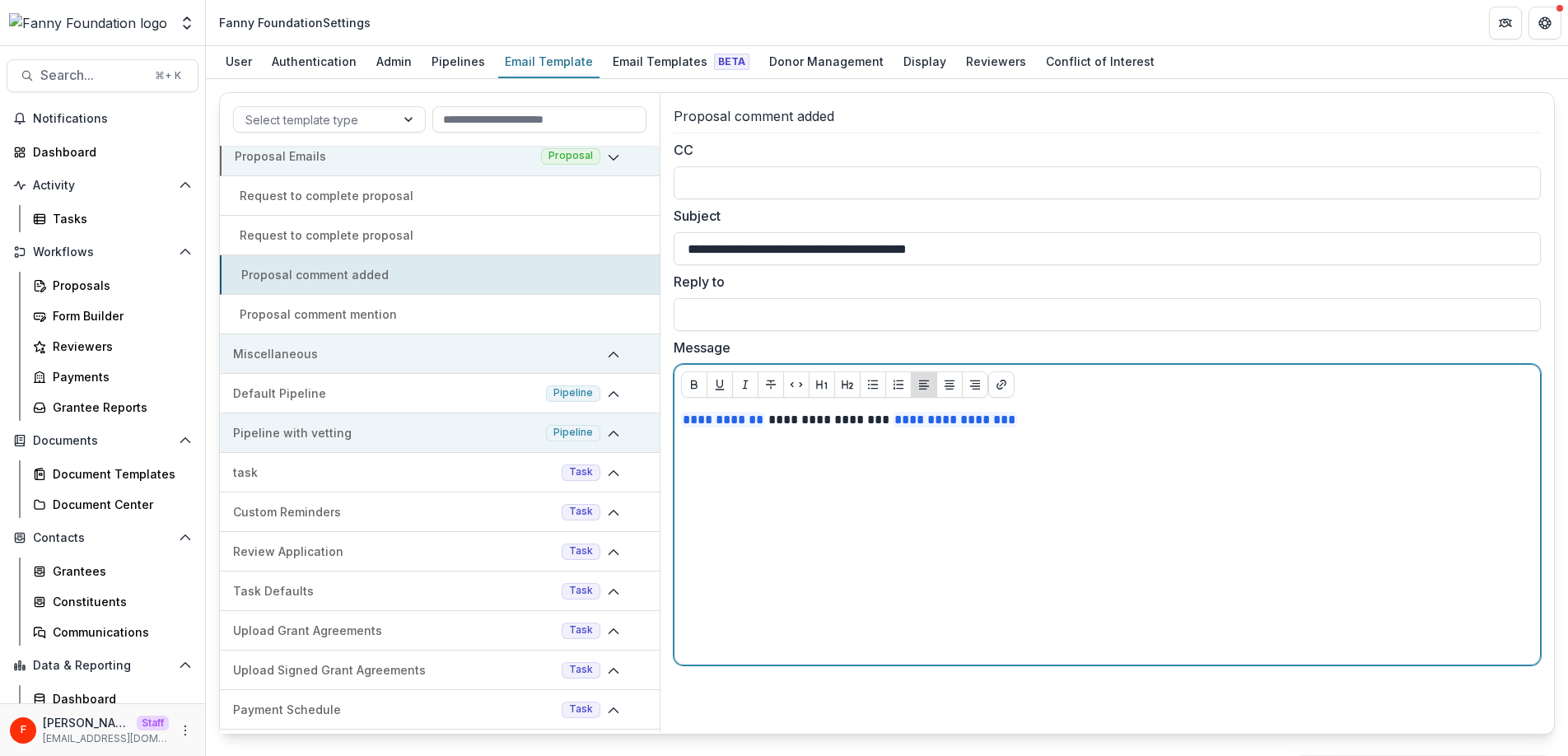
drag, startPoint x: 1126, startPoint y: 425, endPoint x: 599, endPoint y: 415, distance: 527.1
click at [594, 415] on div "Select template type Proposal Emails Proposal Request to complete proposal Requ…" at bounding box center [887, 413] width 1335 height 642
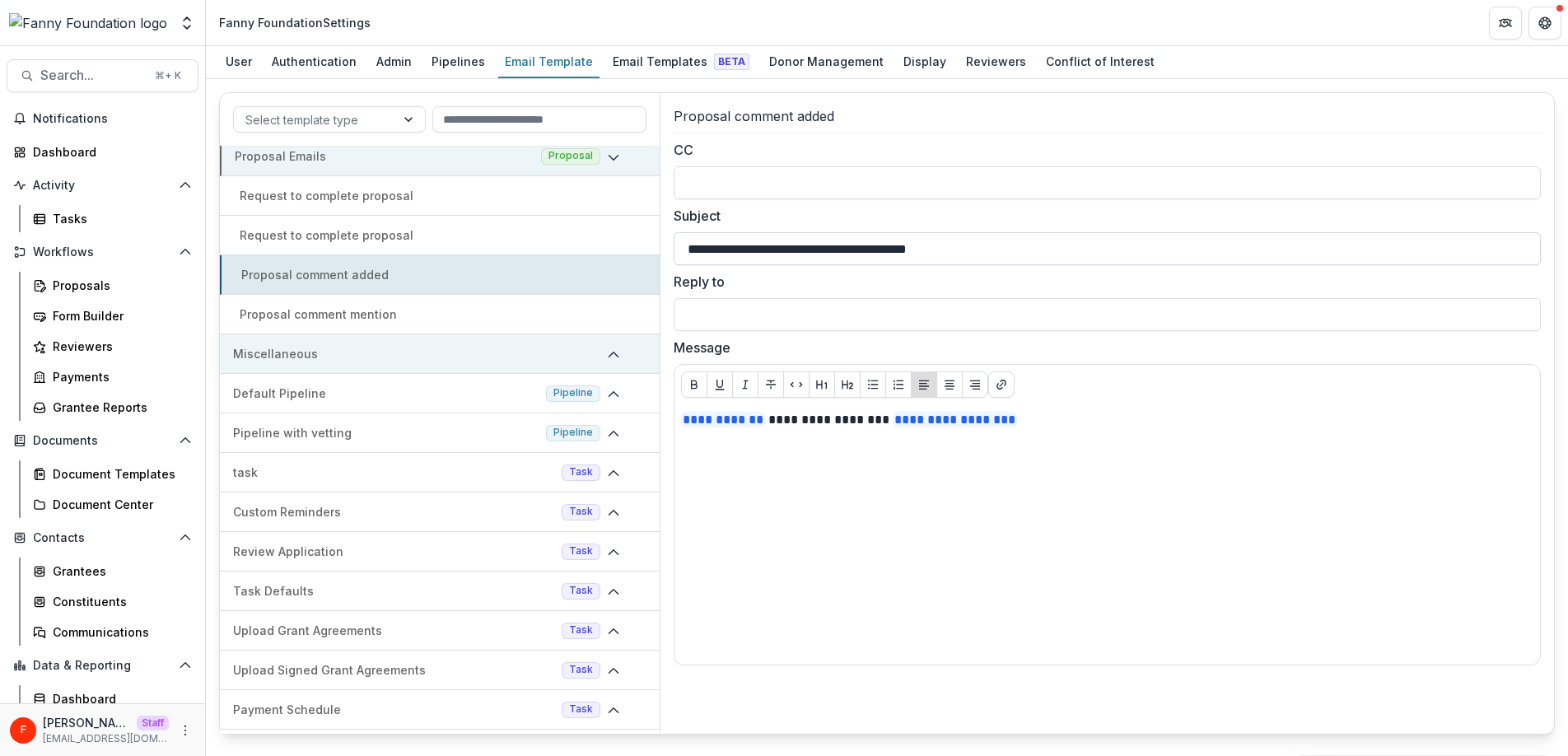
drag, startPoint x: 685, startPoint y: 247, endPoint x: 1070, endPoint y: 251, distance: 385.0
click at [1070, 251] on input "**********" at bounding box center [1107, 248] width 867 height 33
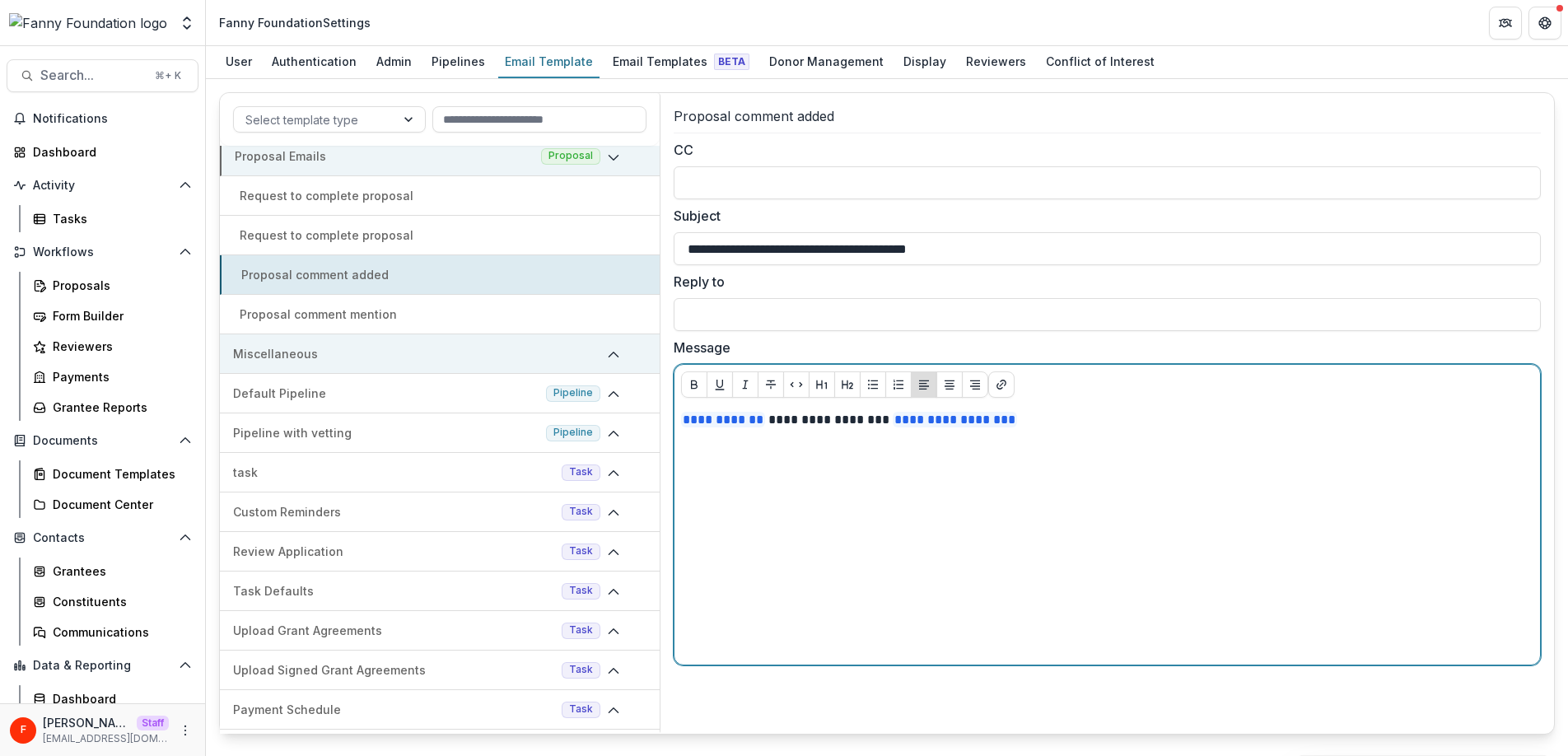
drag, startPoint x: 1062, startPoint y: 422, endPoint x: 680, endPoint y: 410, distance: 382.2
click at [681, 411] on p "**********" at bounding box center [1107, 420] width 852 height 18
drag, startPoint x: 1093, startPoint y: 422, endPoint x: 880, endPoint y: 407, distance: 213.5
click at [880, 407] on div "**********" at bounding box center [1106, 534] width 865 height 260
click at [839, 421] on p "**********" at bounding box center [1107, 420] width 852 height 18
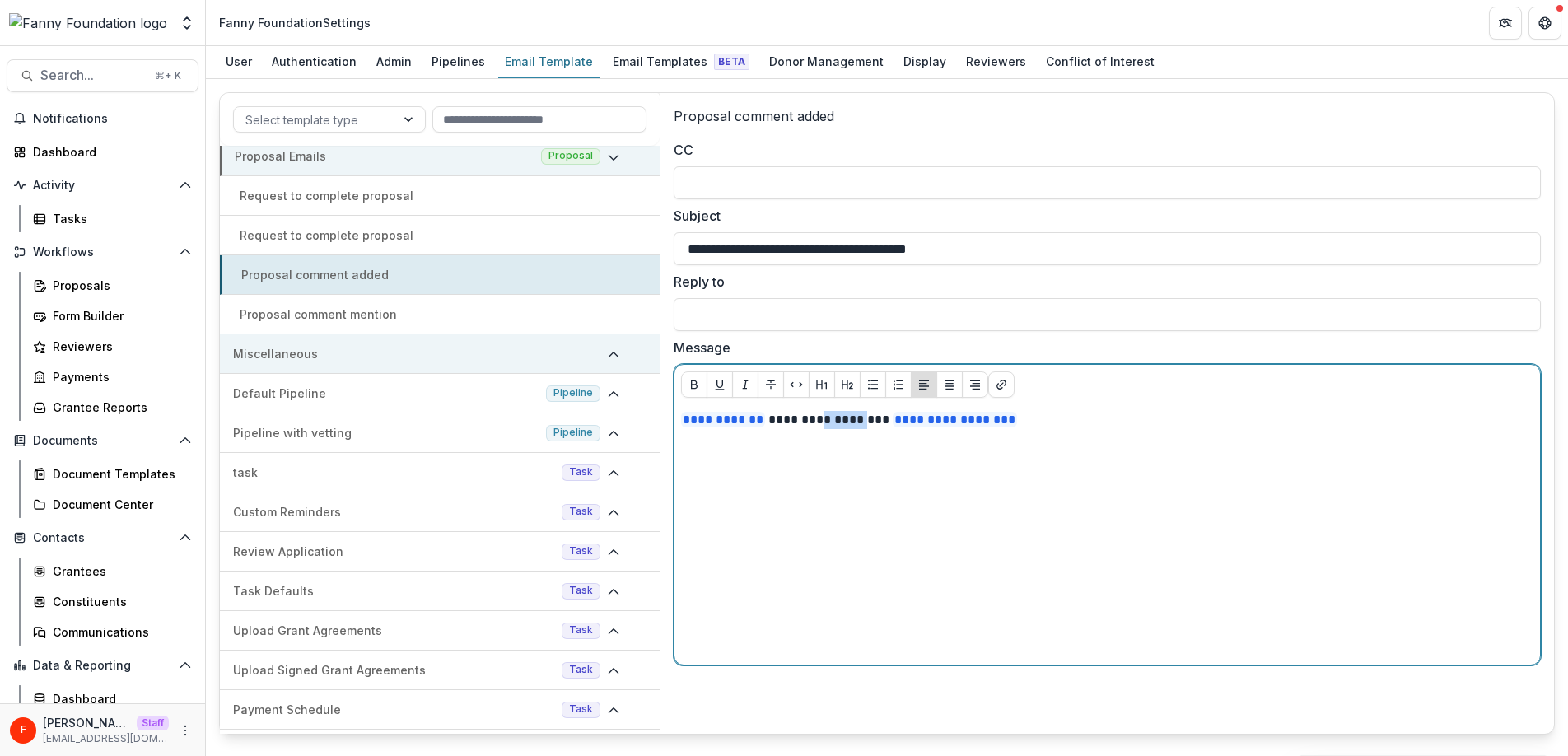
click at [839, 421] on p "**********" at bounding box center [1107, 420] width 852 height 18
copy p "**********"
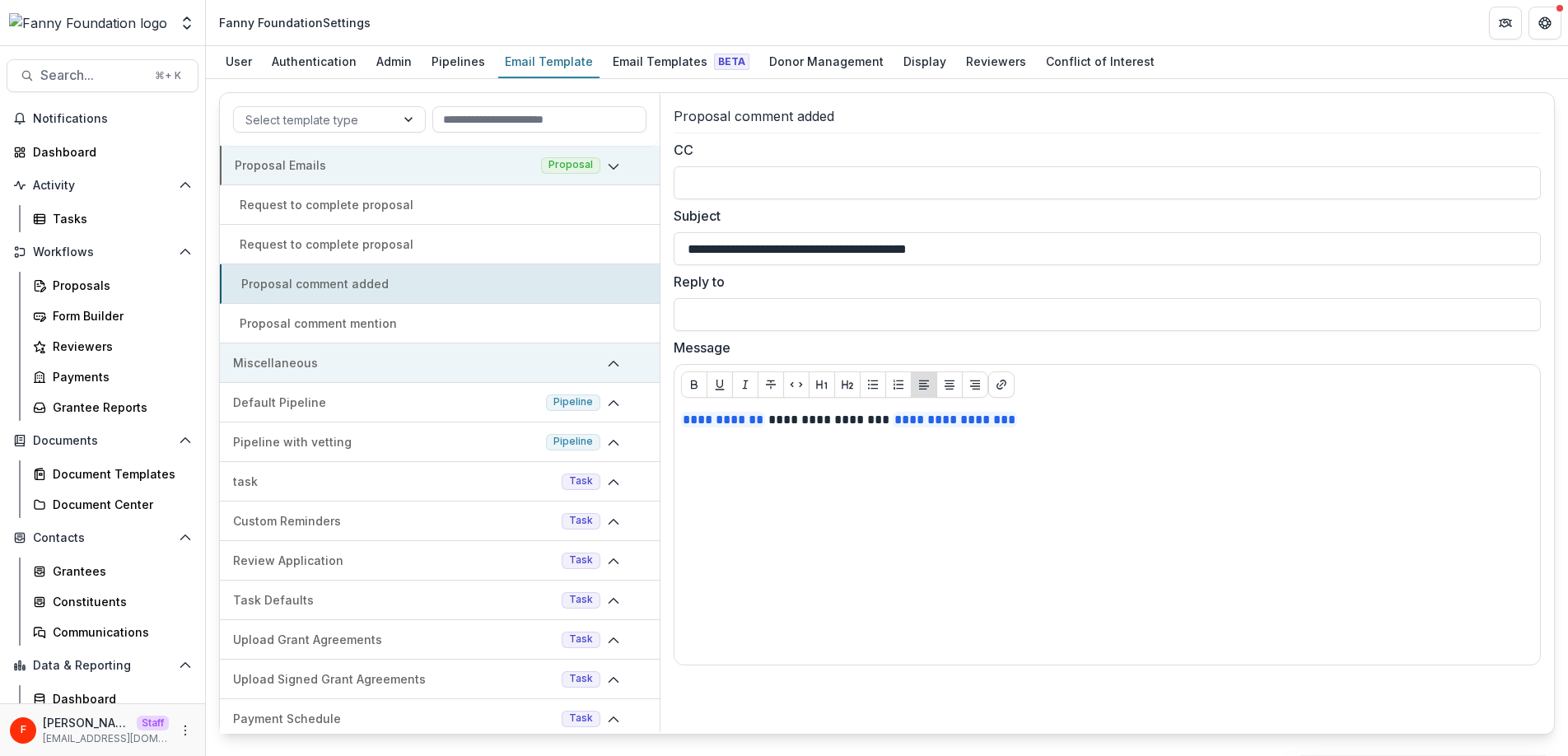
click at [389, 324] on p "Proposal comment mention" at bounding box center [319, 322] width 158 height 17
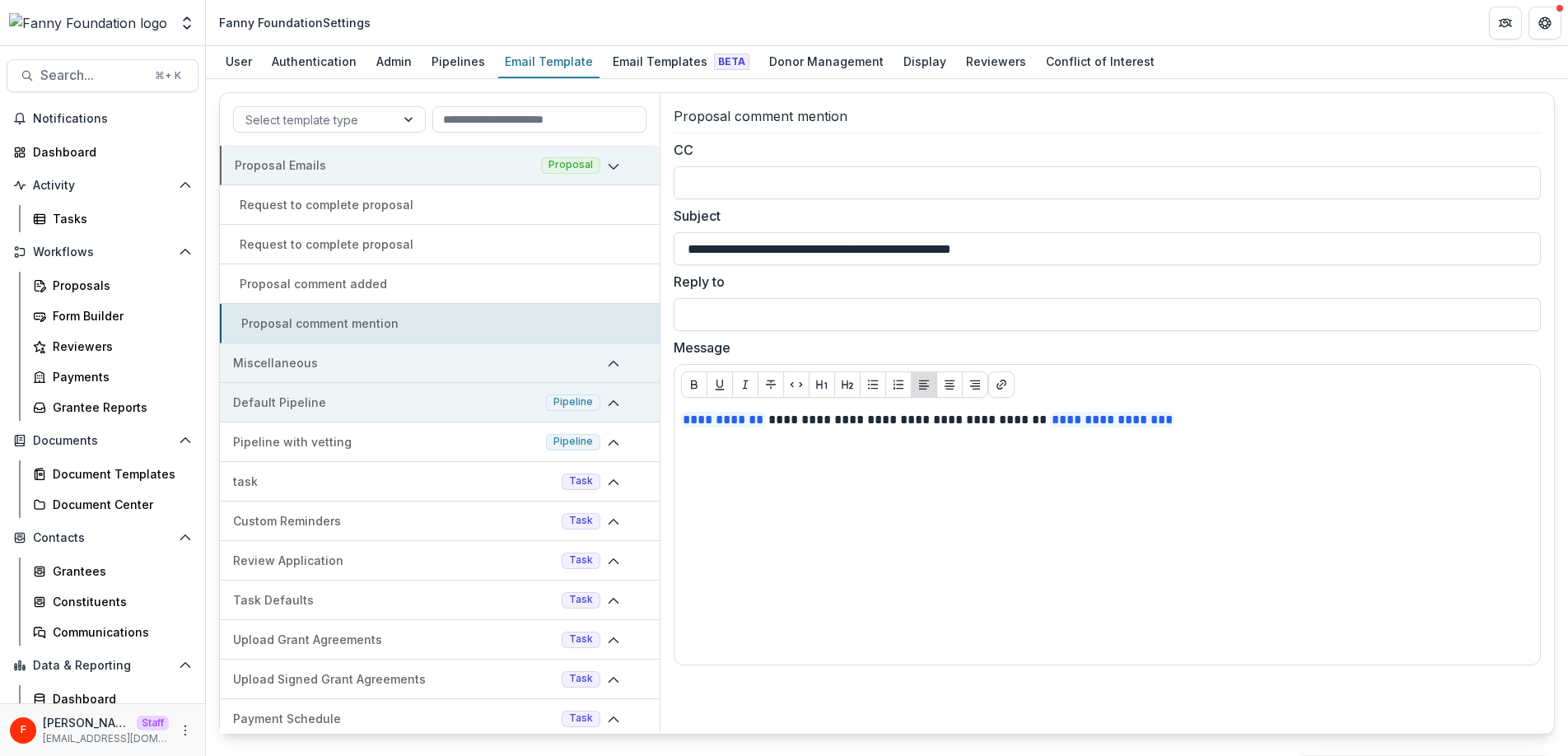
click at [388, 404] on p "Default Pipeline" at bounding box center [386, 402] width 306 height 17
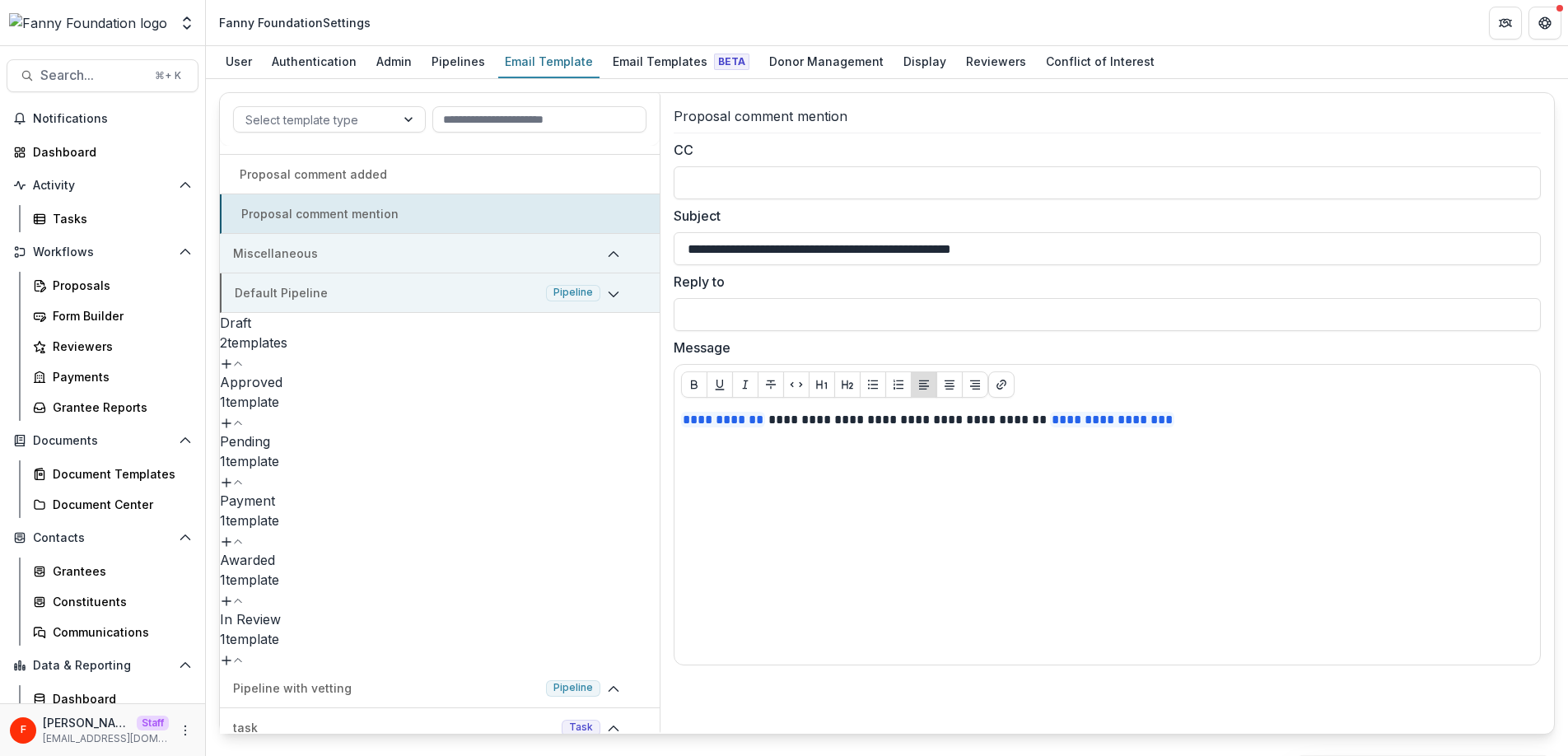
scroll to position [115, 0]
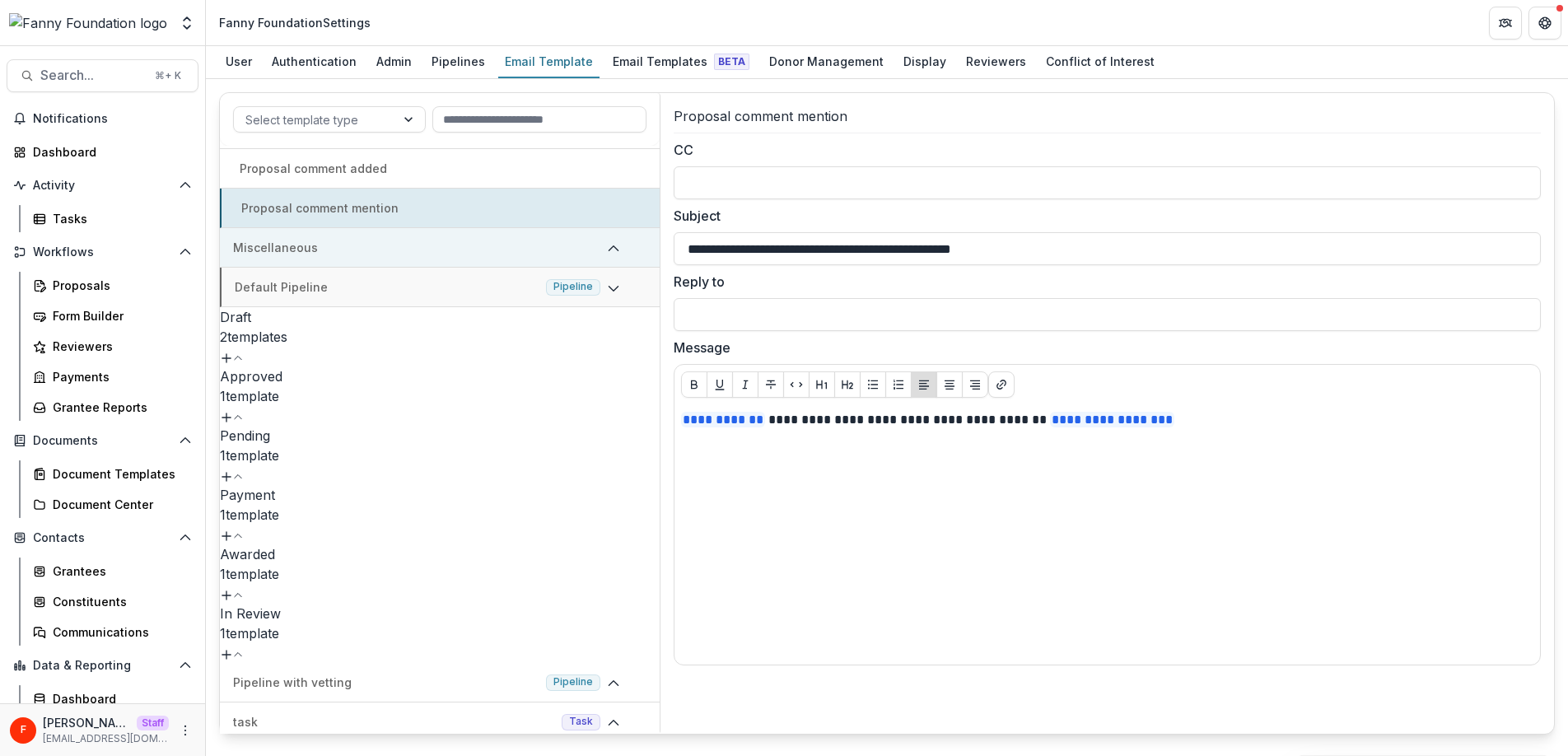
click at [410, 324] on p "Draft" at bounding box center [439, 317] width 439 height 20
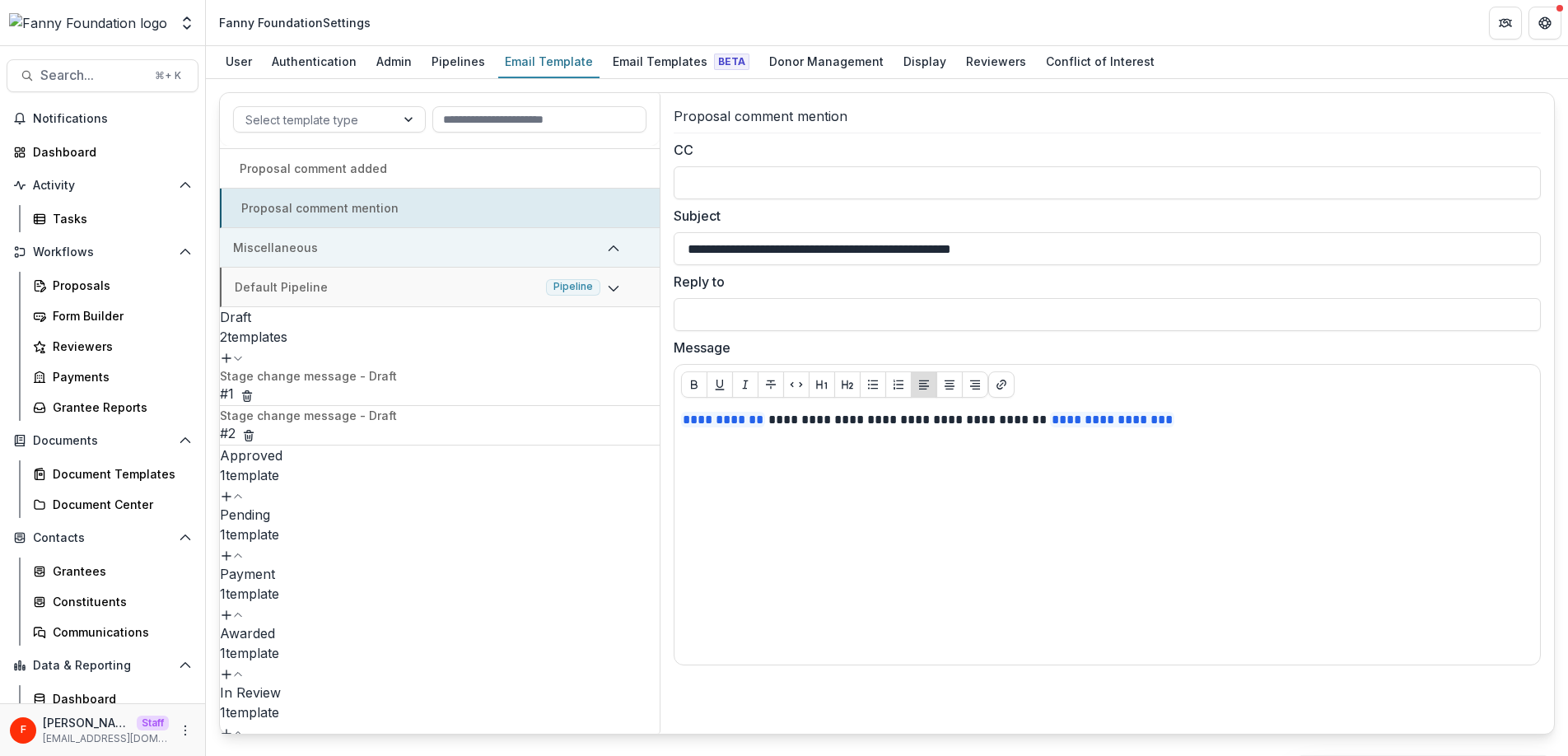
click at [365, 369] on p "Stage change message - Draft" at bounding box center [309, 375] width 177 height 17
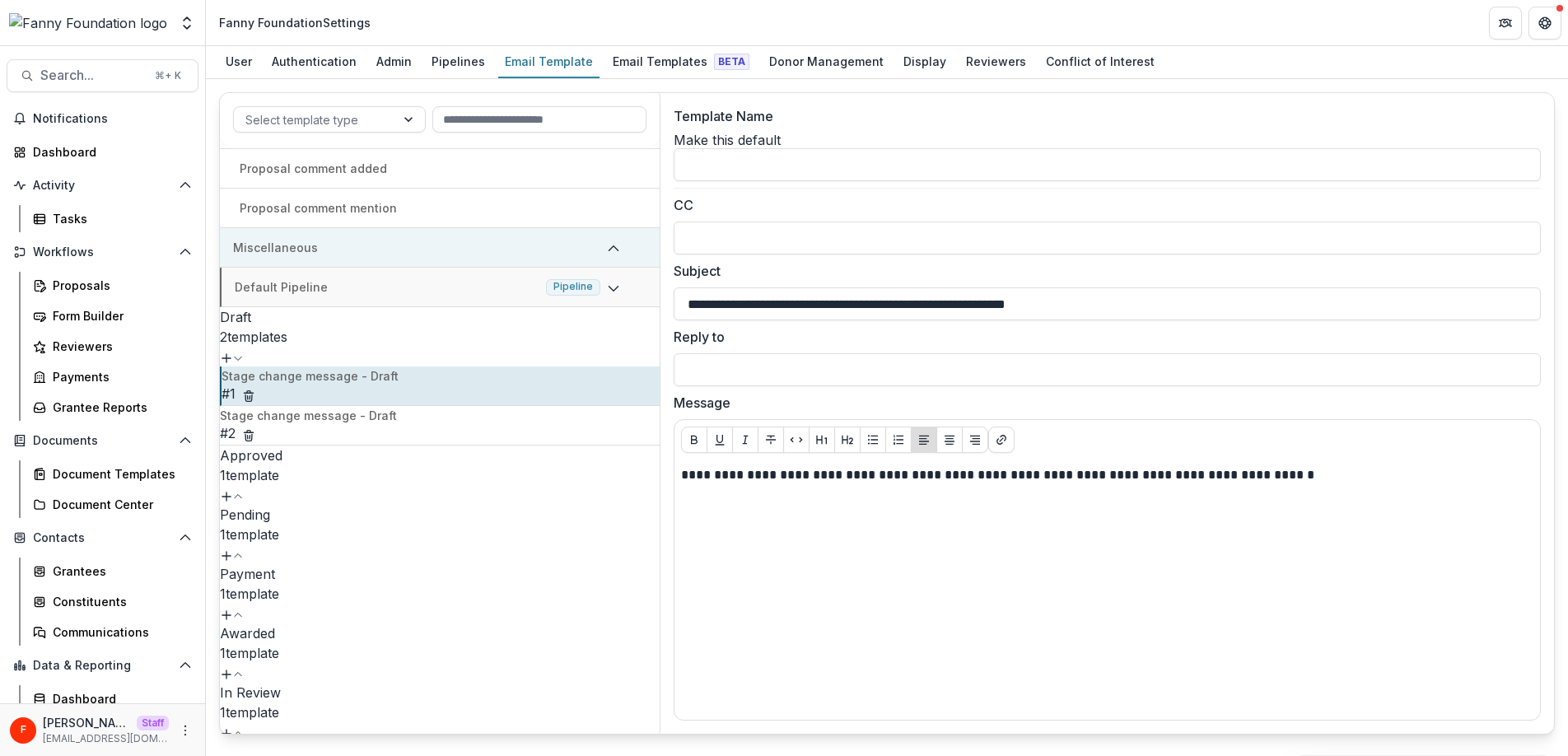
click at [334, 407] on p "Stage change message - Draft" at bounding box center [309, 414] width 177 height 17
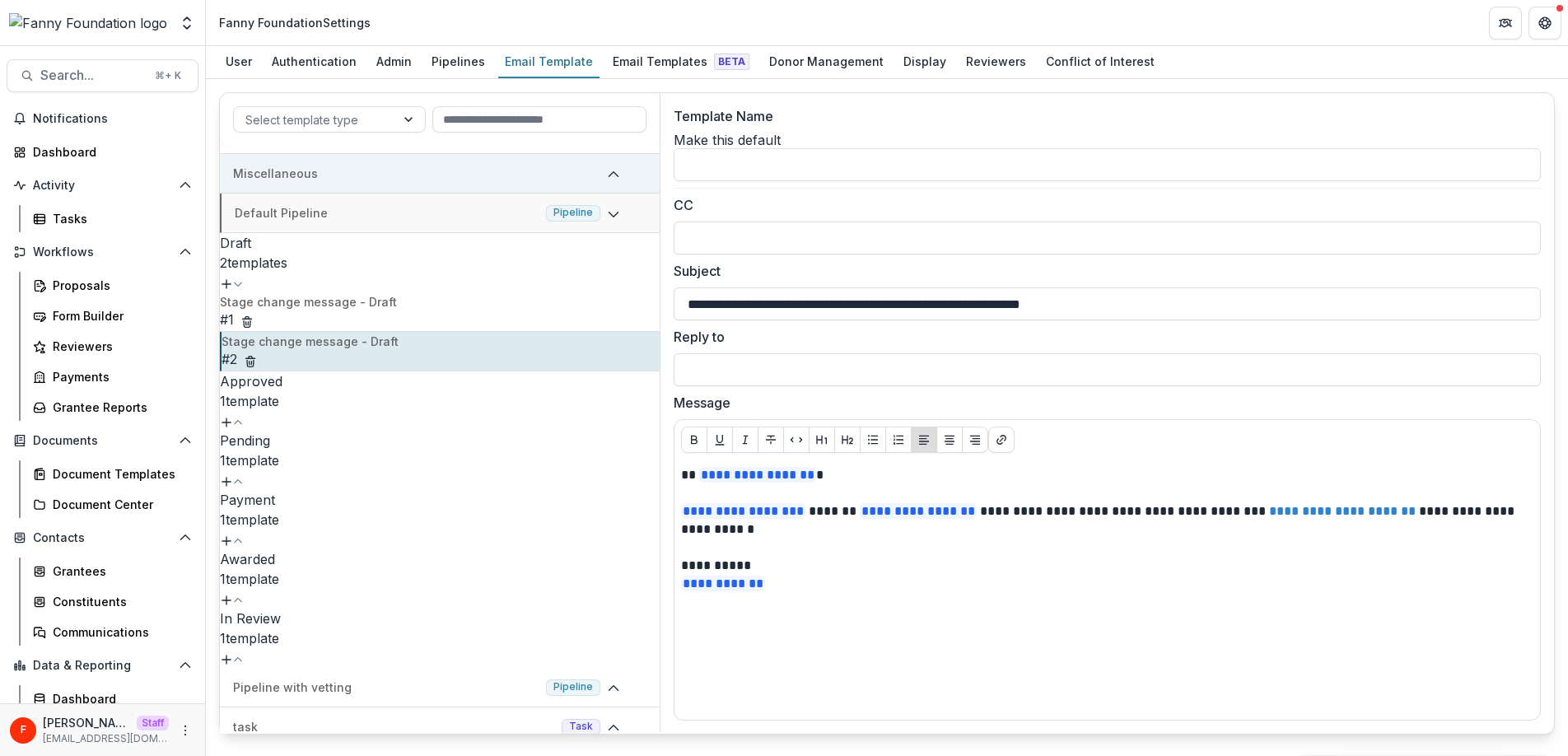
scroll to position [191, 0]
click at [375, 607] on p "In Review" at bounding box center [439, 616] width 439 height 20
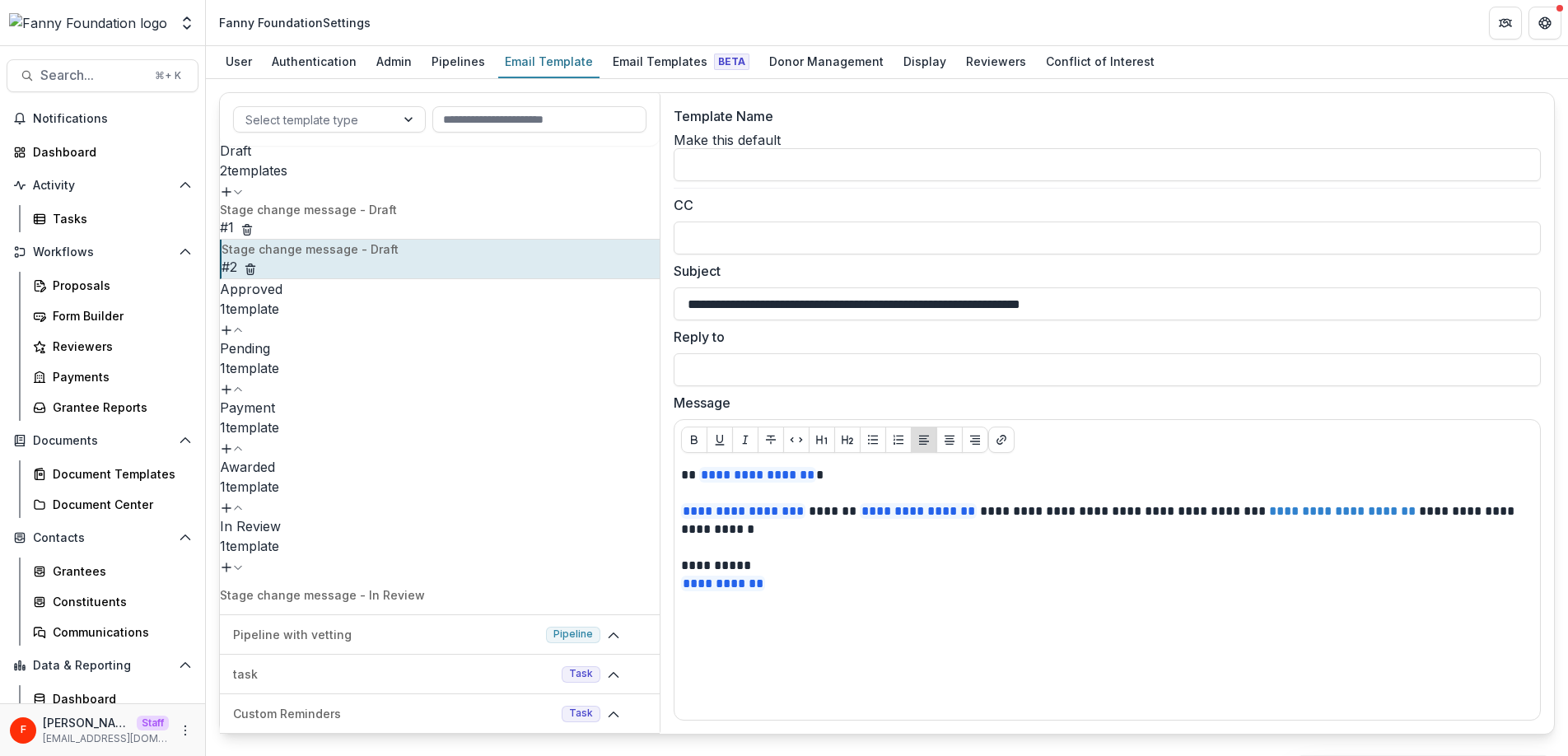
scroll to position [285, 0]
click at [422, 582] on p "Stage change message - In Review" at bounding box center [322, 590] width 205 height 17
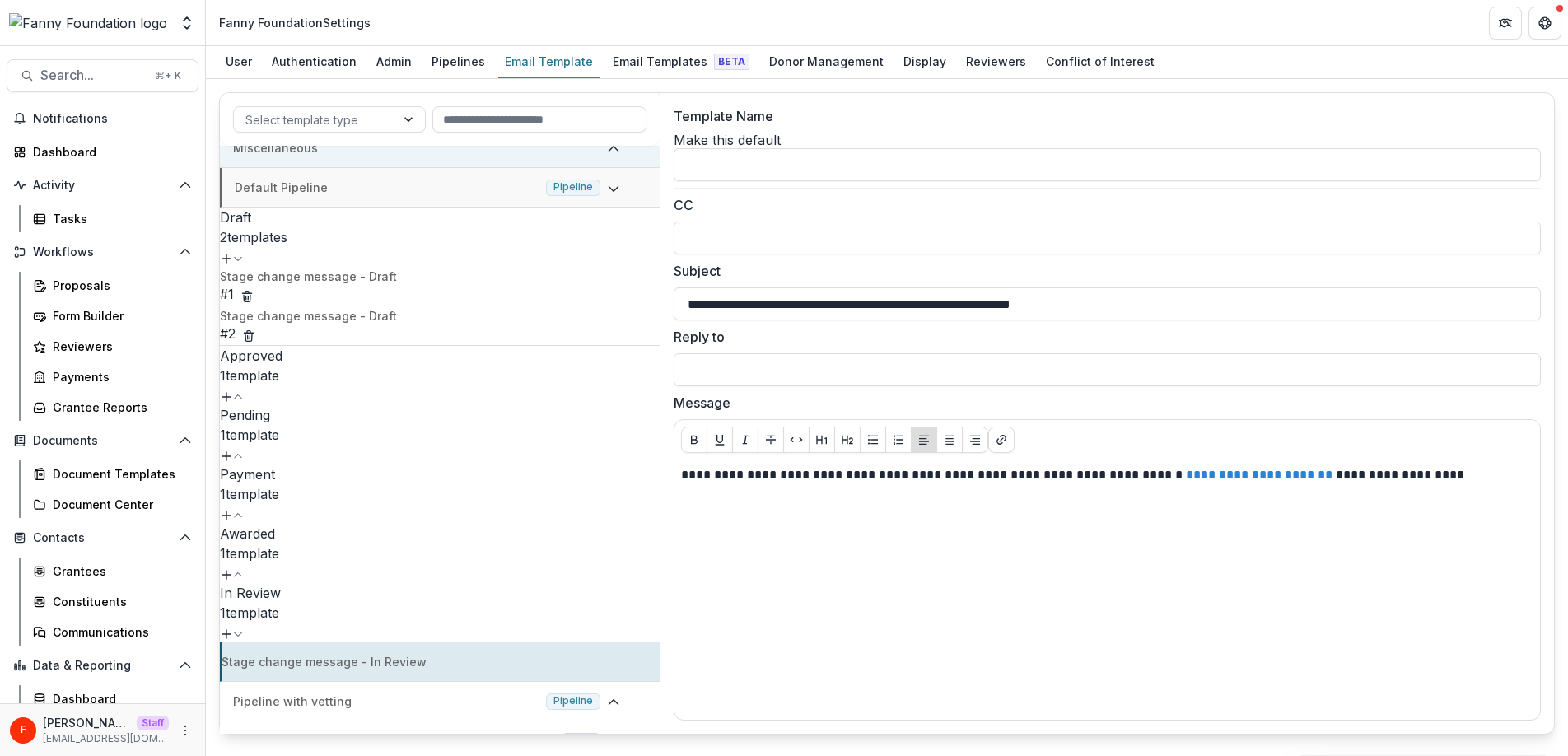
scroll to position [200, 0]
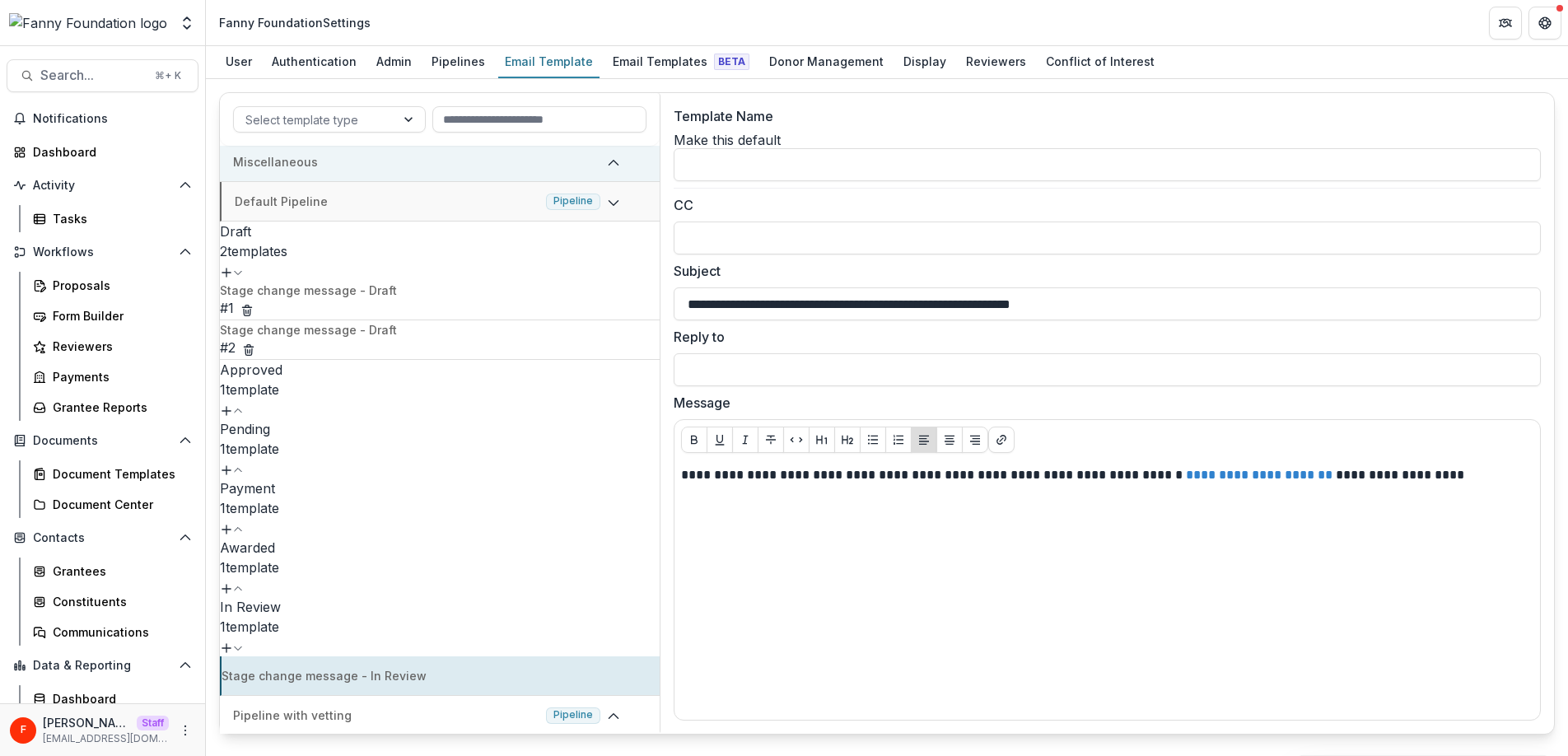
click at [359, 282] on p "Stage change message - Draft" at bounding box center [309, 290] width 177 height 17
type input "**********"
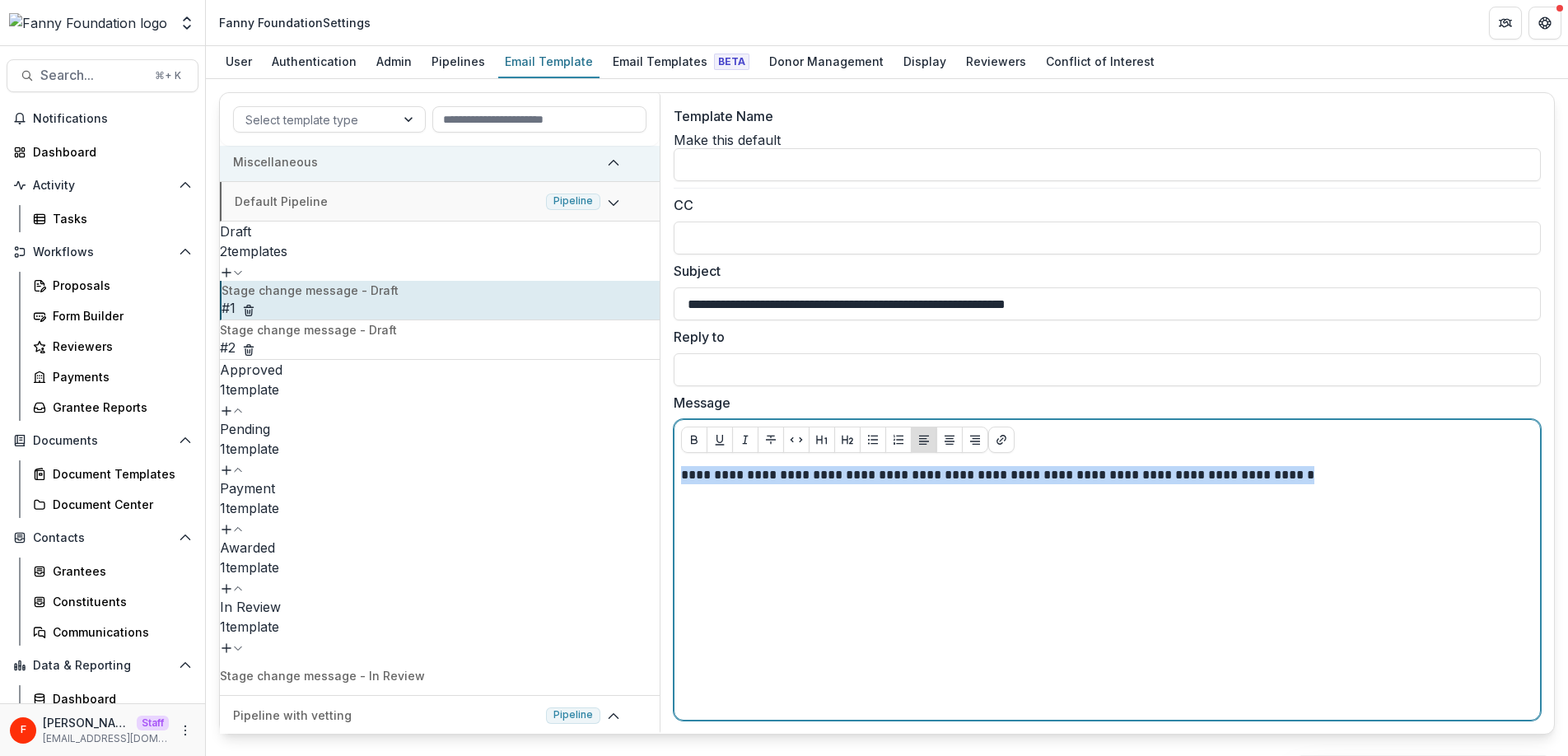
drag, startPoint x: 681, startPoint y: 462, endPoint x: 1322, endPoint y: 463, distance: 641.0
click at [1322, 466] on p "**********" at bounding box center [1107, 475] width 852 height 18
copy p "**********"
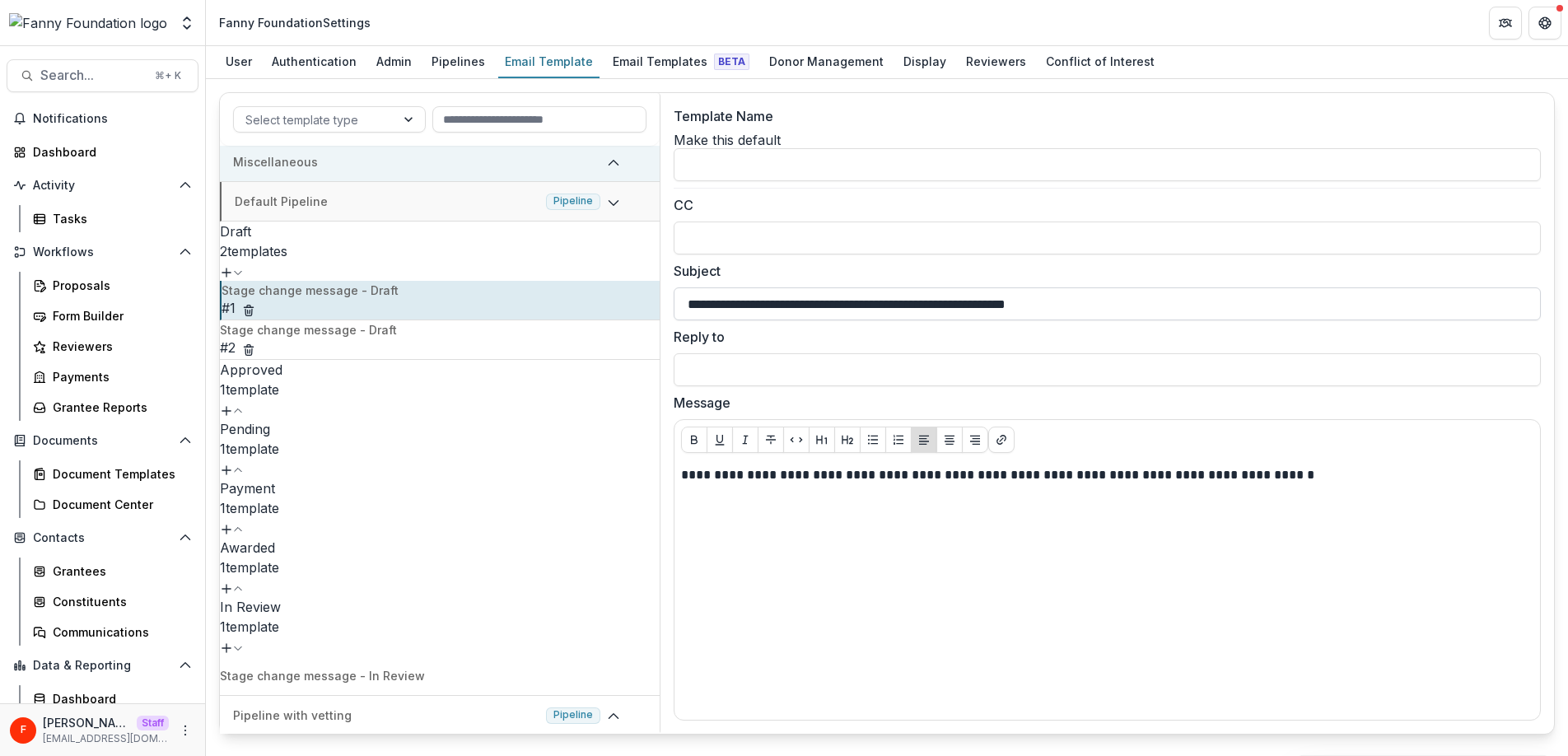
drag, startPoint x: 1160, startPoint y: 293, endPoint x: 680, endPoint y: 292, distance: 480.0
click at [680, 292] on input "**********" at bounding box center [1107, 303] width 867 height 33
click at [440, 69] on div "Pipelines" at bounding box center [458, 61] width 67 height 24
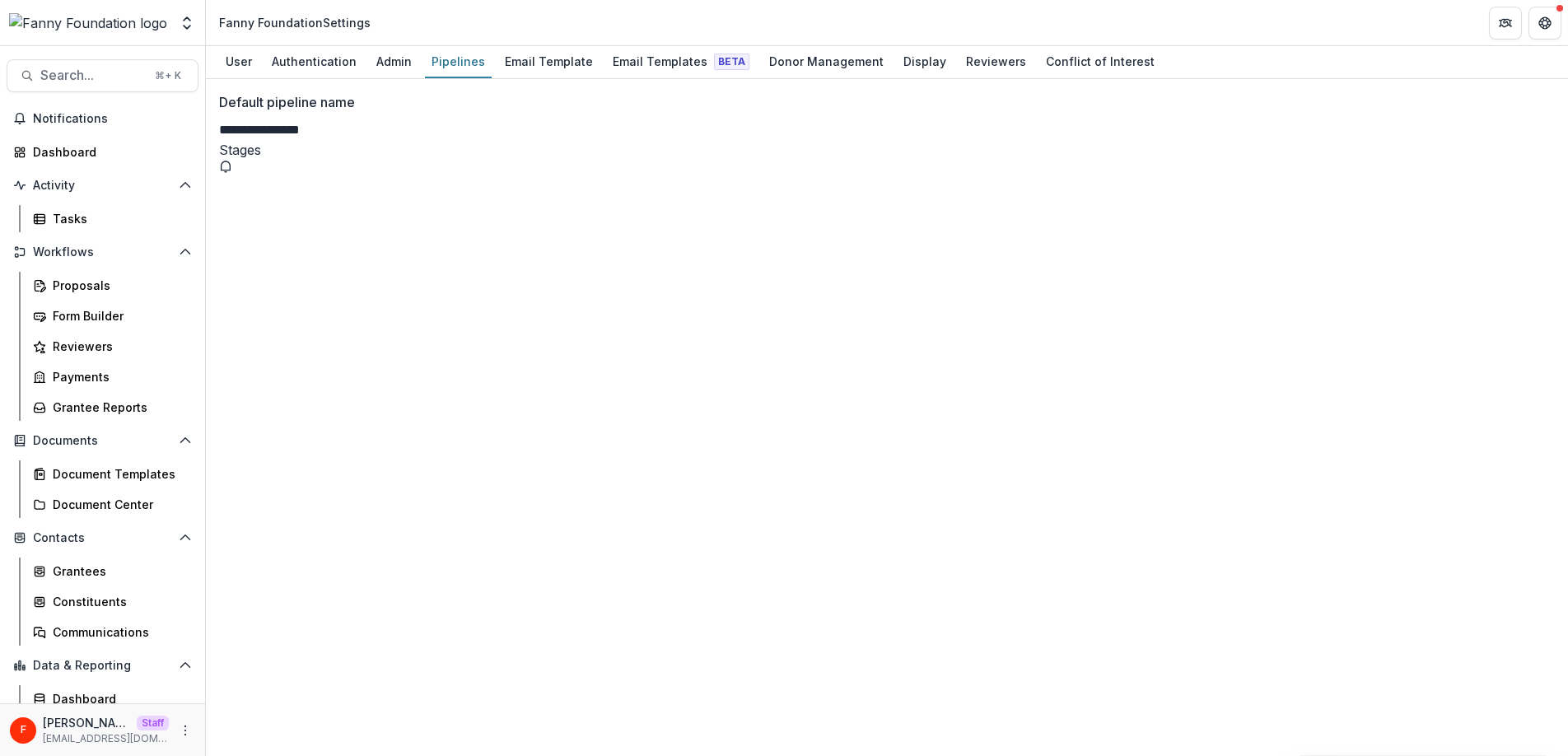
select select "*****"
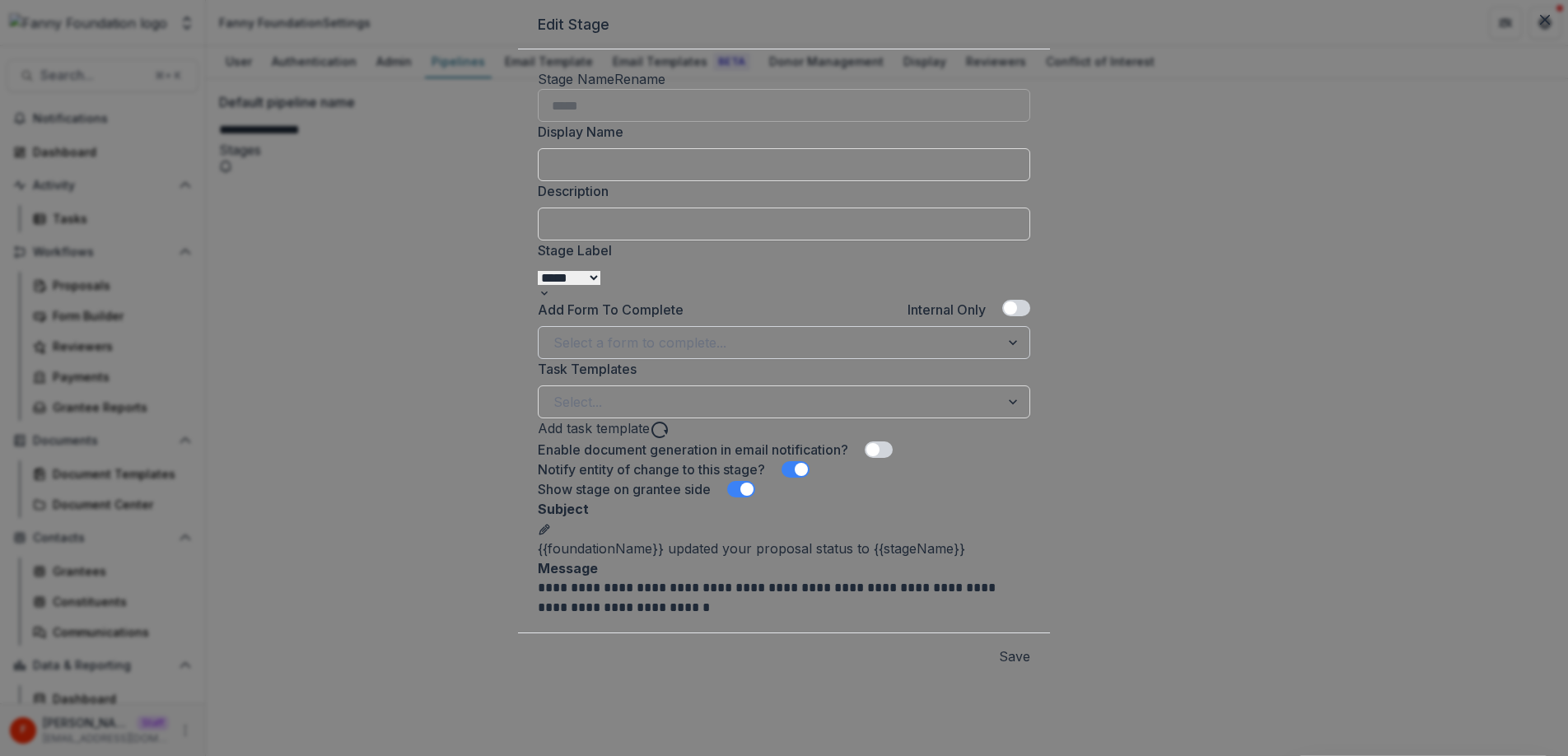
scroll to position [195, 0]
click at [691, 331] on div at bounding box center [769, 343] width 431 height 23
click at [518, 266] on div "**********" at bounding box center [784, 340] width 532 height 582
click at [1531, 33] on button "Close" at bounding box center [1544, 19] width 26 height 26
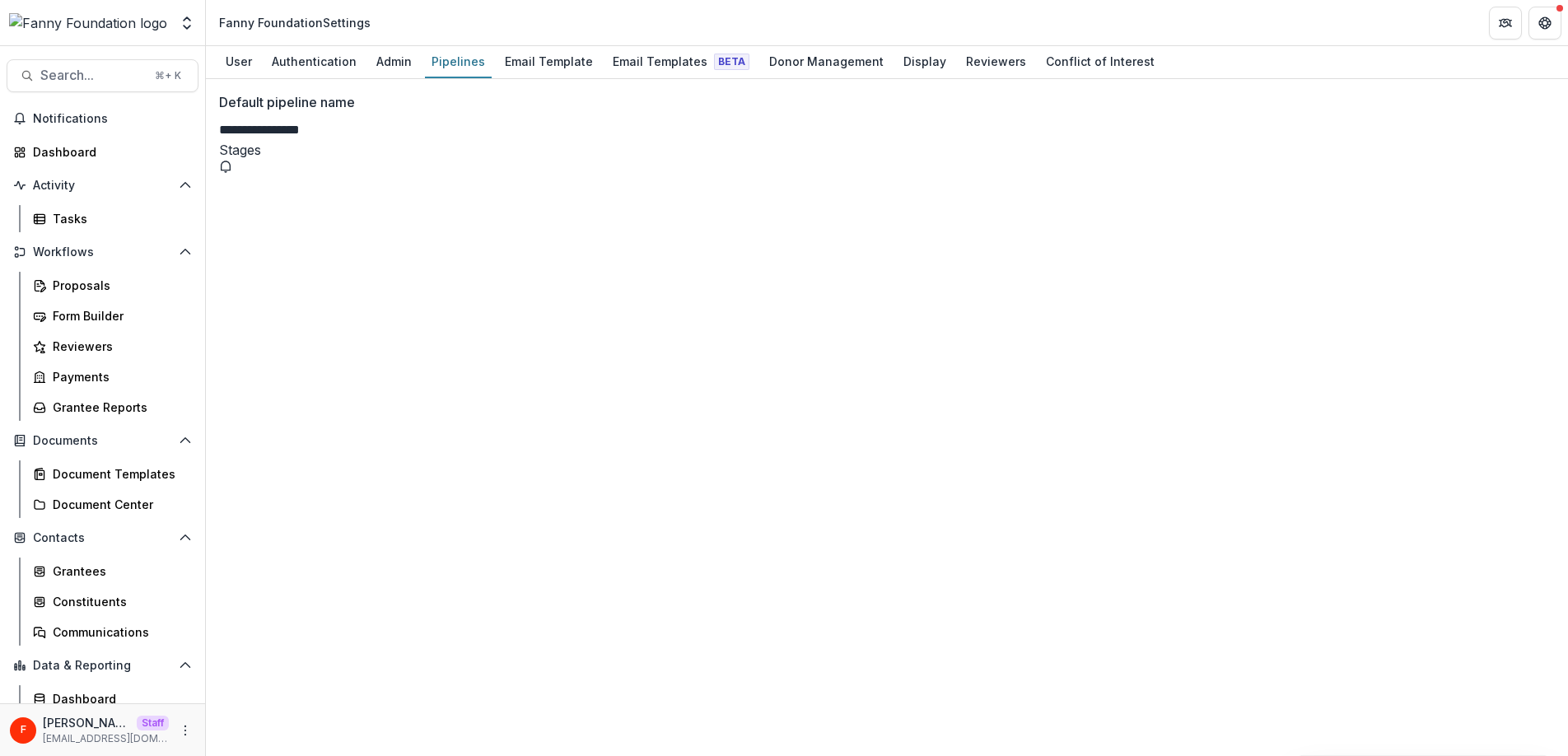
select select "*****"
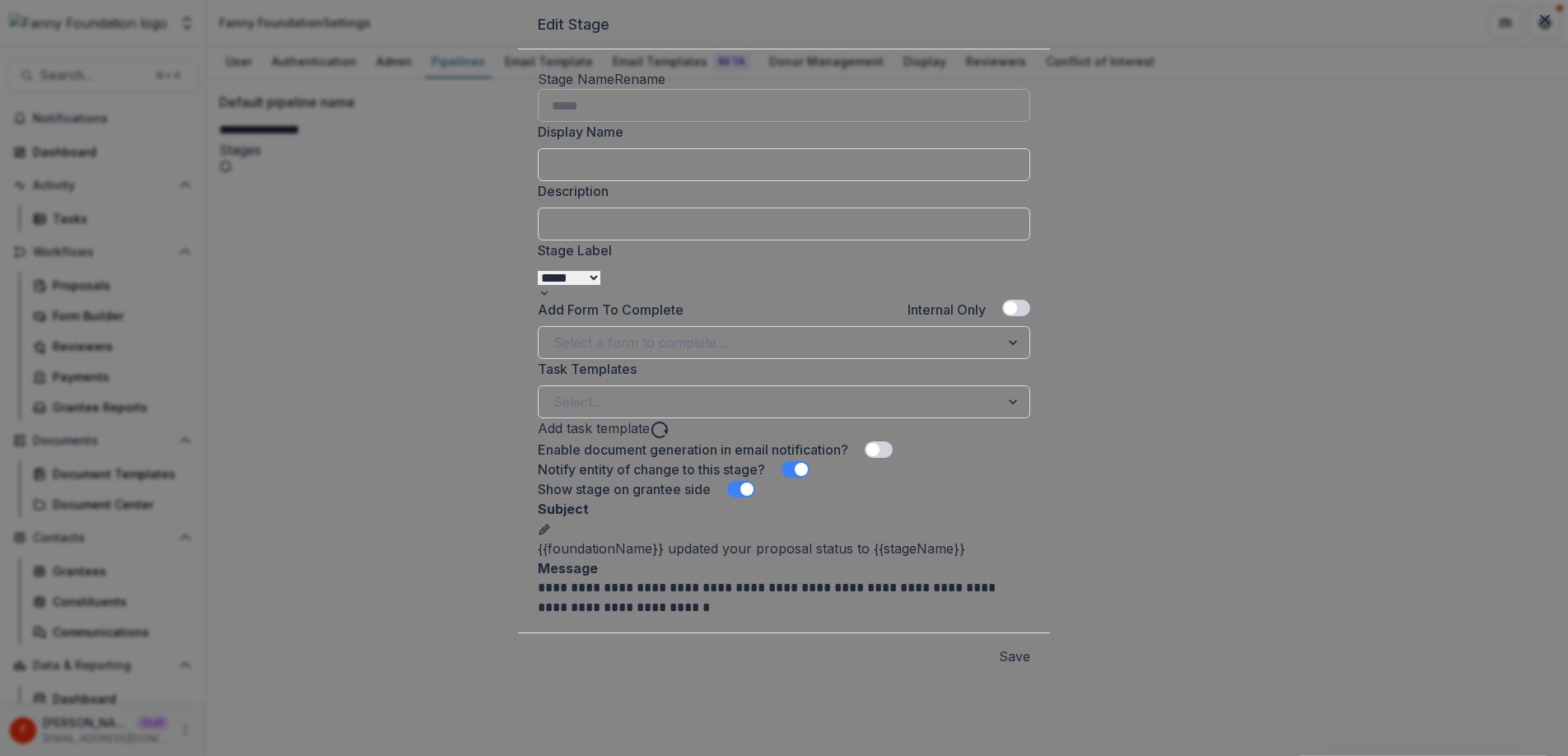
scroll to position [195, 0]
click at [637, 390] on div at bounding box center [769, 402] width 431 height 23
click at [519, 363] on div "**********" at bounding box center [784, 340] width 532 height 582
click at [1539, 25] on icon "Close" at bounding box center [1544, 20] width 10 height 10
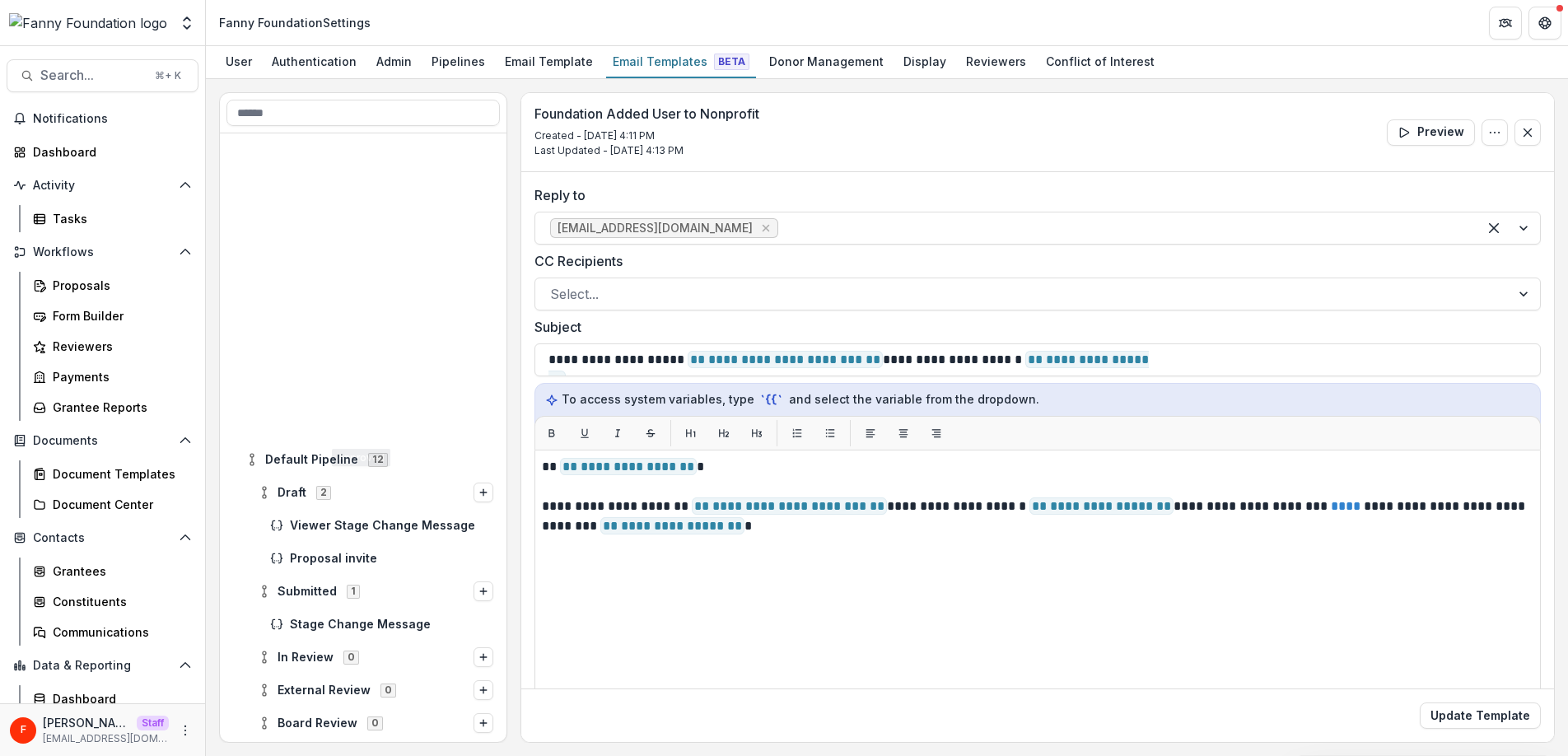
scroll to position [360, 0]
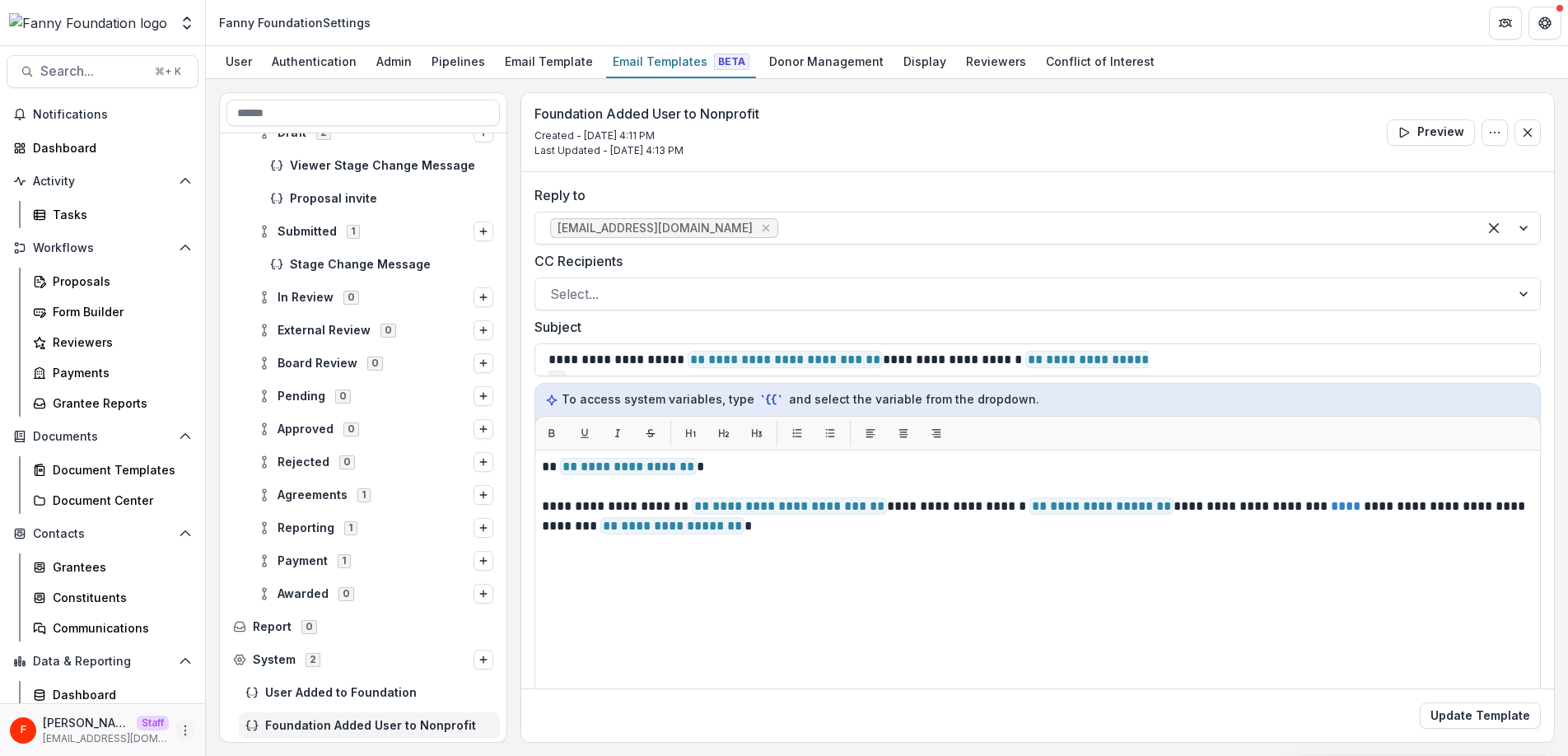
click at [179, 726] on icon "More" at bounding box center [185, 730] width 13 height 13
click at [260, 694] on link "User Settings" at bounding box center [288, 695] width 176 height 27
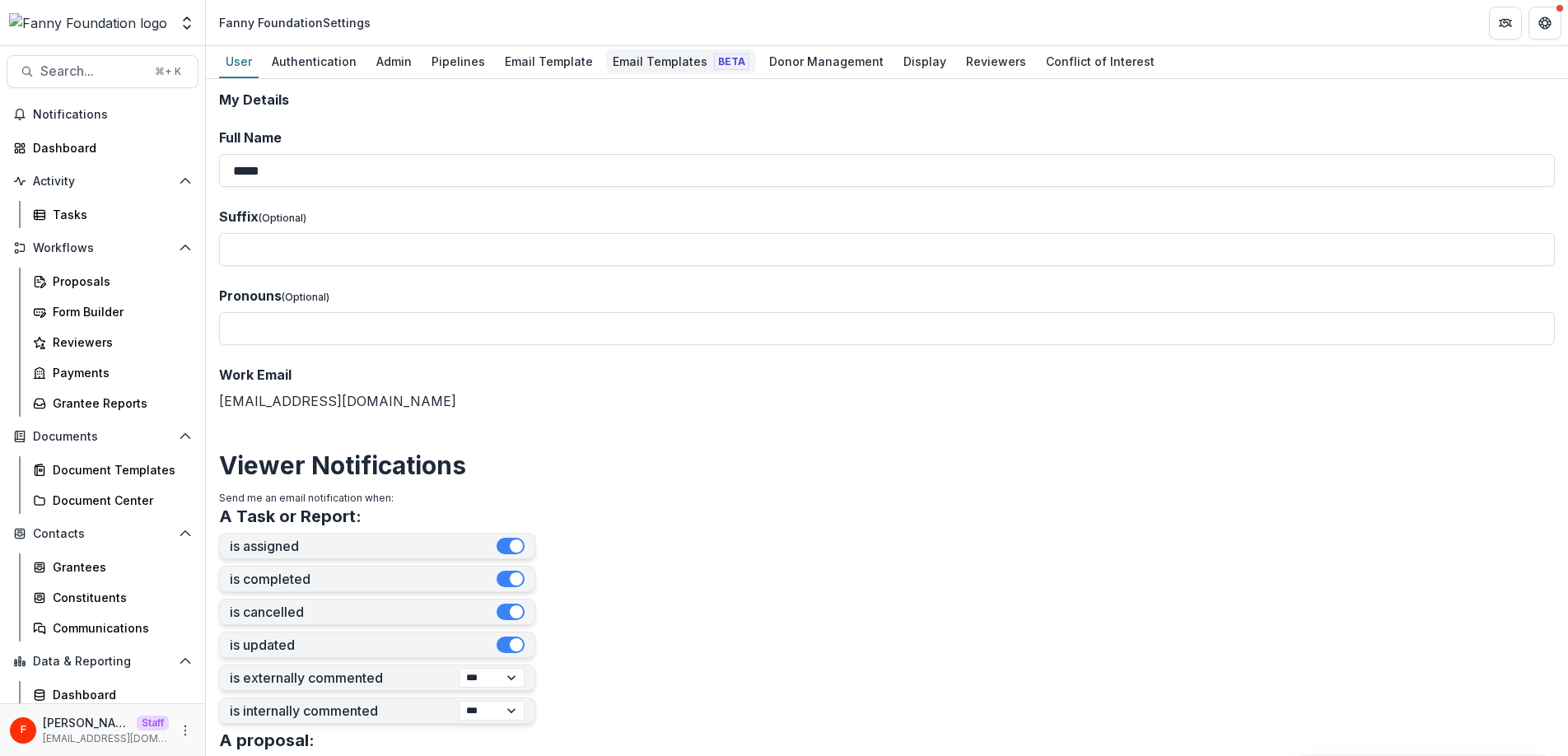
click at [660, 64] on div "Email Templates Beta" at bounding box center [680, 61] width 149 height 24
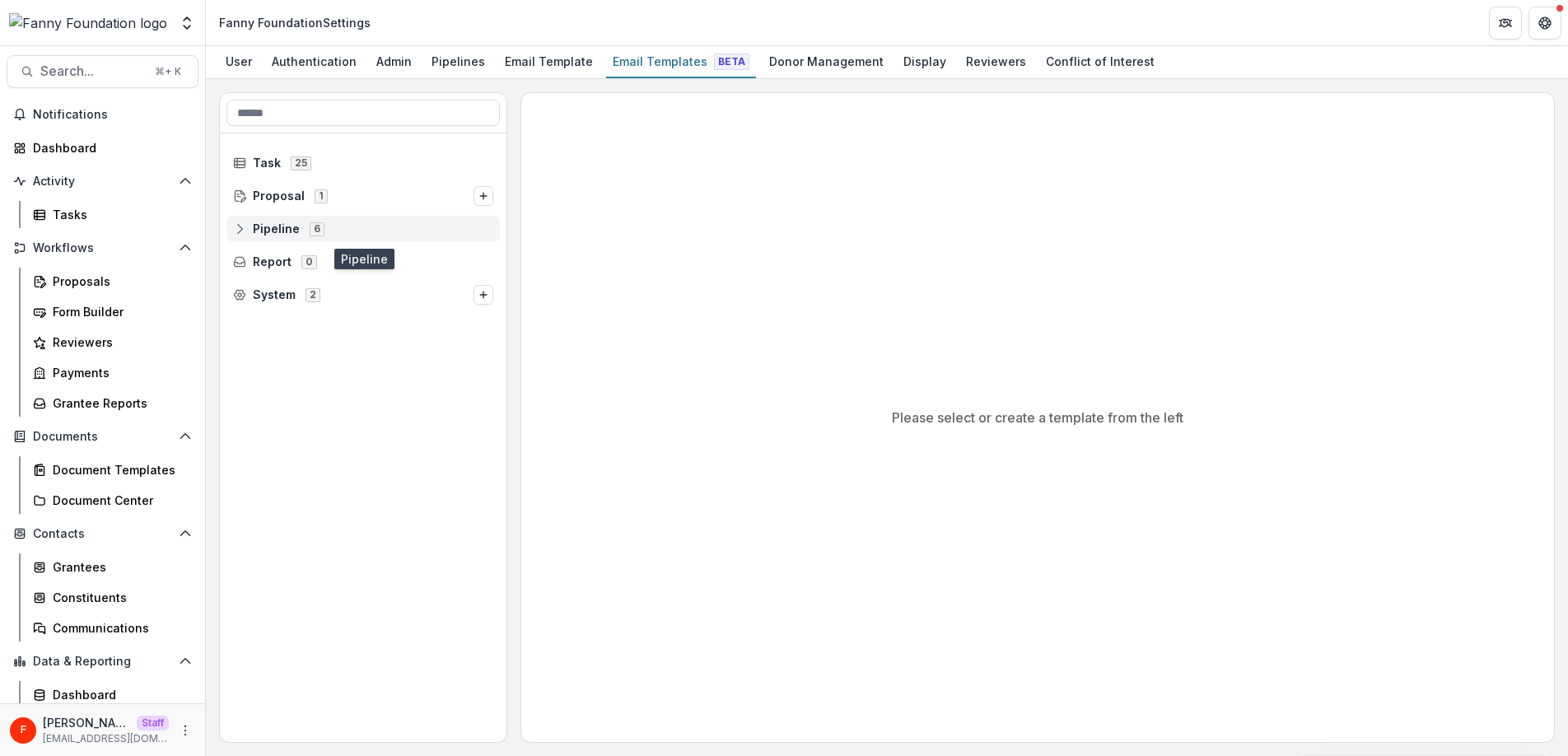
click at [242, 227] on icon at bounding box center [239, 228] width 13 height 13
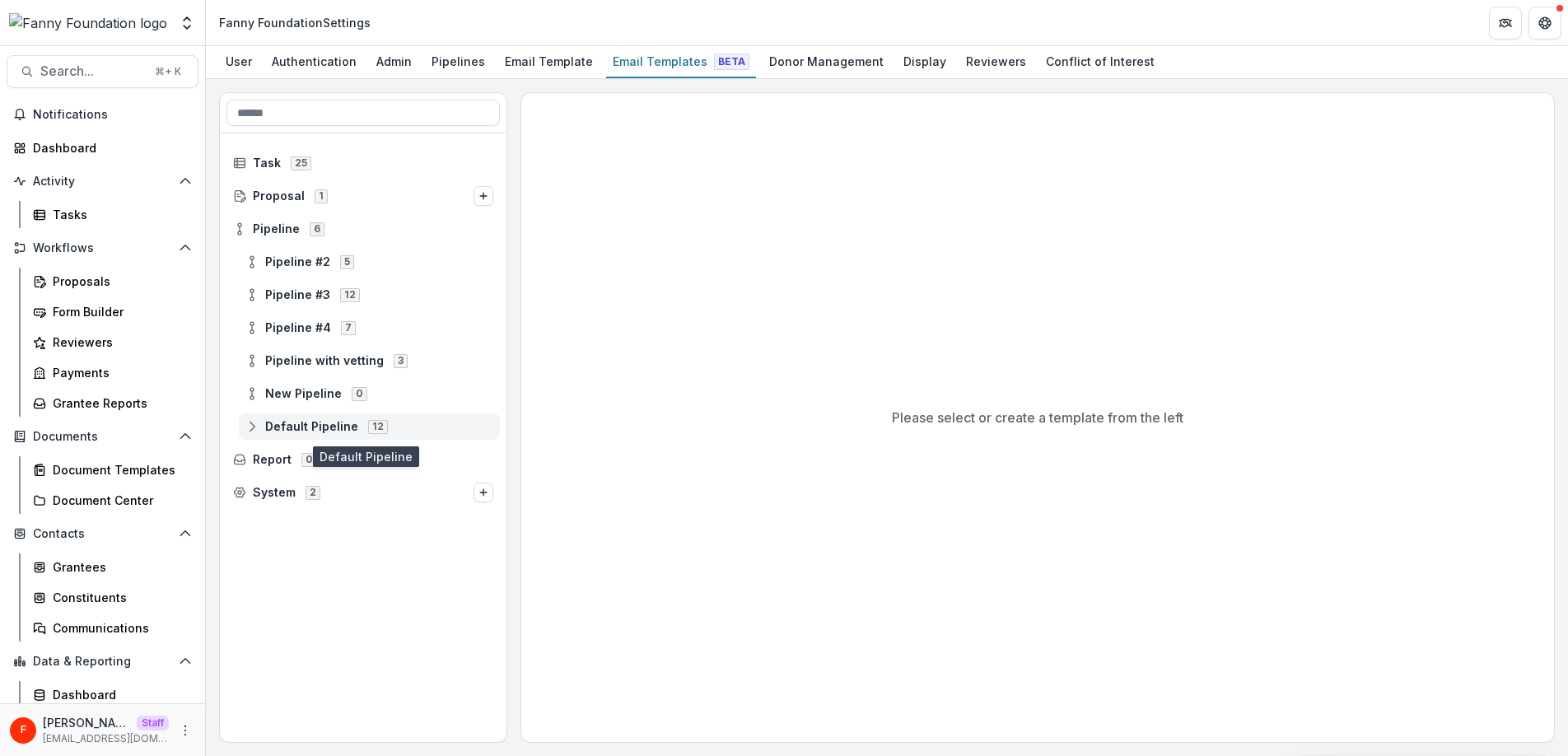
click at [255, 426] on icon at bounding box center [251, 426] width 13 height 13
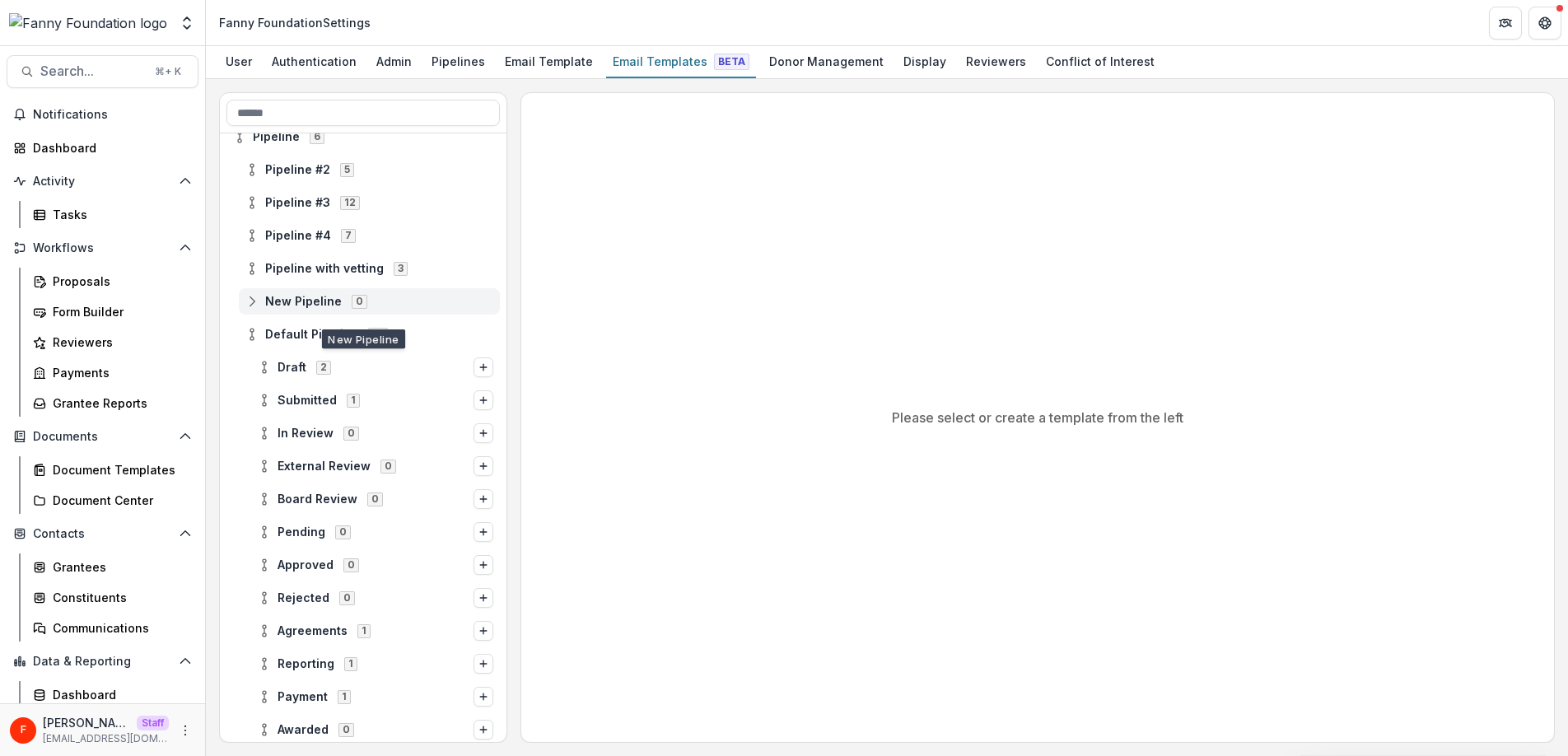
scroll to position [95, 0]
click at [260, 365] on icon at bounding box center [264, 364] width 13 height 13
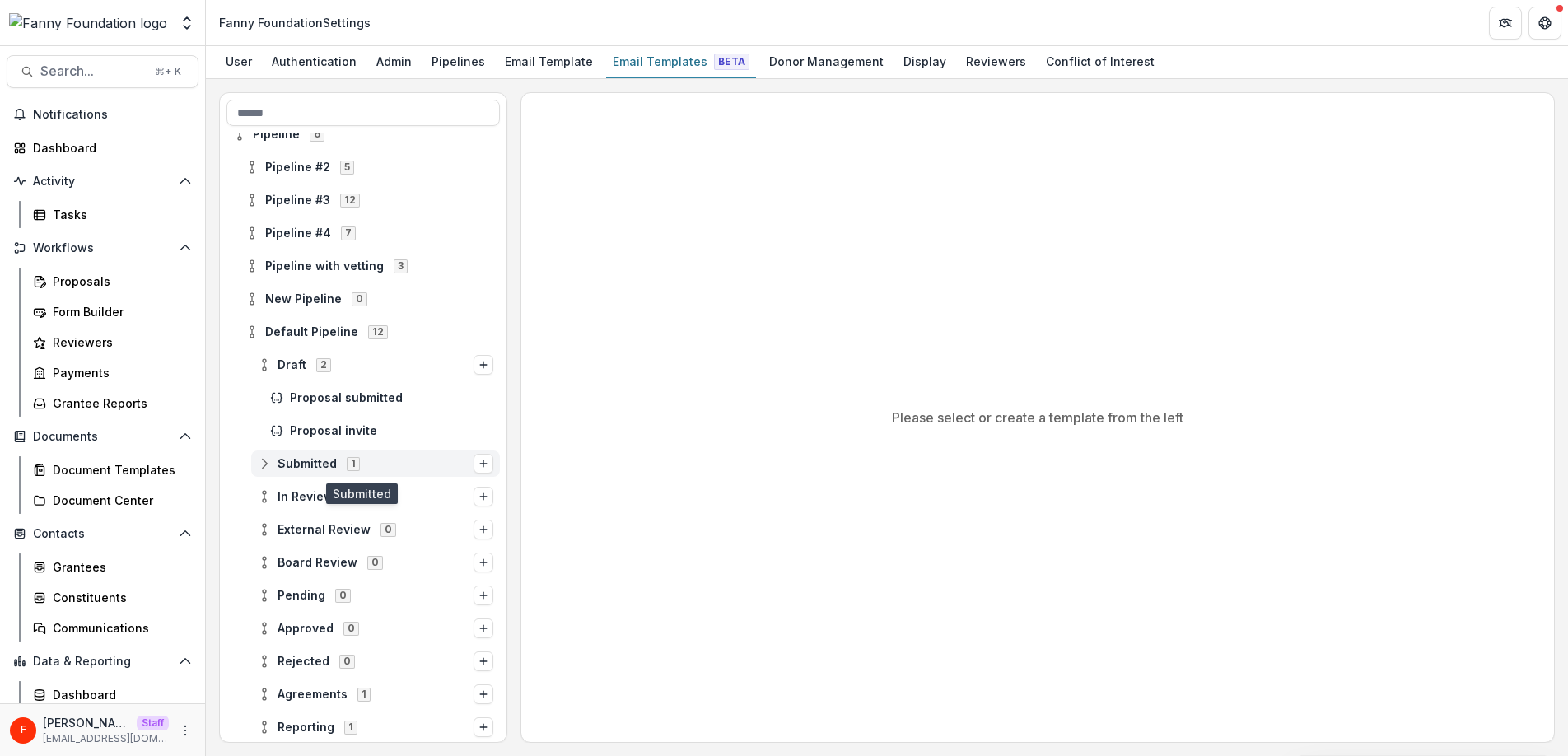
click at [264, 463] on line at bounding box center [264, 463] width 0 height 5
click at [320, 496] on span "Stage Change Message" at bounding box center [391, 497] width 203 height 14
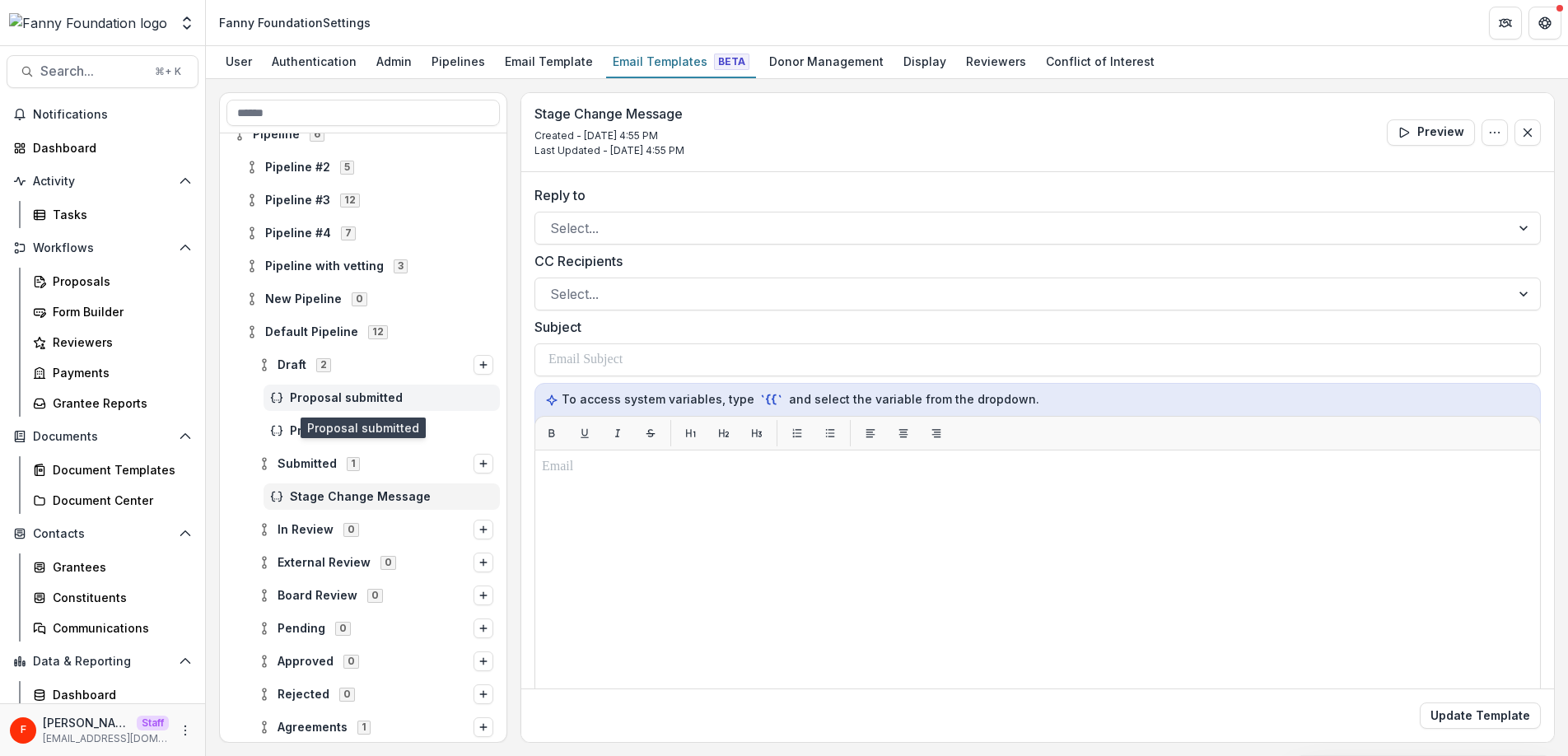
click at [361, 397] on span "Proposal submitted" at bounding box center [391, 398] width 203 height 14
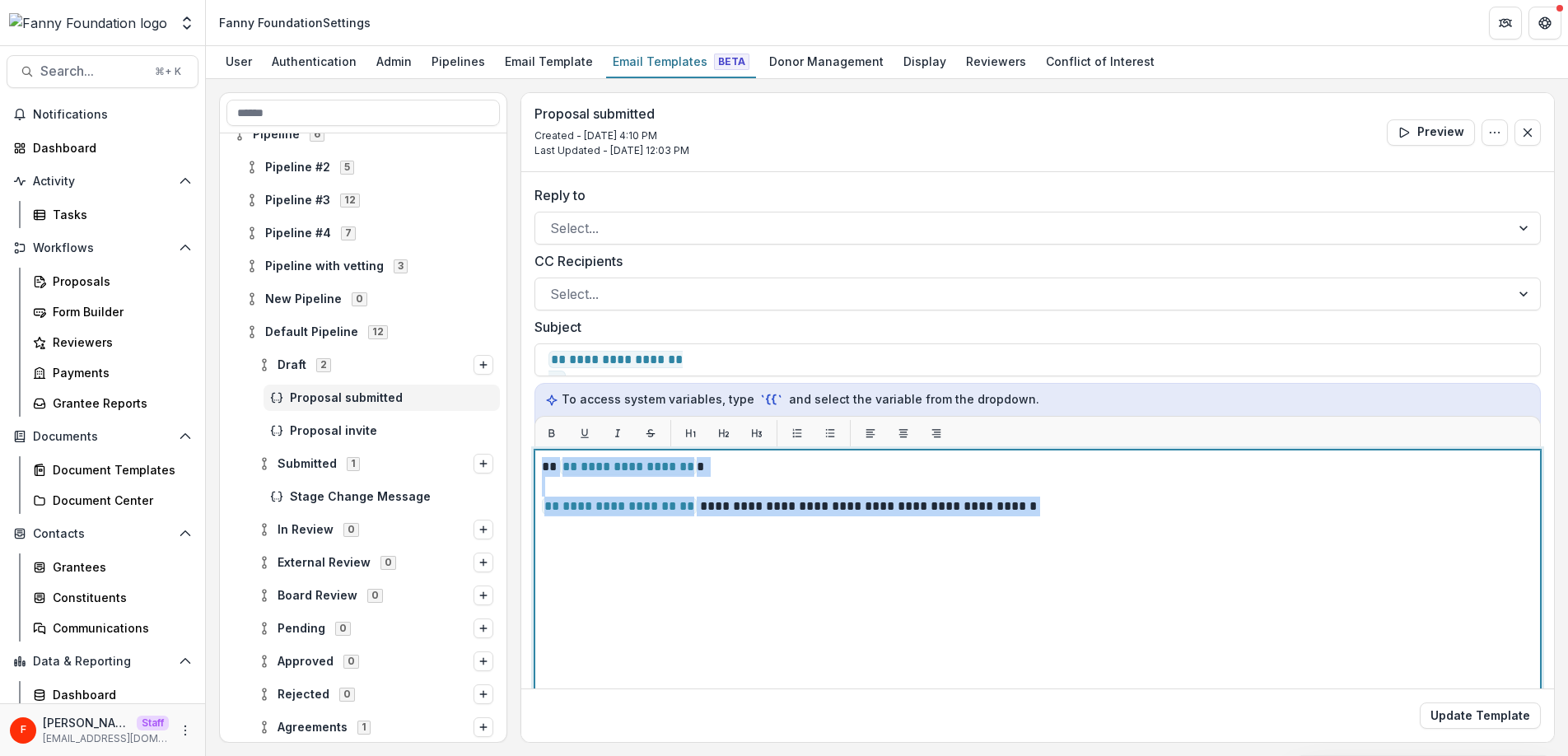
drag, startPoint x: 1055, startPoint y: 511, endPoint x: 537, endPoint y: 468, distance: 519.8
click at [537, 468] on div "**********" at bounding box center [1037, 655] width 1006 height 412
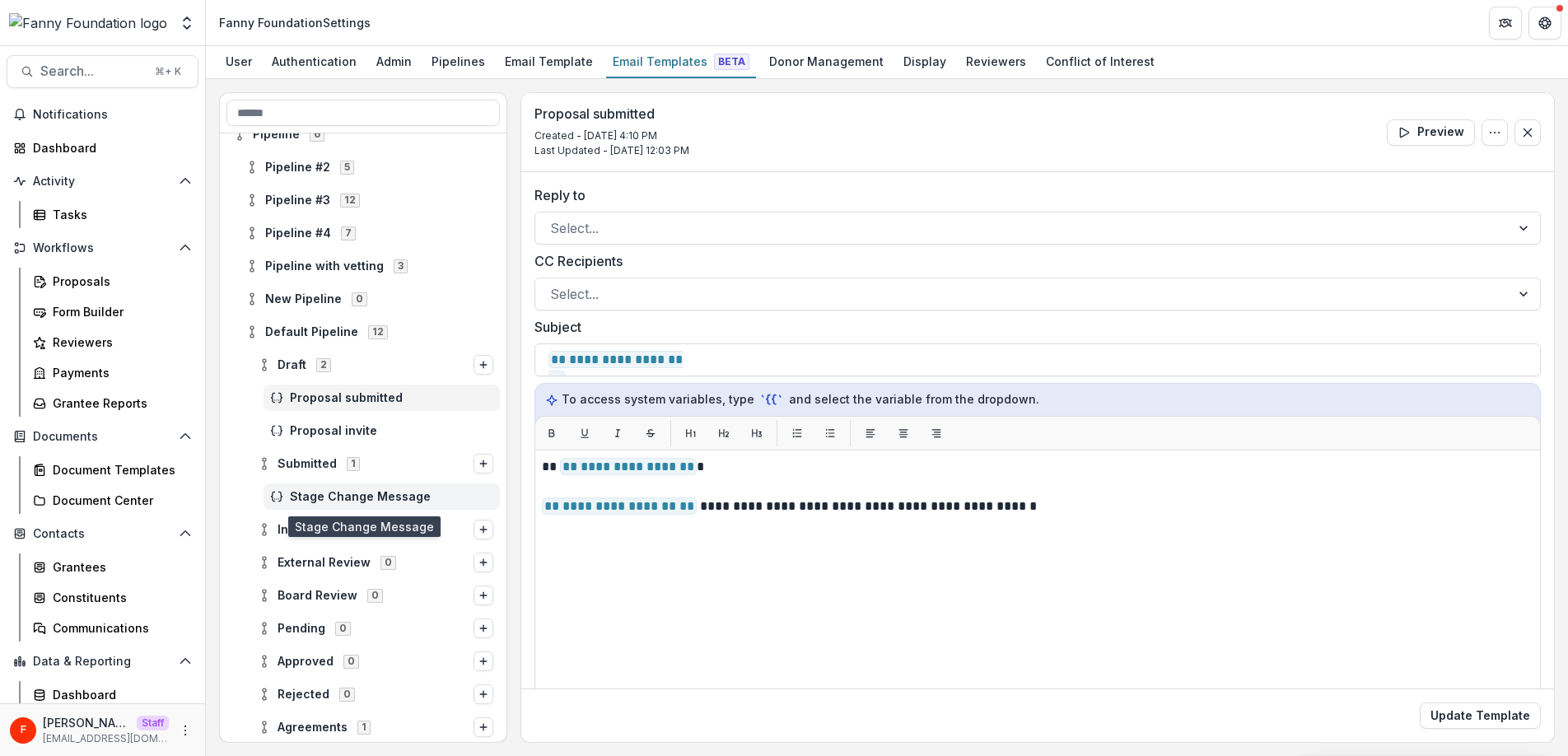
click at [350, 496] on span "Stage Change Message" at bounding box center [391, 497] width 203 height 14
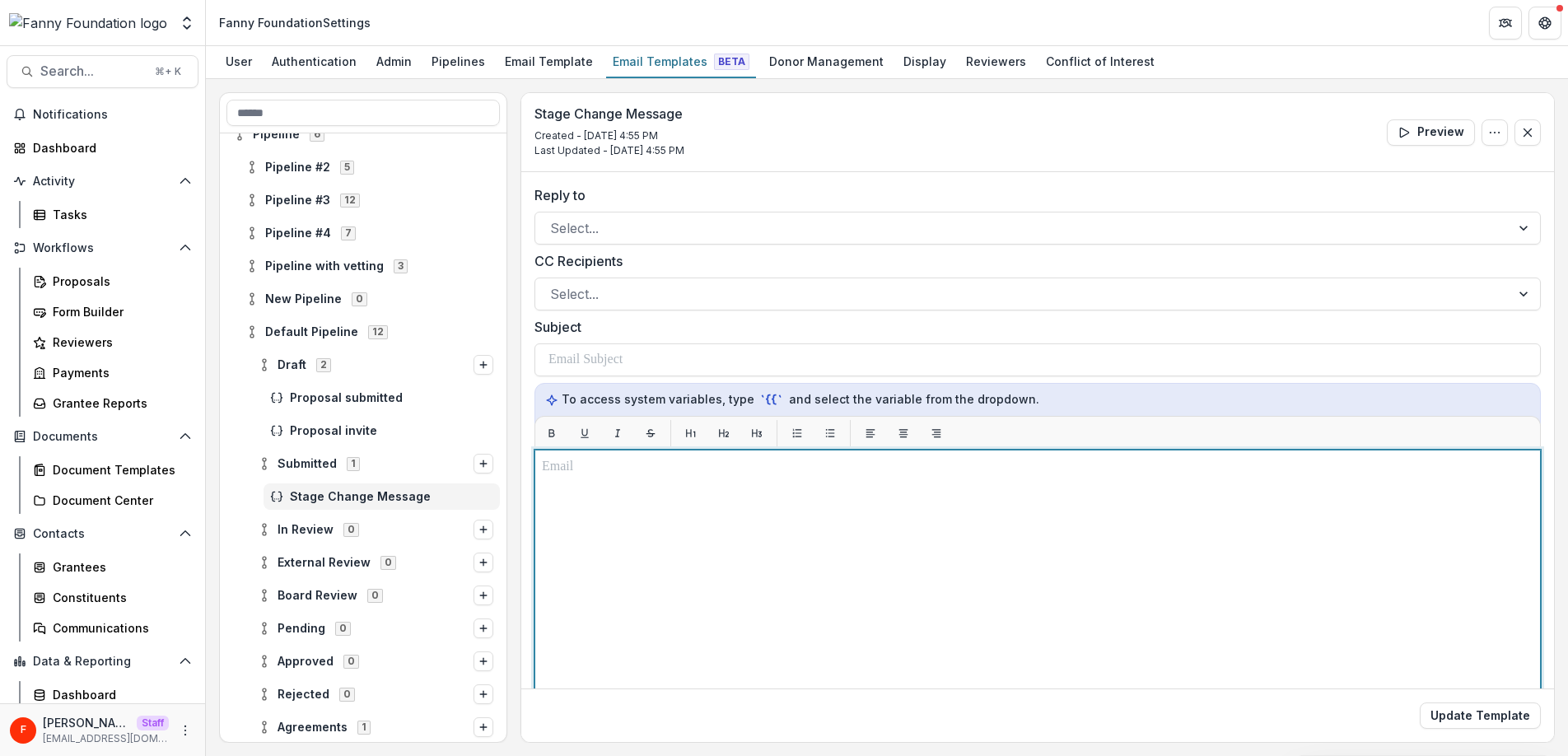
click at [649, 480] on div at bounding box center [1037, 655] width 992 height 396
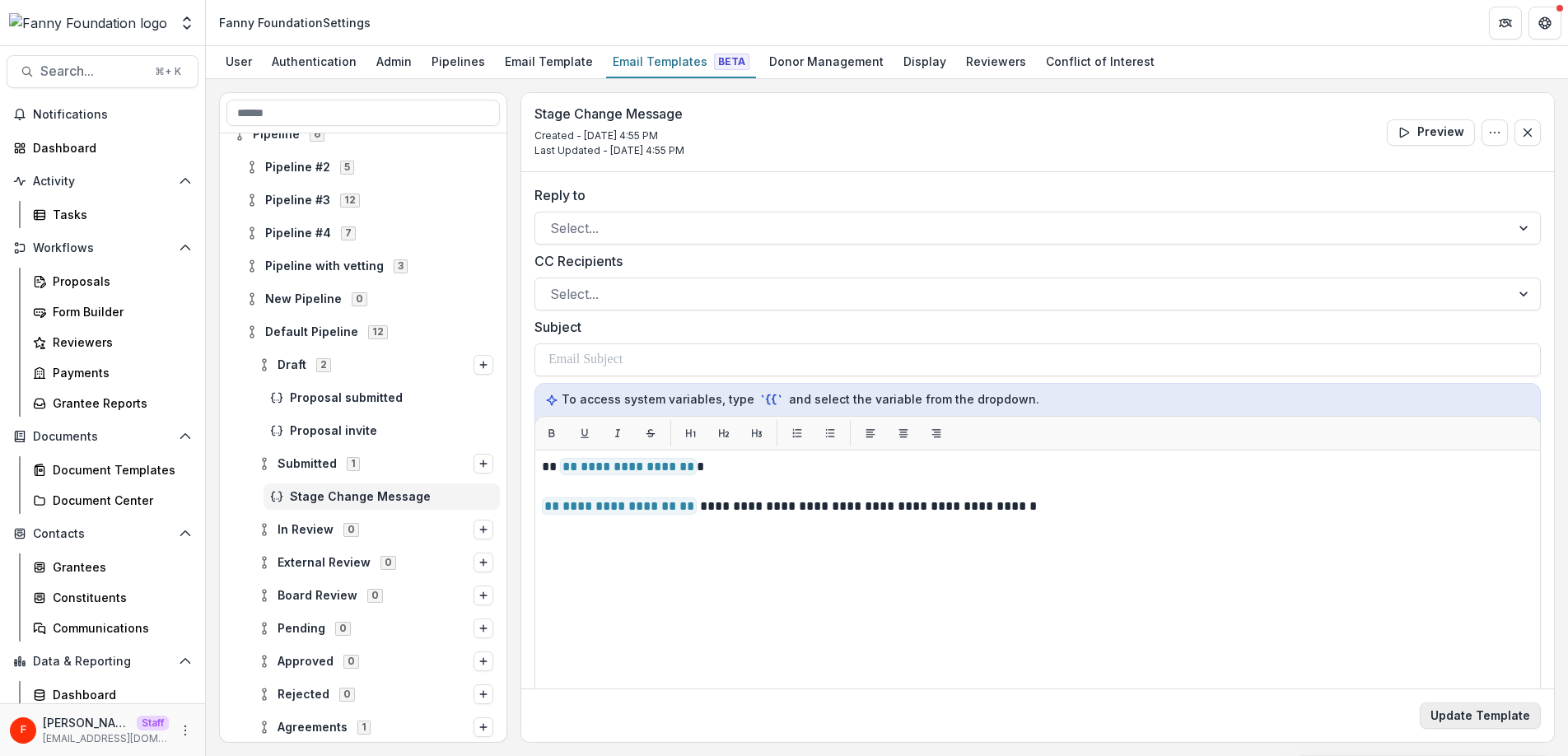
click at [1486, 711] on button "Update Template" at bounding box center [1479, 715] width 121 height 26
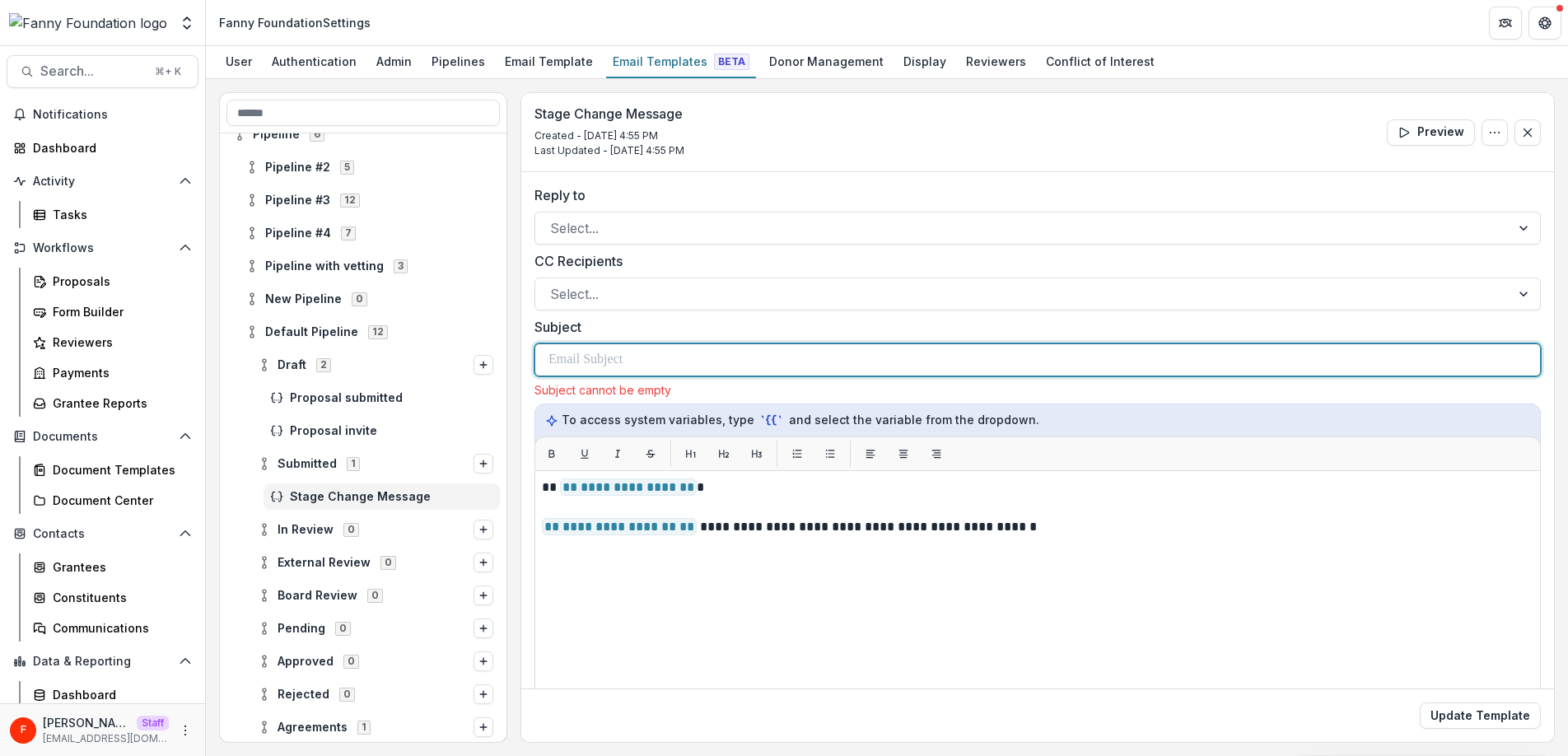
click at [688, 352] on div at bounding box center [1037, 360] width 978 height 31
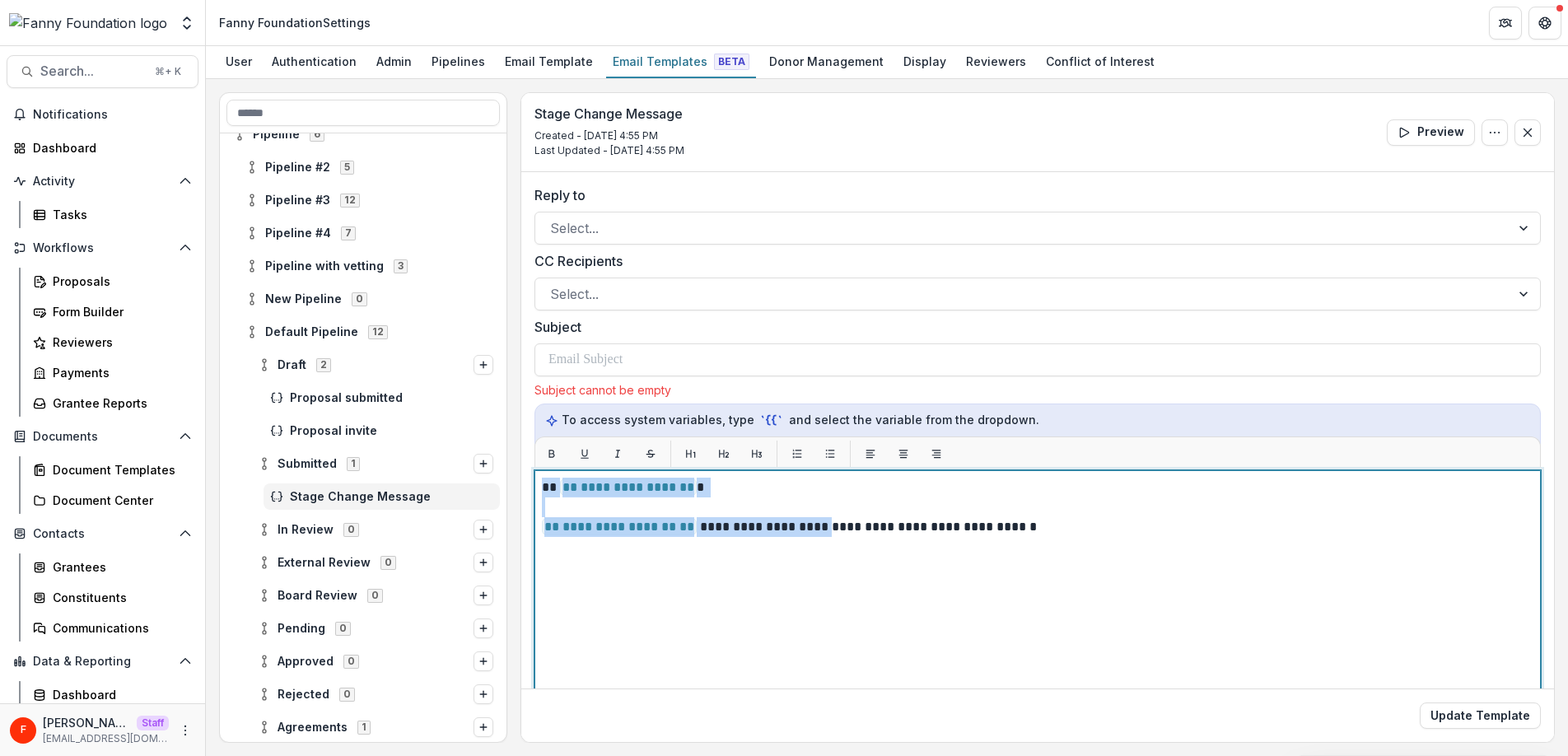
drag, startPoint x: 830, startPoint y: 530, endPoint x: 511, endPoint y: 526, distance: 319.0
click at [511, 526] on div "**********" at bounding box center [887, 417] width 1335 height 650
click at [724, 600] on div "**********" at bounding box center [1037, 675] width 992 height 396
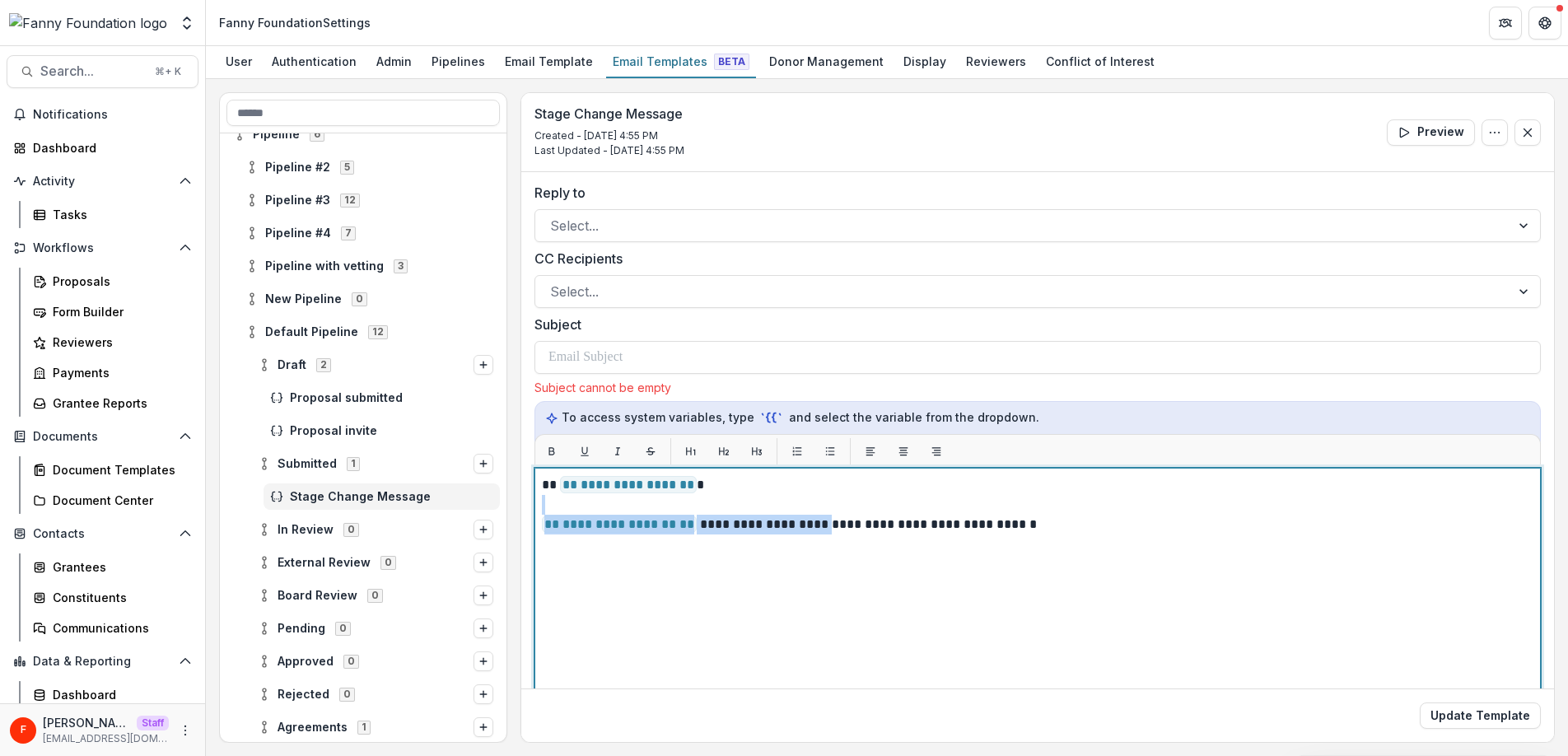
drag, startPoint x: 831, startPoint y: 526, endPoint x: 529, endPoint y: 510, distance: 302.4
click at [529, 510] on div "**********" at bounding box center [1037, 531] width 1033 height 723
copy div "**********"
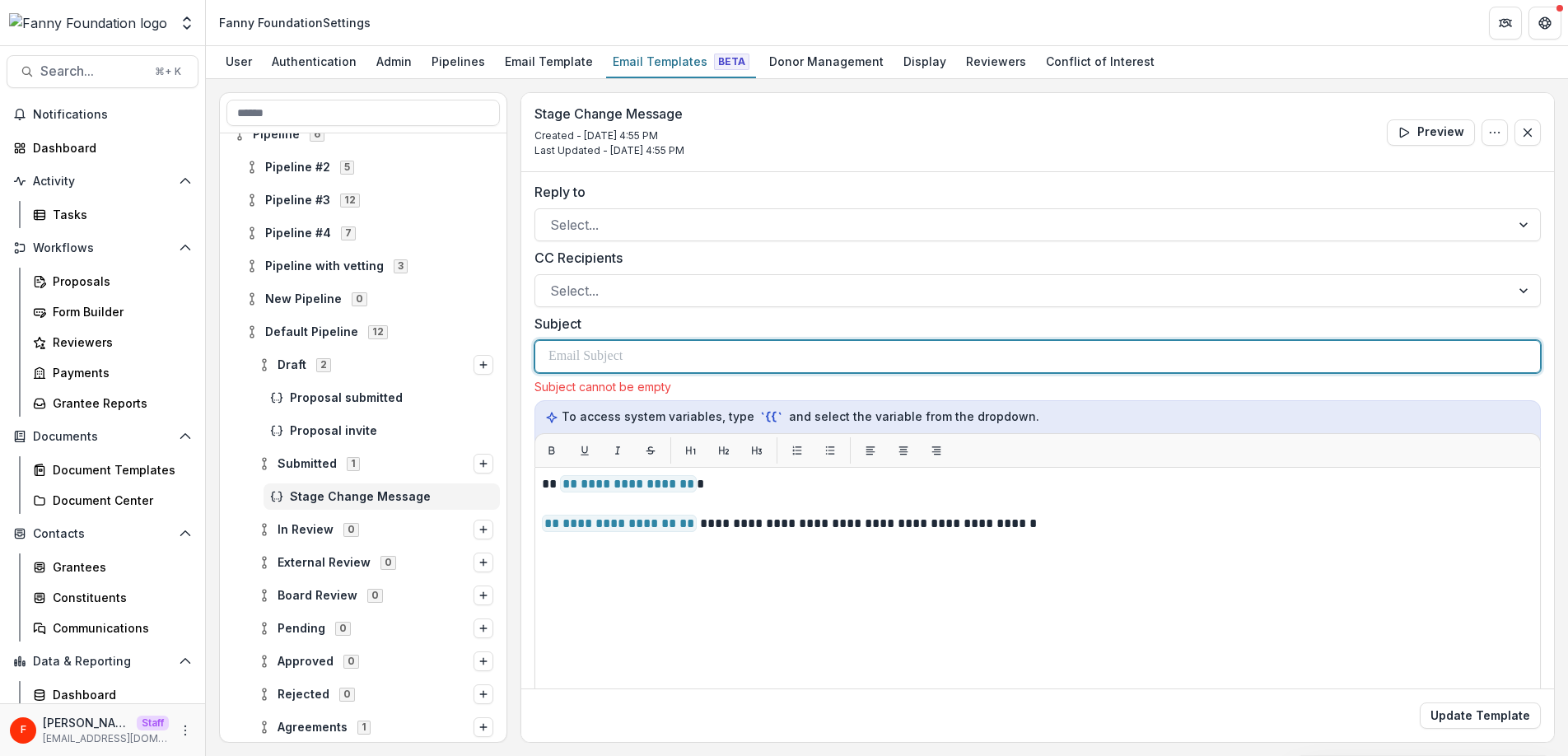
click at [598, 352] on p at bounding box center [585, 356] width 74 height 20
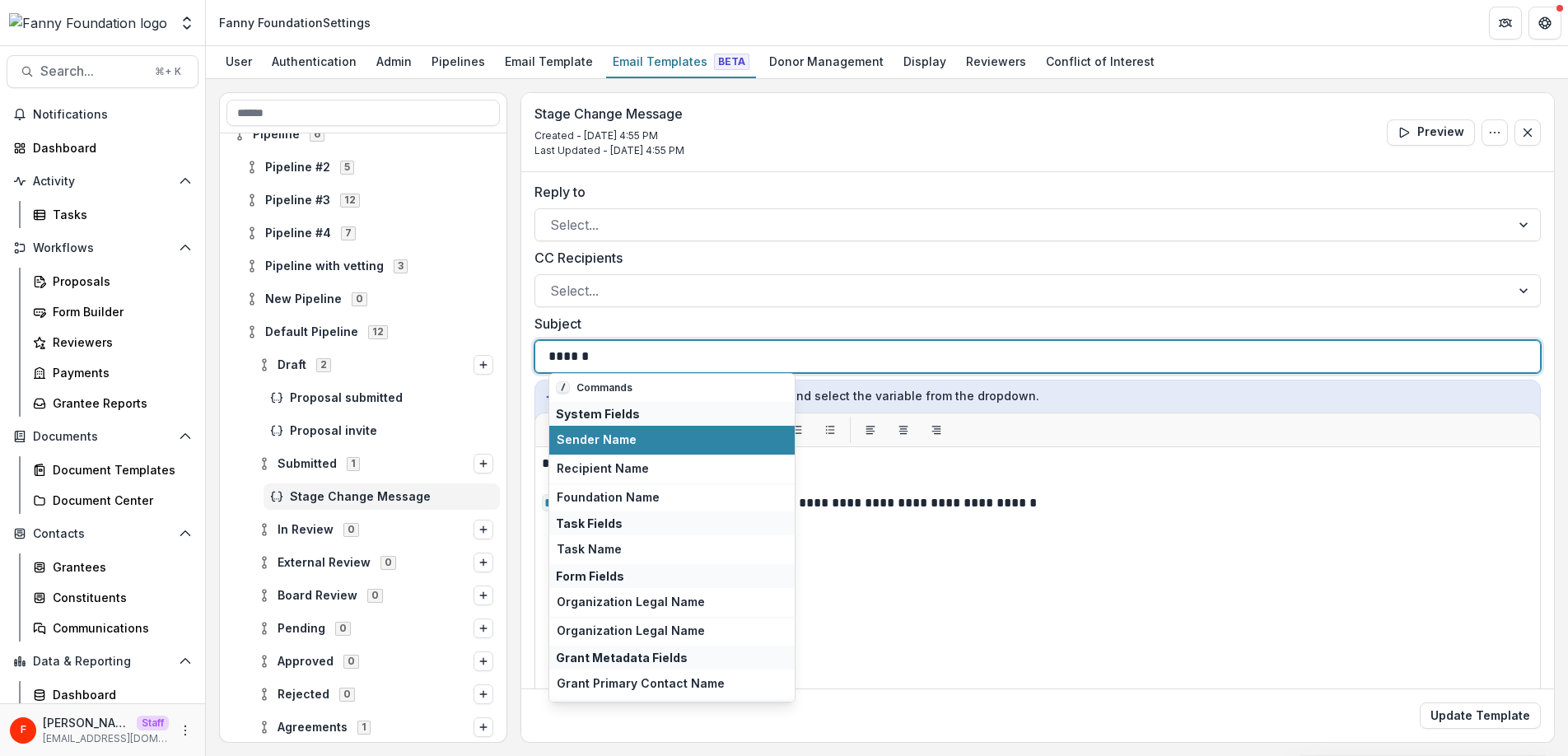
scroll to position [115, 0]
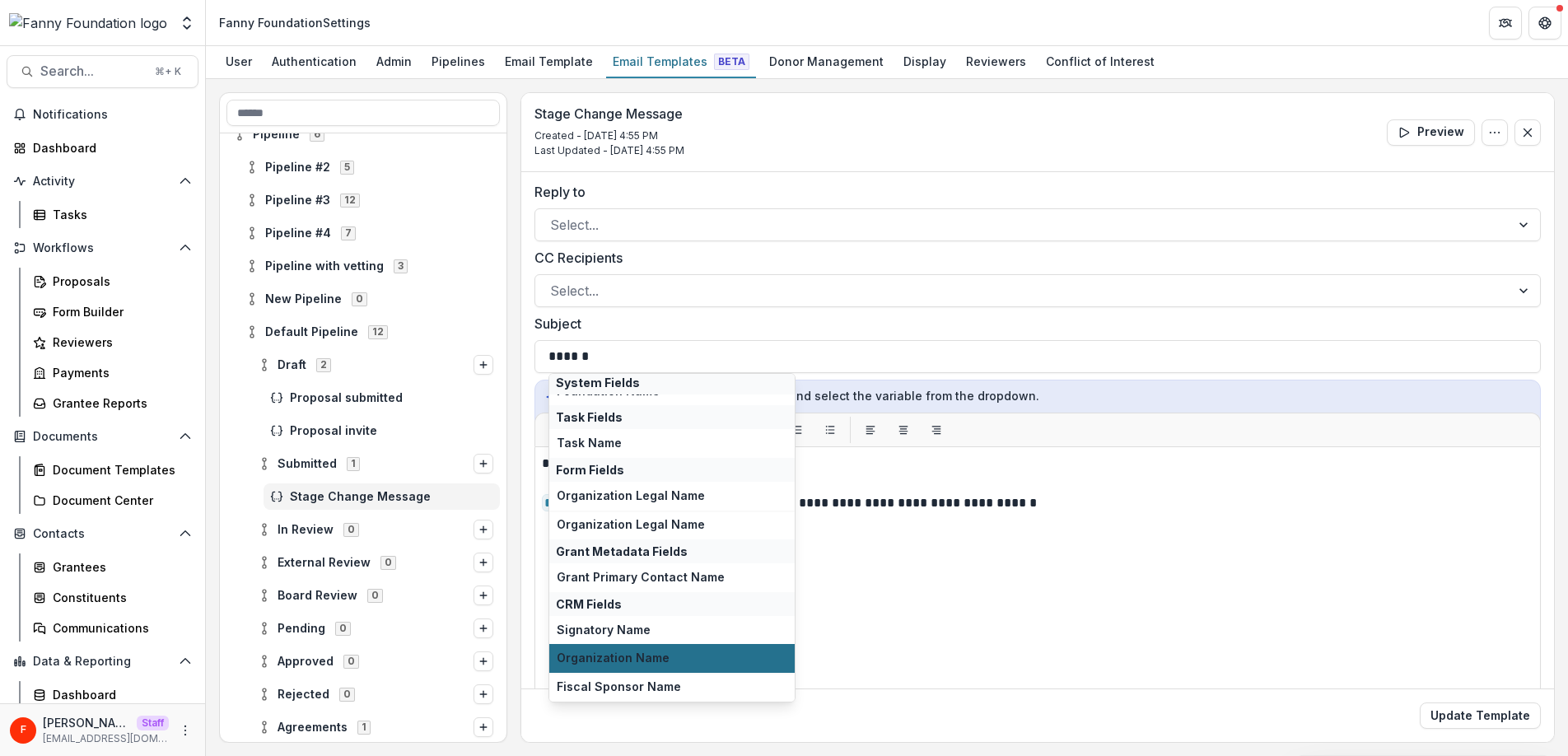
click at [688, 659] on span "Organization Name" at bounding box center [672, 658] width 231 height 14
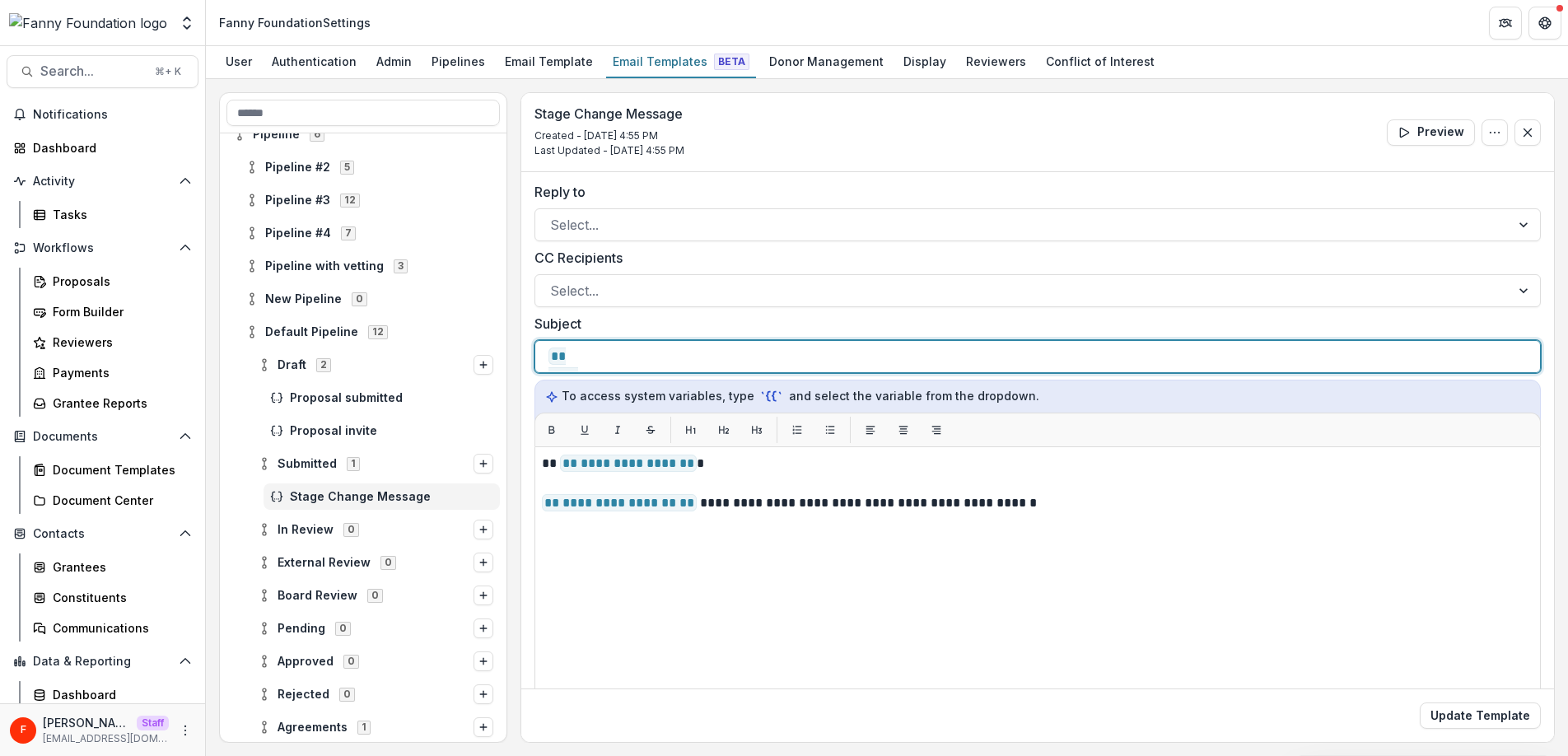
scroll to position [0, 0]
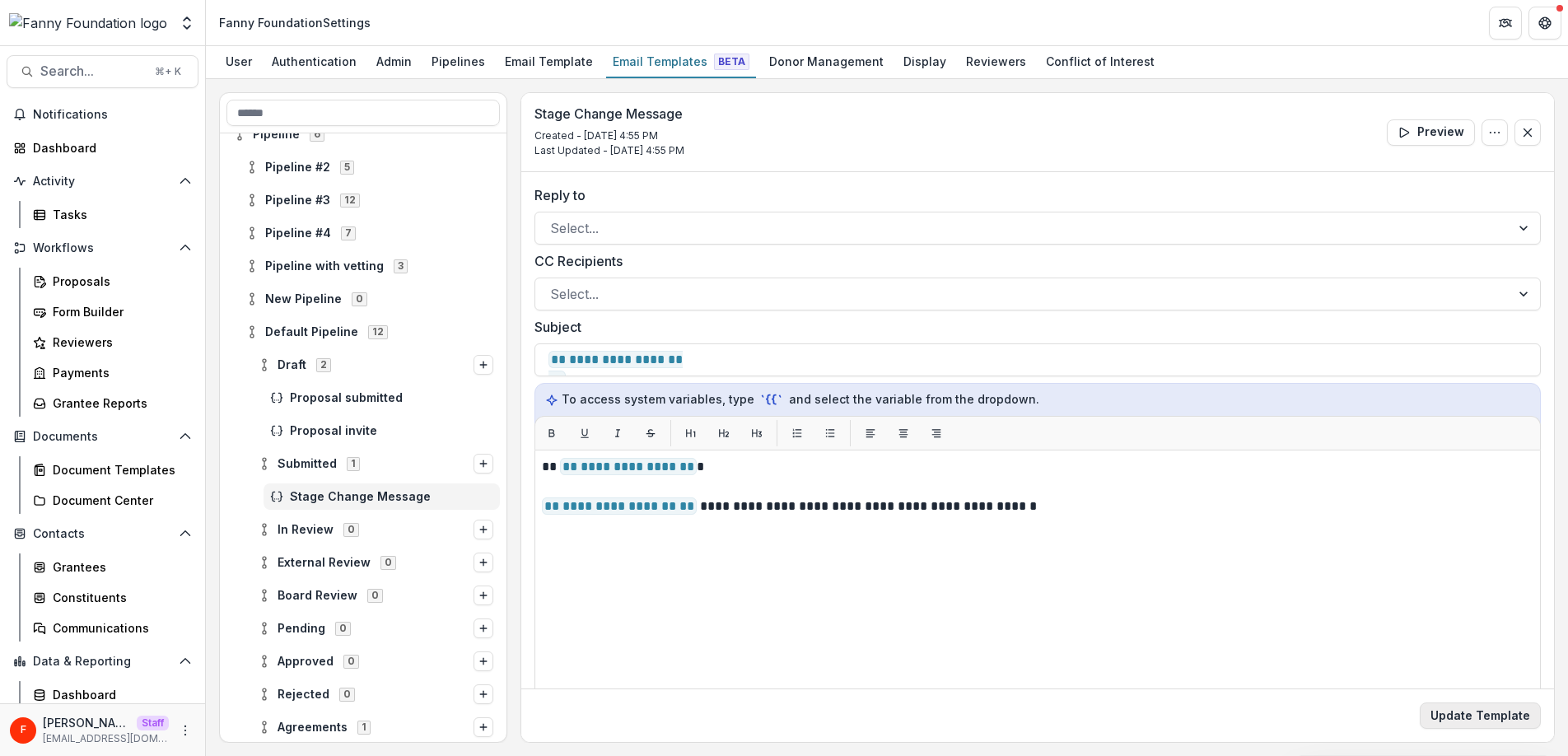
click at [1475, 705] on button "Update Template" at bounding box center [1479, 715] width 121 height 26
click at [374, 402] on span "Proposal submitted" at bounding box center [391, 398] width 203 height 14
click at [355, 492] on span "Stage Change Message" at bounding box center [391, 497] width 203 height 14
click at [374, 399] on span "Proposal submitted" at bounding box center [391, 398] width 203 height 14
click at [346, 486] on div "Stage Change Message" at bounding box center [381, 496] width 236 height 26
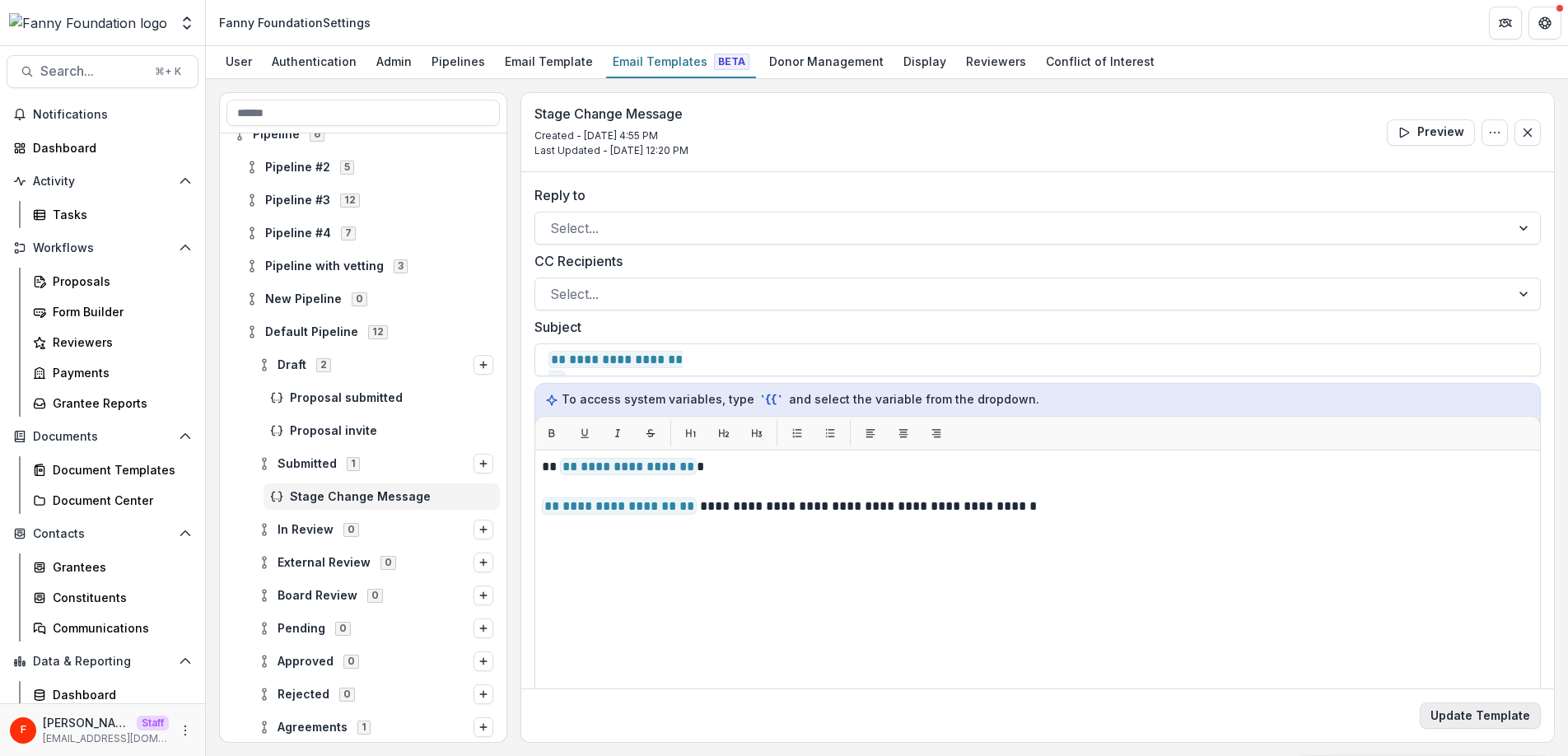
click at [1443, 721] on button "Update Template" at bounding box center [1479, 715] width 121 height 26
click at [273, 529] on span "In Review 0" at bounding box center [365, 529] width 216 height 14
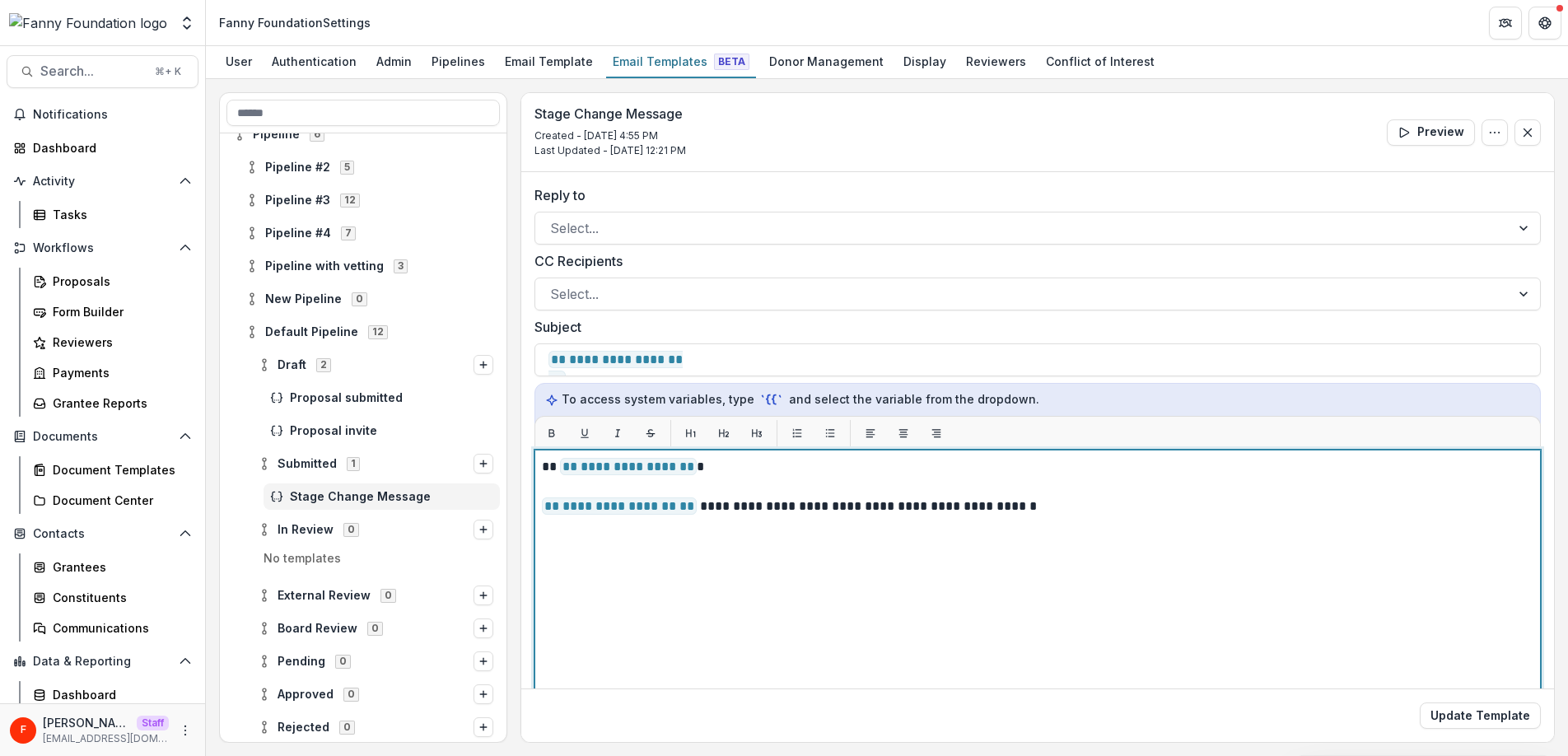
click at [652, 560] on div "**********" at bounding box center [1037, 655] width 992 height 396
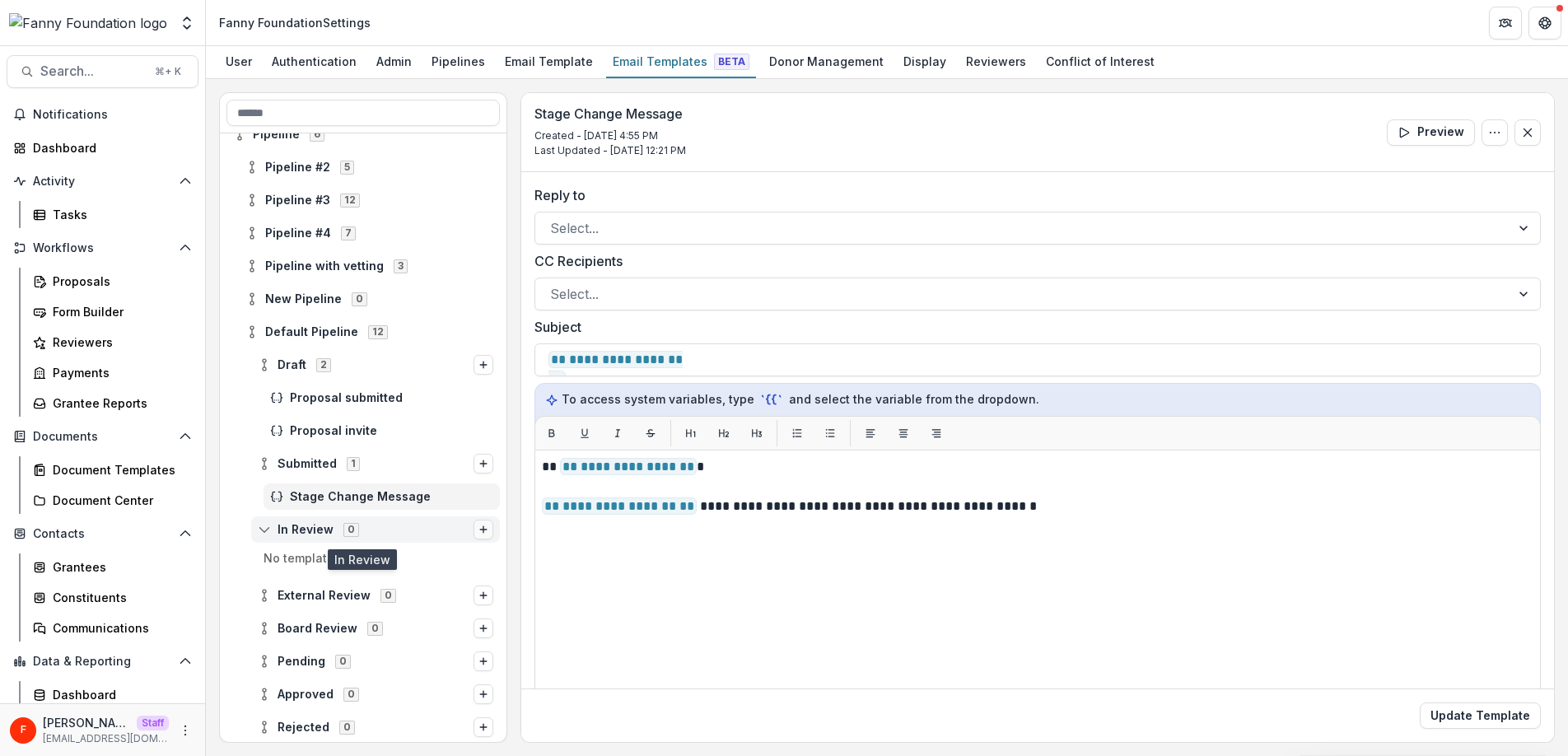
click at [478, 529] on icon "Options" at bounding box center [482, 529] width 10 height 10
click at [302, 561] on button "Stage Change Message" at bounding box center [378, 562] width 222 height 24
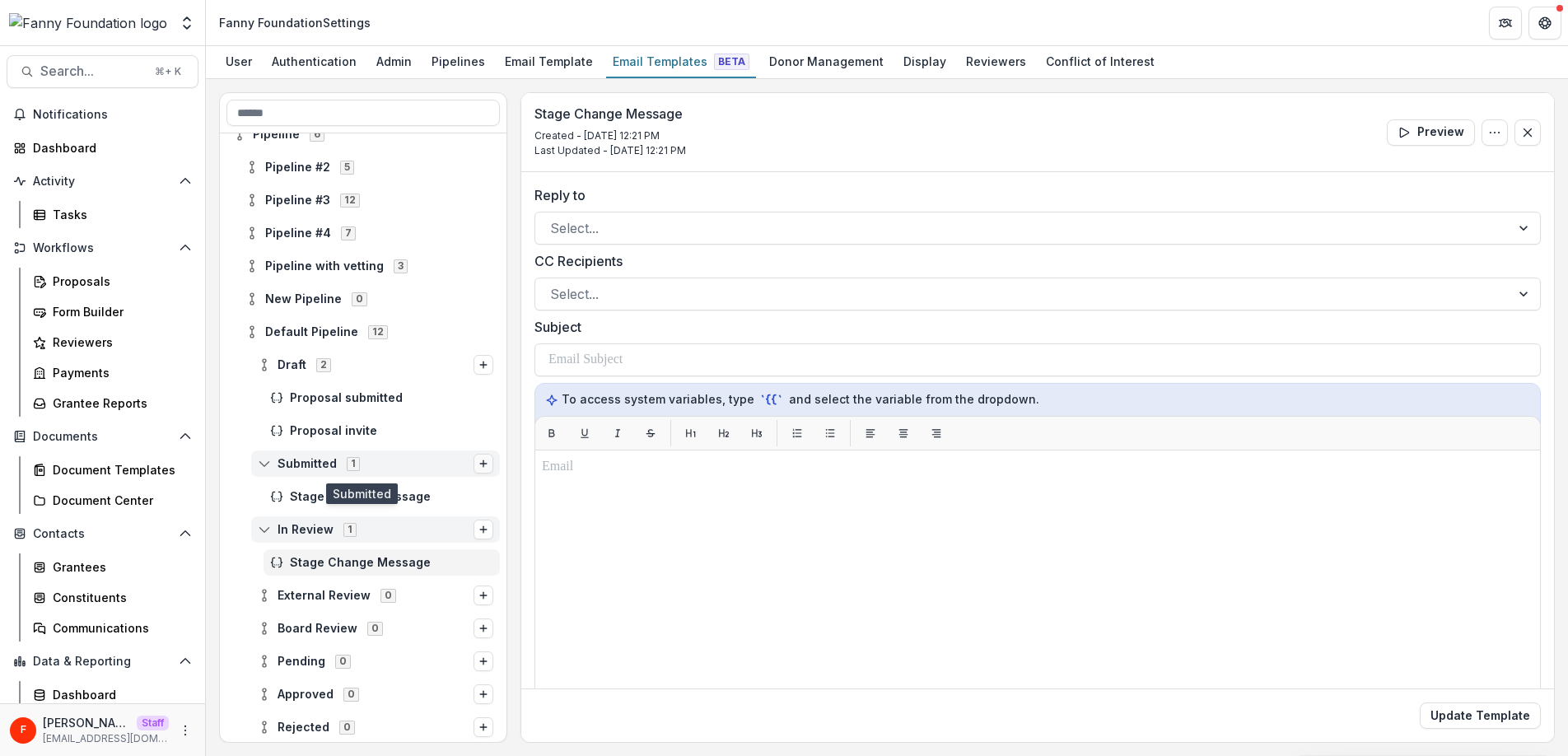
click at [480, 463] on line "Options" at bounding box center [482, 463] width 6 height 0
click at [429, 493] on button "Viewer Stage Change Message" at bounding box center [378, 496] width 222 height 24
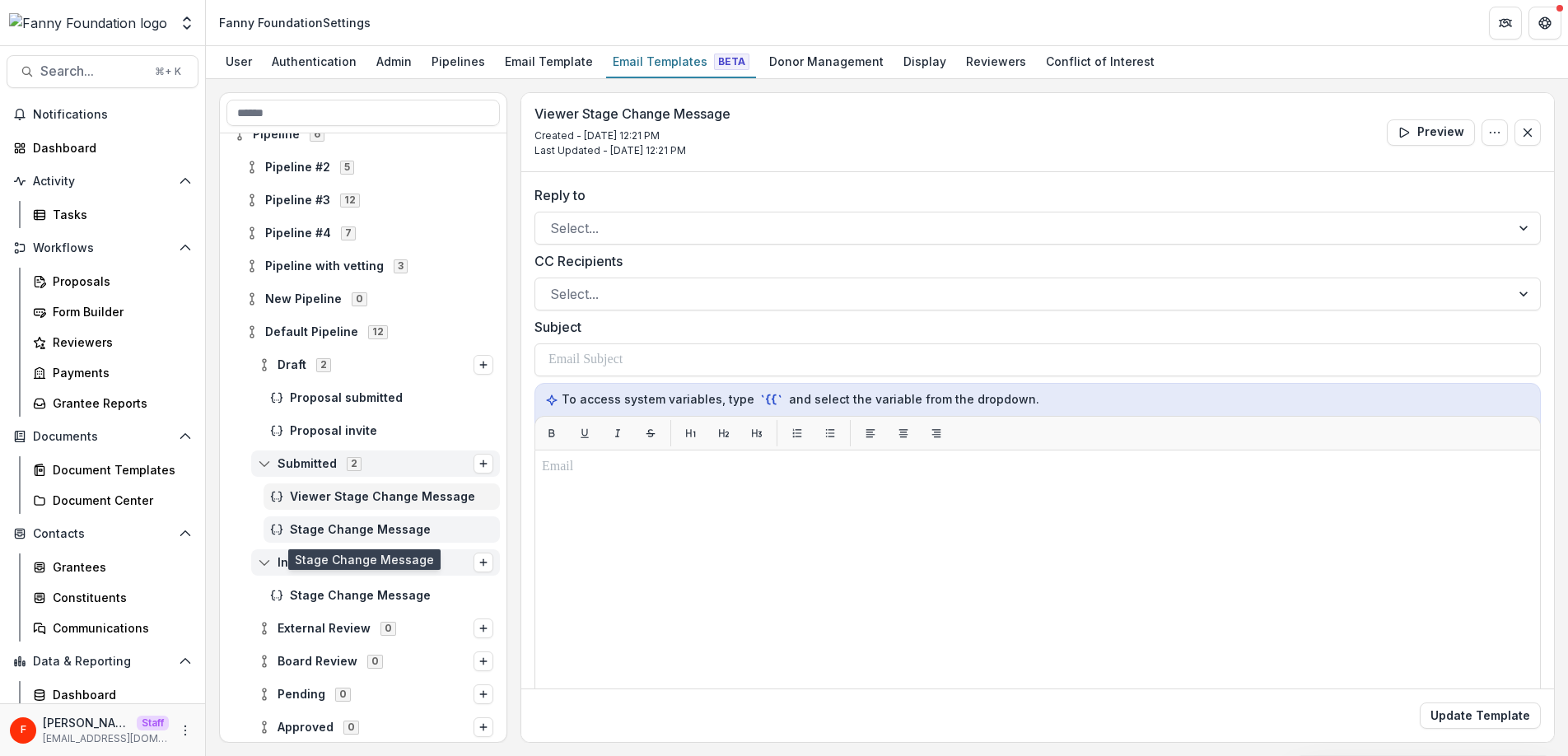
click at [380, 528] on span "Stage Change Message" at bounding box center [391, 530] width 203 height 14
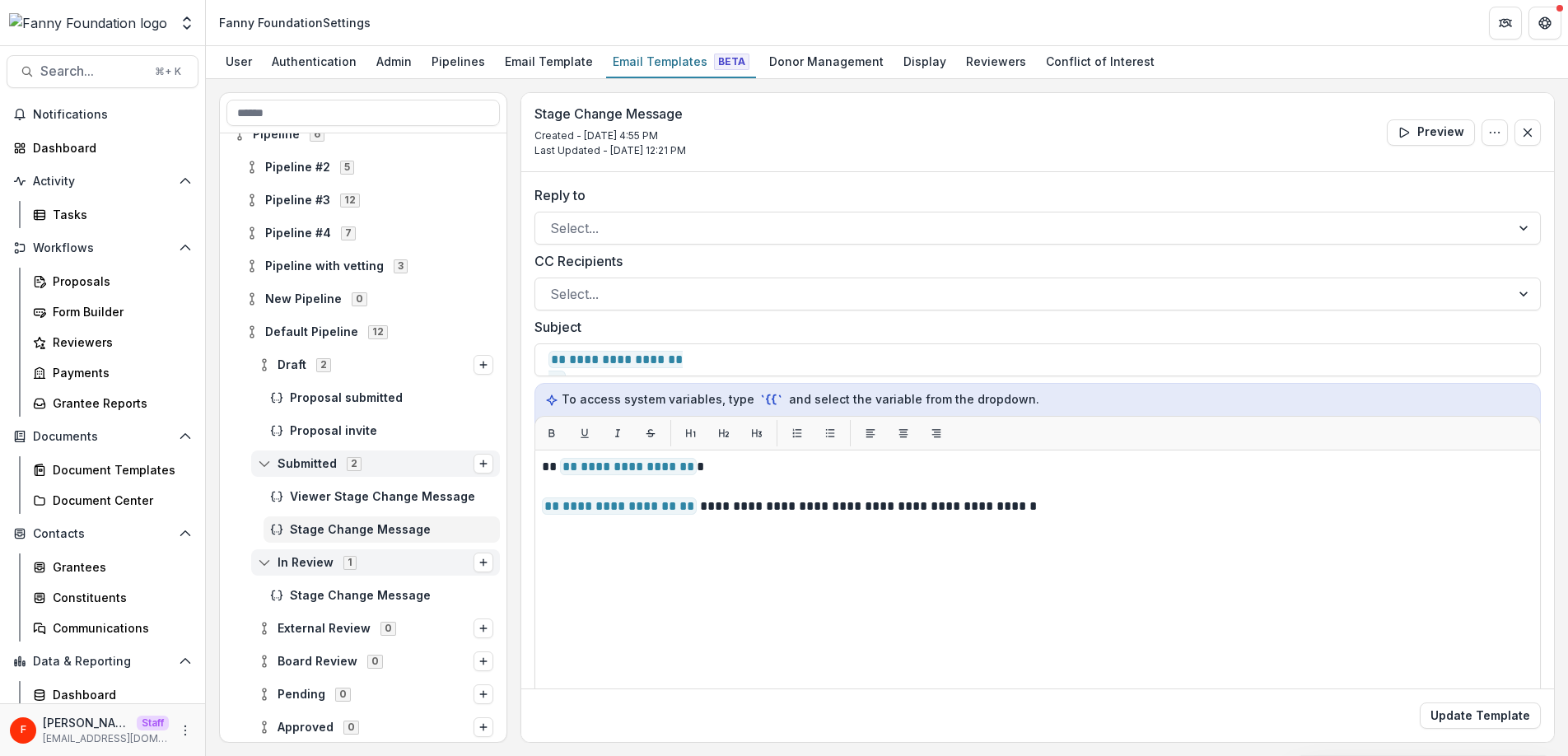
scroll to position [98, 0]
click at [401, 499] on span "Viewer Stage Change Message" at bounding box center [391, 495] width 203 height 14
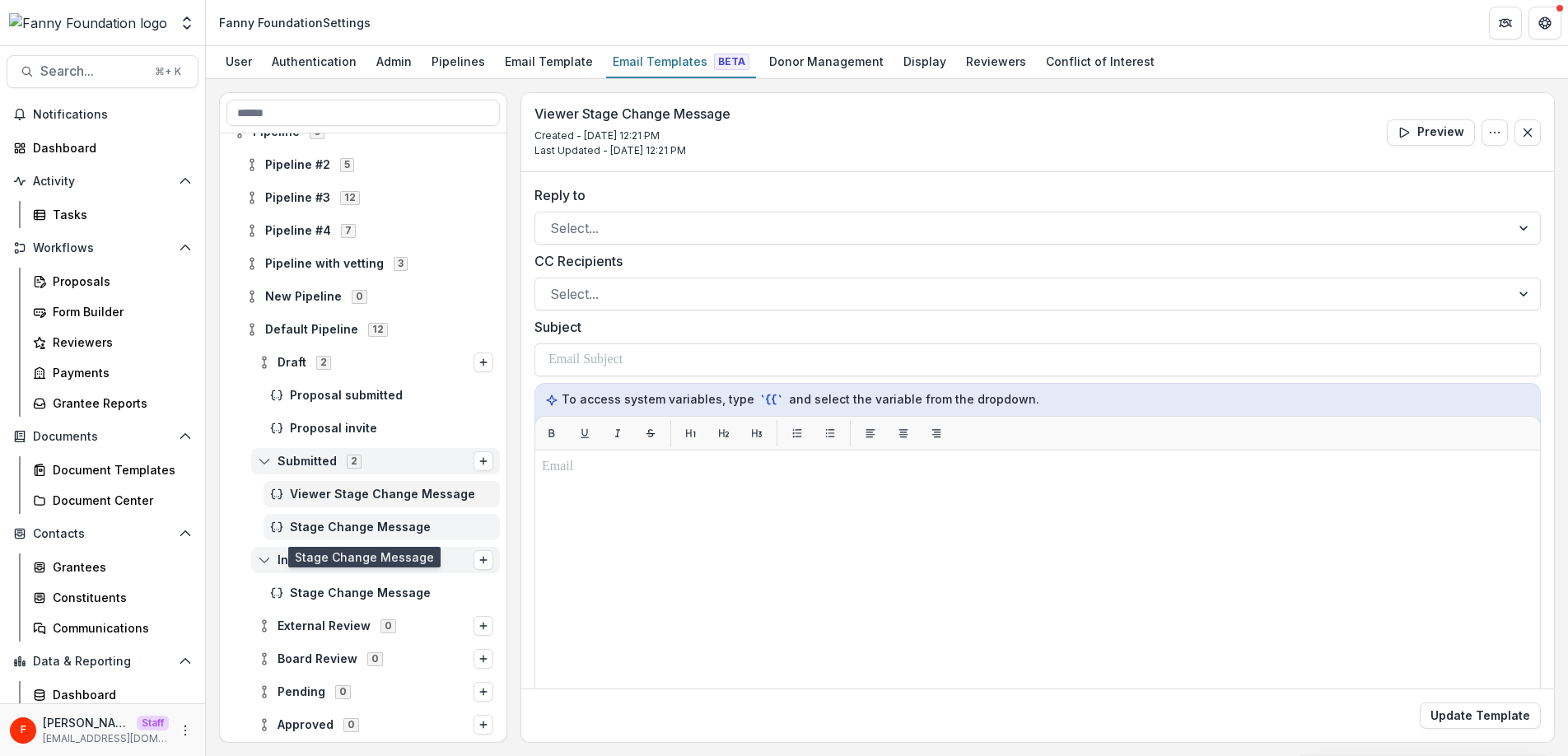
click at [396, 520] on span "Stage Change Message" at bounding box center [391, 527] width 203 height 14
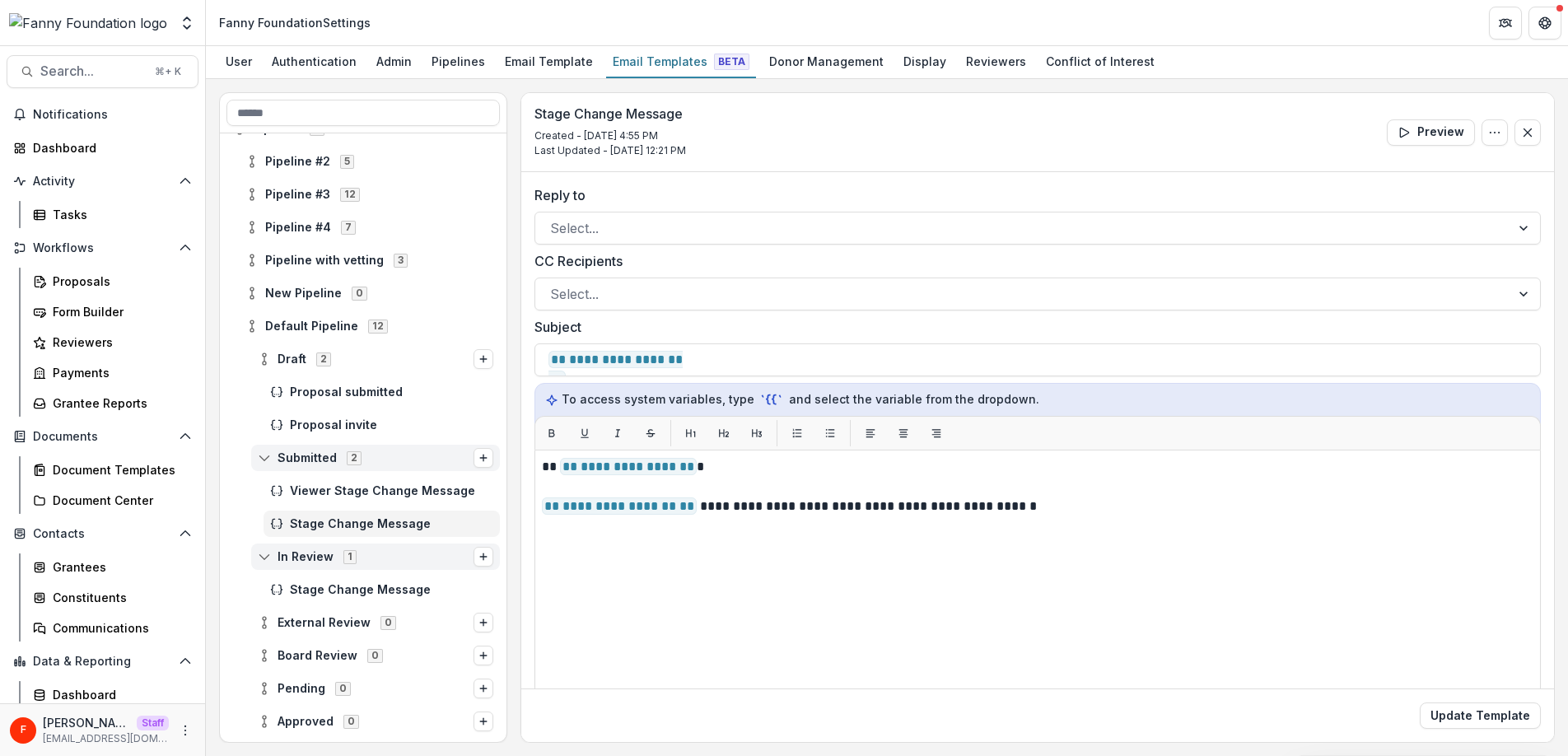
scroll to position [98, 0]
click at [392, 497] on span "Viewer Stage Change Message" at bounding box center [391, 494] width 203 height 14
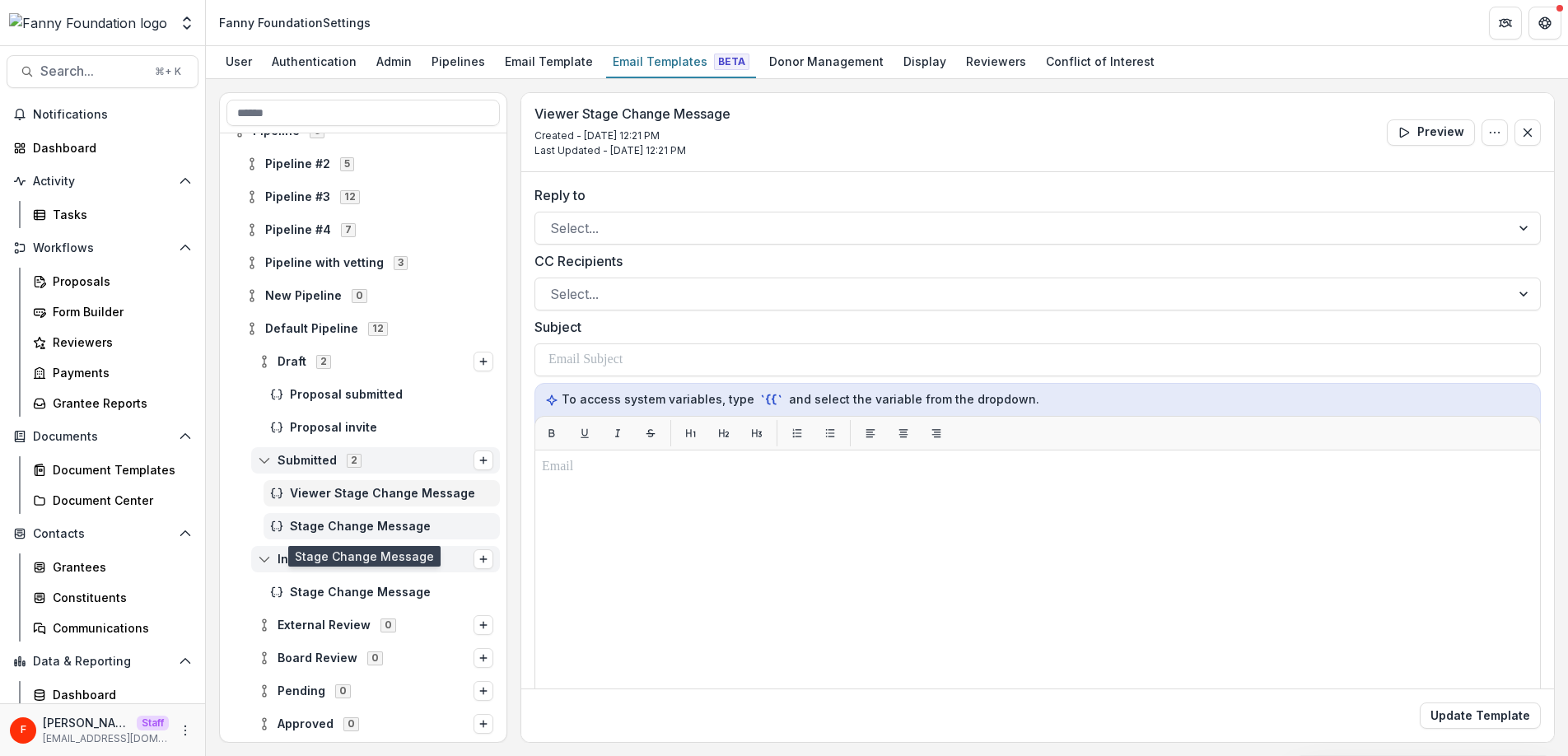
click at [388, 523] on span "Stage Change Message" at bounding box center [391, 526] width 203 height 14
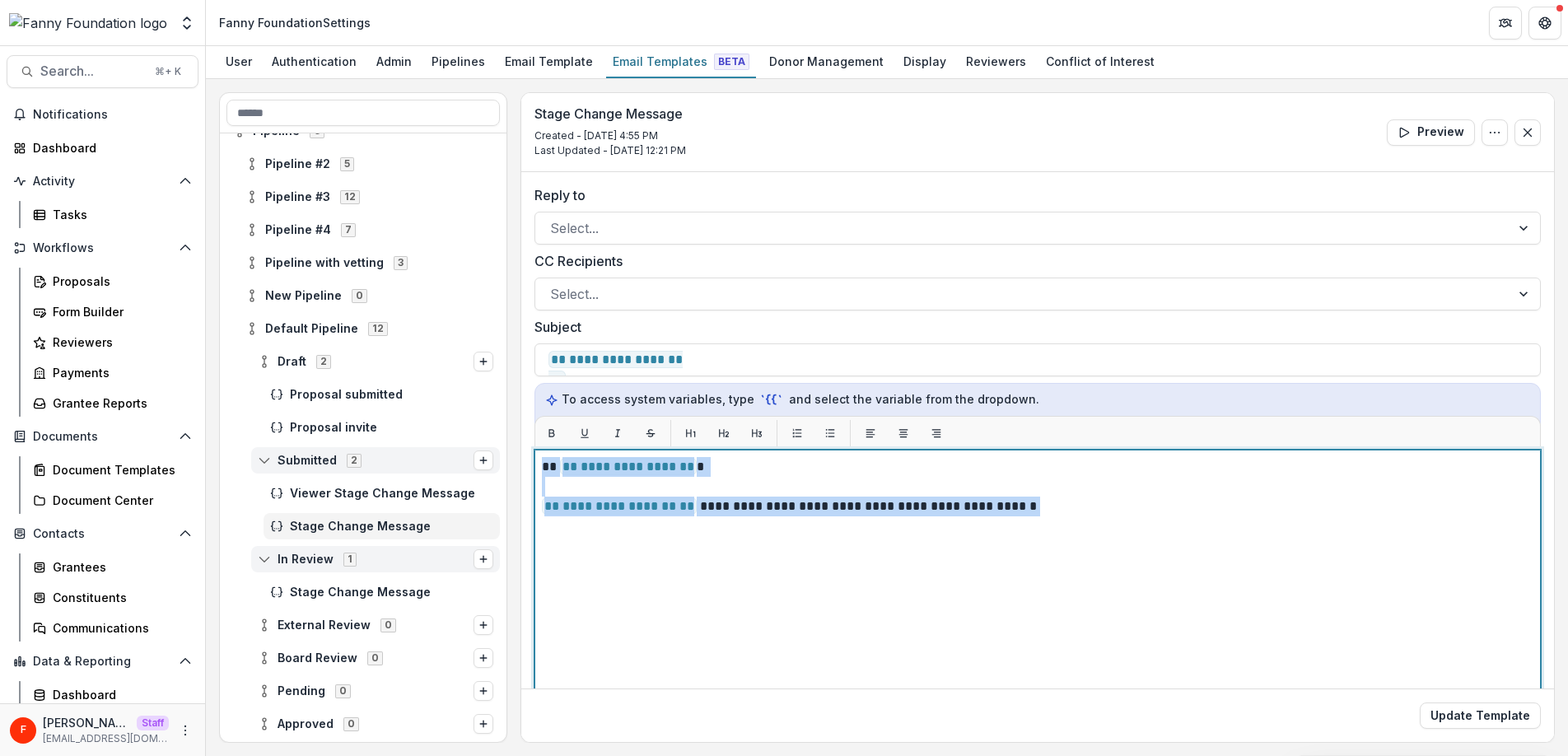
drag, startPoint x: 1036, startPoint y: 510, endPoint x: 524, endPoint y: 462, distance: 514.2
click at [524, 462] on div "**********" at bounding box center [1037, 522] width 1033 height 702
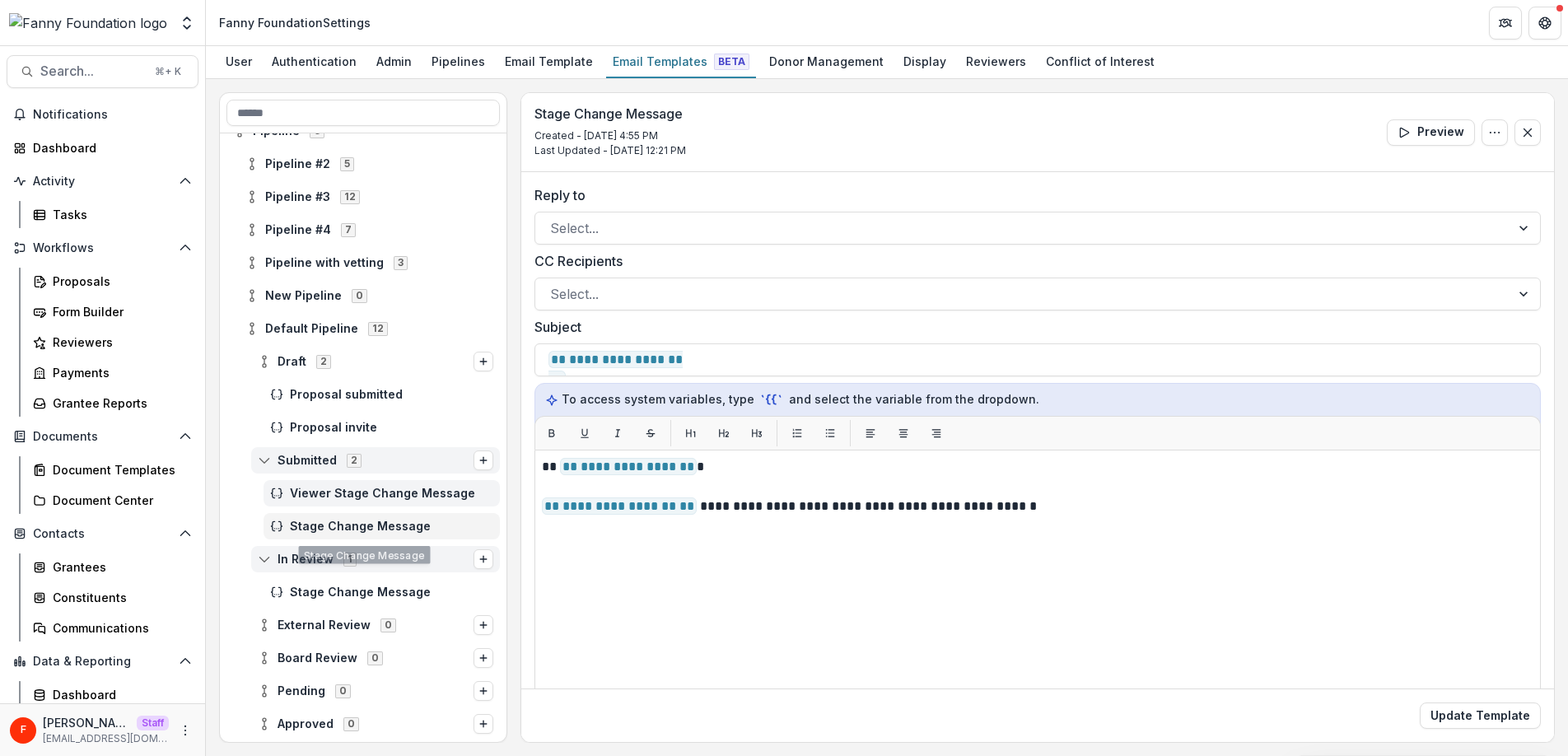
click at [367, 492] on span "Viewer Stage Change Message" at bounding box center [391, 494] width 203 height 14
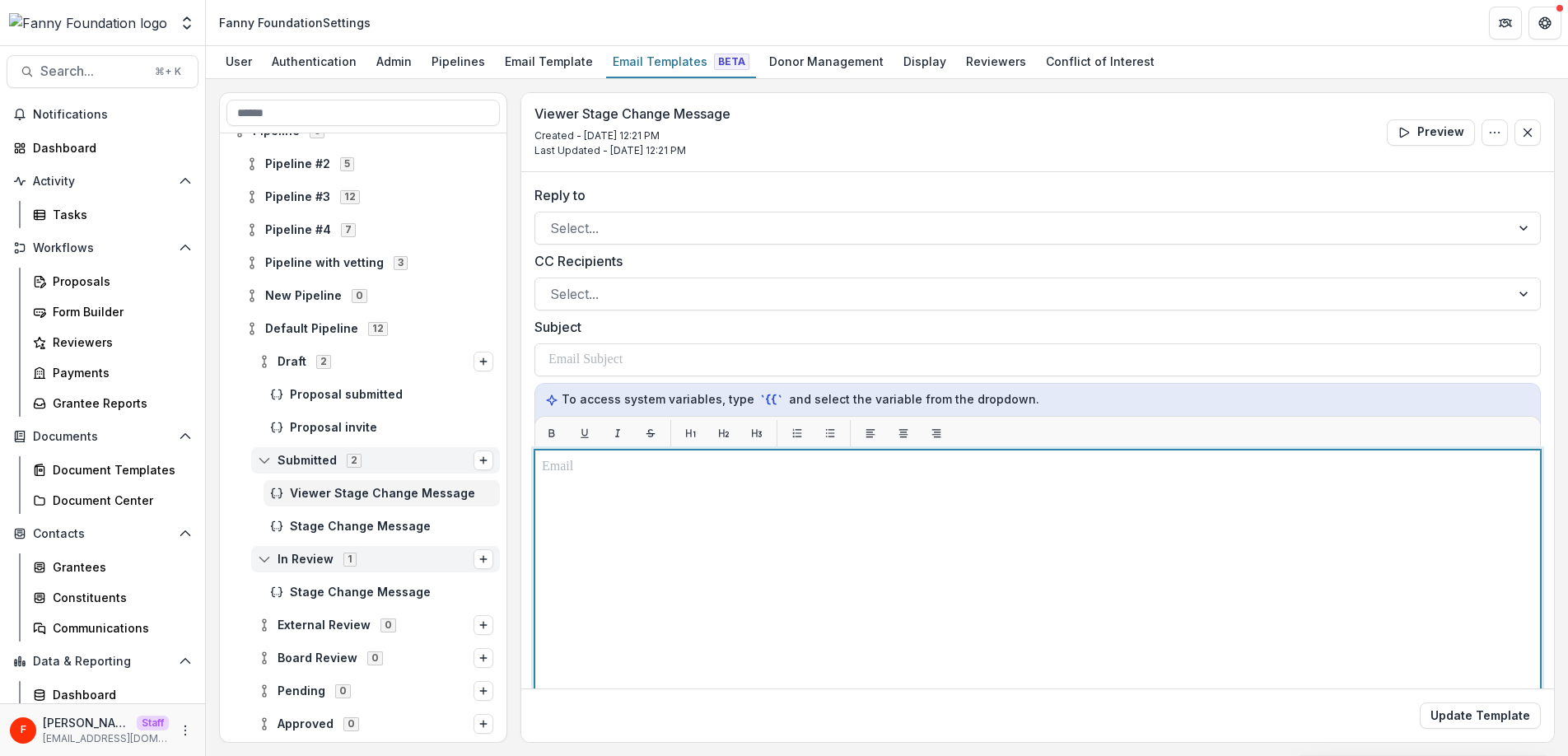
click at [616, 471] on p at bounding box center [1037, 467] width 992 height 20
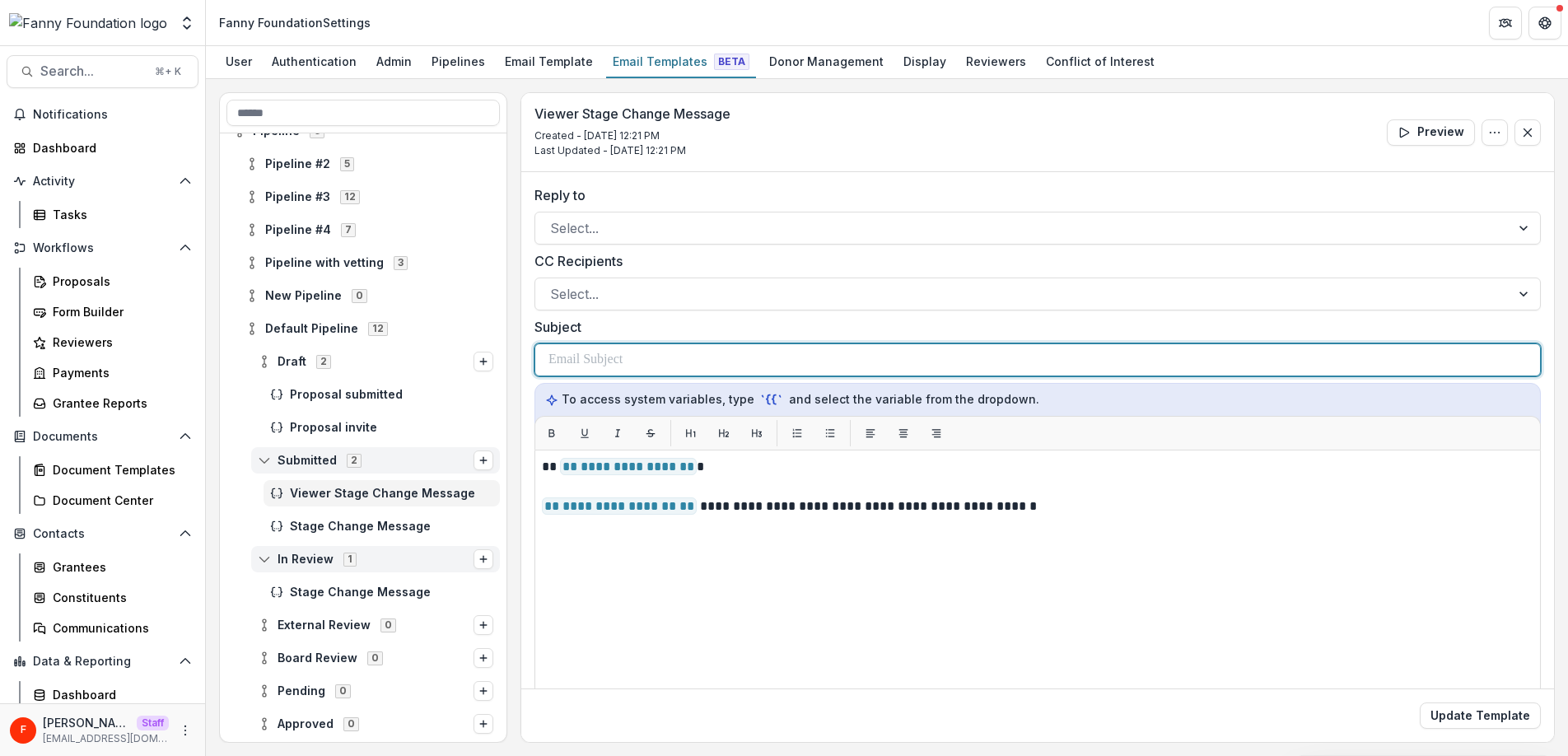
click at [620, 365] on p at bounding box center [585, 360] width 74 height 20
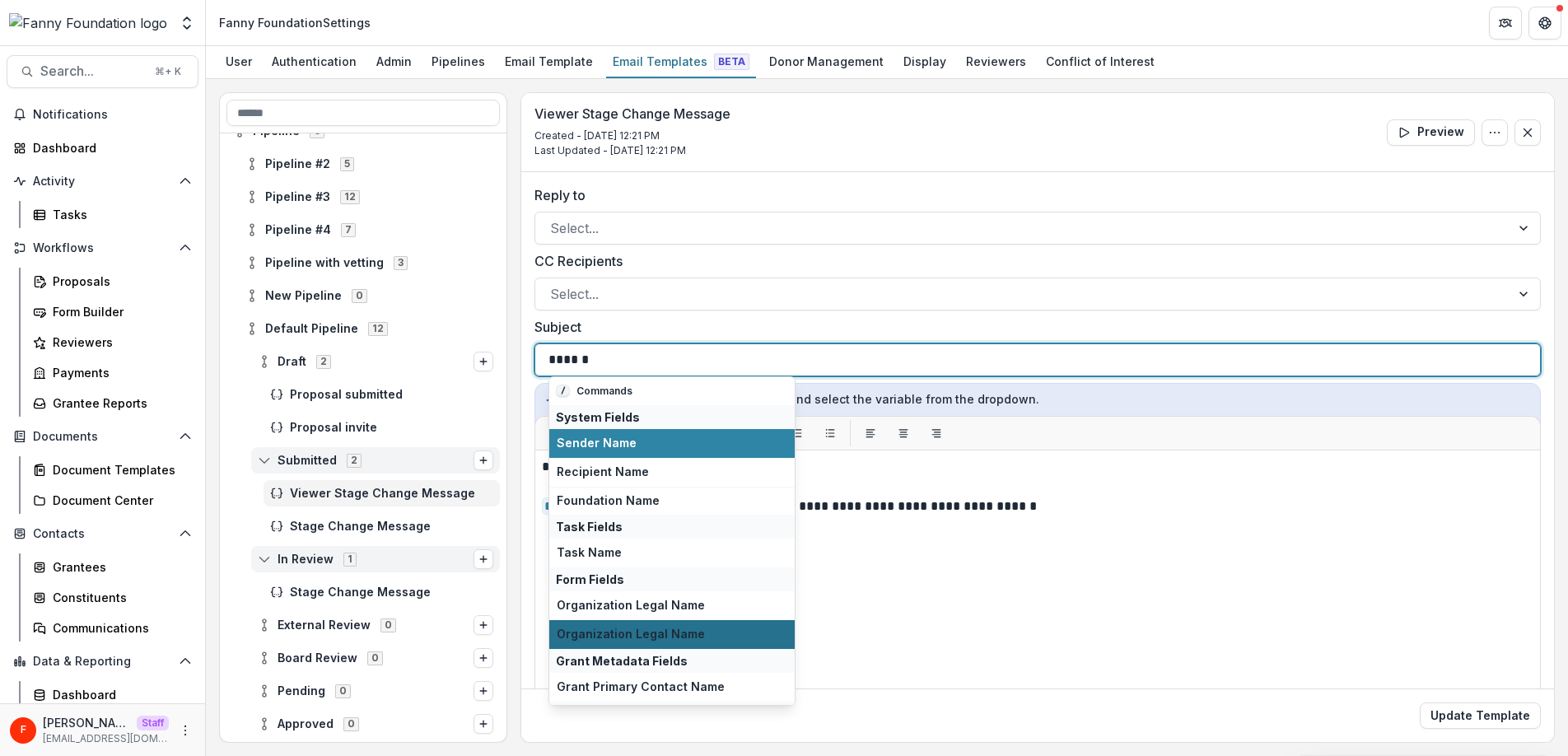
scroll to position [115, 0]
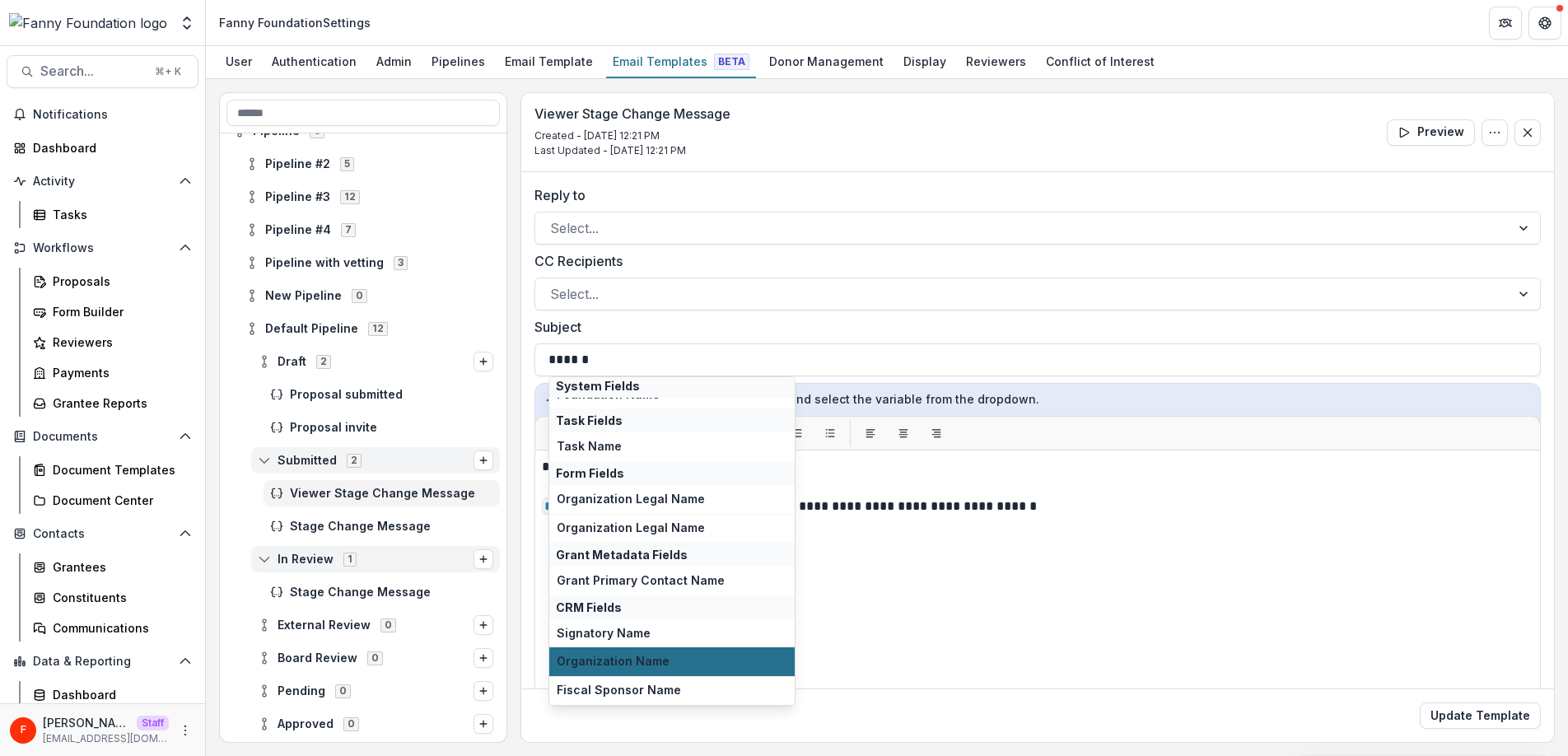
click at [689, 663] on span "Organization Name" at bounding box center [672, 661] width 231 height 14
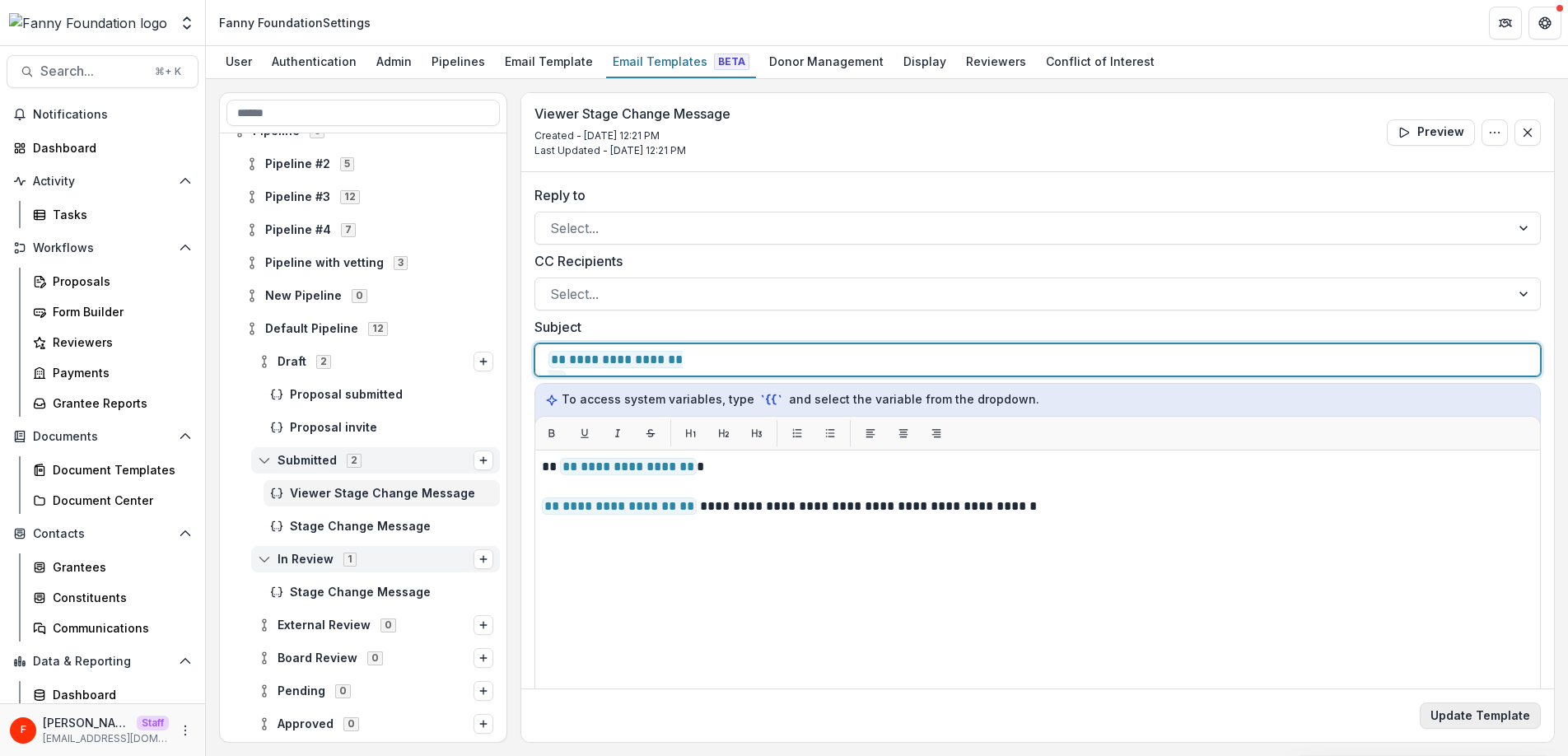
scroll to position [3, 0]
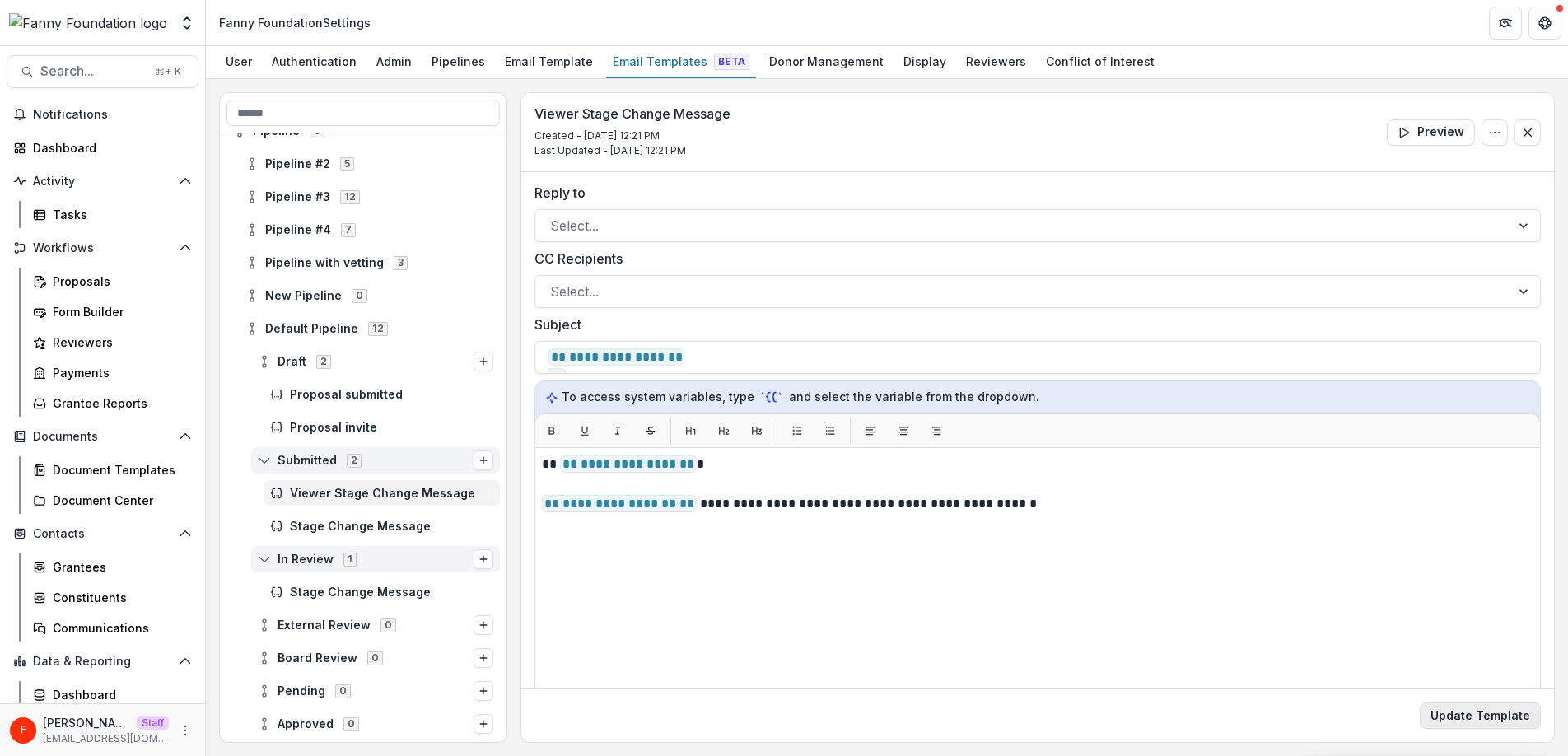
click at [1466, 720] on button "Update Template" at bounding box center [1479, 715] width 121 height 26
click at [410, 527] on span "Stage Change Message" at bounding box center [391, 526] width 203 height 14
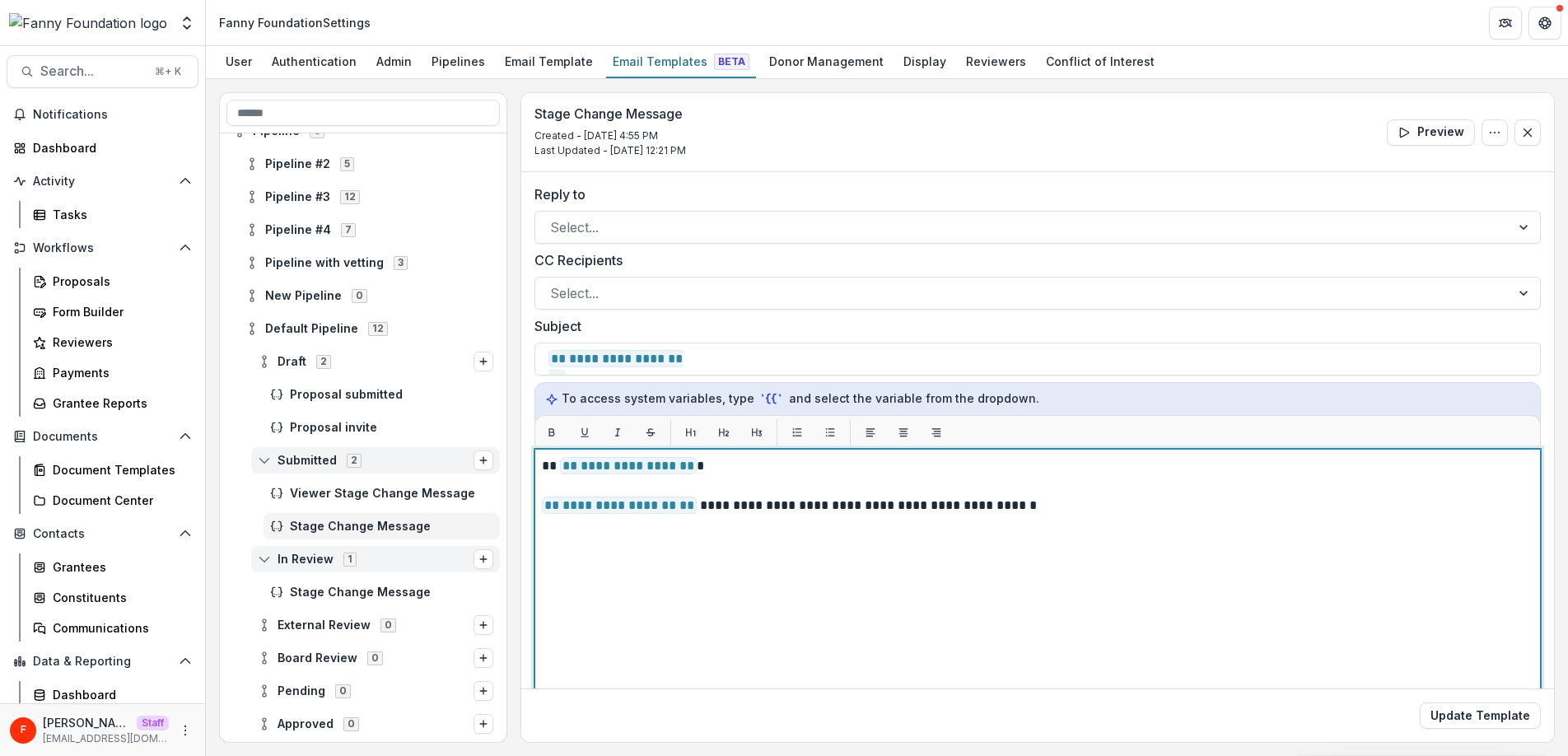
click at [1030, 509] on p "**********" at bounding box center [1035, 505] width 986 height 20
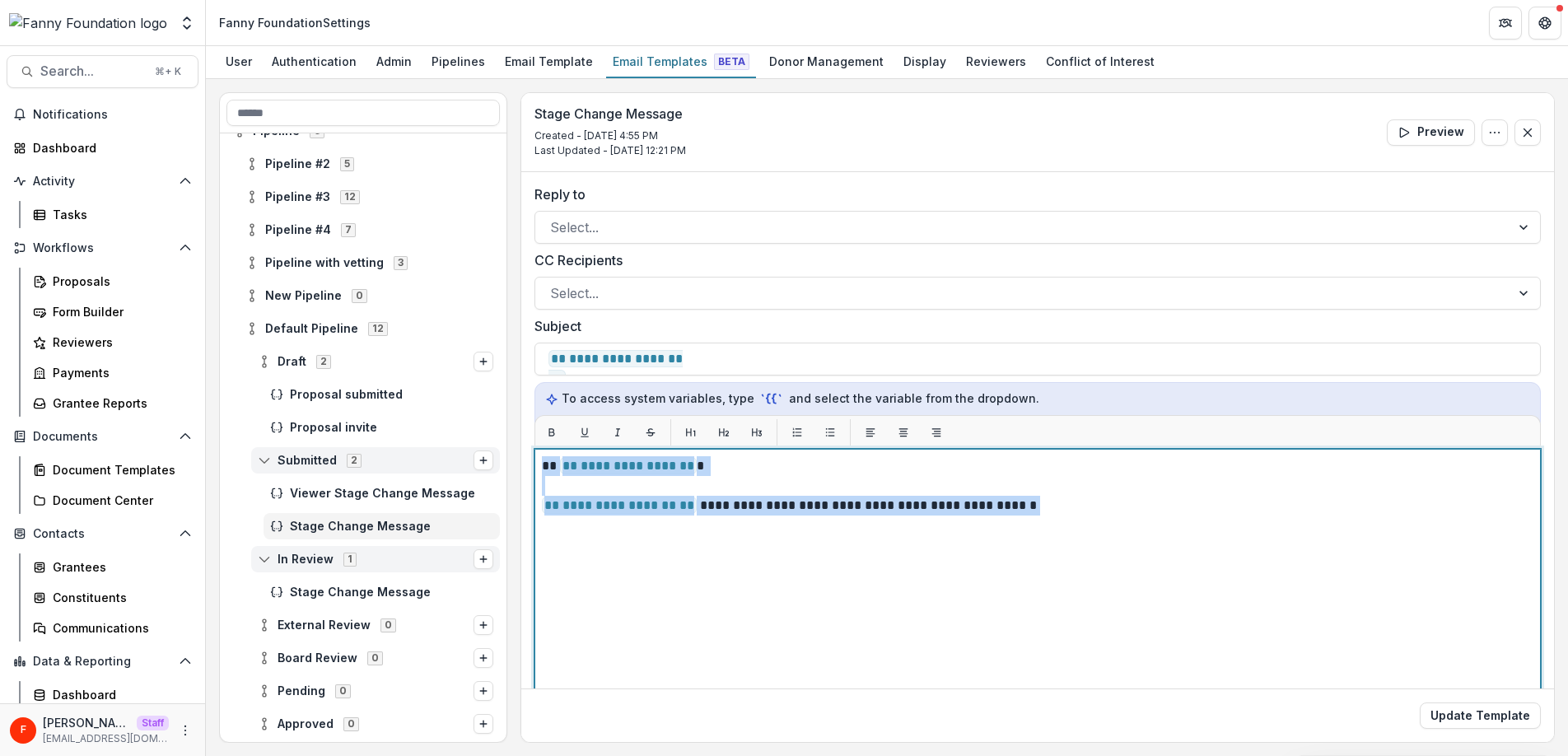
drag, startPoint x: 978, startPoint y: 507, endPoint x: 542, endPoint y: 463, distance: 438.2
click at [542, 463] on div "**********" at bounding box center [1037, 654] width 992 height 396
click at [783, 482] on p at bounding box center [1037, 486] width 992 height 20
drag, startPoint x: 993, startPoint y: 510, endPoint x: 526, endPoint y: 505, distance: 467.0
click at [526, 505] on div "**********" at bounding box center [1037, 522] width 1033 height 702
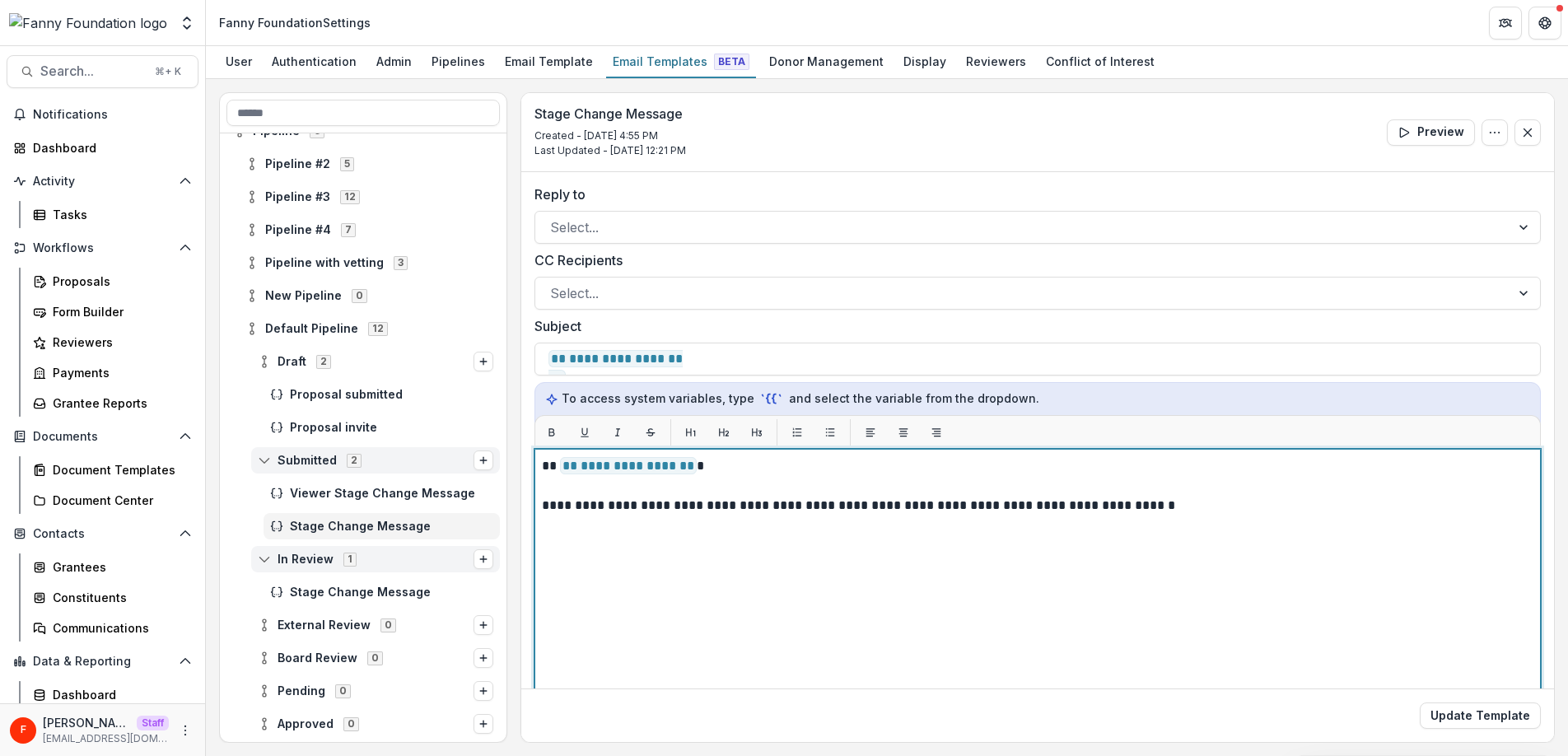
click at [669, 507] on p "**********" at bounding box center [1035, 505] width 986 height 20
click at [550, 509] on p "**********" at bounding box center [1035, 505] width 986 height 20
click at [601, 511] on p "**********" at bounding box center [1035, 505] width 986 height 20
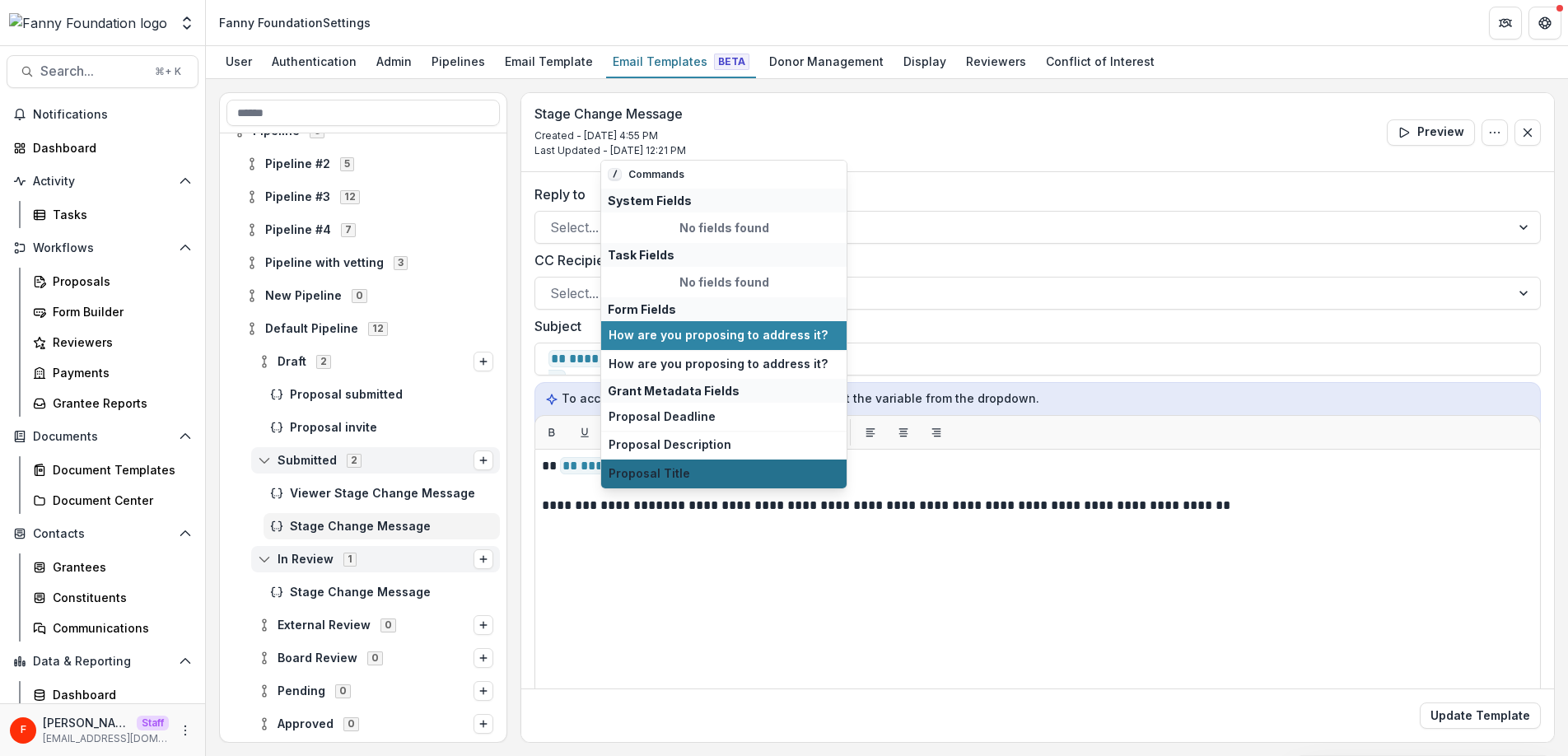
click at [689, 477] on span "Proposal Title" at bounding box center [724, 474] width 231 height 14
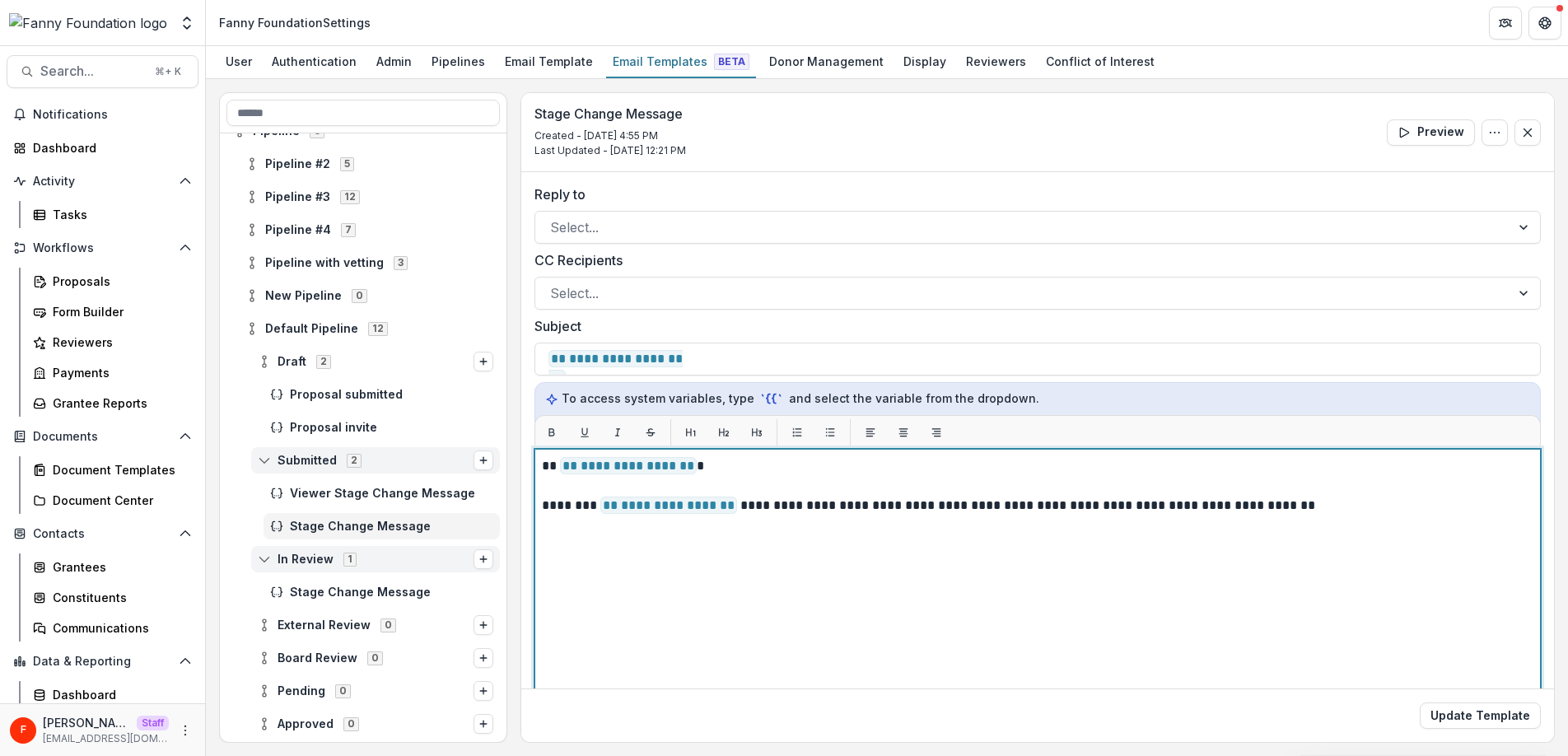
drag, startPoint x: 863, startPoint y: 505, endPoint x: 921, endPoint y: 539, distance: 67.2
click at [863, 505] on p "**********" at bounding box center [1035, 505] width 986 height 20
drag, startPoint x: 798, startPoint y: 512, endPoint x: 865, endPoint y: 512, distance: 67.0
click at [865, 512] on p "**********" at bounding box center [1035, 505] width 986 height 20
drag, startPoint x: 866, startPoint y: 508, endPoint x: 1042, endPoint y: 505, distance: 176.0
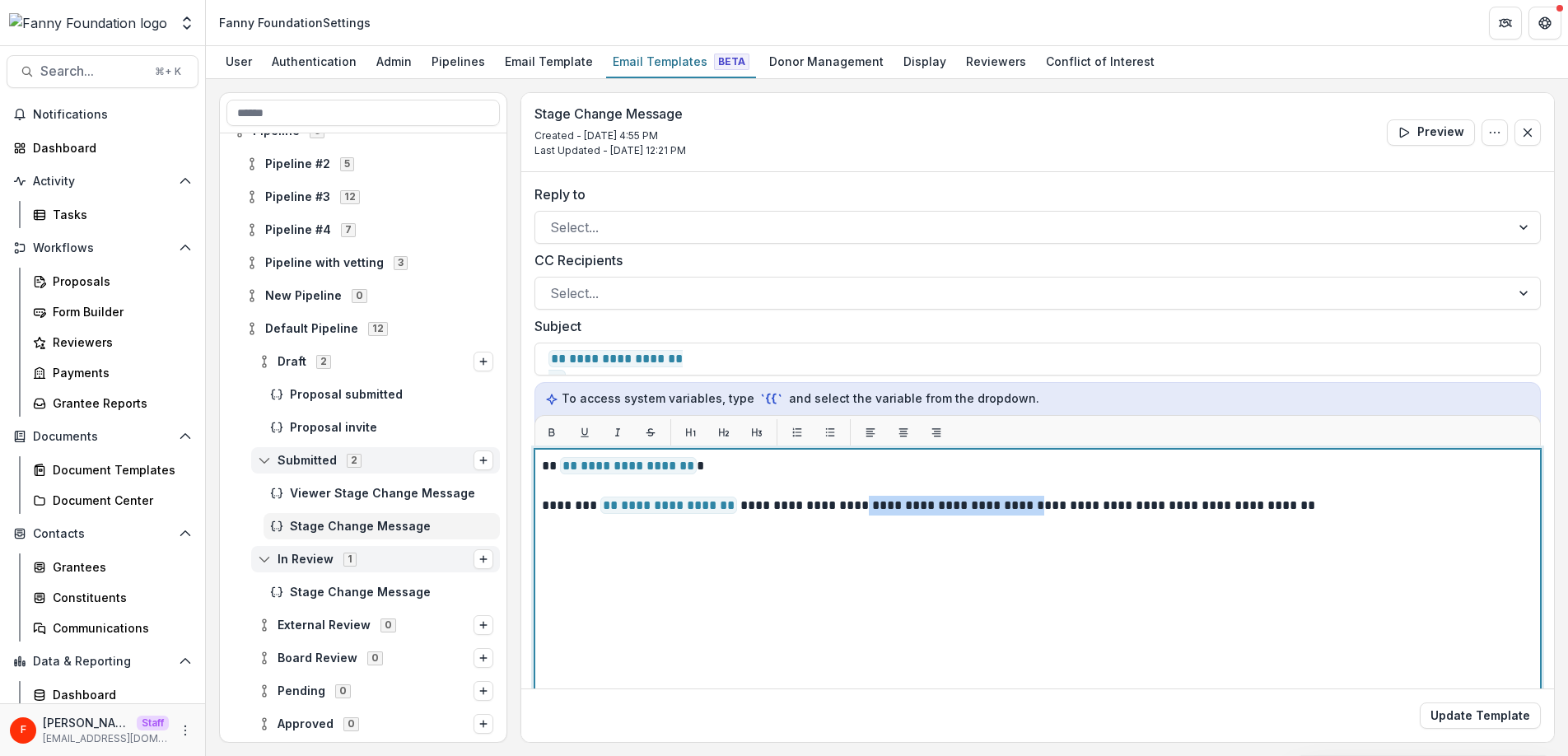
click at [1042, 505] on p "**********" at bounding box center [1035, 505] width 986 height 20
click at [1142, 501] on p "**********" at bounding box center [1035, 505] width 986 height 20
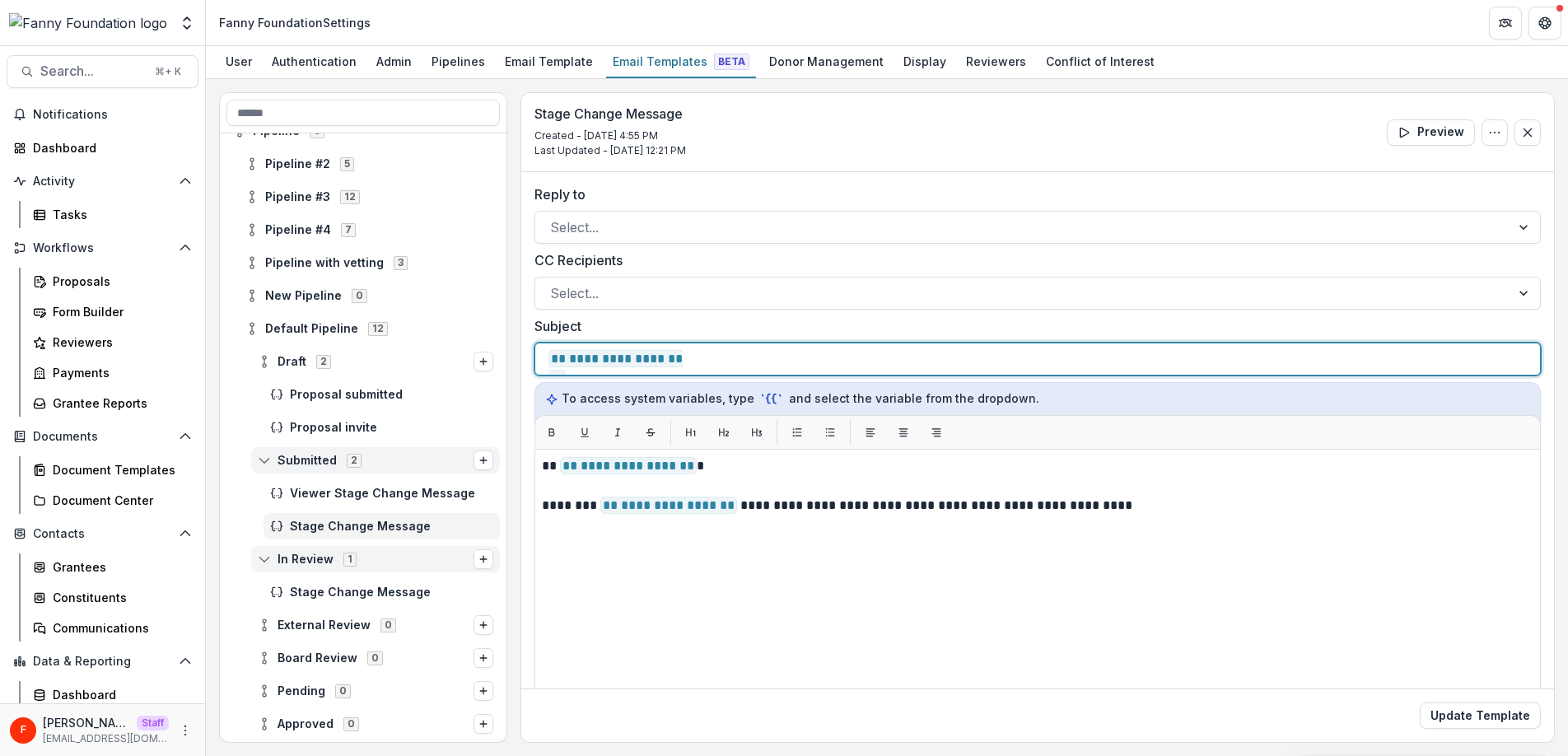
click at [702, 363] on p "**********" at bounding box center [694, 359] width 290 height 20
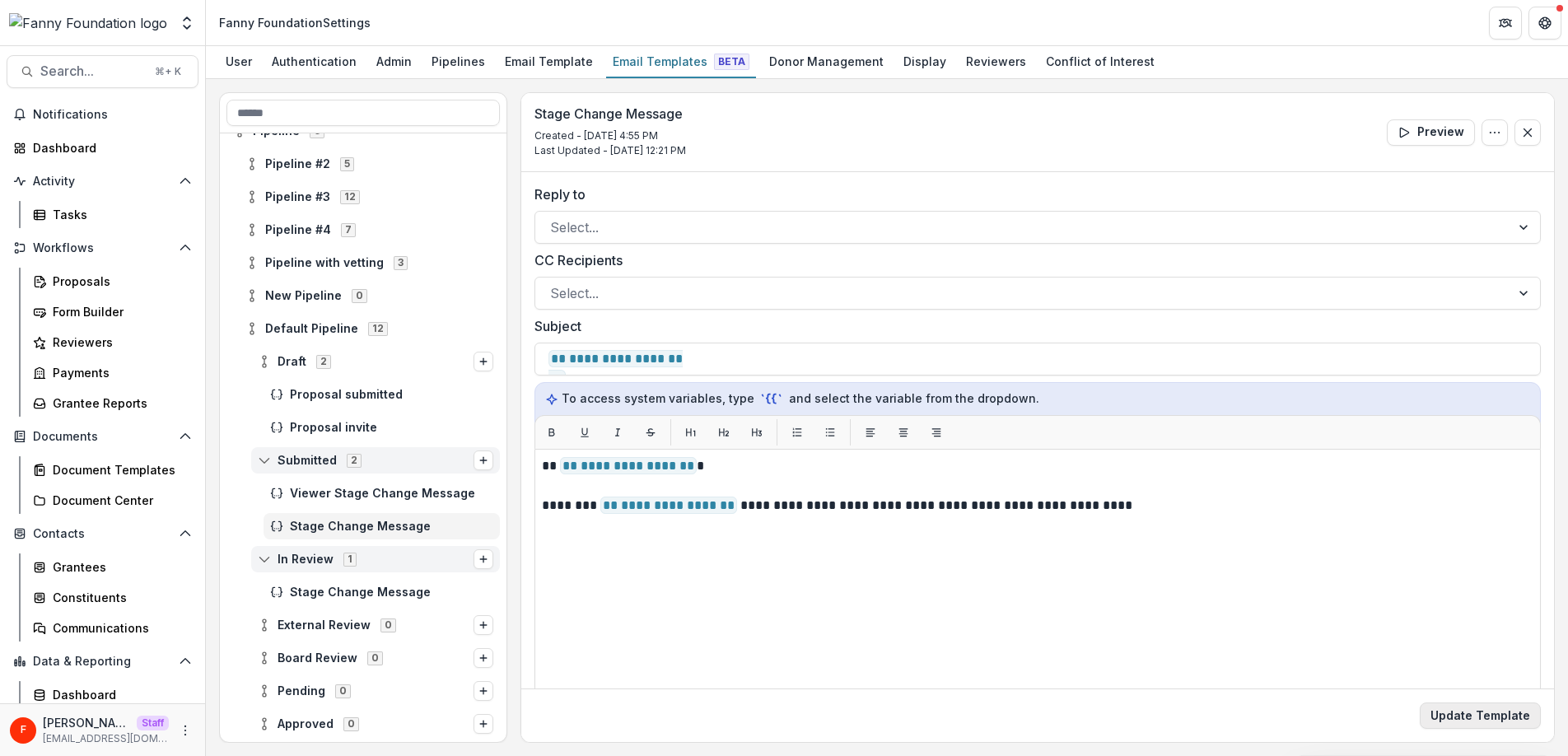
click at [1466, 718] on button "Update Template" at bounding box center [1479, 715] width 121 height 26
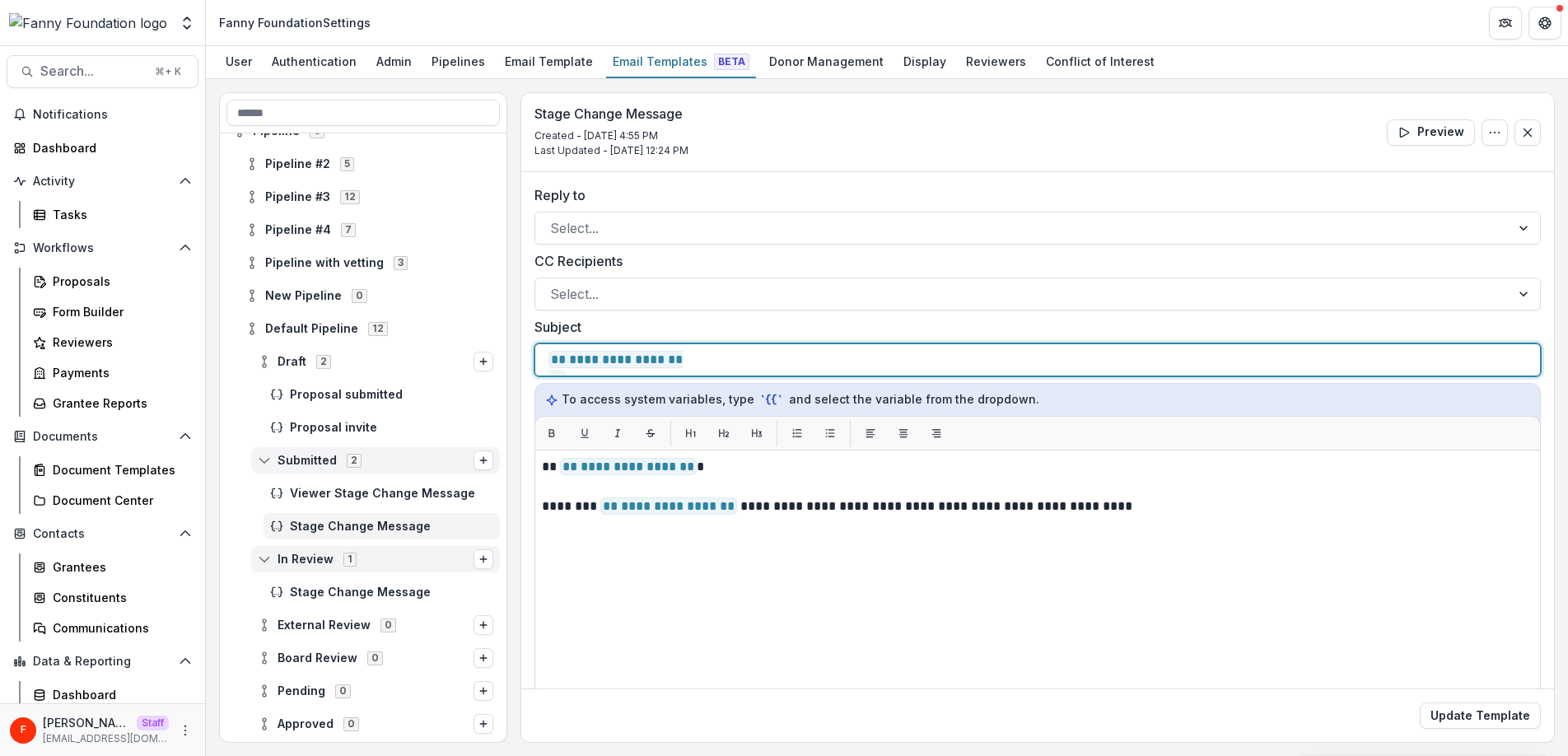
click at [868, 356] on div "**********" at bounding box center [1037, 360] width 978 height 31
drag, startPoint x: 892, startPoint y: 359, endPoint x: 526, endPoint y: 344, distance: 366.3
click at [526, 344] on div "**********" at bounding box center [1037, 522] width 1033 height 702
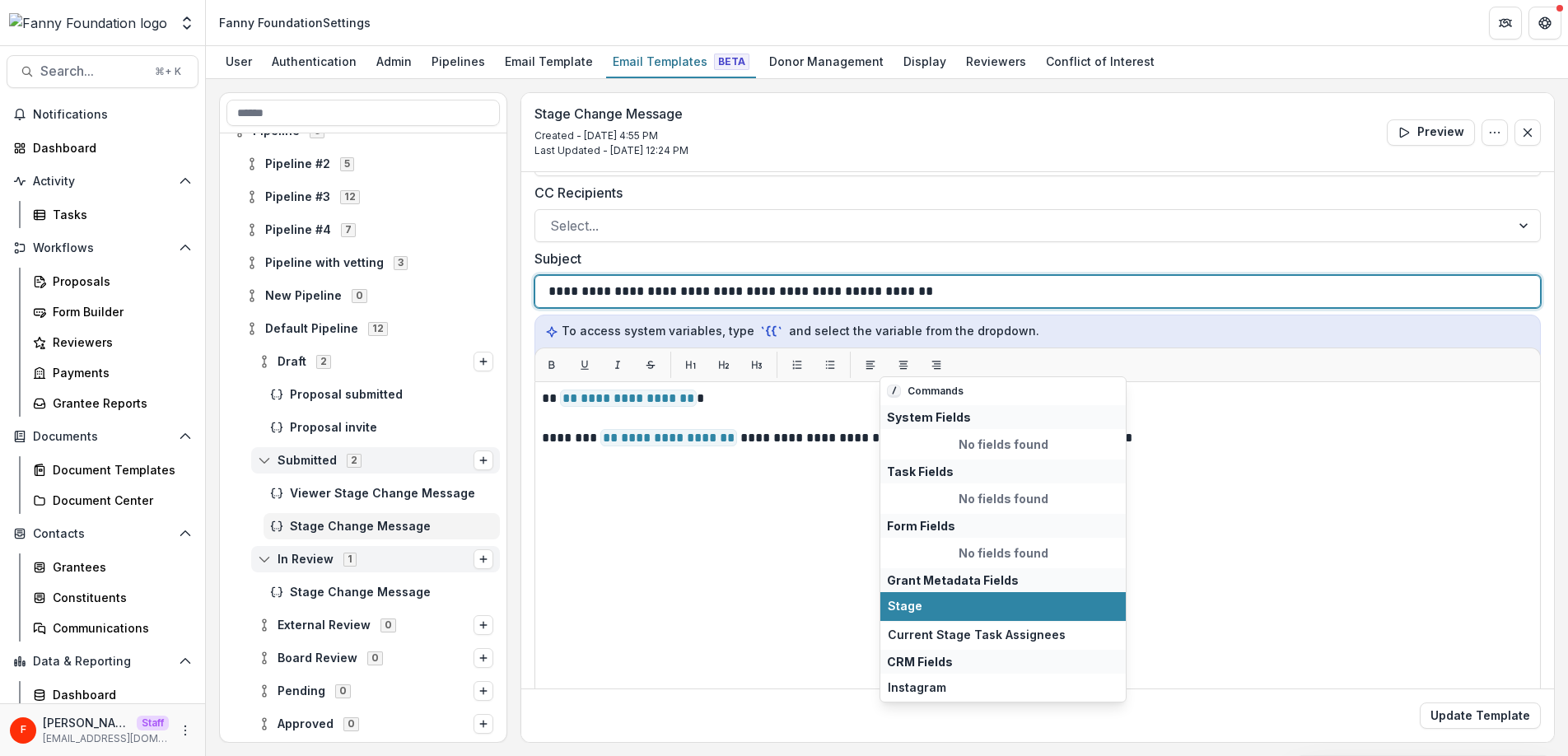
scroll to position [5, 0]
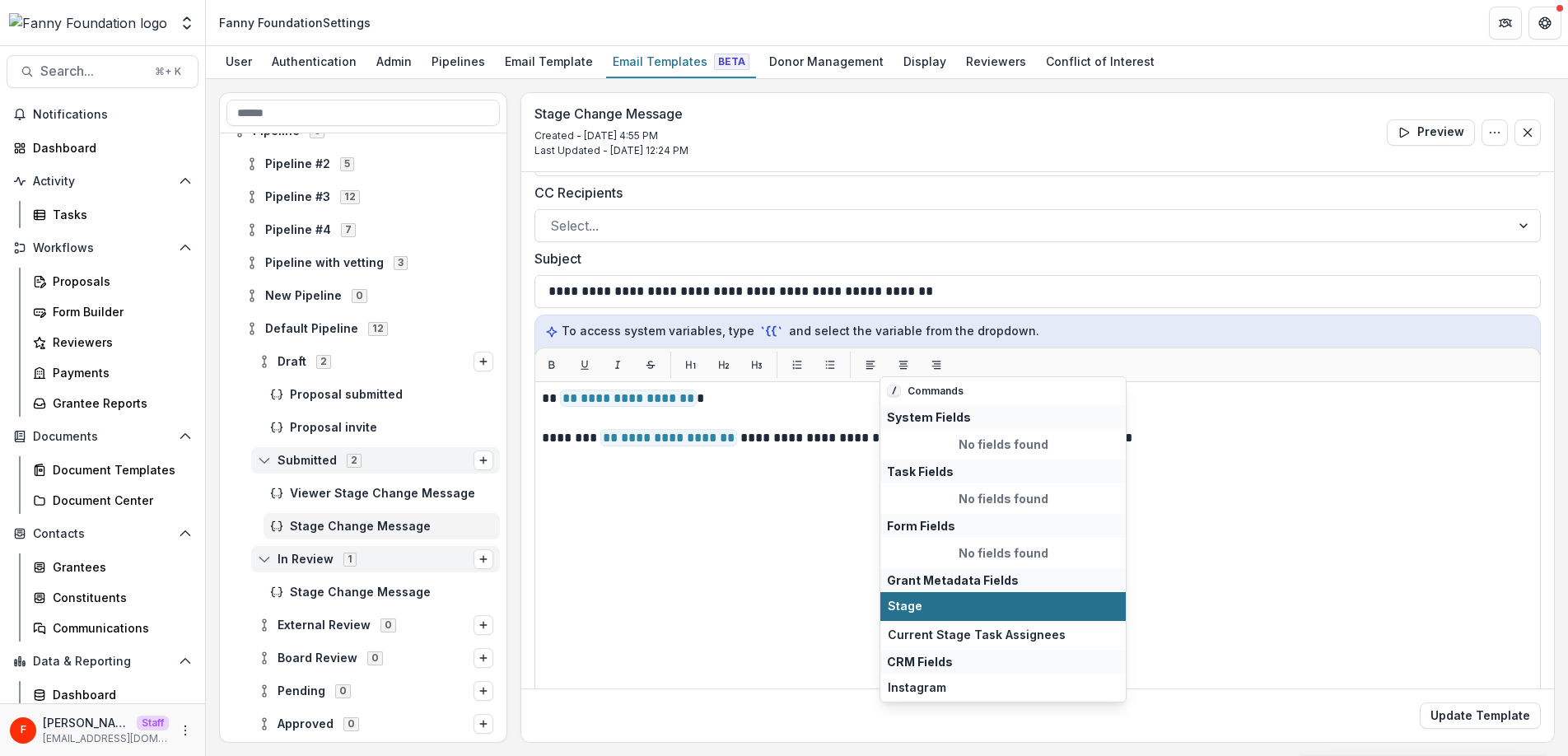
click at [929, 607] on span "Stage" at bounding box center [1003, 607] width 231 height 14
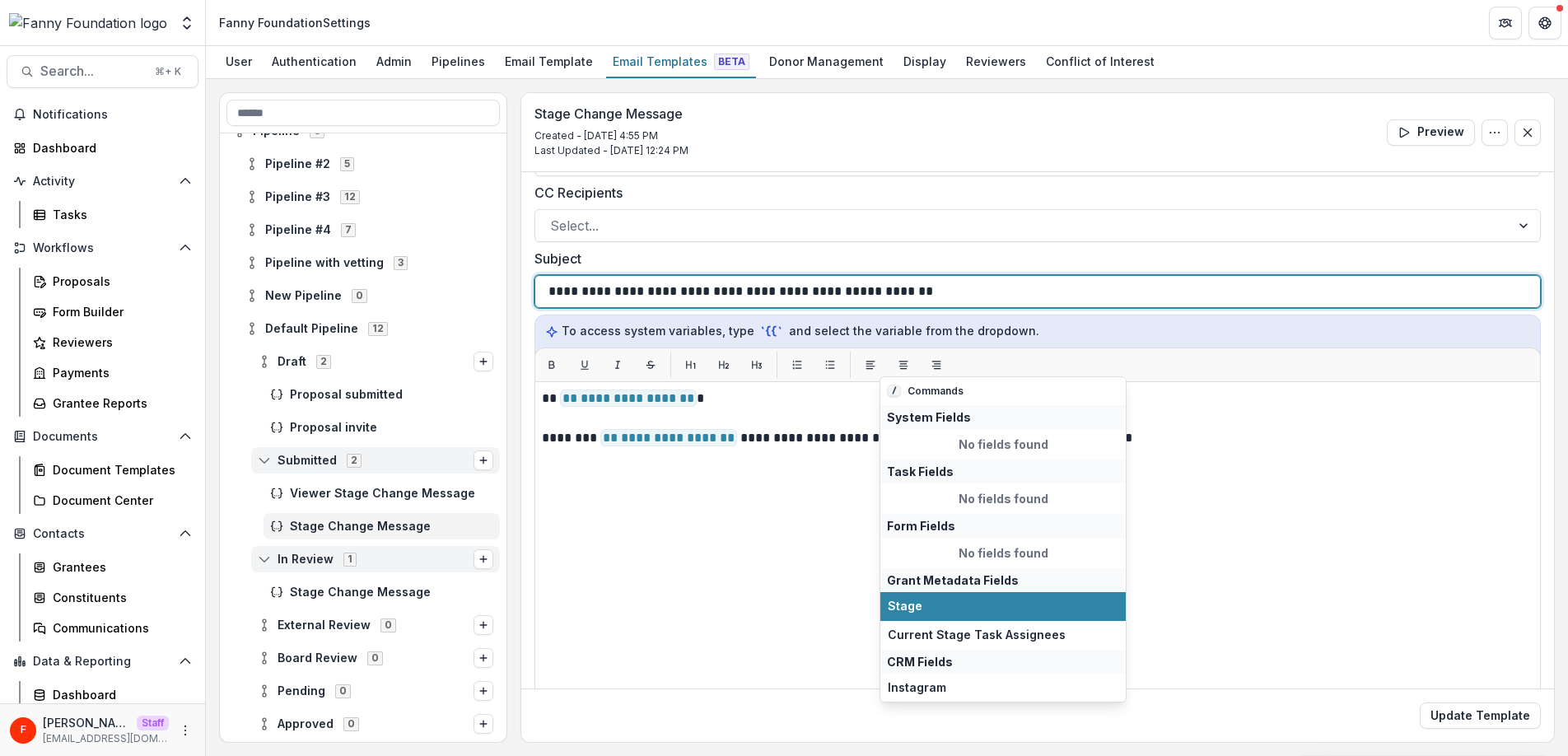
scroll to position [0, 0]
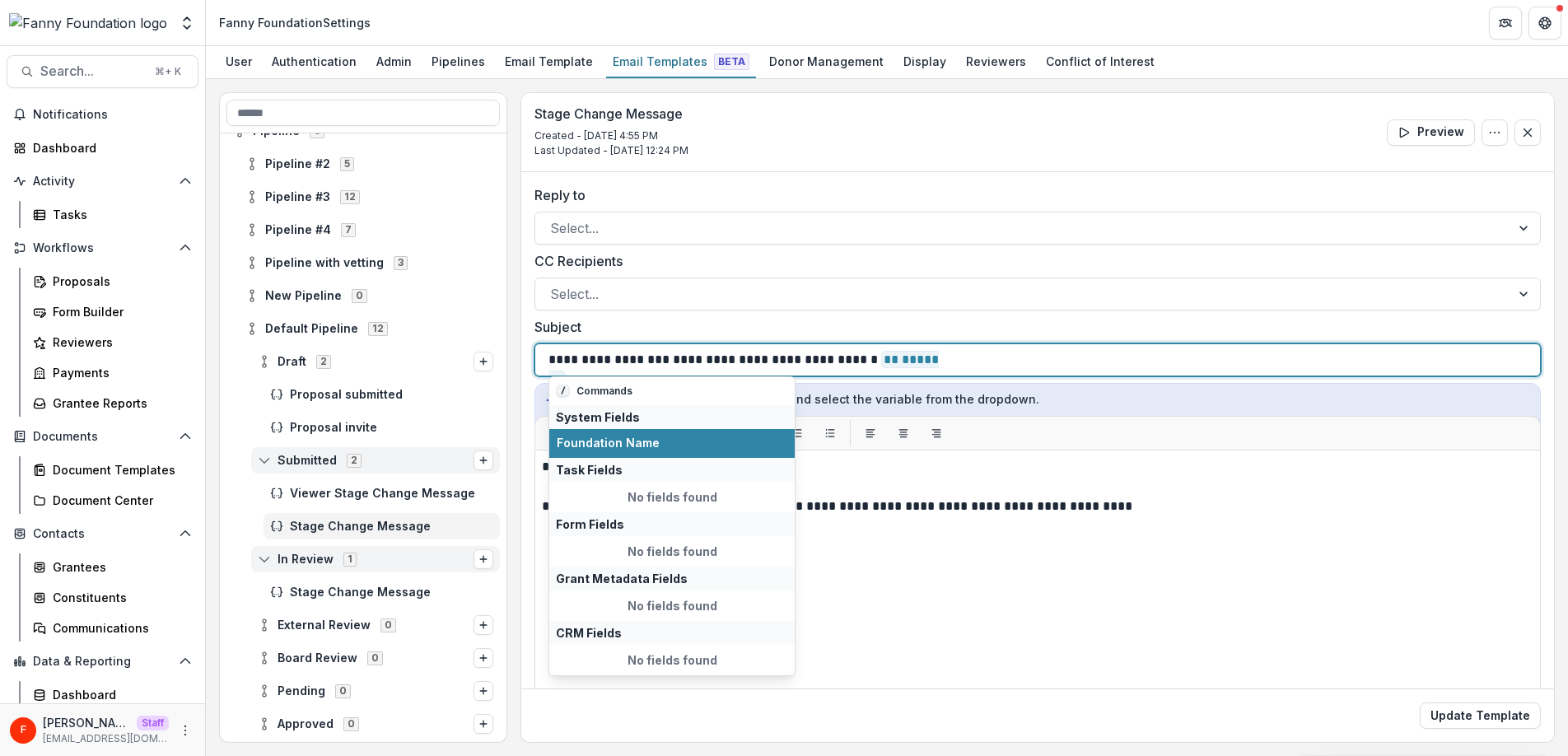
click at [673, 360] on p "**********" at bounding box center [752, 360] width 406 height 20
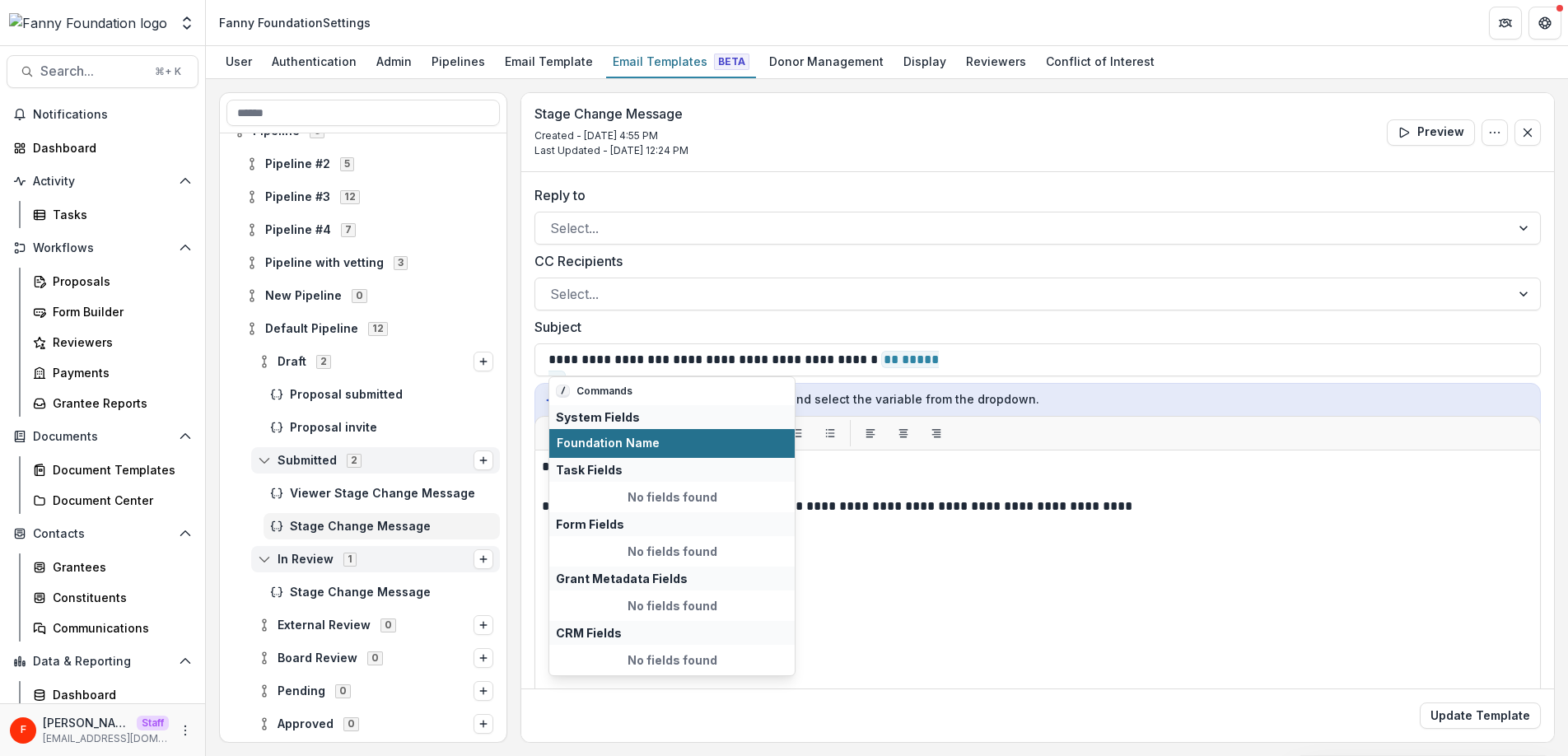
click at [686, 440] on span "Foundation Name" at bounding box center [672, 444] width 231 height 14
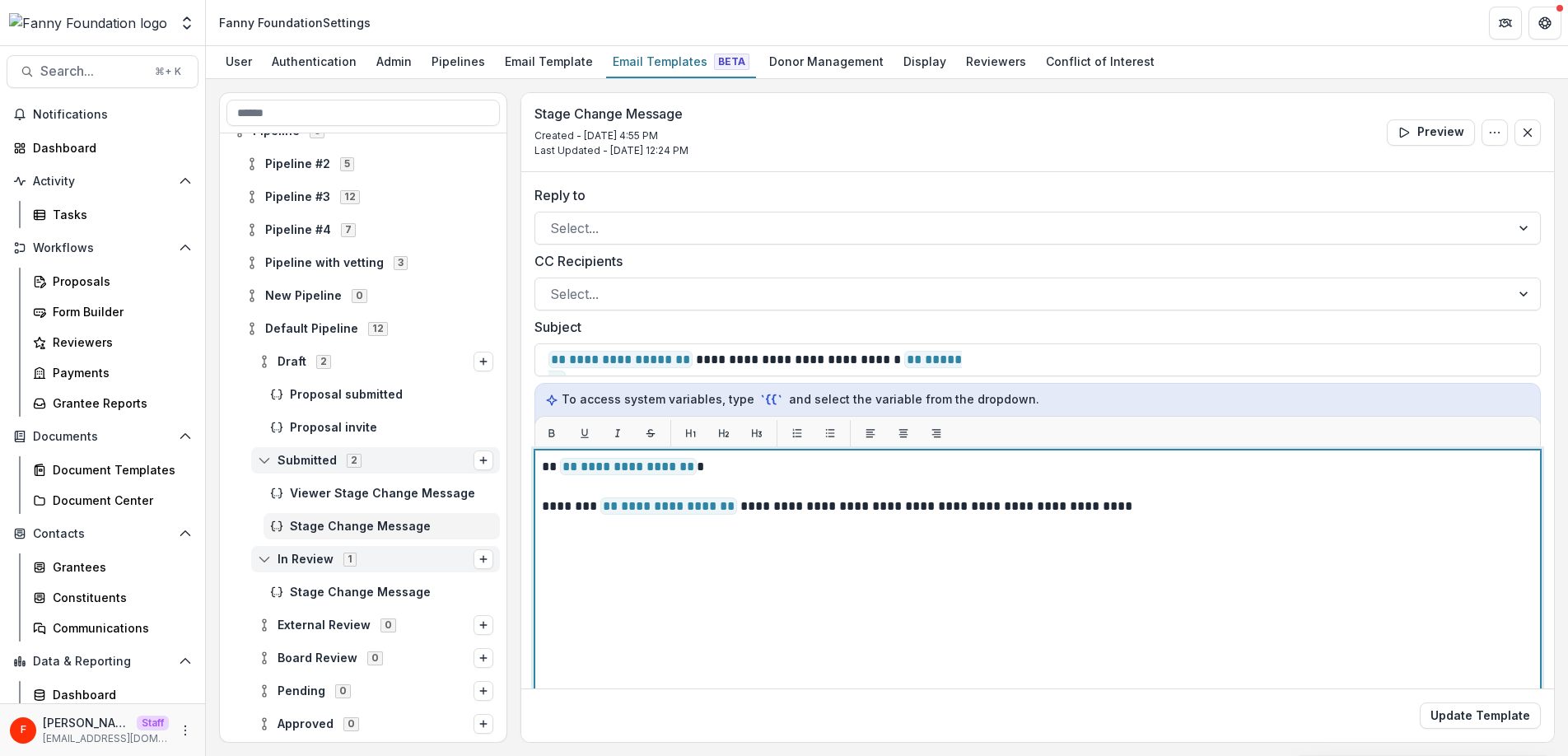
click at [1147, 515] on p "**********" at bounding box center [1035, 506] width 986 height 20
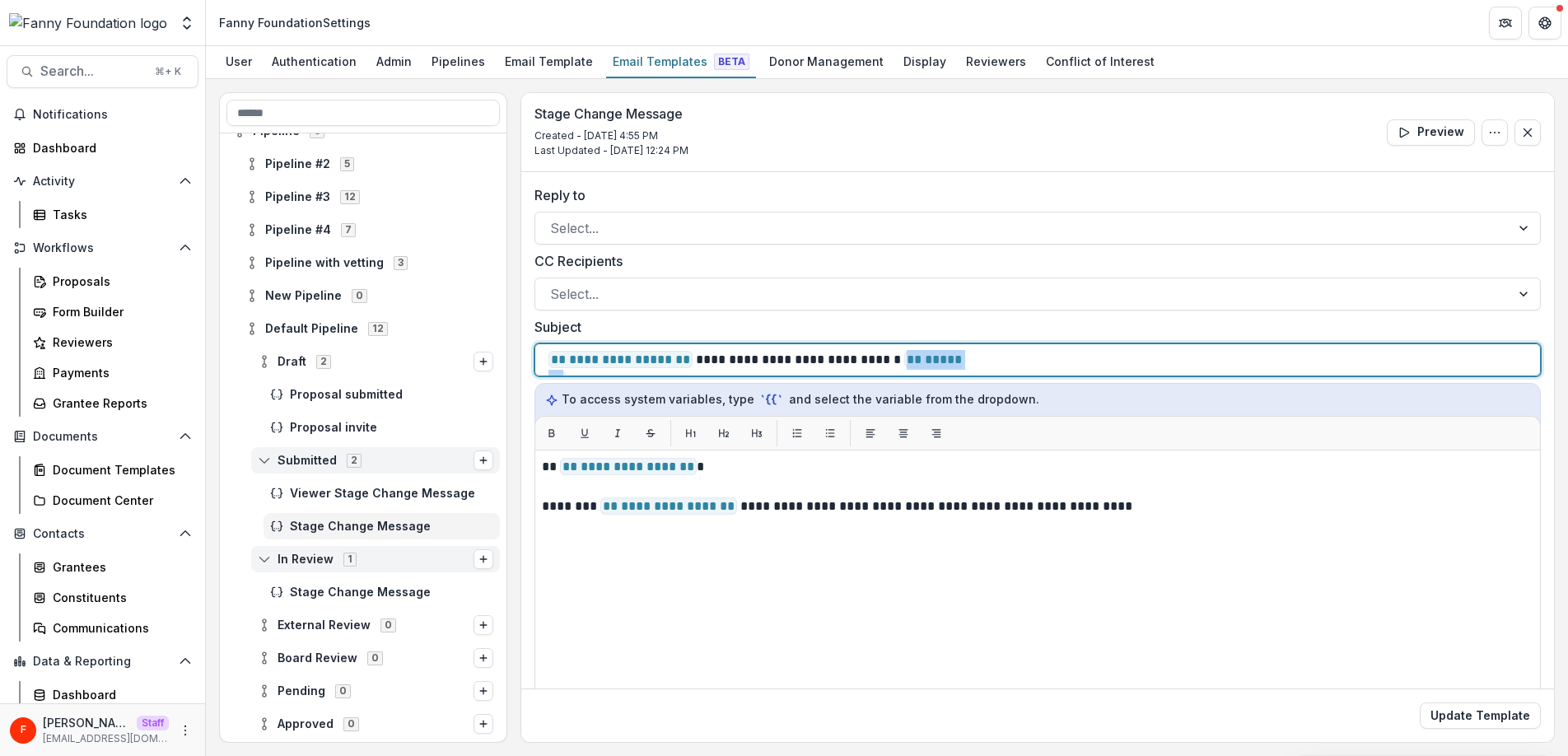
drag, startPoint x: 1048, startPoint y: 365, endPoint x: 549, endPoint y: 363, distance: 499.0
click at [540, 365] on div "**********" at bounding box center [1037, 360] width 1006 height 33
drag, startPoint x: 1034, startPoint y: 360, endPoint x: 1020, endPoint y: 361, distance: 14.0
click at [1034, 359] on div "**********" at bounding box center [1037, 360] width 978 height 31
drag, startPoint x: 1012, startPoint y: 361, endPoint x: 829, endPoint y: 356, distance: 183.1
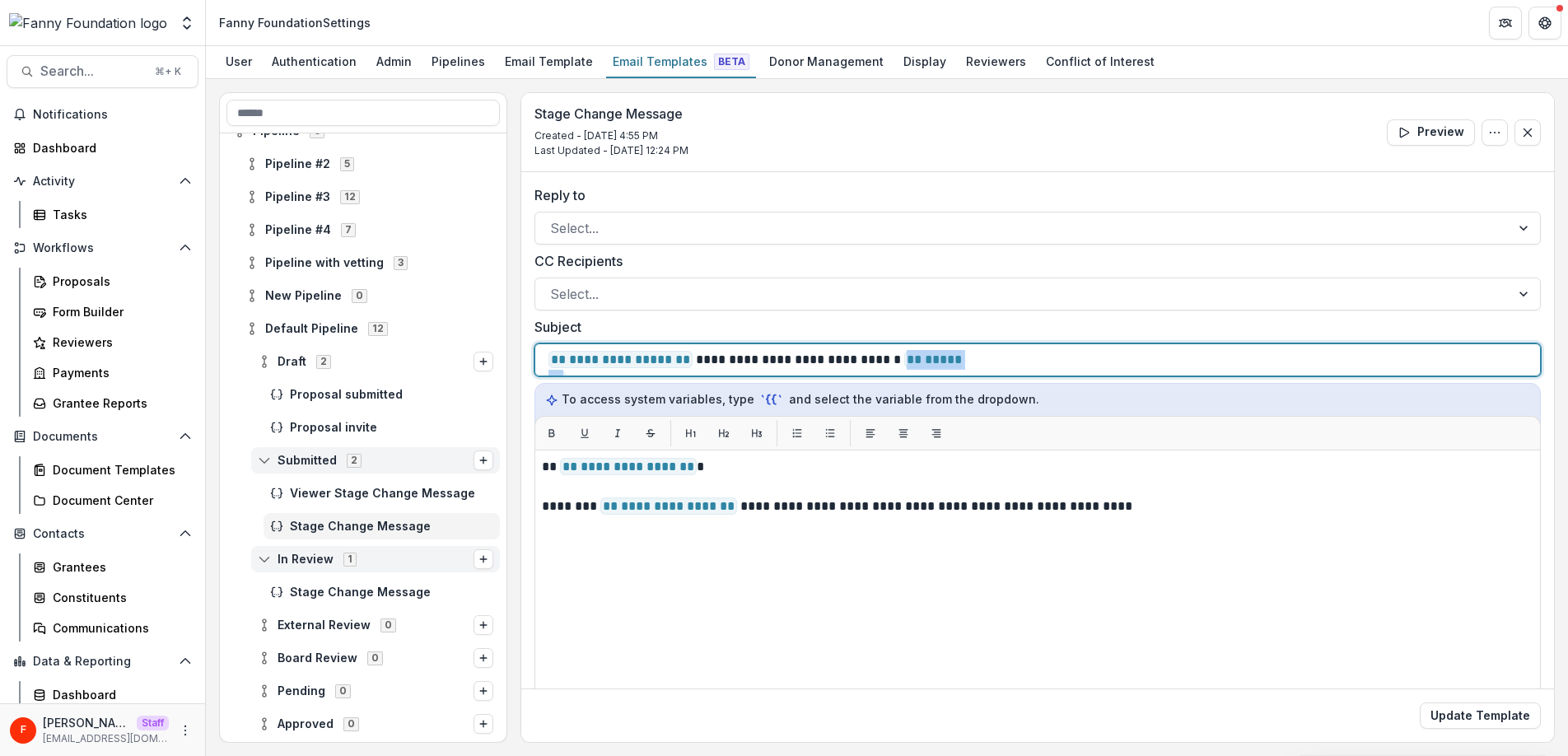
click at [829, 356] on div "**********" at bounding box center [1037, 360] width 978 height 31
drag, startPoint x: 891, startPoint y: 362, endPoint x: 545, endPoint y: 361, distance: 346.0
click at [545, 361] on div "**********" at bounding box center [1037, 360] width 1006 height 33
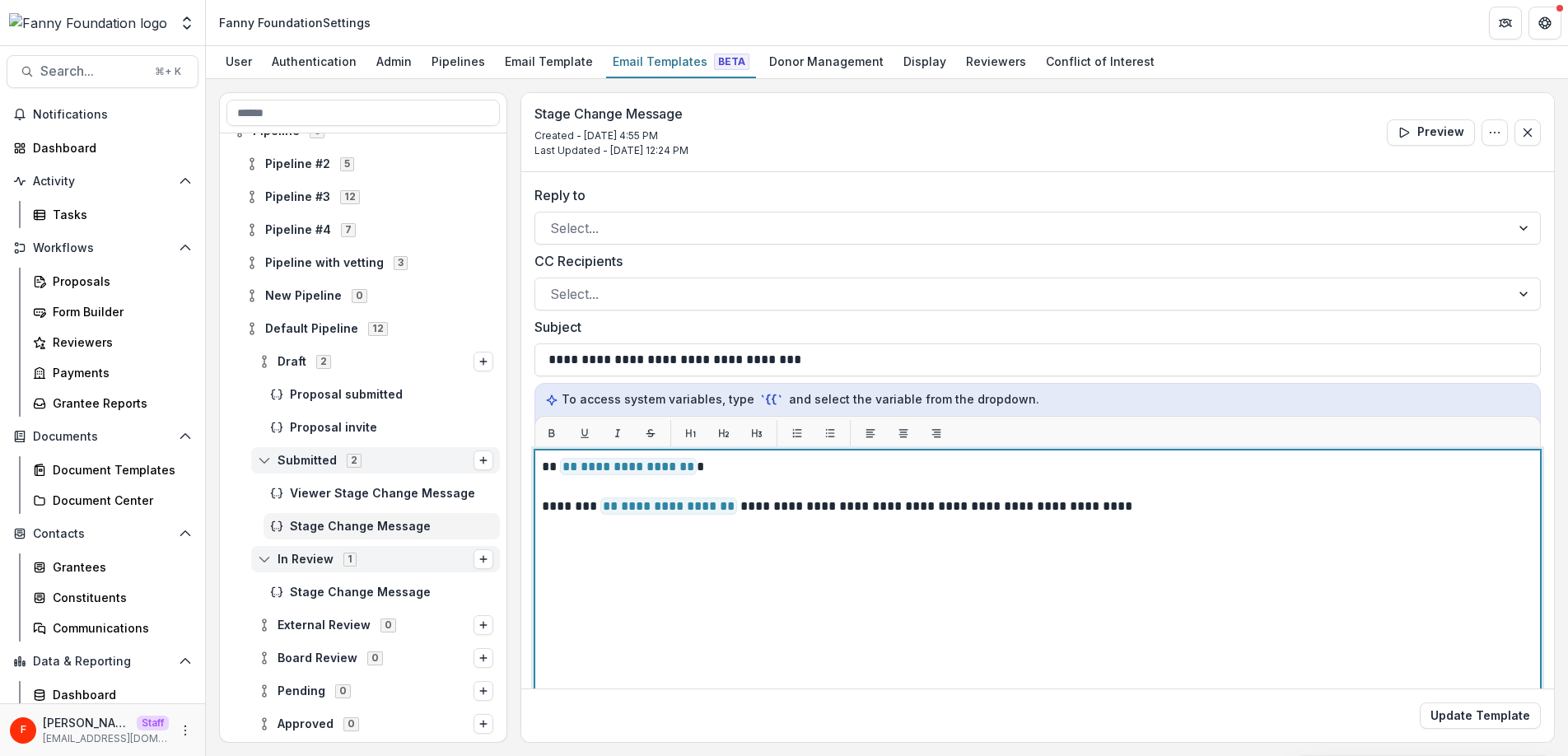
click at [1176, 506] on p "**********" at bounding box center [1035, 506] width 986 height 20
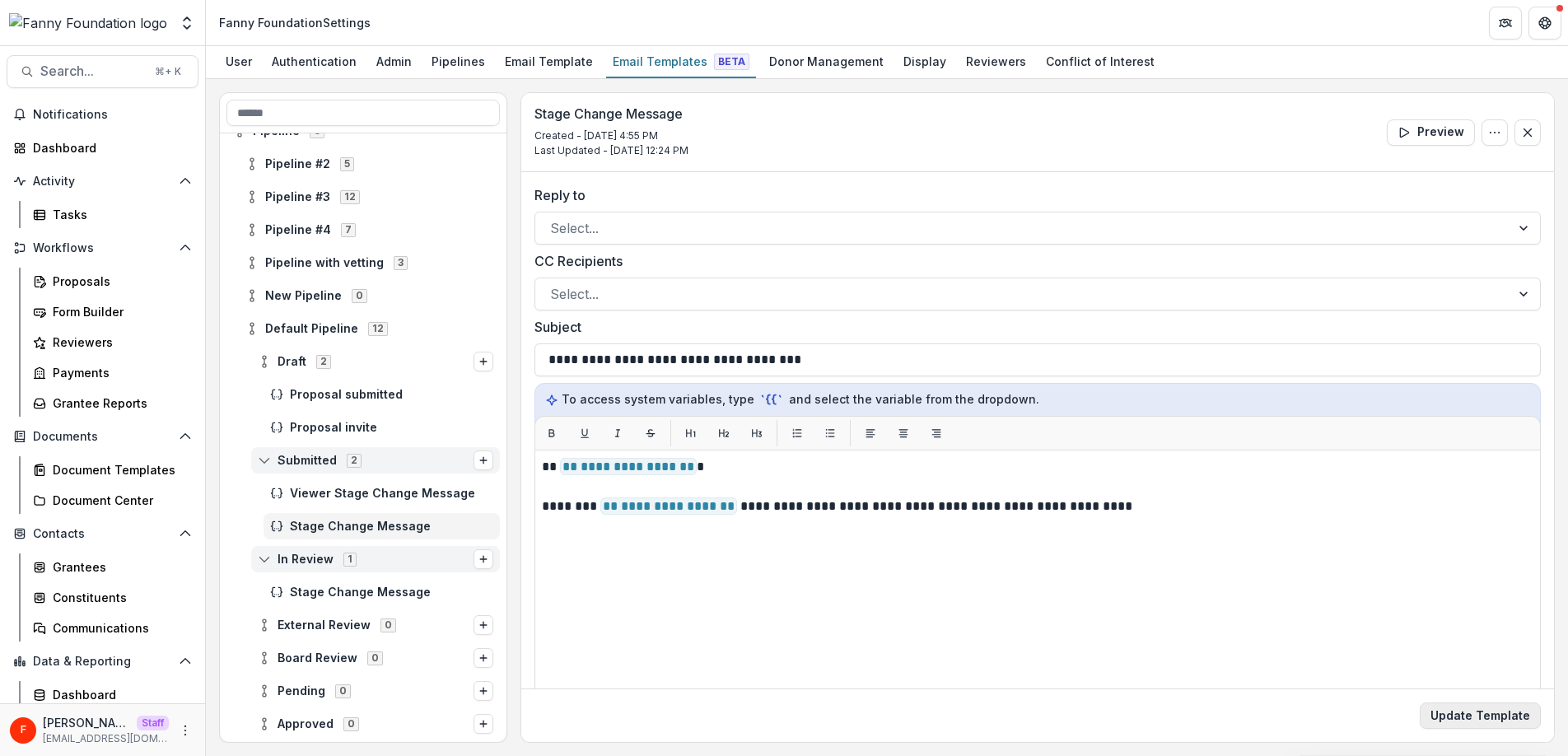
click at [1475, 715] on button "Update Template" at bounding box center [1479, 715] width 121 height 26
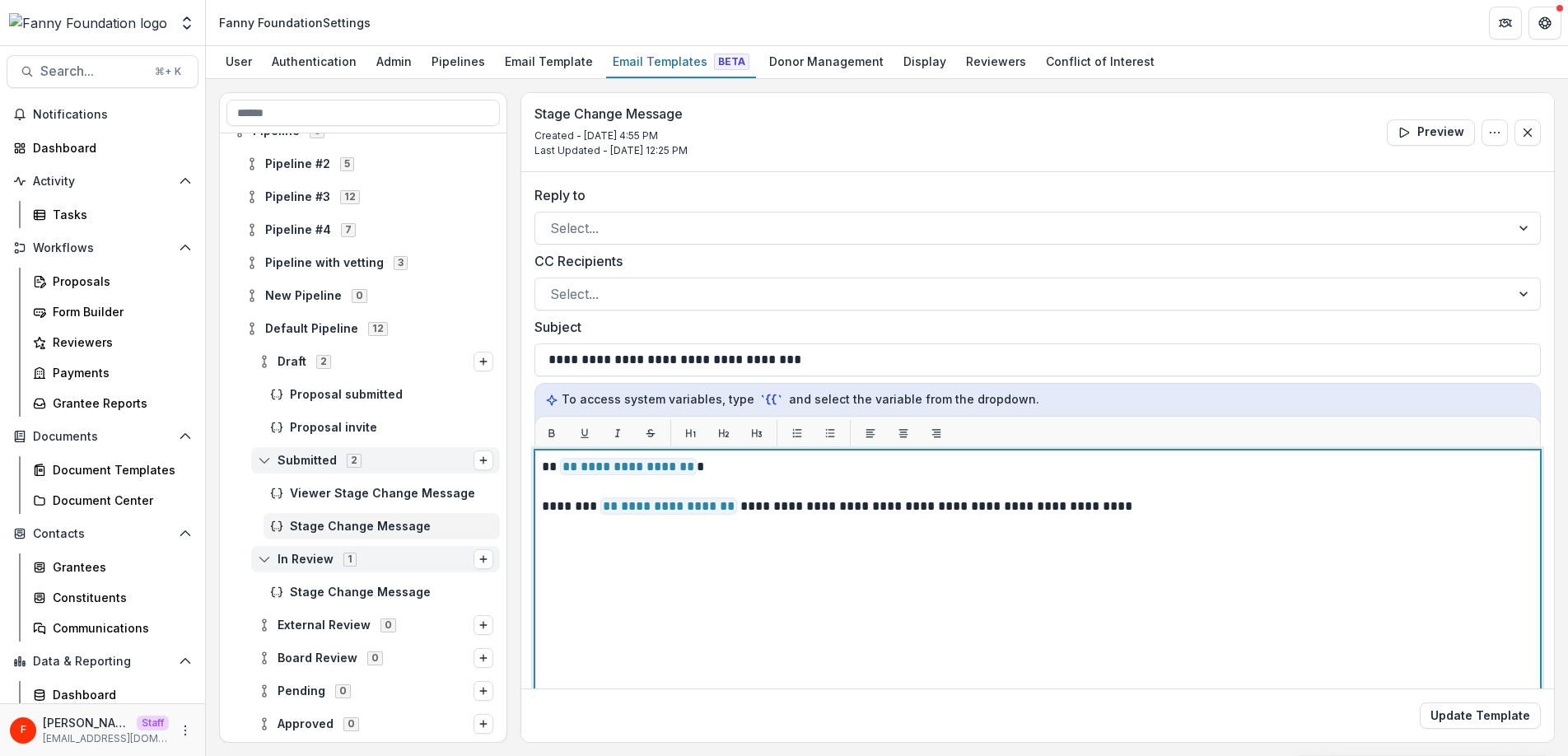
click at [677, 580] on div "**********" at bounding box center [1037, 655] width 992 height 396
click at [1169, 505] on p "**********" at bounding box center [1035, 506] width 986 height 20
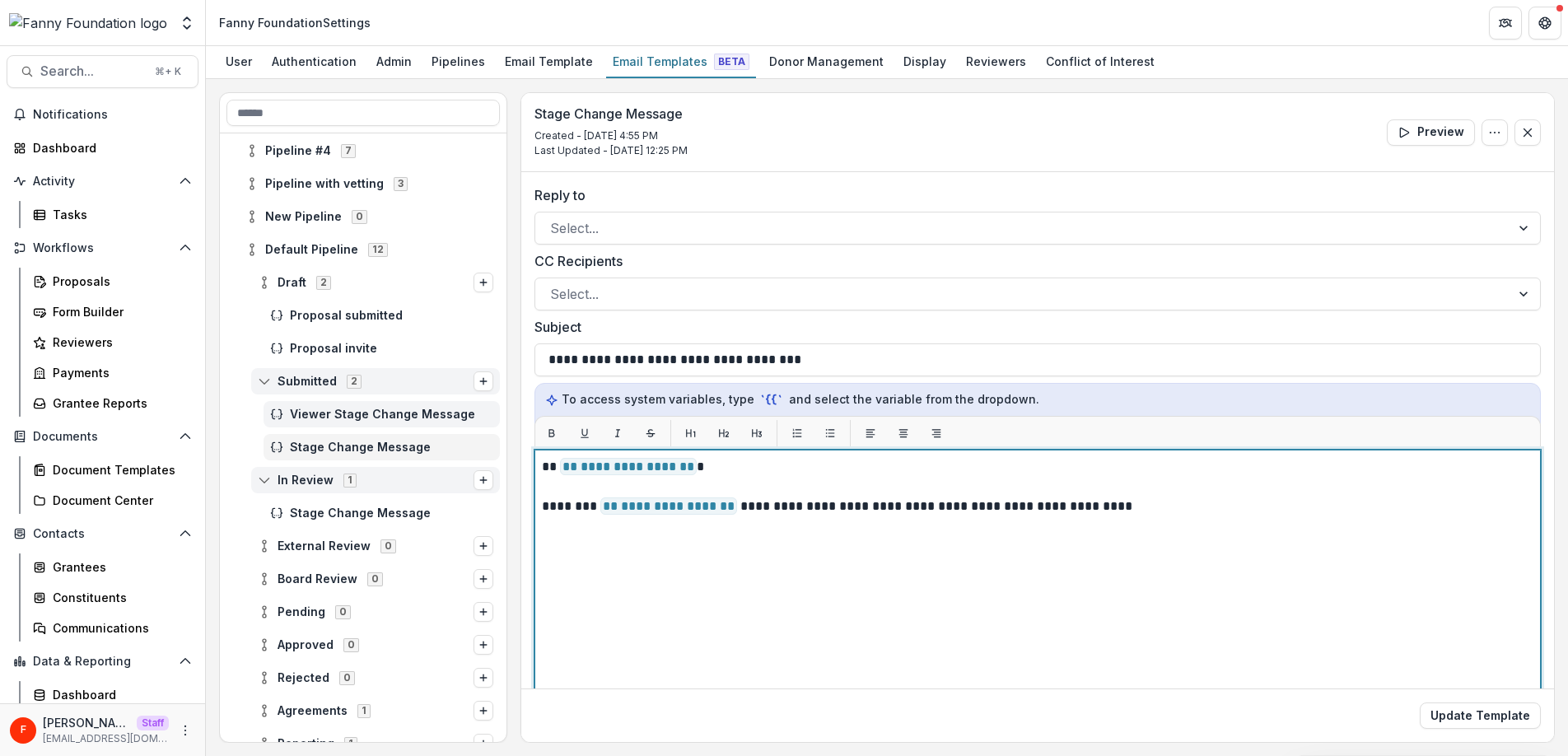
scroll to position [171, 0]
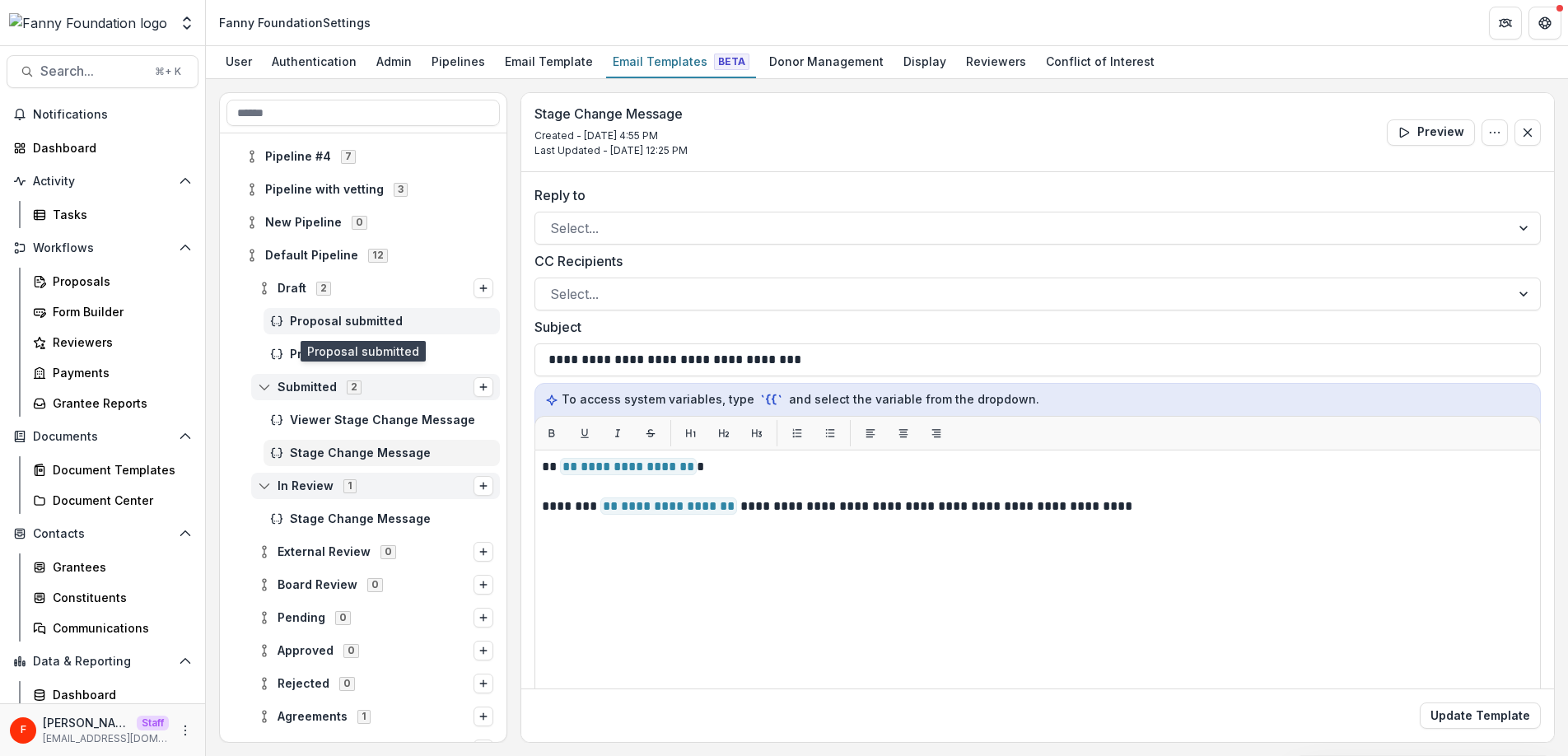
click at [353, 322] on span "Proposal submitted" at bounding box center [391, 321] width 203 height 14
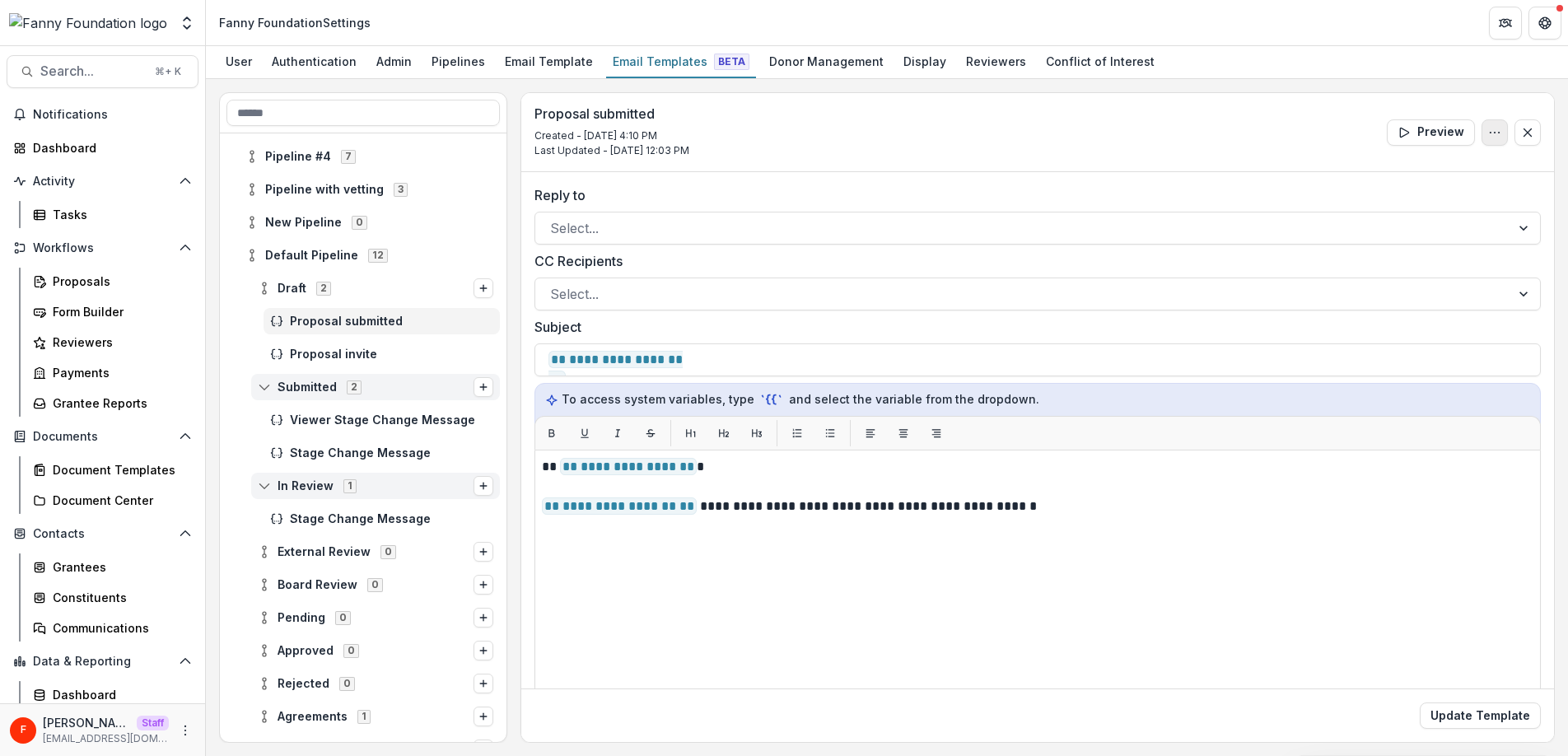
click at [1487, 135] on icon "Options" at bounding box center [1494, 132] width 13 height 13
click at [1235, 135] on div "Proposal submitted Created - Aug 14, 2025 @ 4:10 PM Last Updated - Aug 18, 2025…" at bounding box center [1037, 132] width 1033 height 79
click at [1403, 133] on icon "button" at bounding box center [1403, 132] width 8 height 9
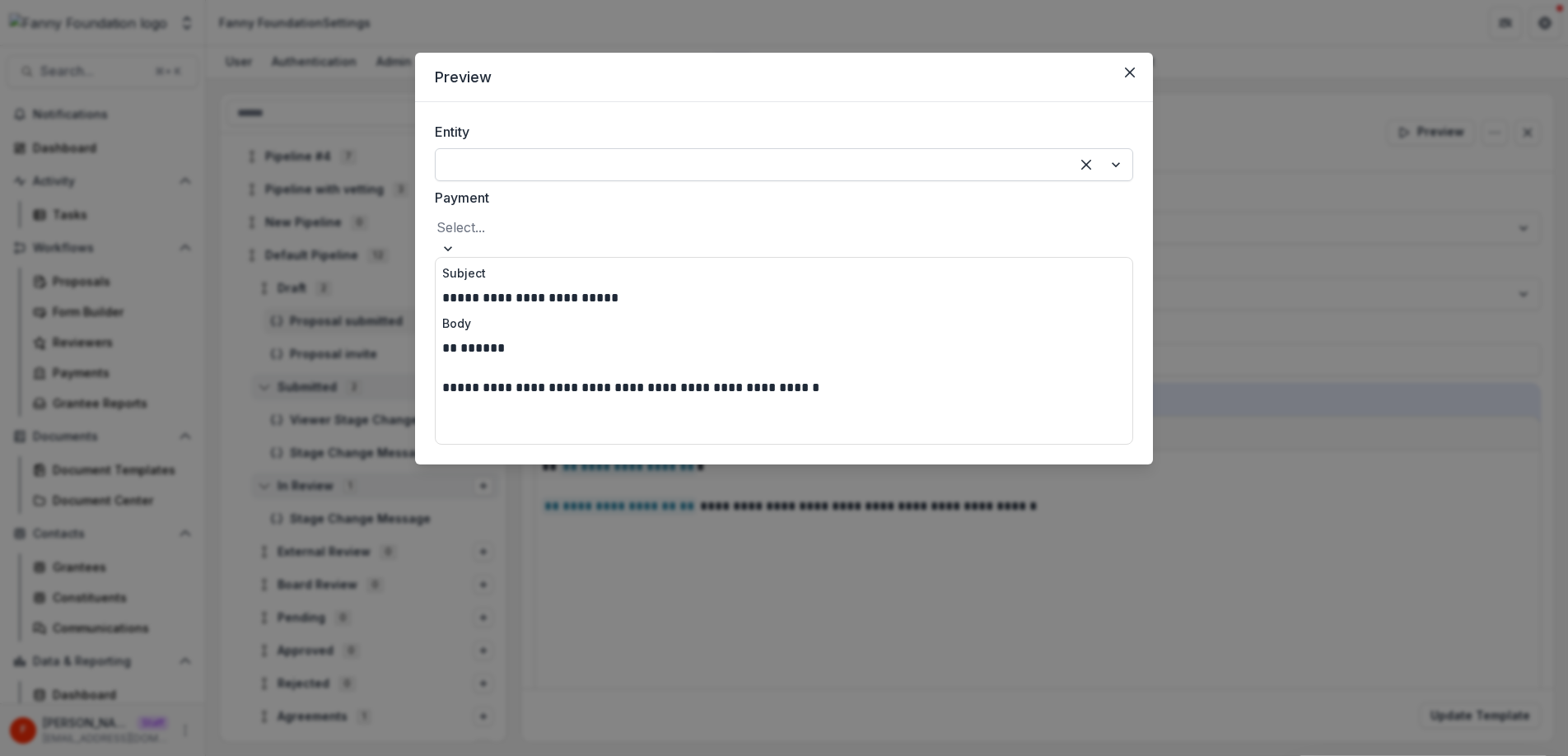
click at [1069, 163] on div at bounding box center [1101, 165] width 63 height 31
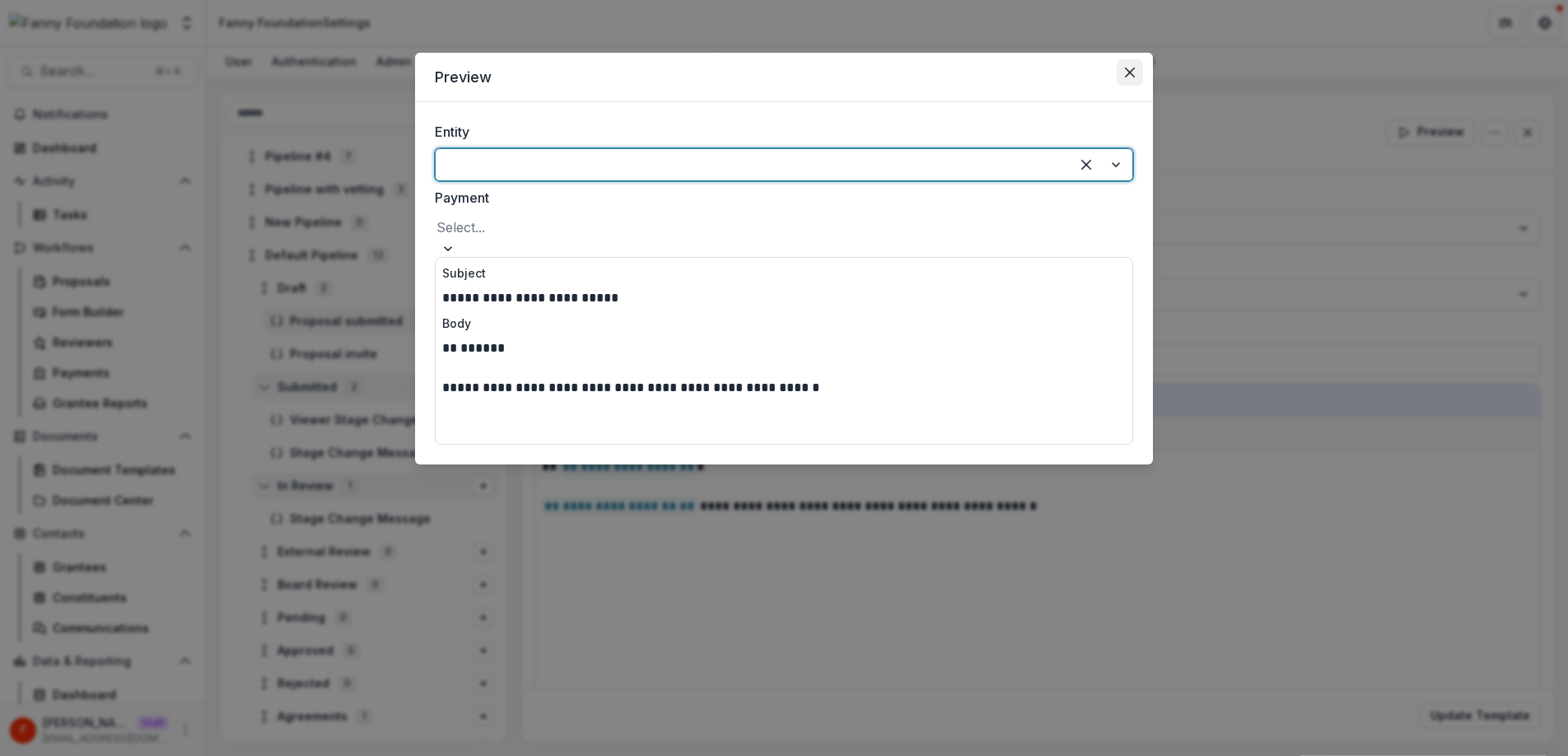
click at [1132, 75] on icon "Close" at bounding box center [1129, 72] width 10 height 10
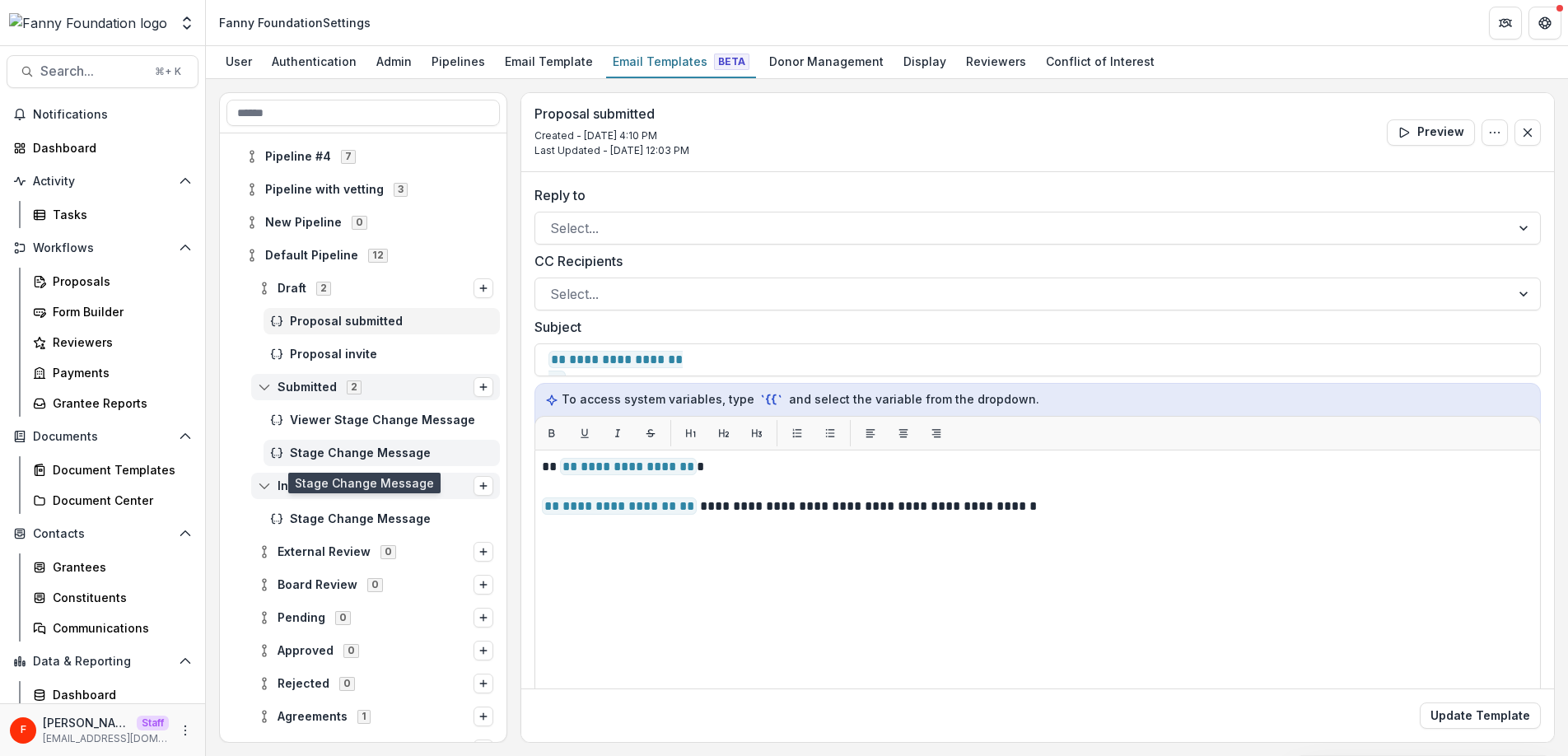
click at [386, 450] on span "Stage Change Message" at bounding box center [391, 454] width 203 height 14
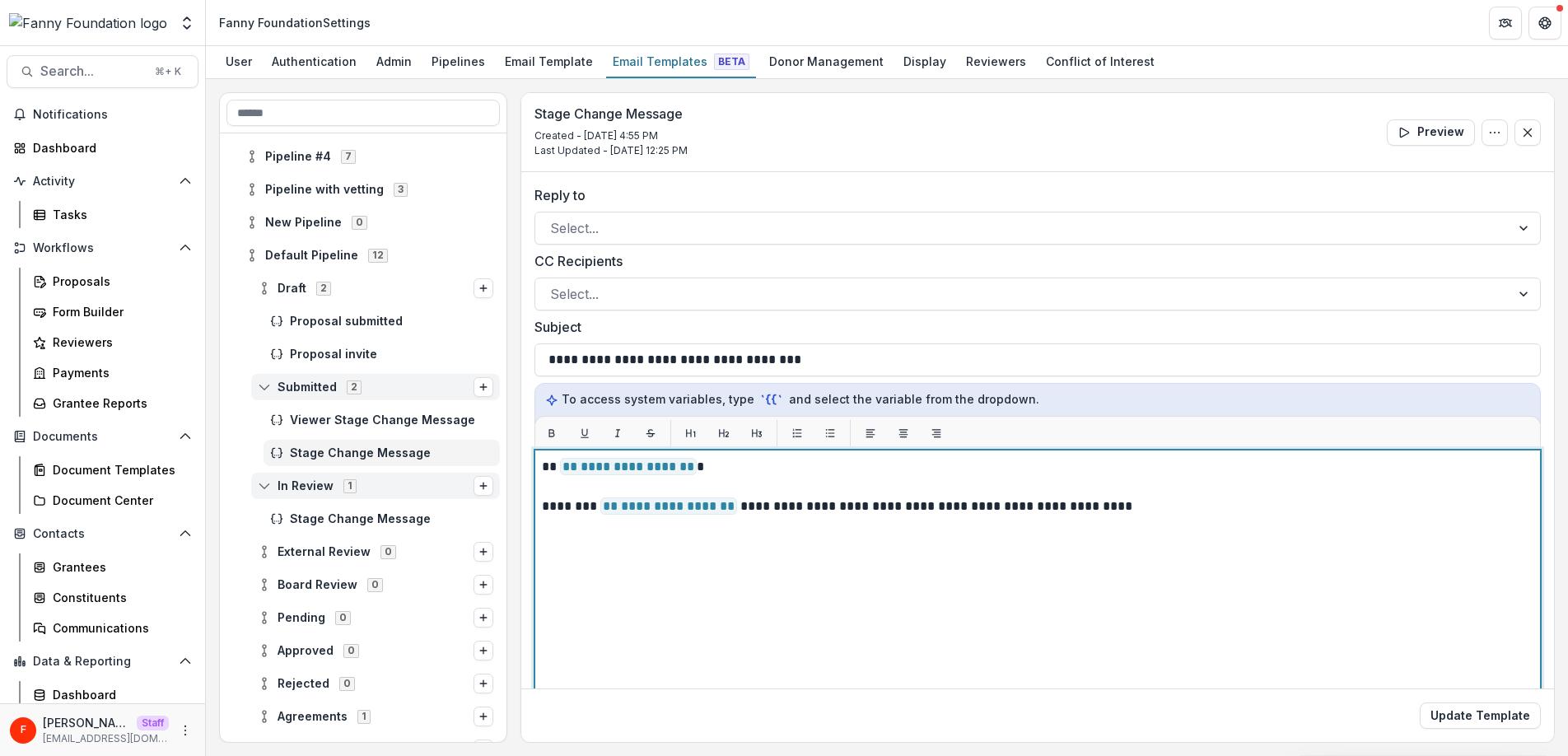
click at [852, 584] on div "**********" at bounding box center [1037, 655] width 992 height 396
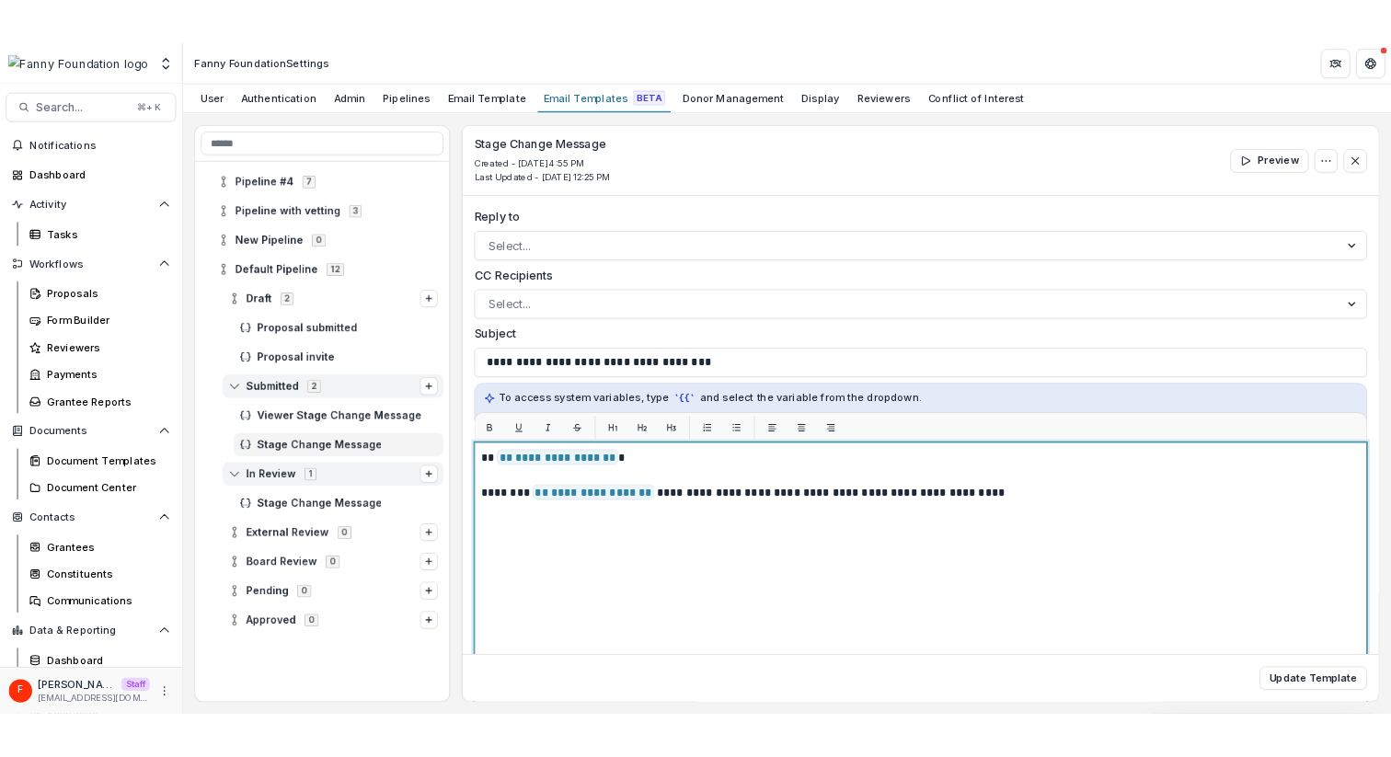
scroll to position [191, 0]
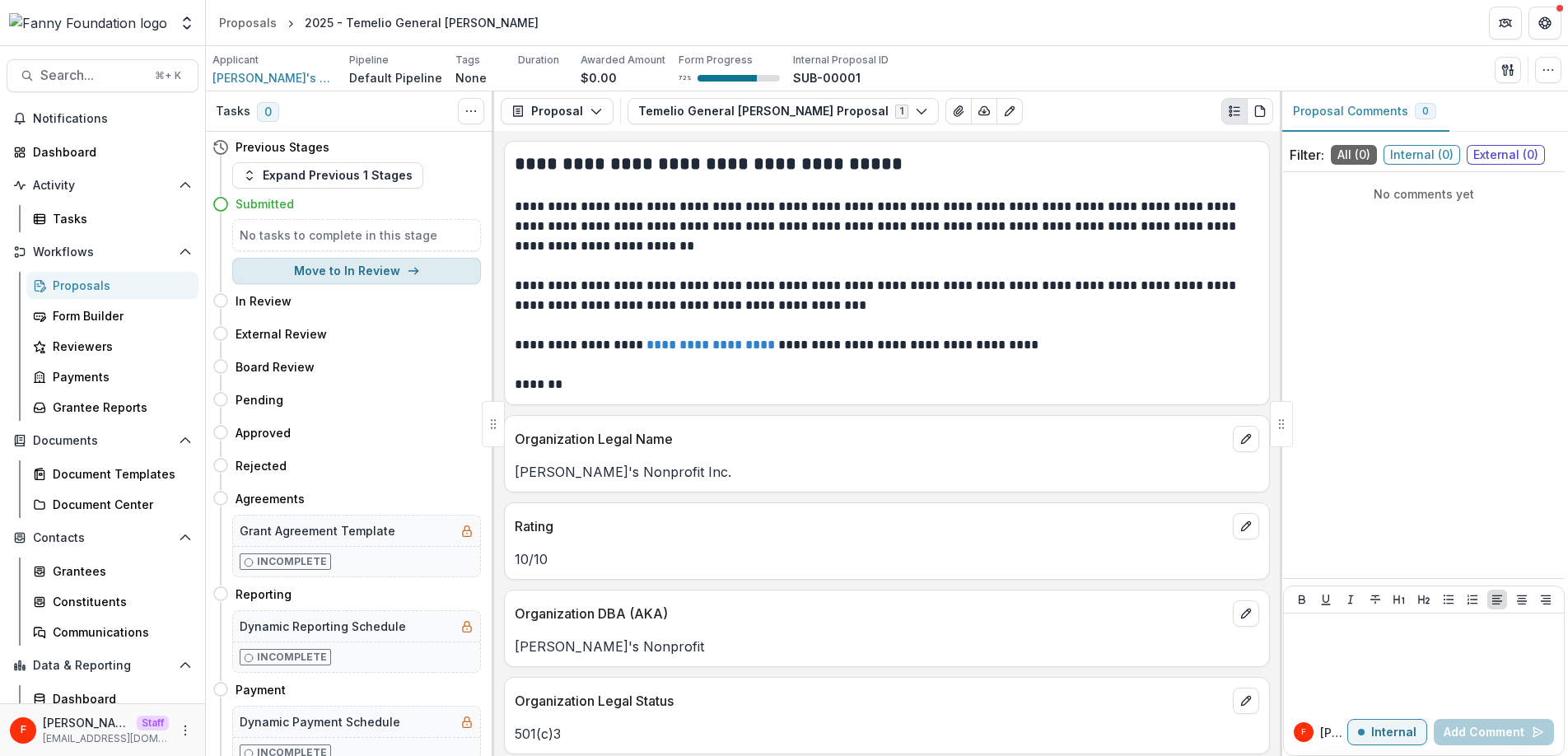
click at [354, 274] on button "Move to In Review" at bounding box center [356, 270] width 249 height 26
select select "*********"
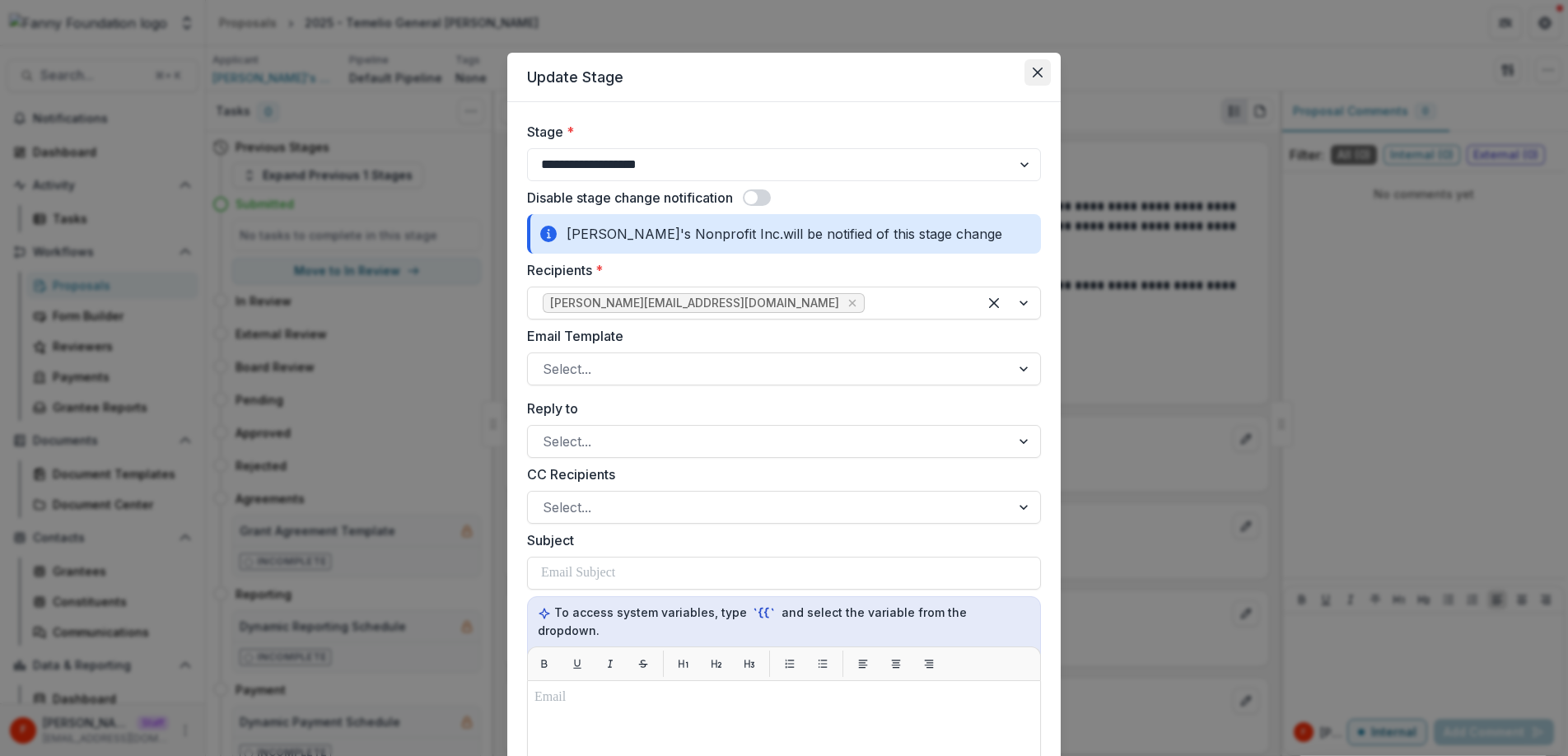
click at [1035, 72] on icon "Close" at bounding box center [1037, 72] width 10 height 10
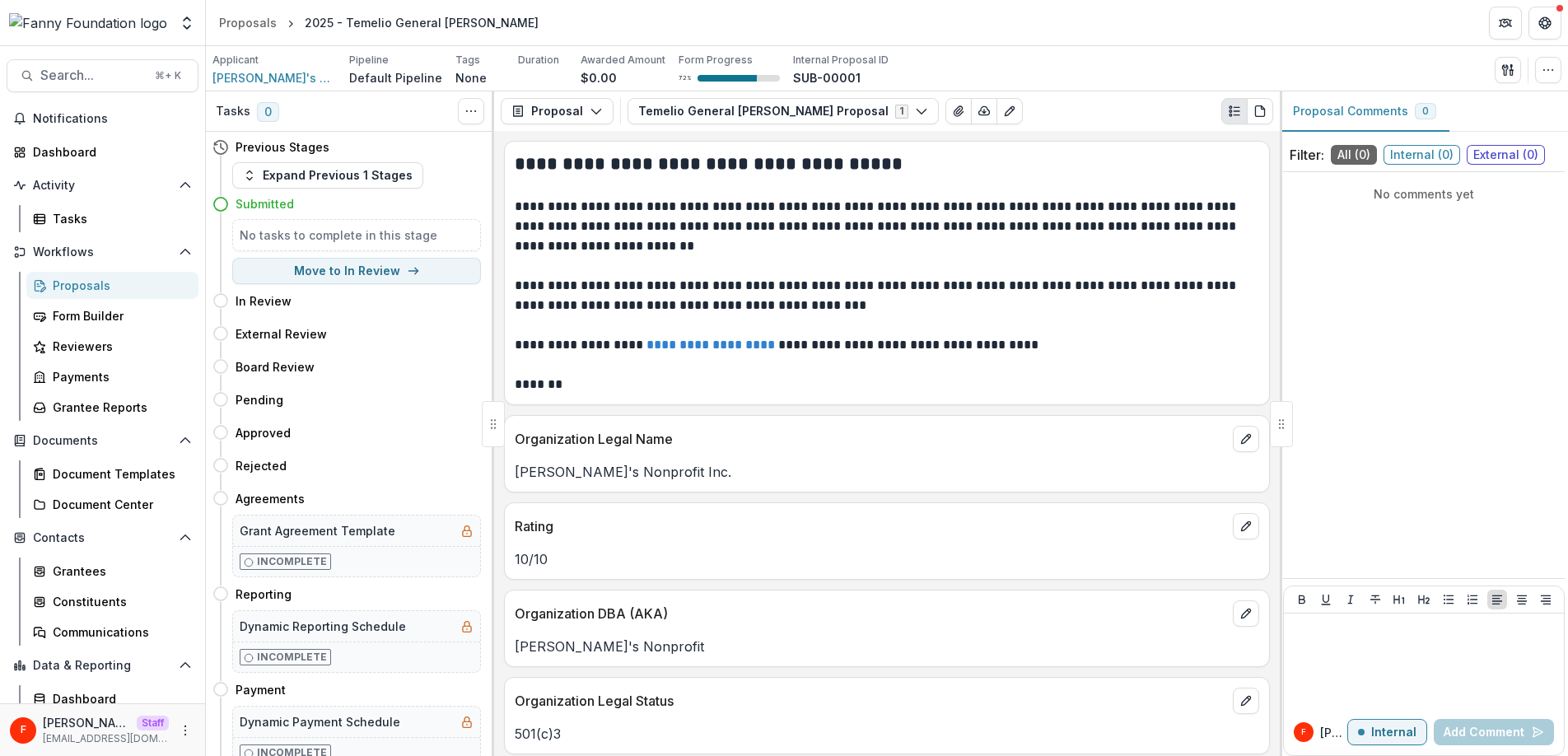
click at [281, 234] on h5 "No tasks to complete in this stage" at bounding box center [356, 234] width 234 height 17
click at [371, 268] on button "Move to In Review" at bounding box center [356, 270] width 249 height 26
select select "*********"
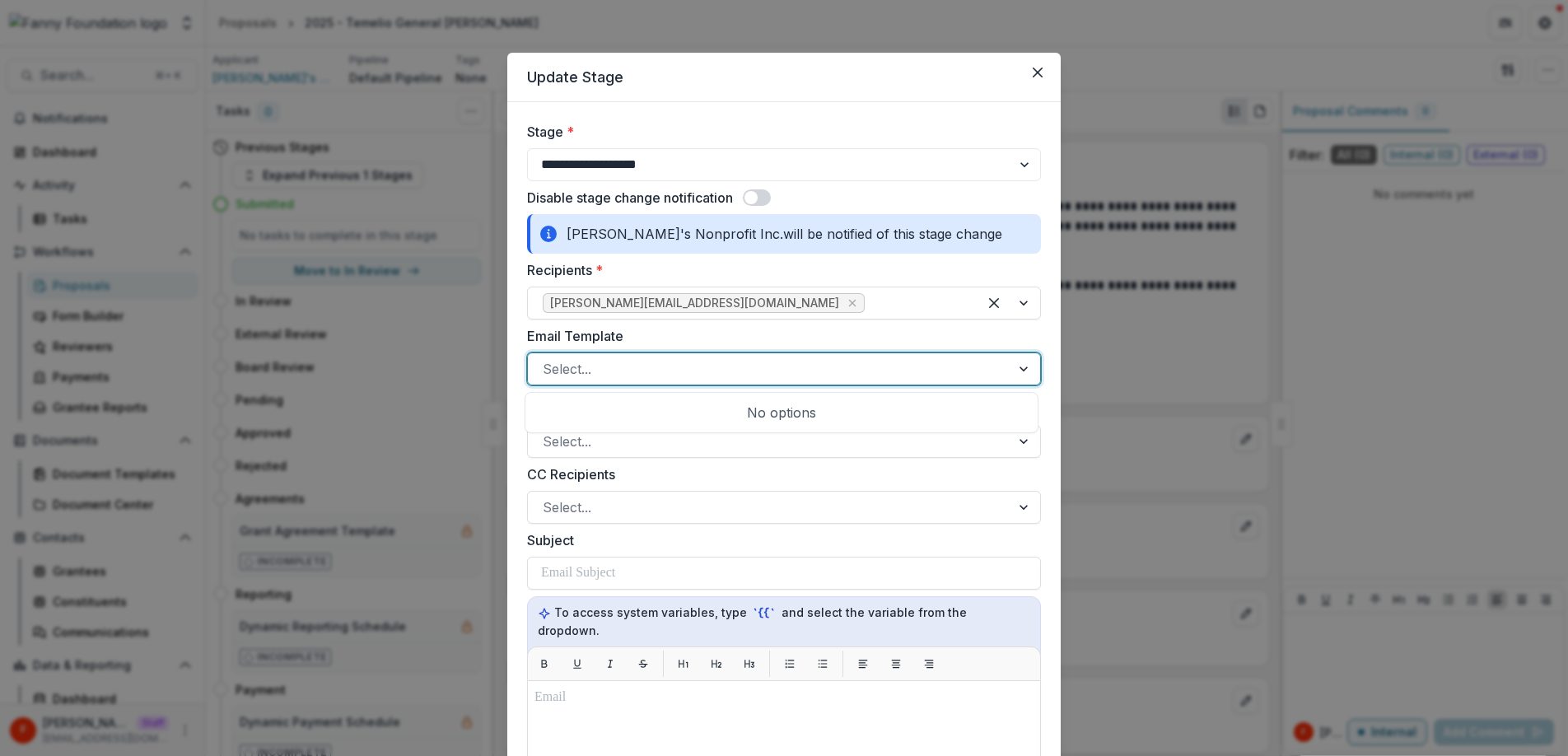
click at [751, 361] on div at bounding box center [769, 369] width 453 height 23
click at [766, 347] on div "Email Template Use Up and Down to choose options, press Enter to select the cur…" at bounding box center [784, 355] width 514 height 59
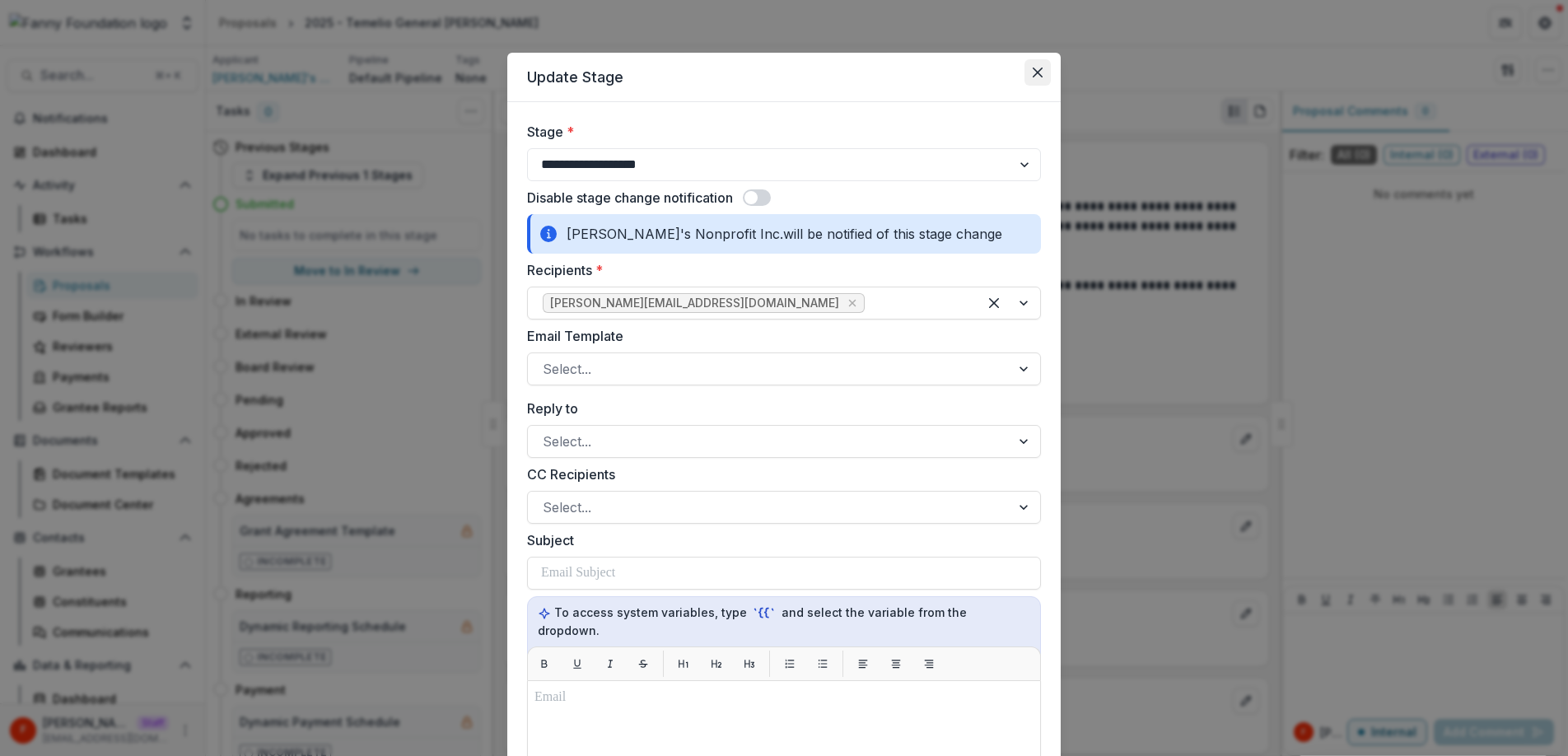
click at [1033, 69] on icon "Close" at bounding box center [1037, 72] width 10 height 10
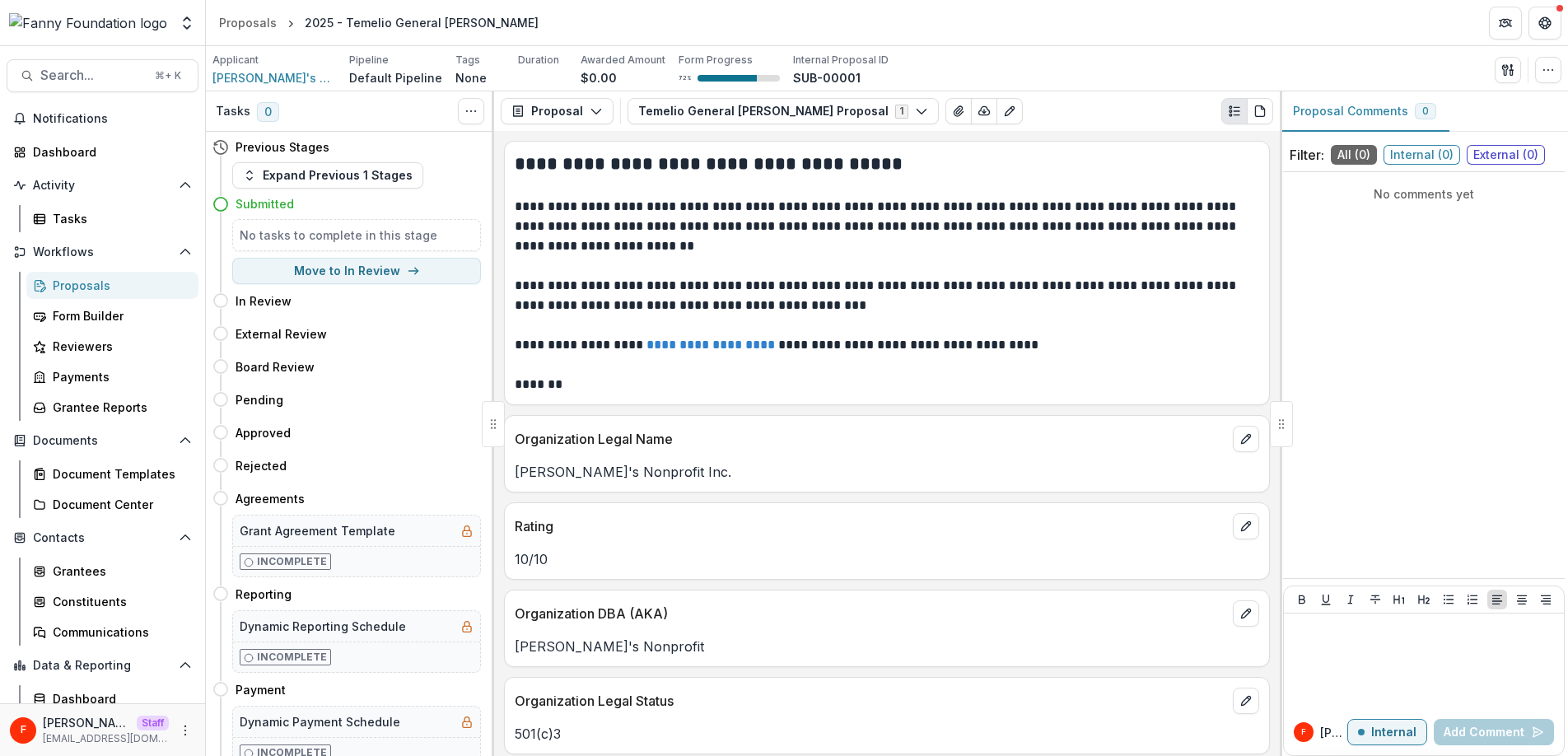
click at [98, 285] on div "Proposals" at bounding box center [119, 285] width 132 height 17
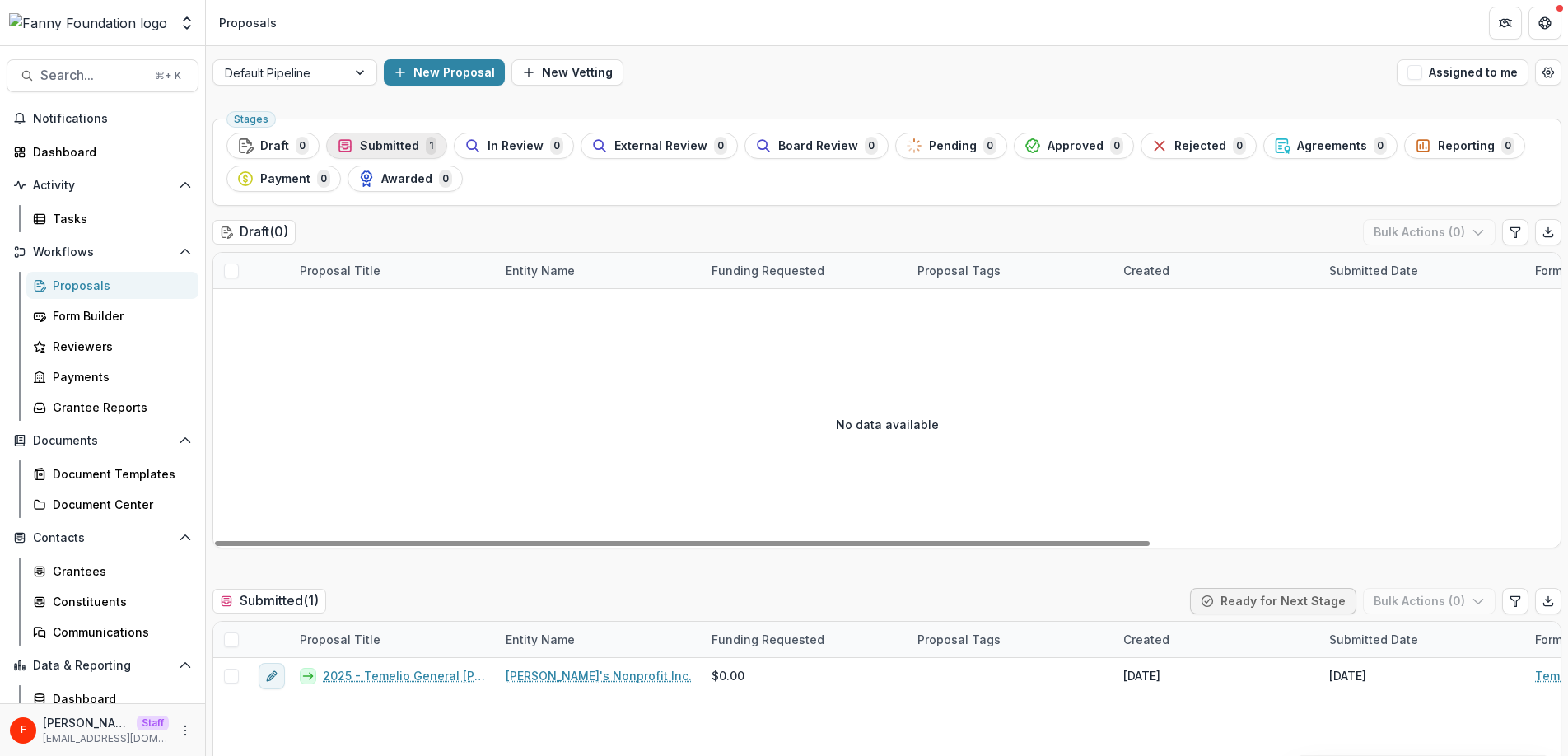
click at [369, 145] on span "Submitted" at bounding box center [389, 146] width 59 height 14
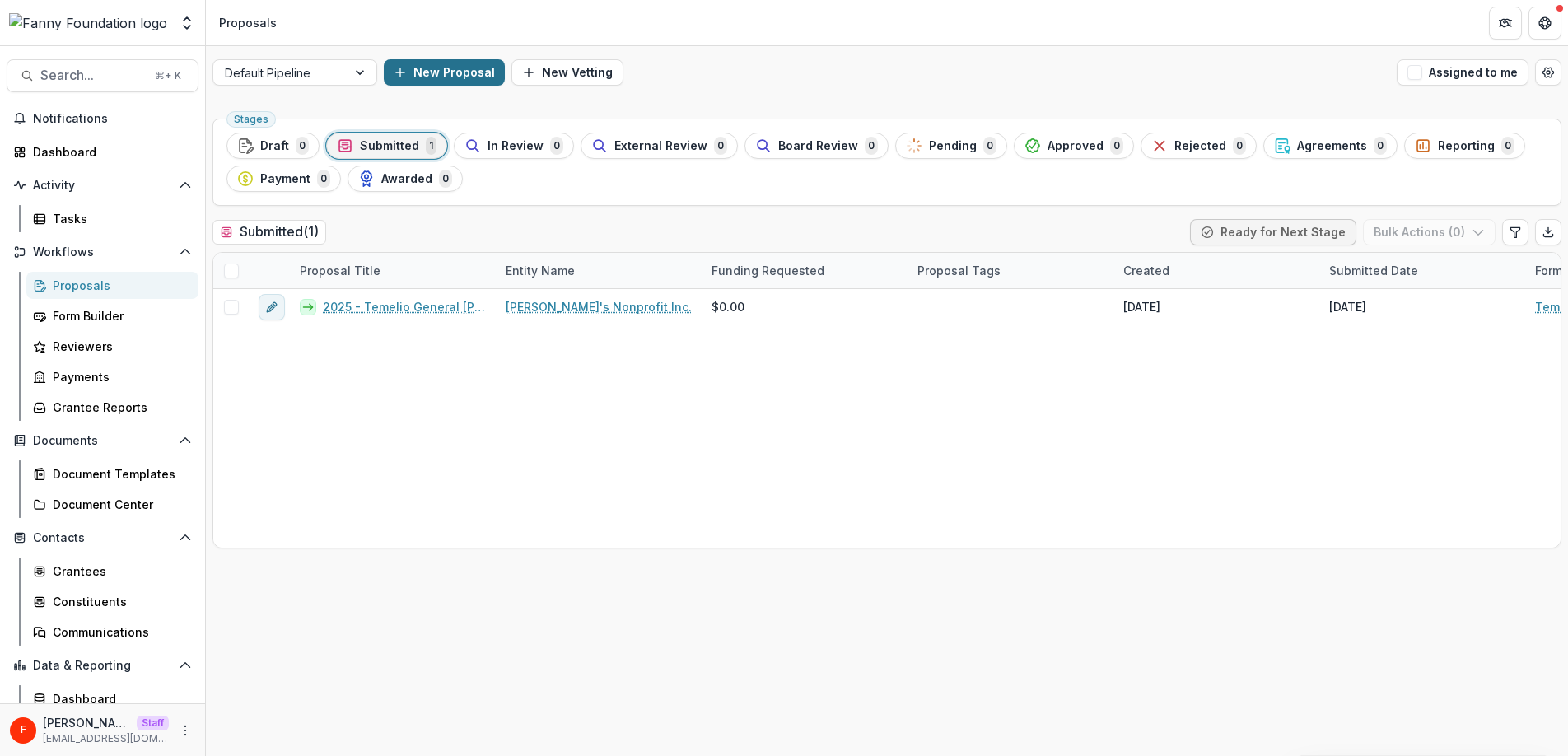
click at [453, 72] on button "New Proposal" at bounding box center [444, 72] width 121 height 26
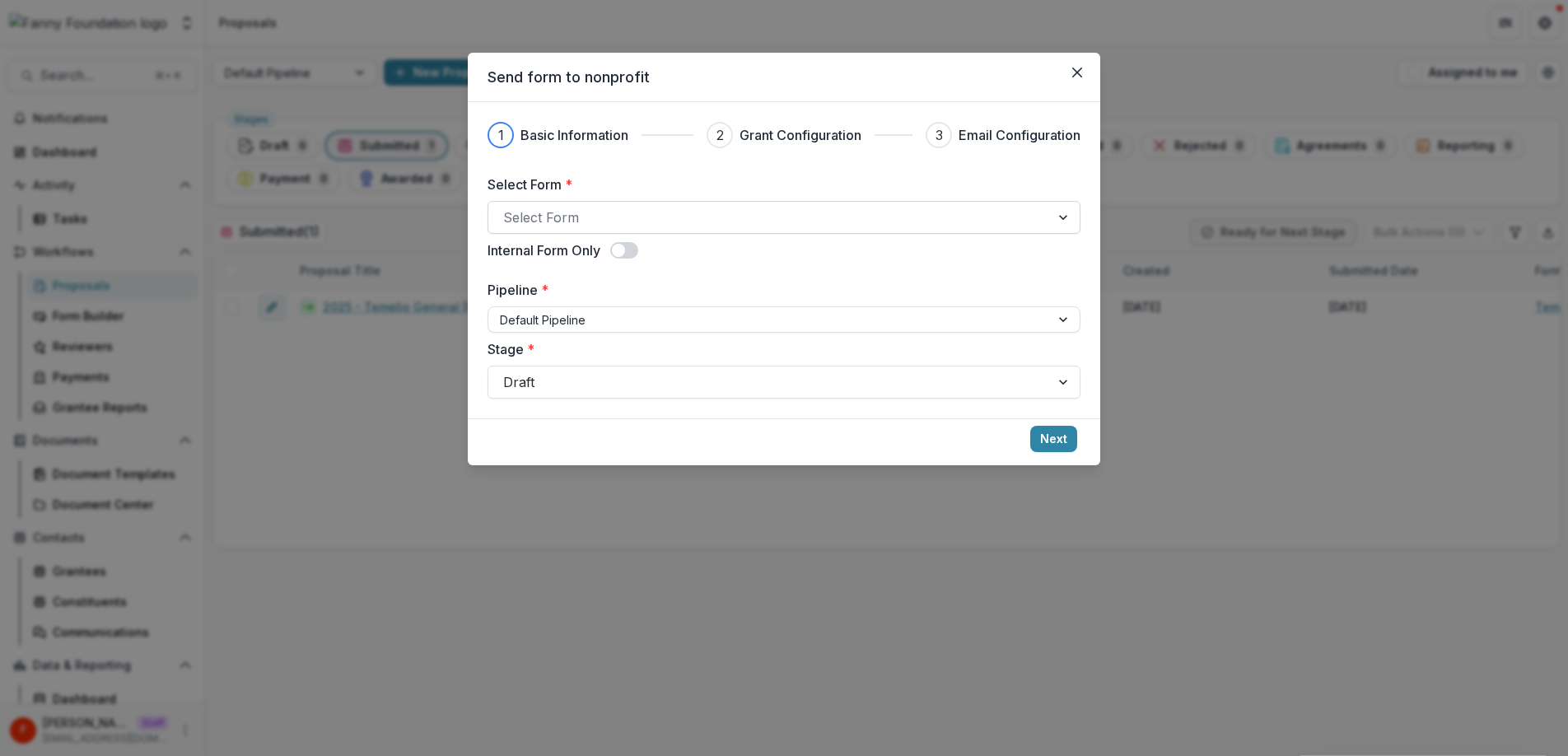
click at [616, 211] on div at bounding box center [769, 217] width 532 height 23
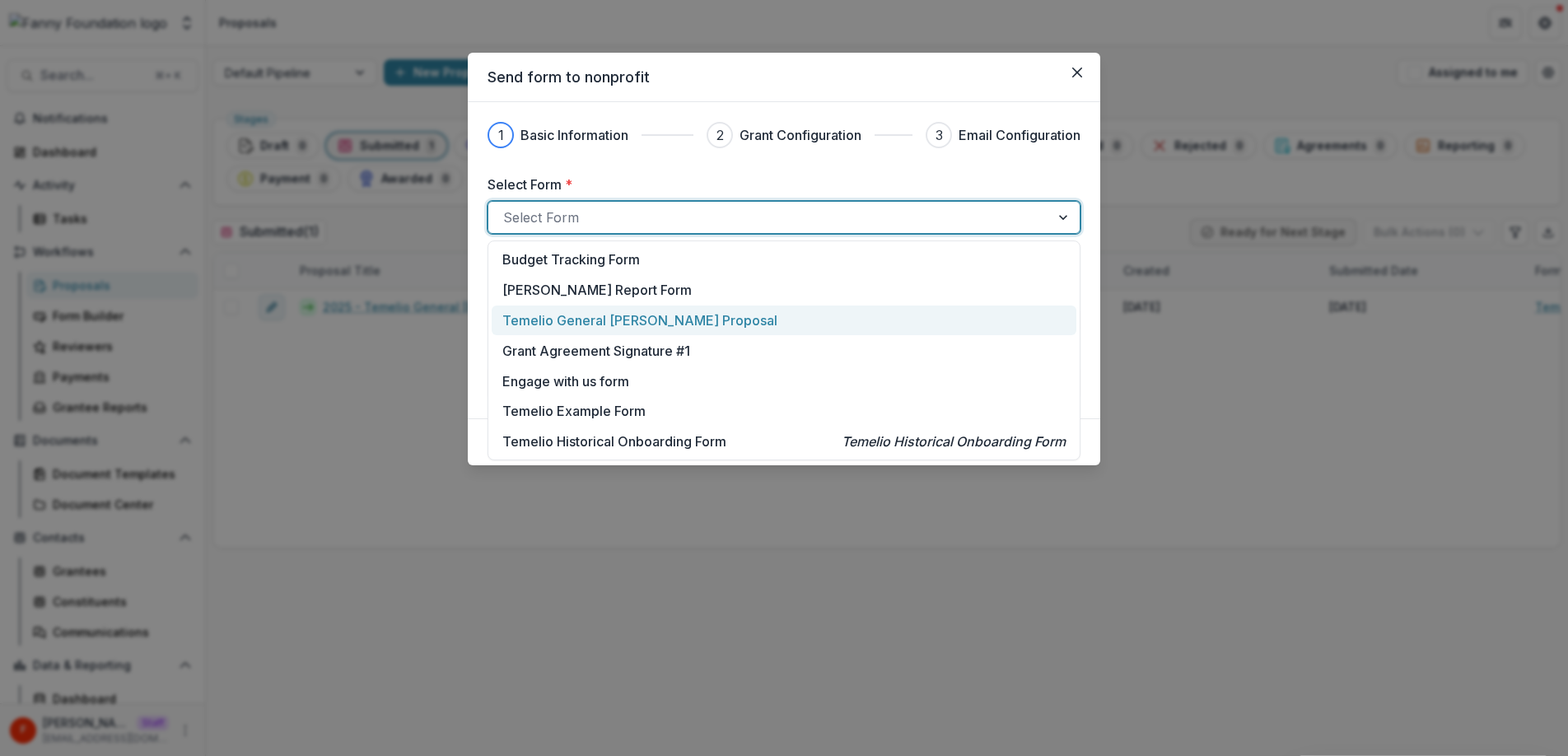
click at [661, 317] on p "Temelio General [PERSON_NAME] Proposal" at bounding box center [639, 320] width 275 height 20
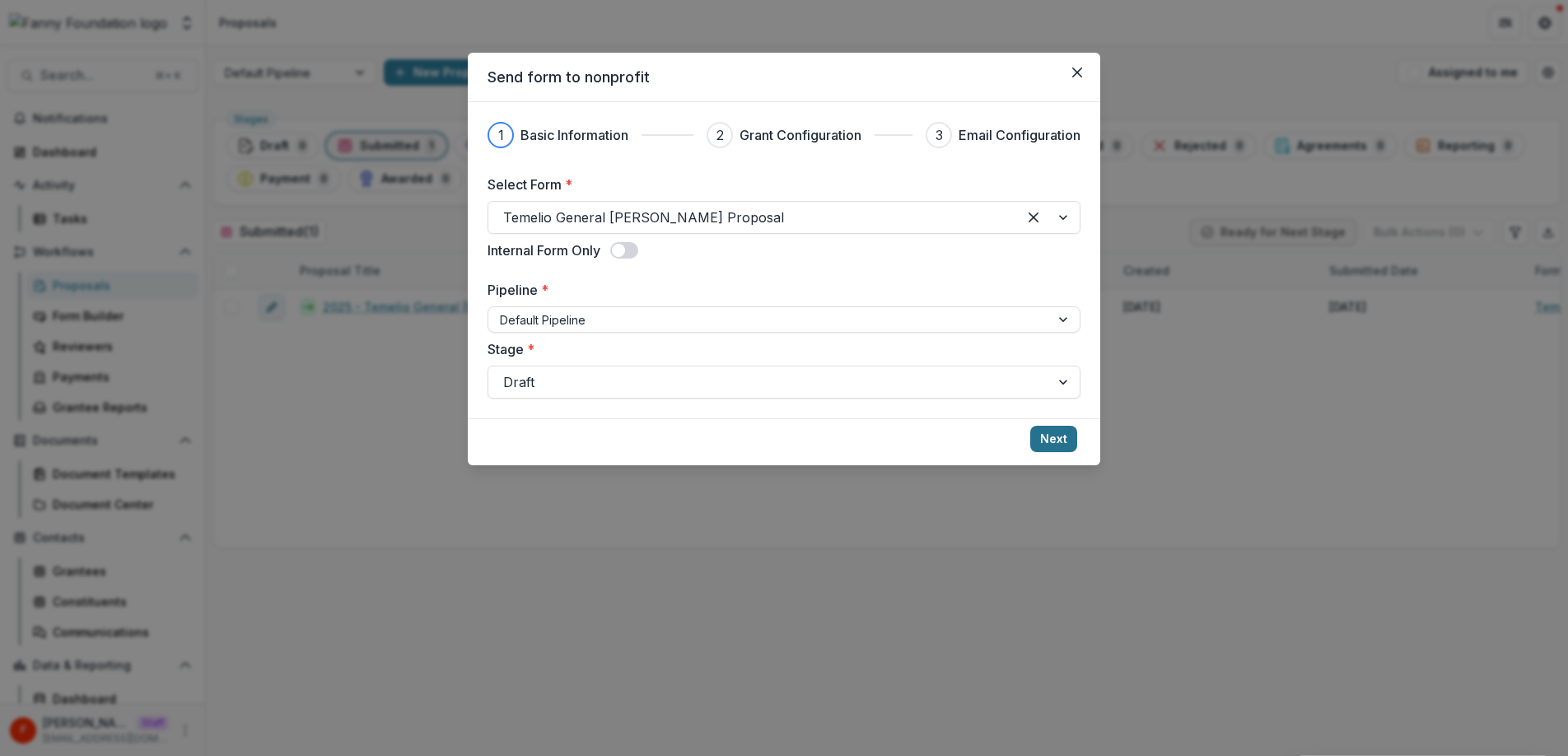
click at [1055, 437] on button "Next" at bounding box center [1053, 438] width 47 height 26
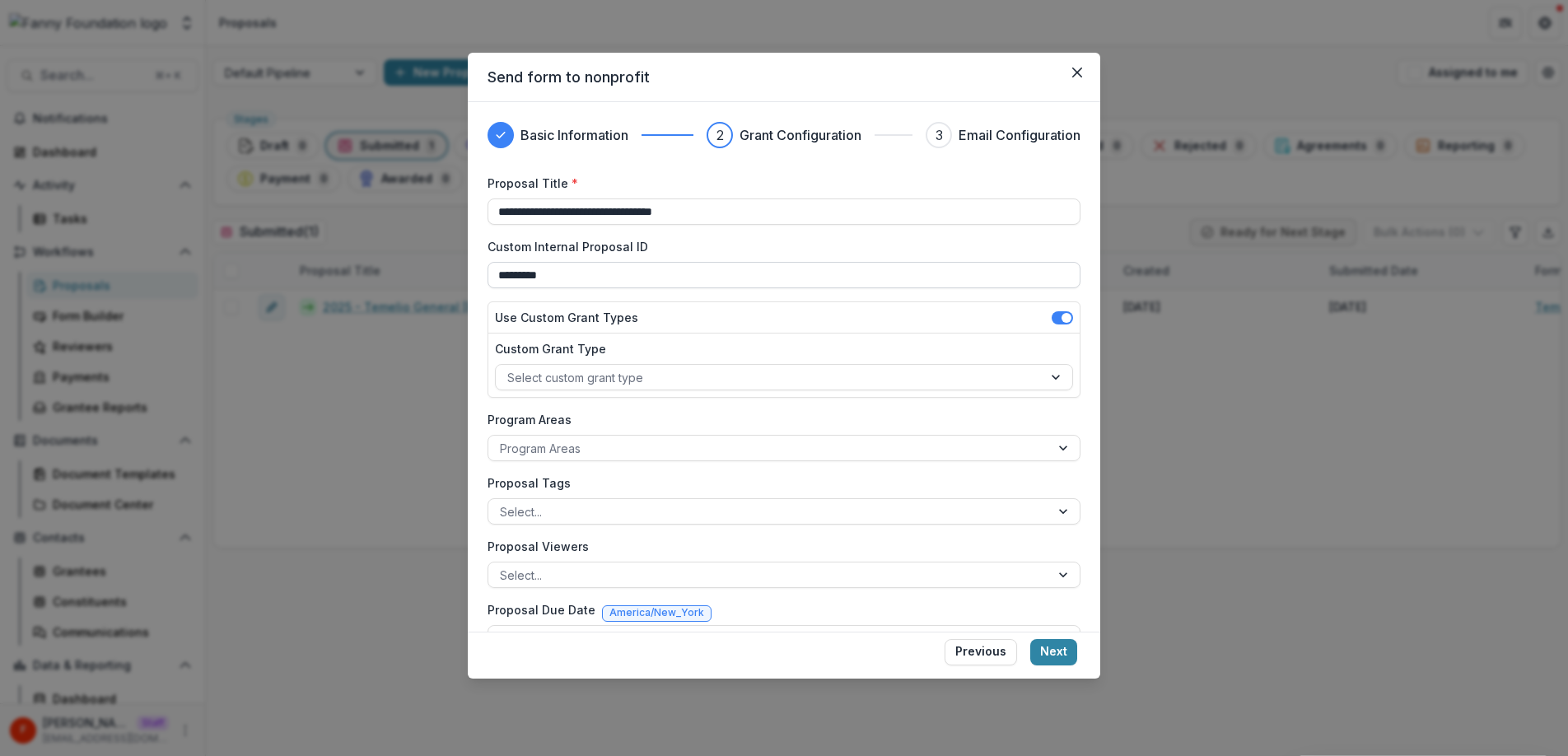
click at [627, 273] on input "*********" at bounding box center [784, 275] width 592 height 26
type input "*********"
click at [715, 305] on div "Use Custom Grant Types" at bounding box center [784, 318] width 592 height 31
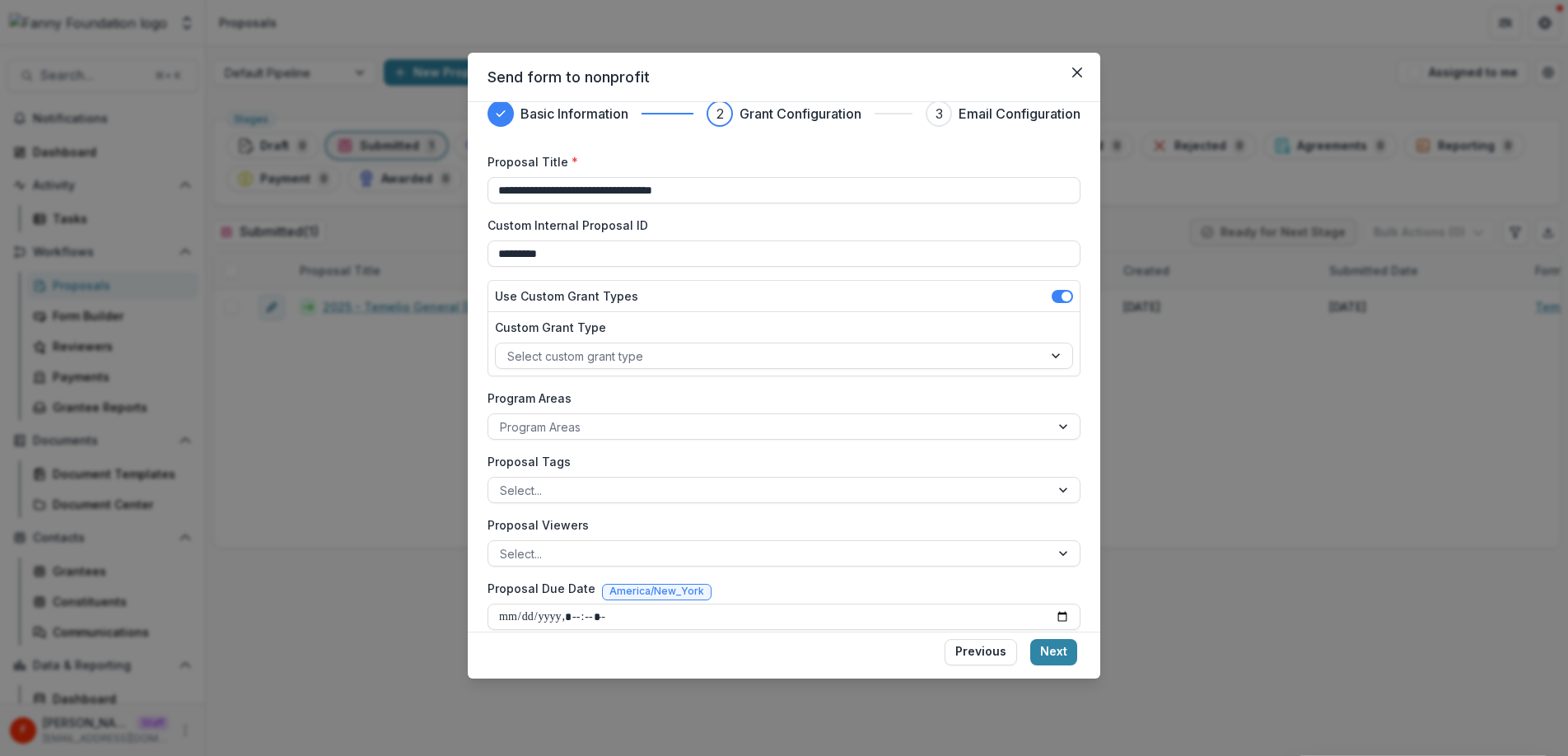
scroll to position [25, 0]
click at [1049, 648] on button "Next" at bounding box center [1053, 651] width 47 height 26
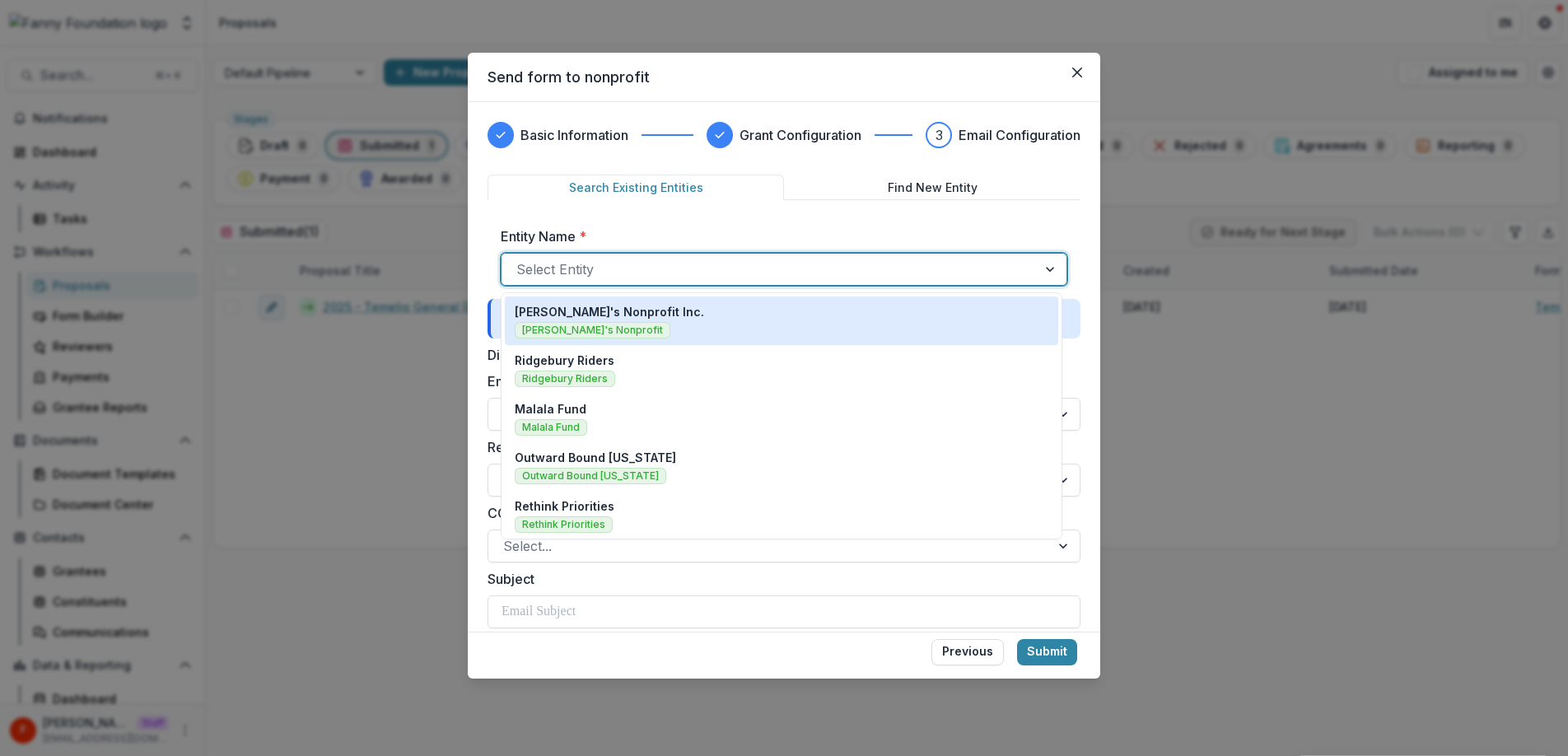
click at [684, 263] on div at bounding box center [769, 269] width 506 height 23
click at [651, 310] on div "[PERSON_NAME]'s Nonprofit Inc. [PERSON_NAME]'s Nonprofit" at bounding box center [781, 321] width 533 height 36
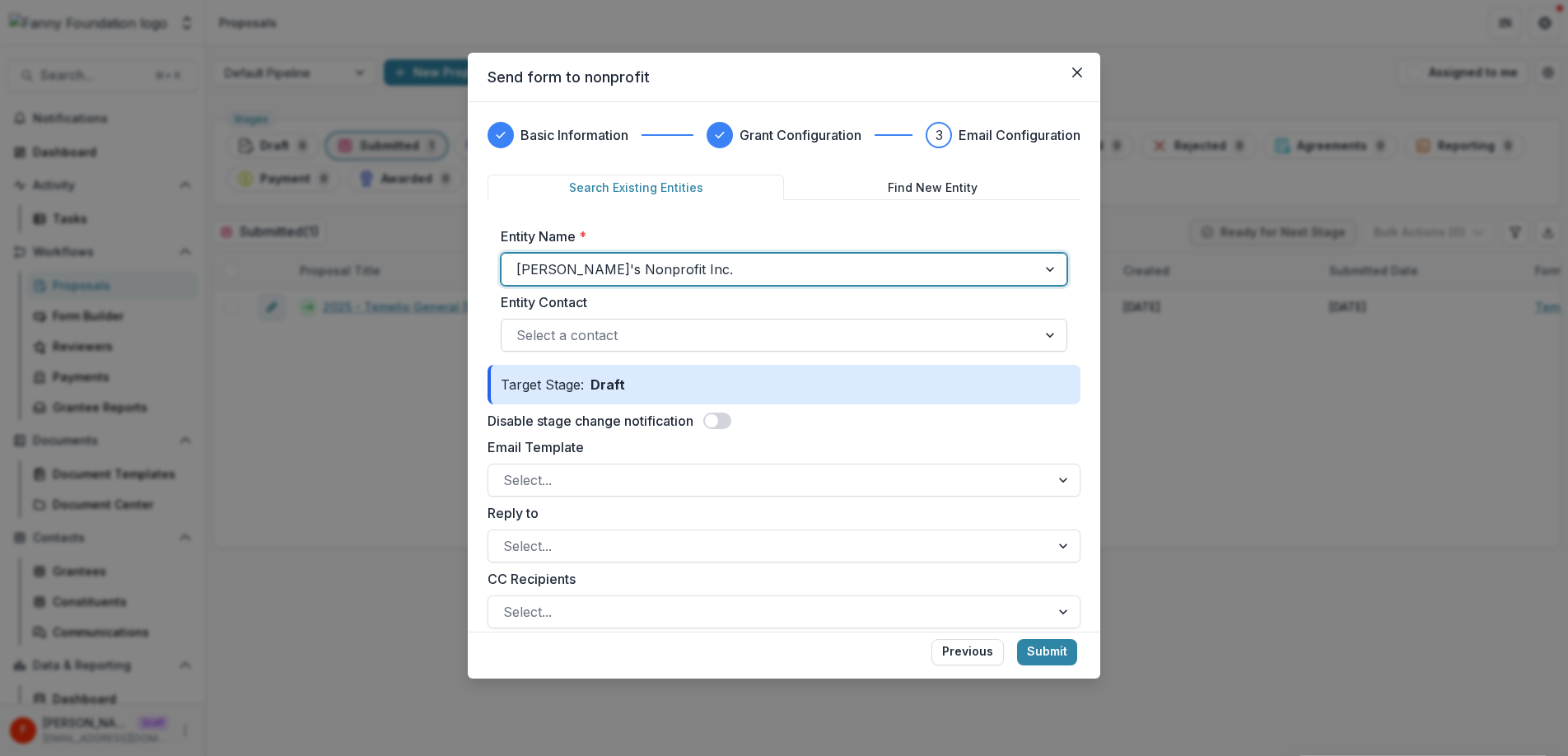
click at [650, 331] on div at bounding box center [769, 336] width 506 height 23
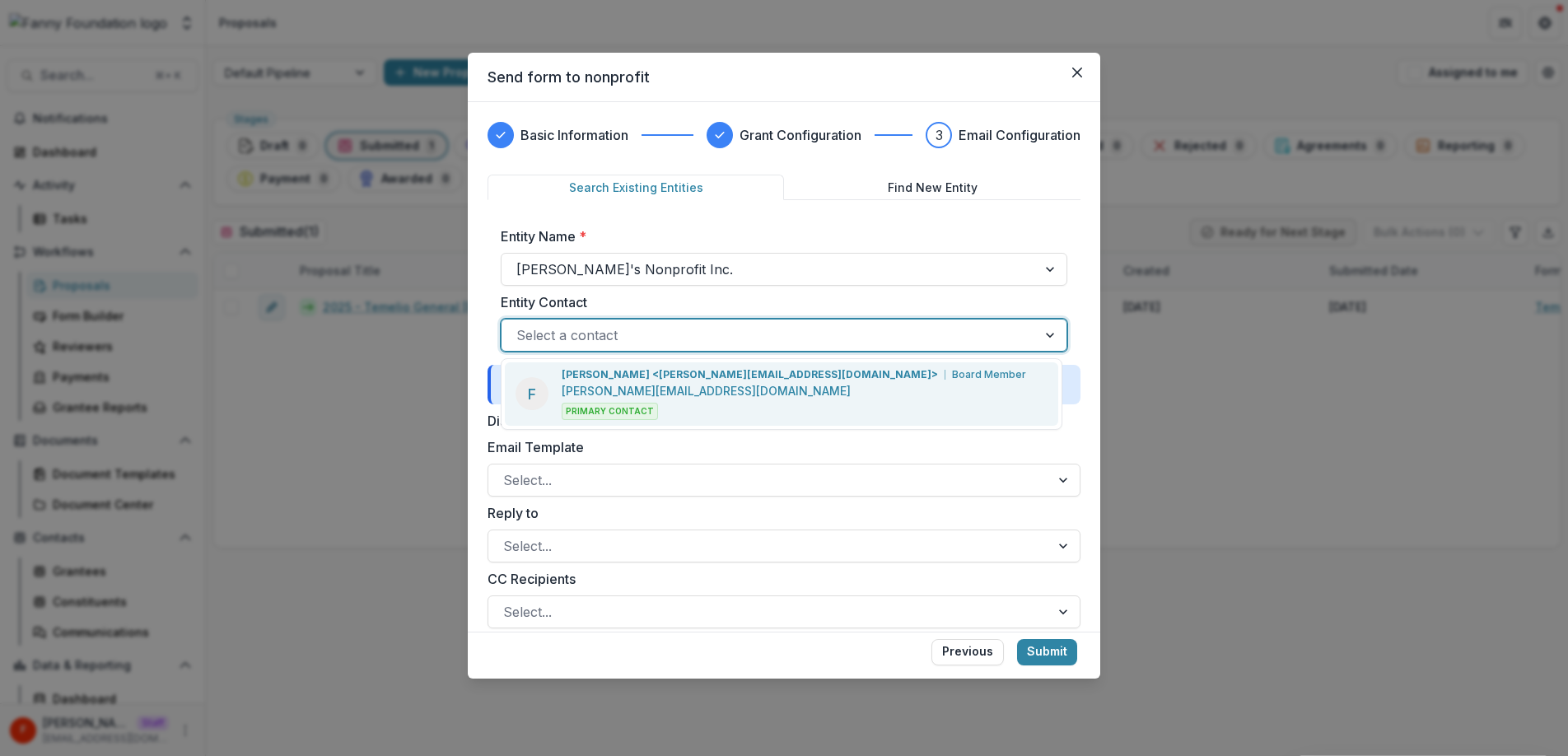
click at [663, 391] on p "[PERSON_NAME][EMAIL_ADDRESS][DOMAIN_NAME]" at bounding box center [705, 390] width 289 height 17
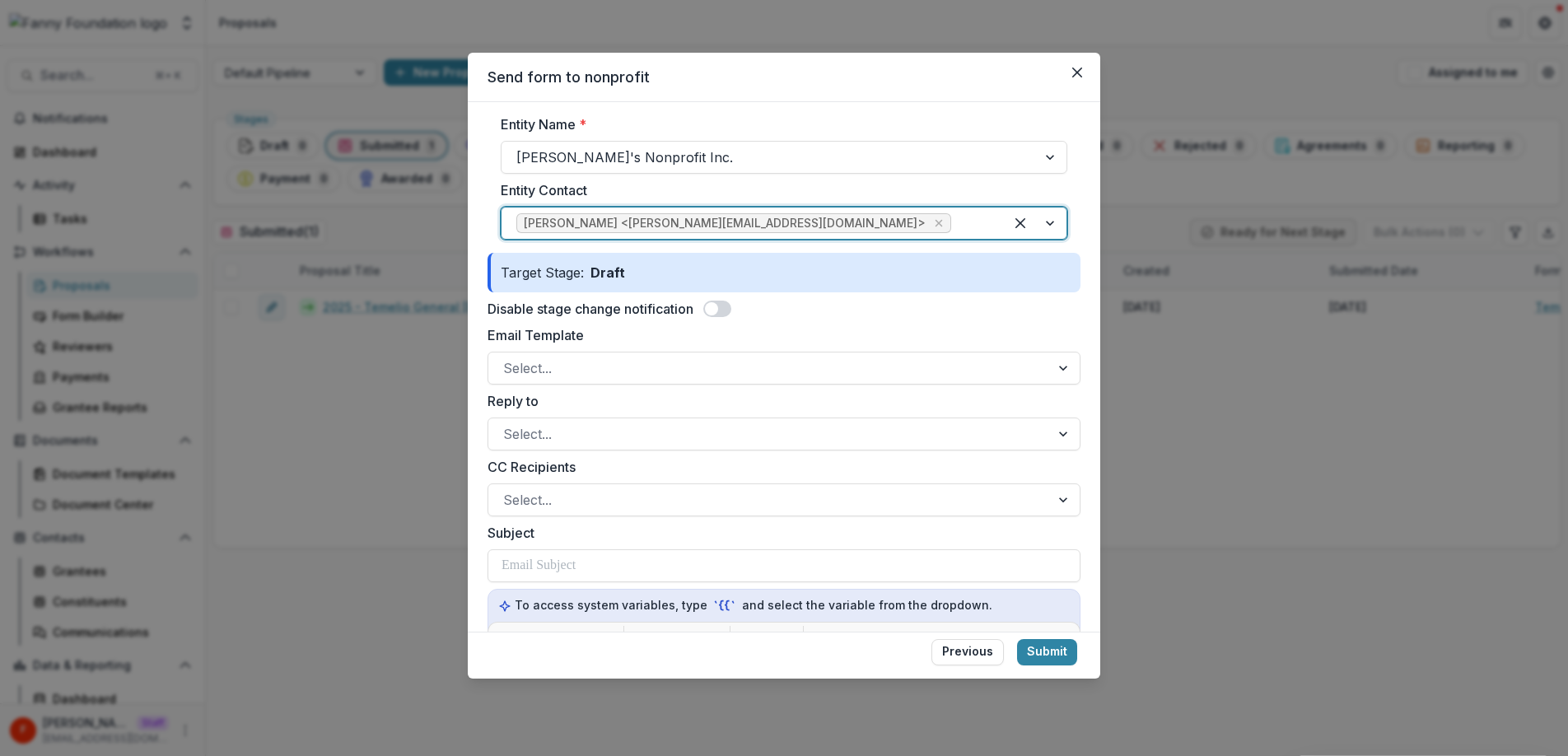
scroll to position [137, 0]
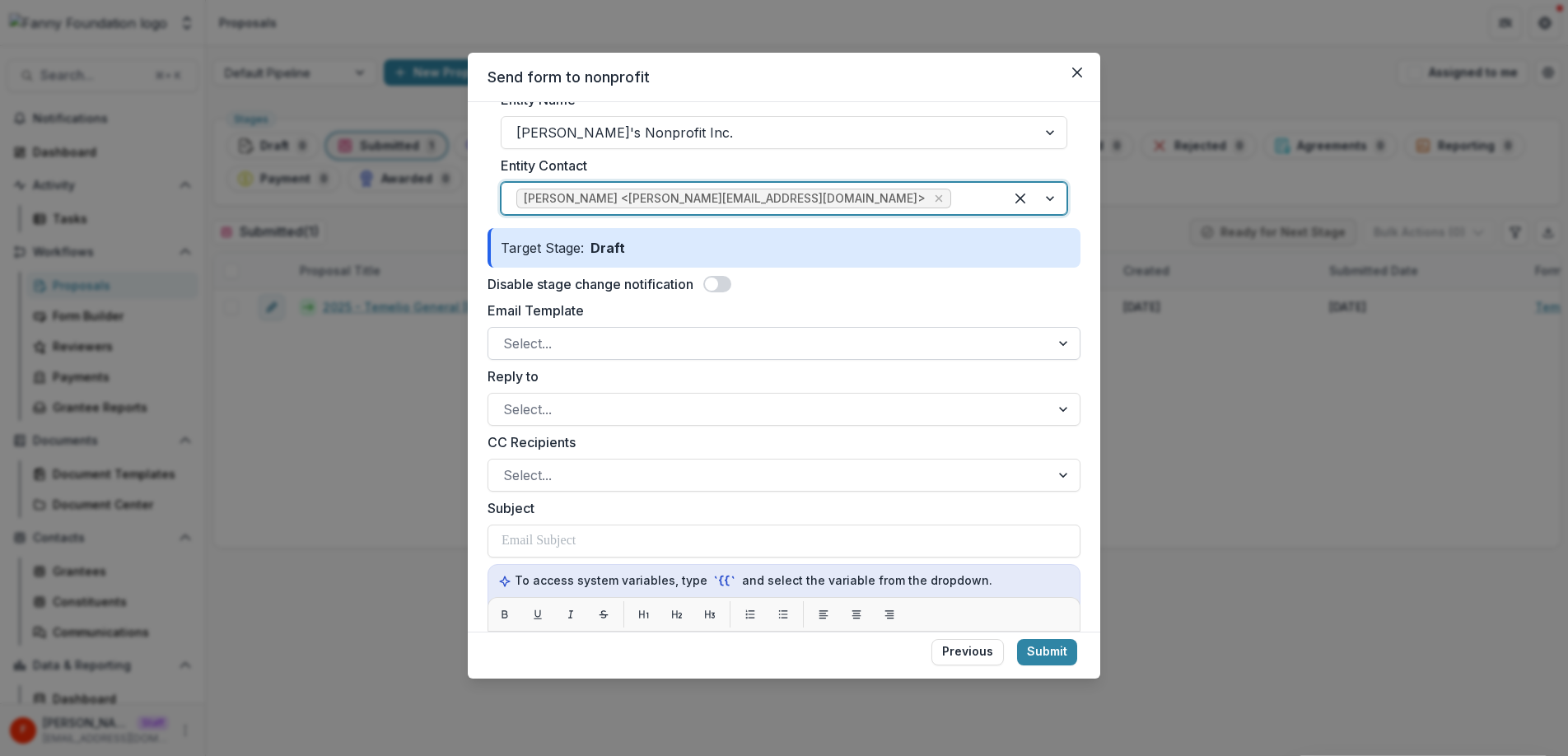
click at [669, 337] on div at bounding box center [769, 344] width 532 height 23
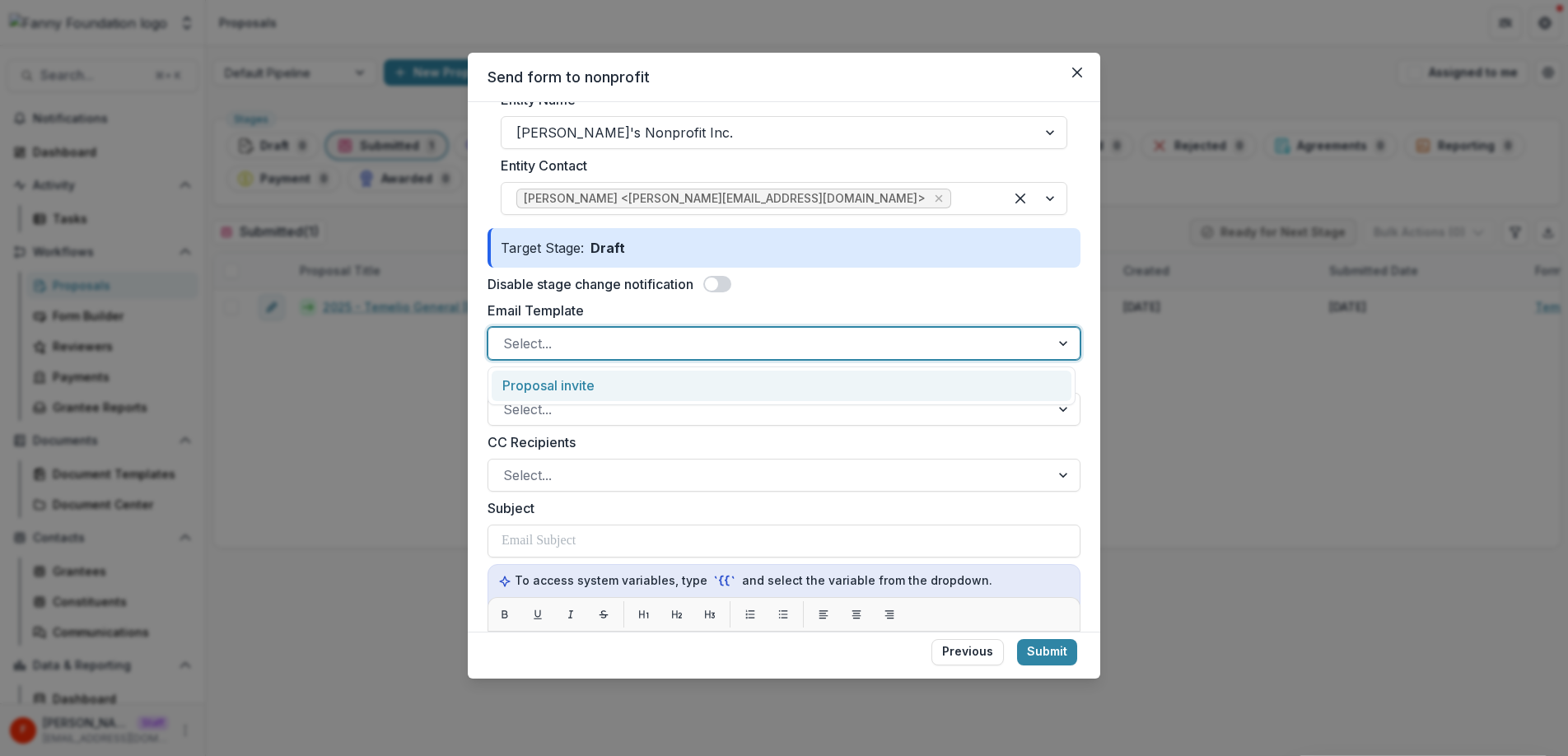
click at [621, 386] on div "Proposal invite" at bounding box center [781, 386] width 580 height 30
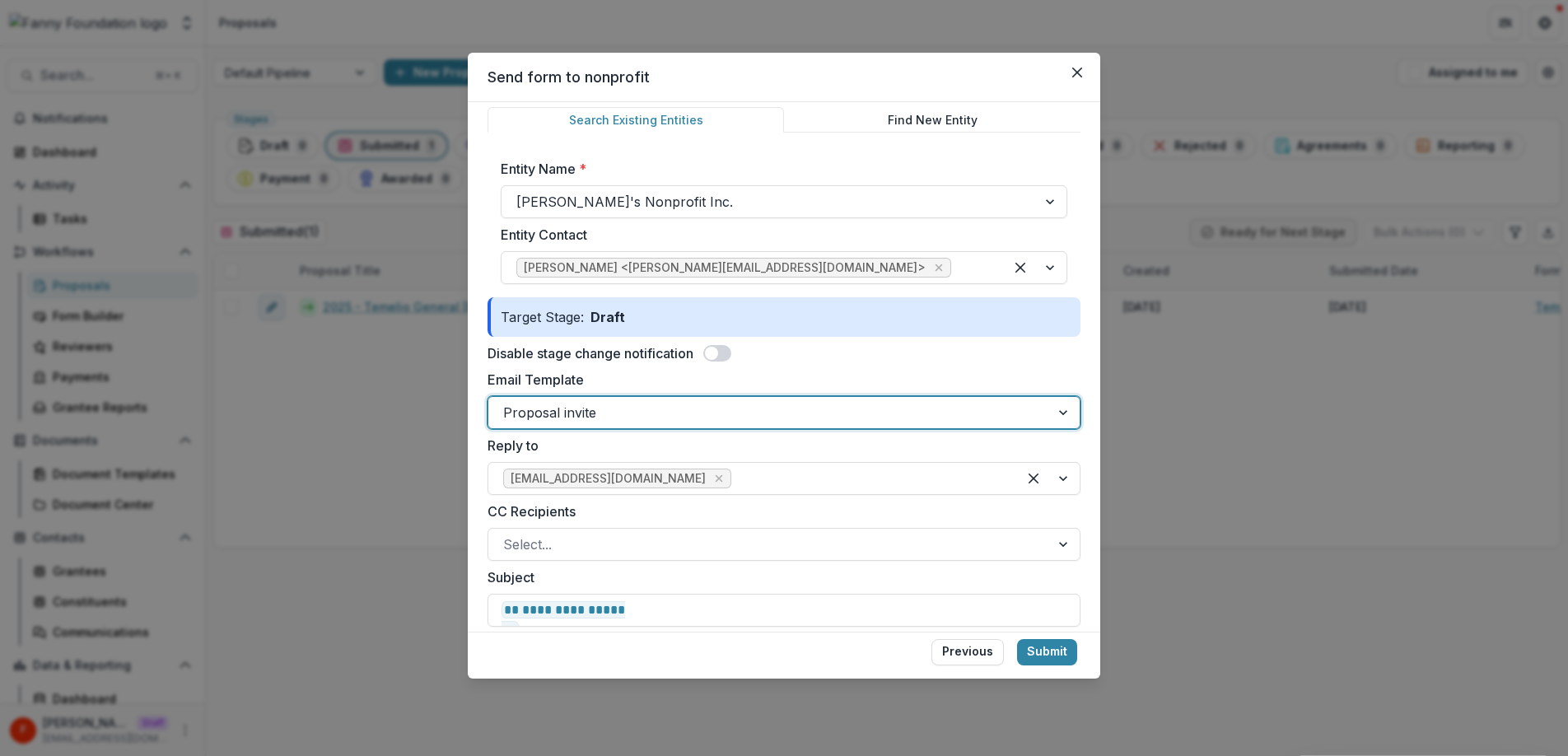
scroll to position [0, 0]
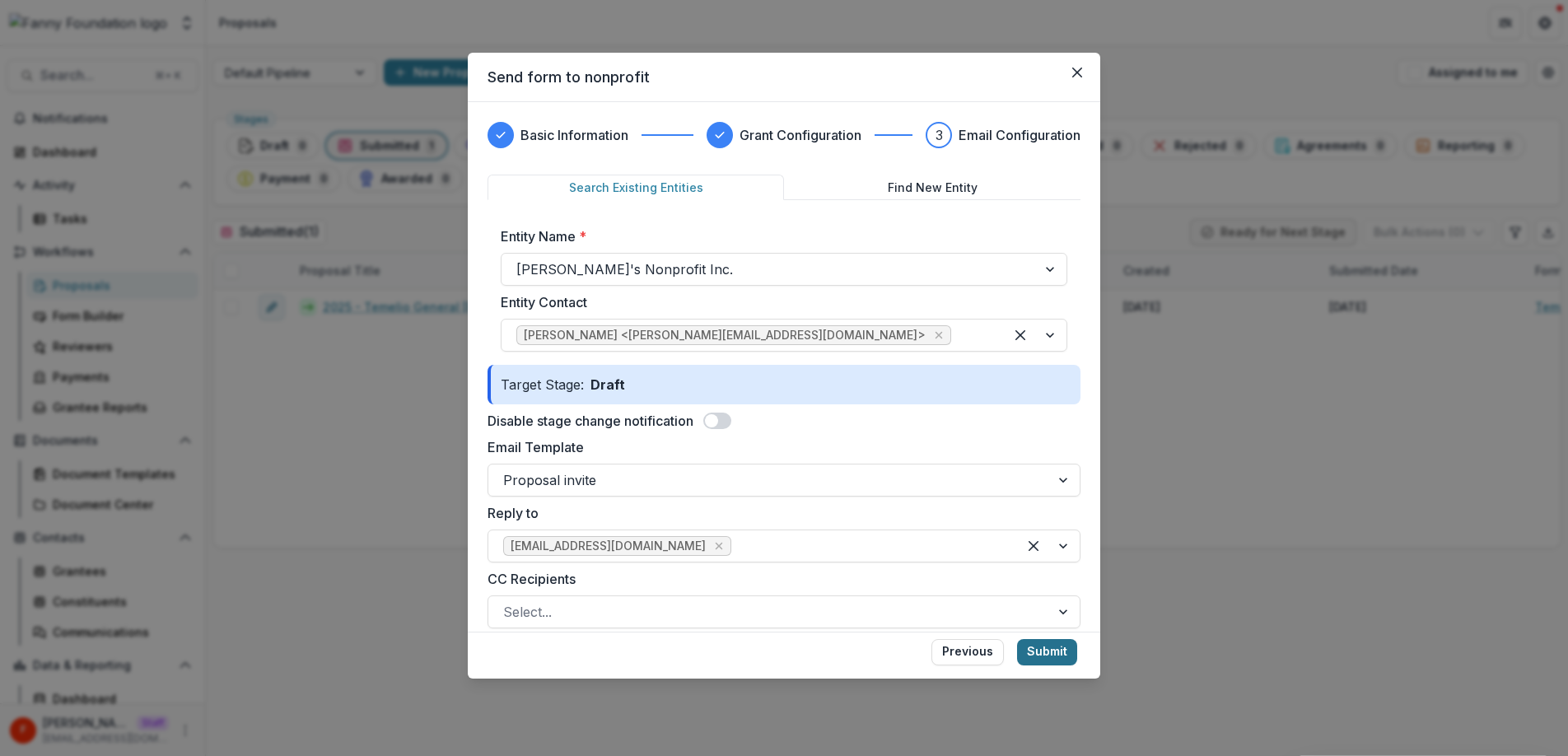
click at [1053, 658] on button "Submit" at bounding box center [1046, 651] width 60 height 26
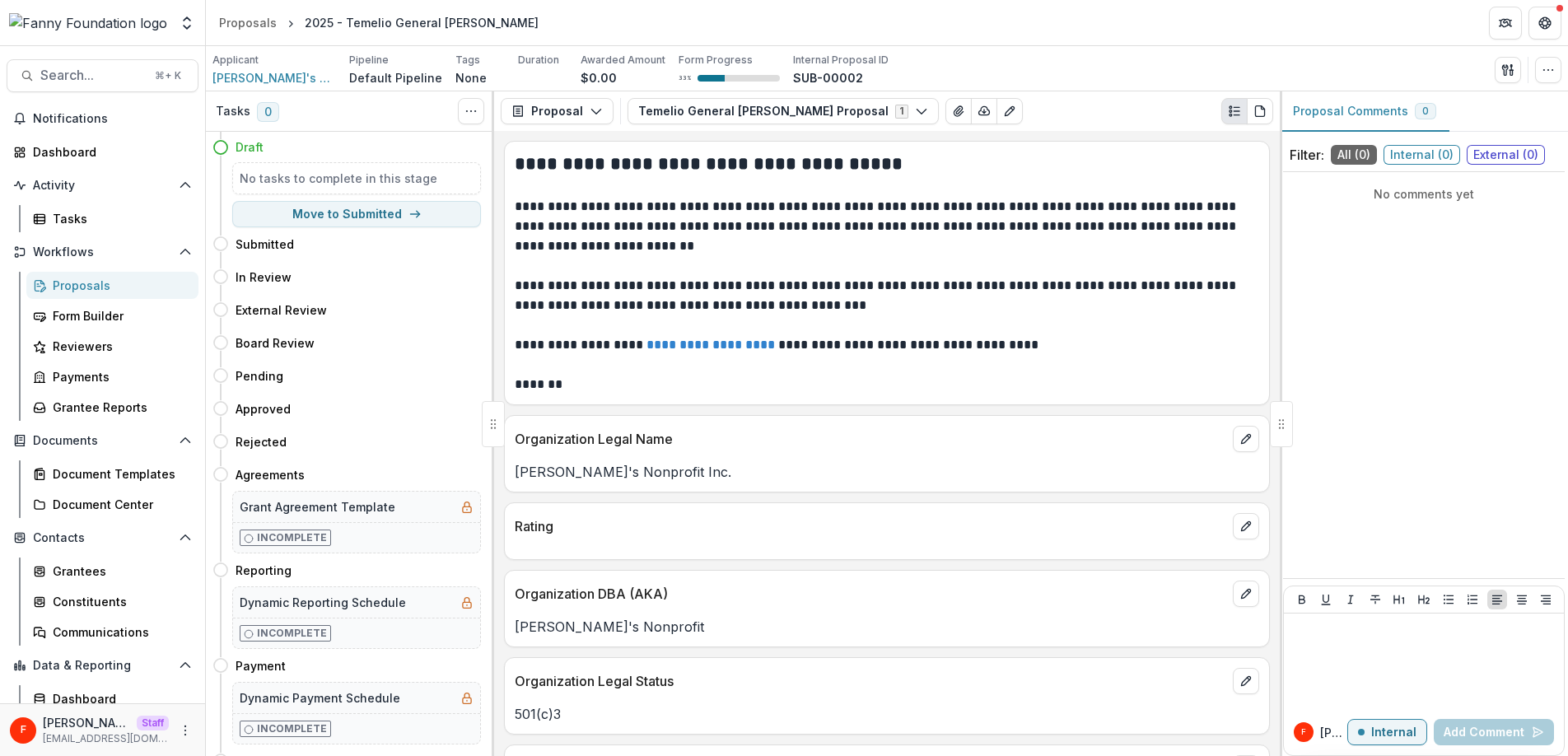
click at [109, 284] on div "Proposals" at bounding box center [119, 285] width 132 height 17
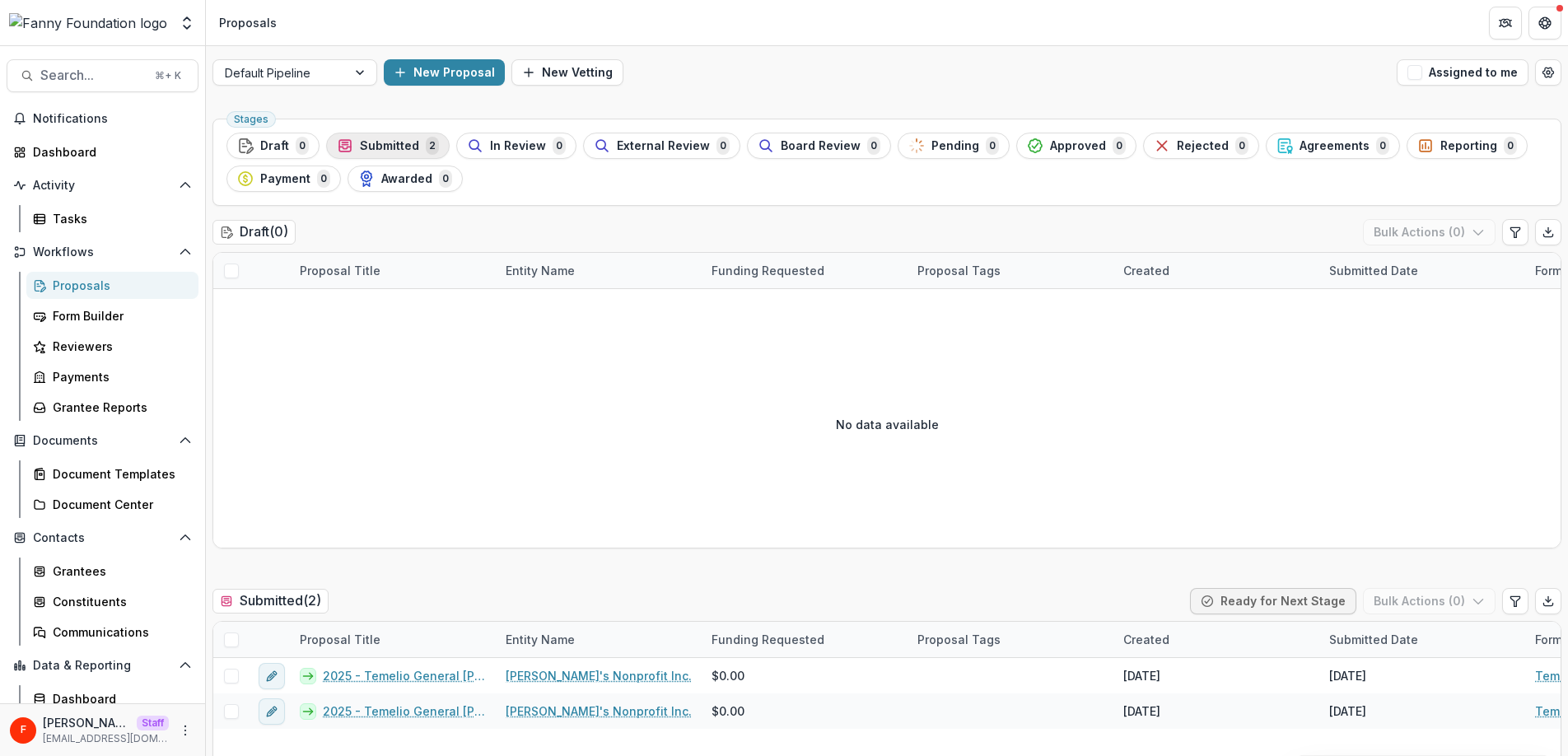
click at [380, 151] on span "Submitted" at bounding box center [389, 146] width 59 height 14
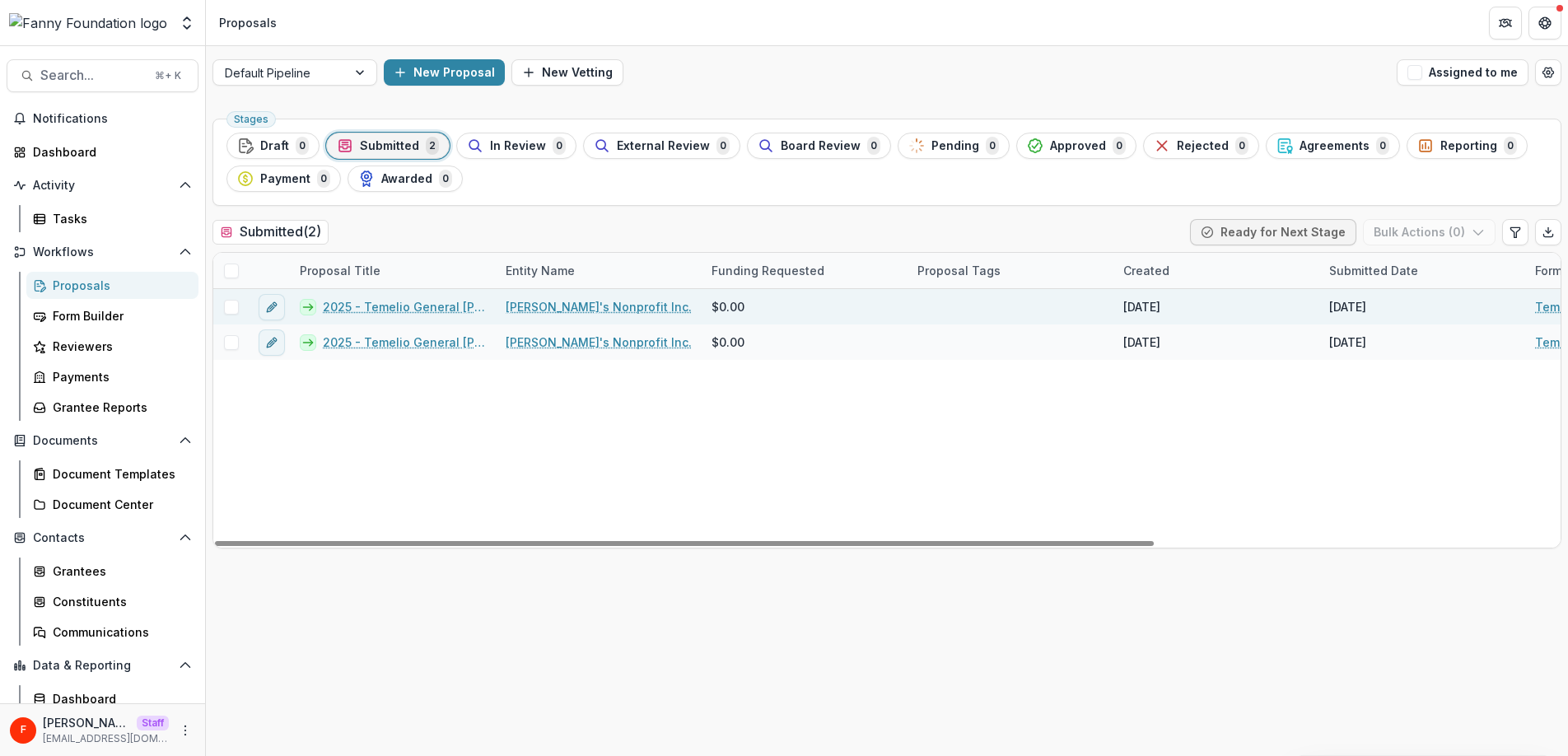
click at [417, 306] on link "2025 - Temelio General [PERSON_NAME]" at bounding box center [405, 306] width 163 height 17
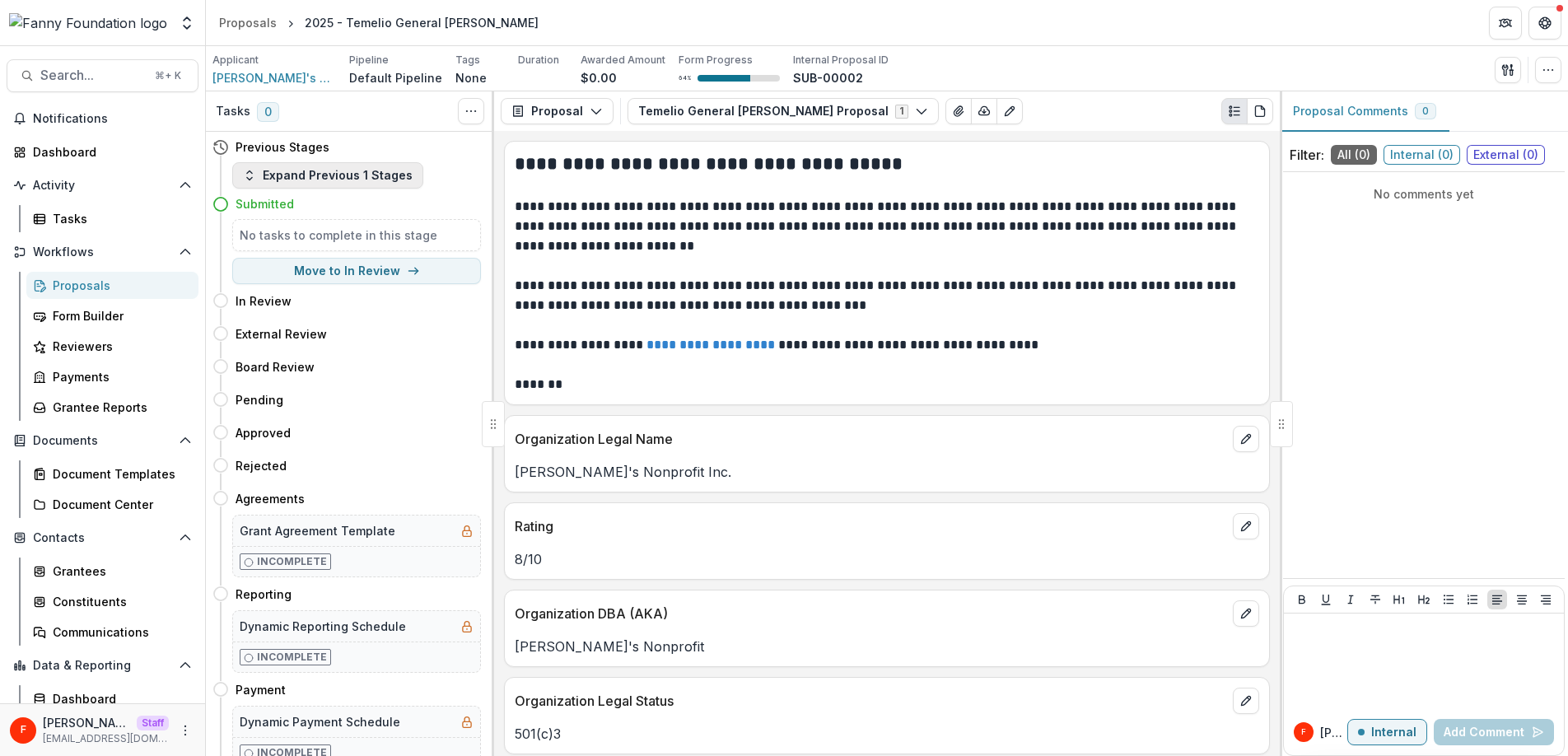
click at [357, 174] on button "Expand Previous 1 Stages" at bounding box center [327, 174] width 191 height 26
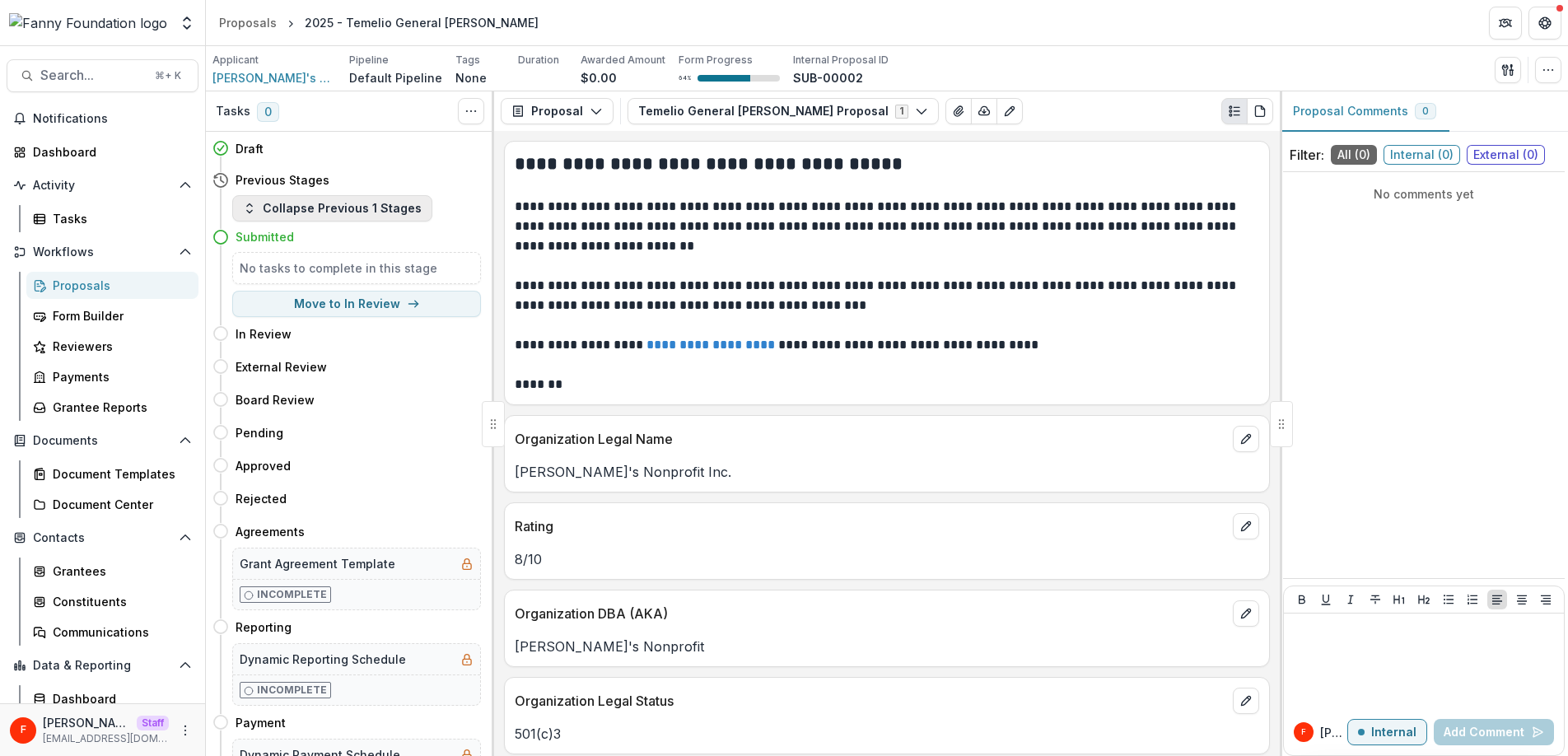
click at [292, 207] on button "Collapse Previous 1 Stages" at bounding box center [332, 208] width 200 height 26
